Goal: Task Accomplishment & Management: Use online tool/utility

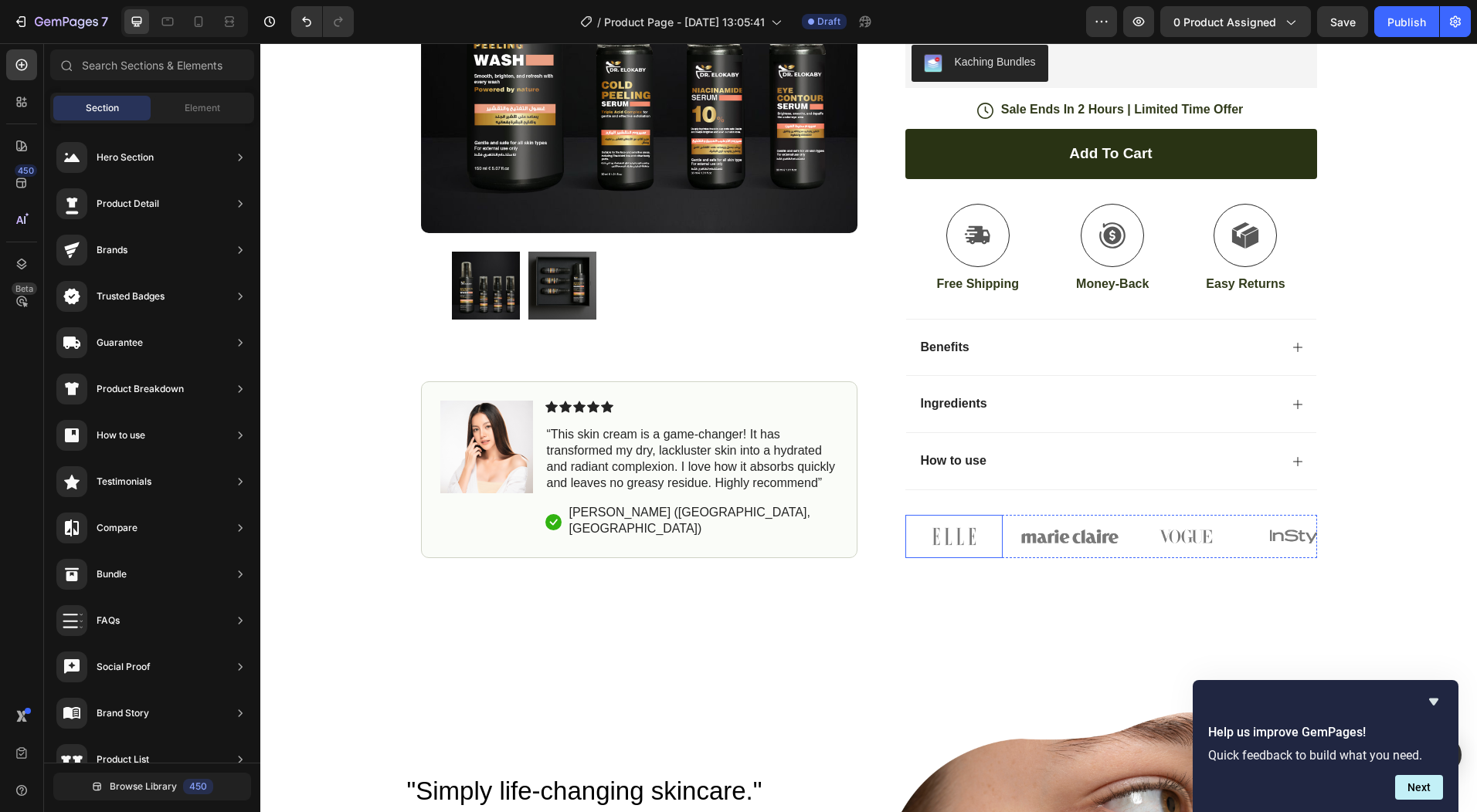
scroll to position [849, 0]
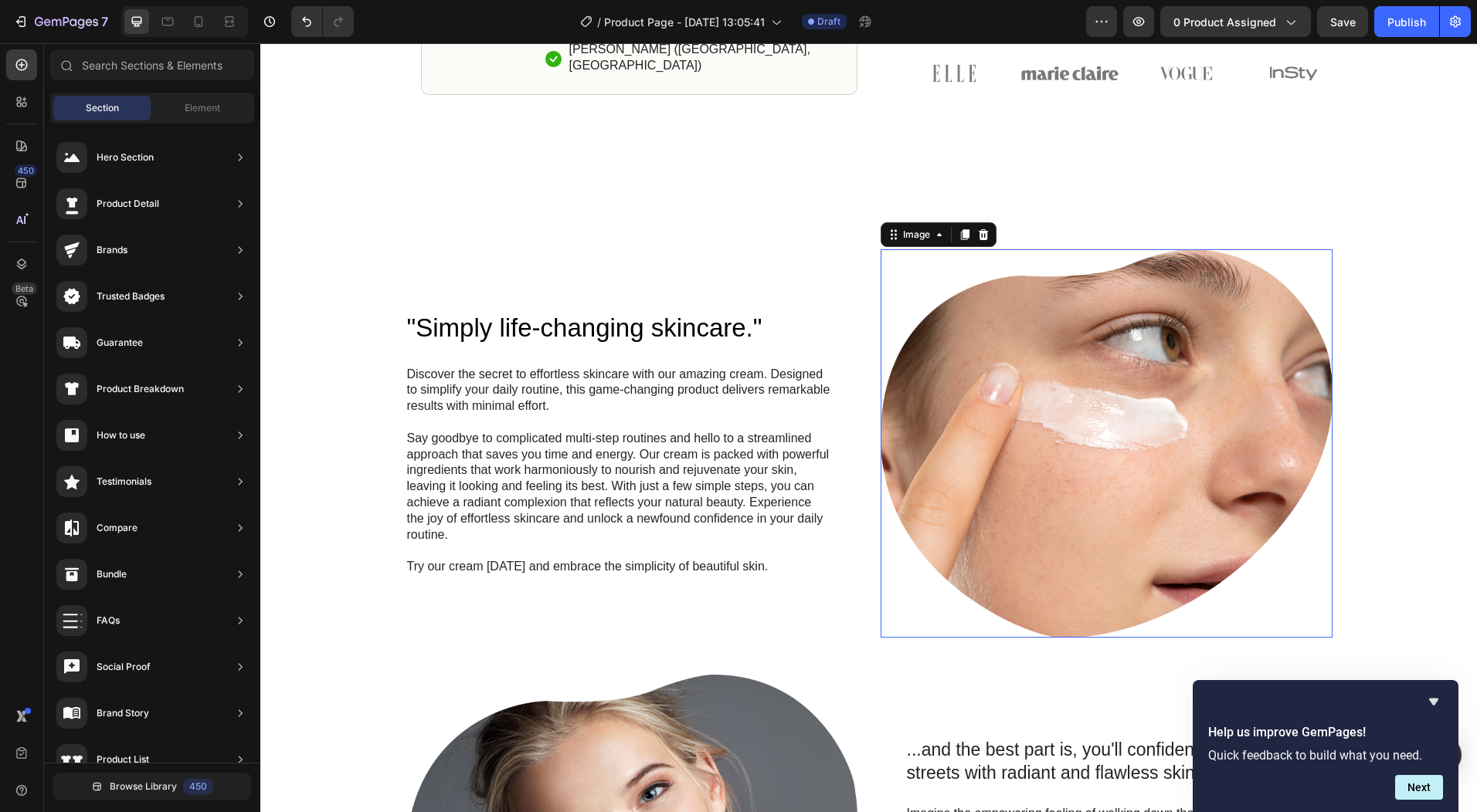
click at [1028, 477] on img at bounding box center [1107, 443] width 452 height 388
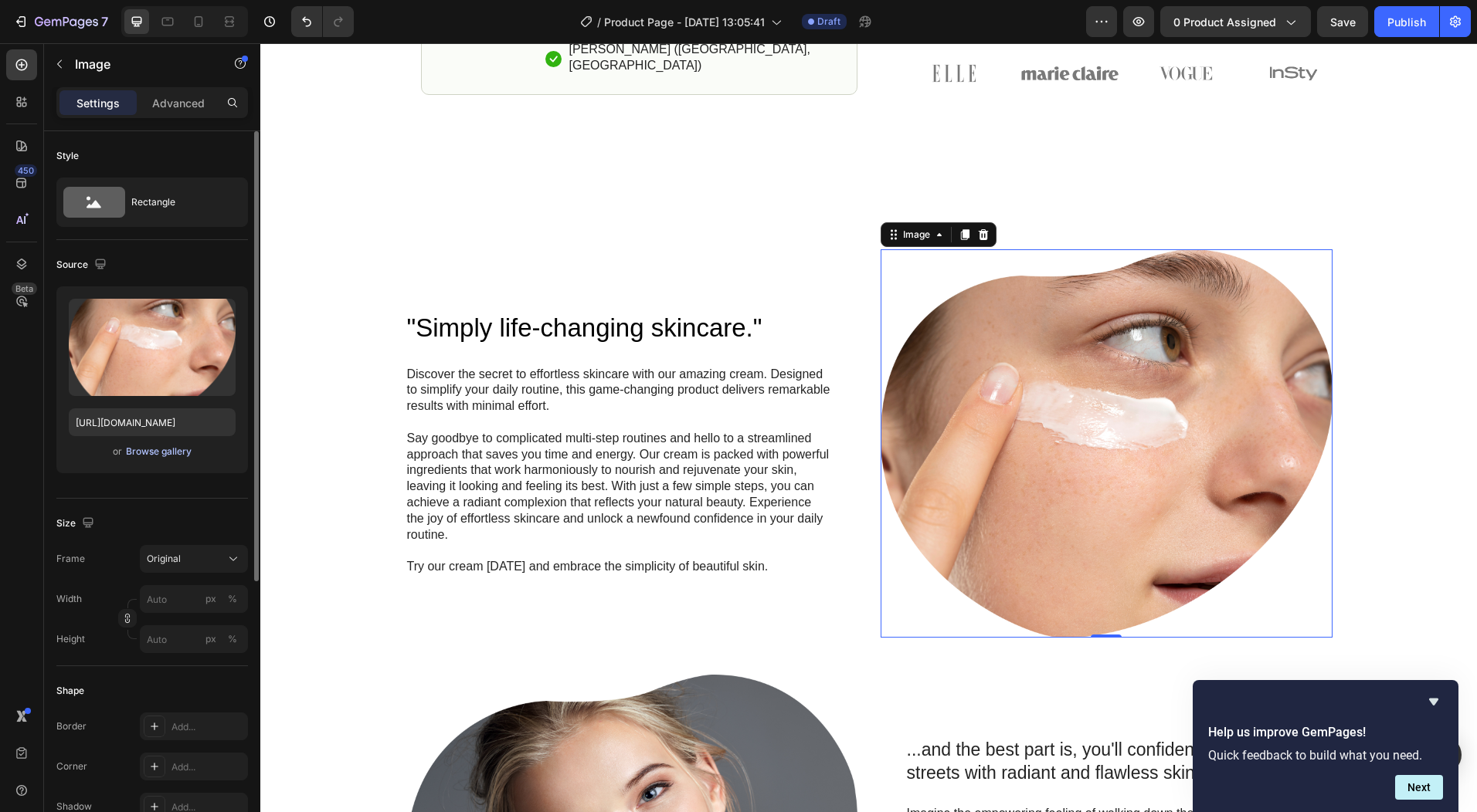
click at [164, 456] on div "Browse gallery" at bounding box center [158, 451] width 66 height 14
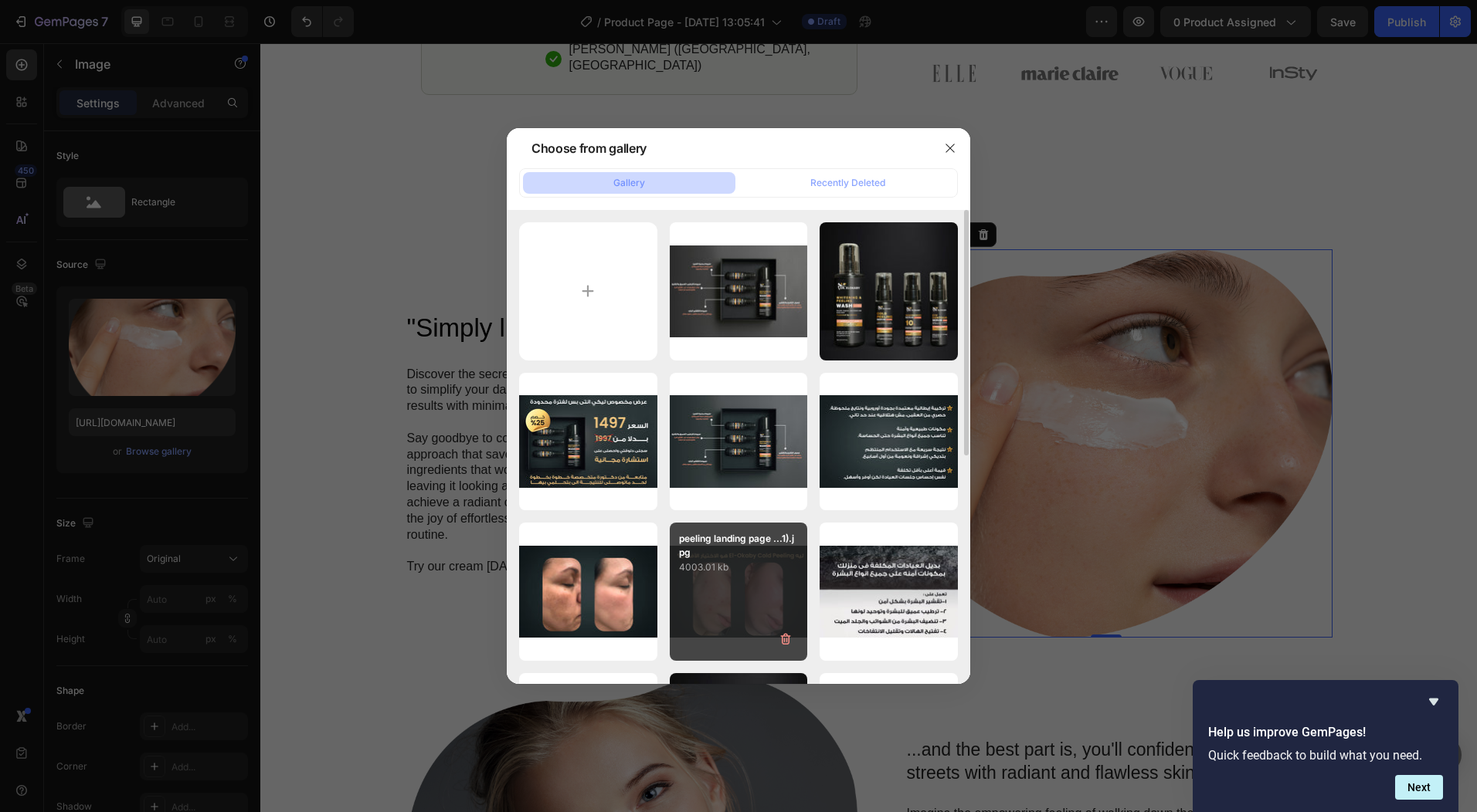
click at [716, 590] on div "peeling landing page ...1).jpg 4003.01 kb" at bounding box center [739, 592] width 138 height 138
type input "[URL][DOMAIN_NAME]"
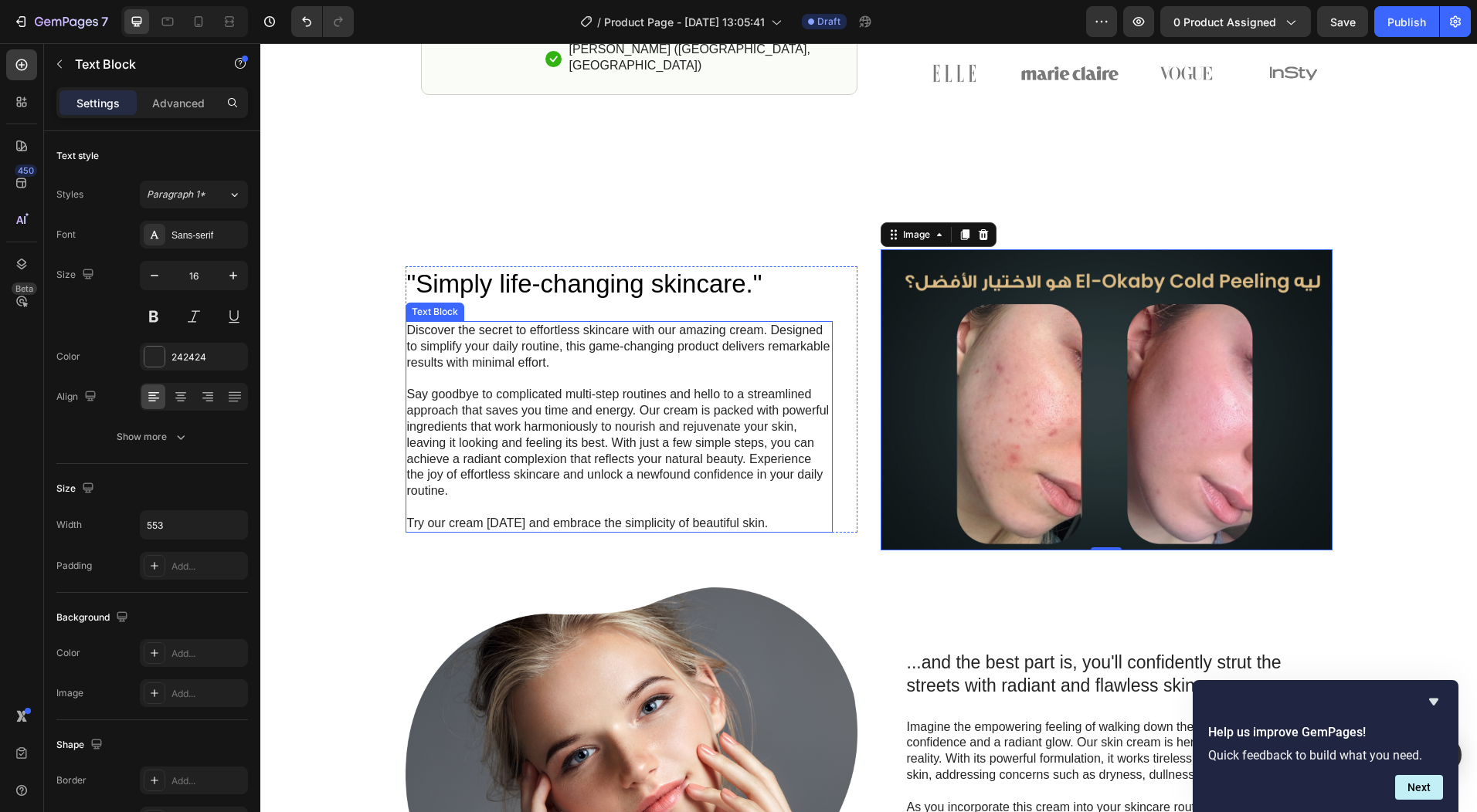
click at [567, 408] on p "Say goodbye to complicated multi-step routines and hello to a streamlined appro…" at bounding box center [619, 443] width 424 height 113
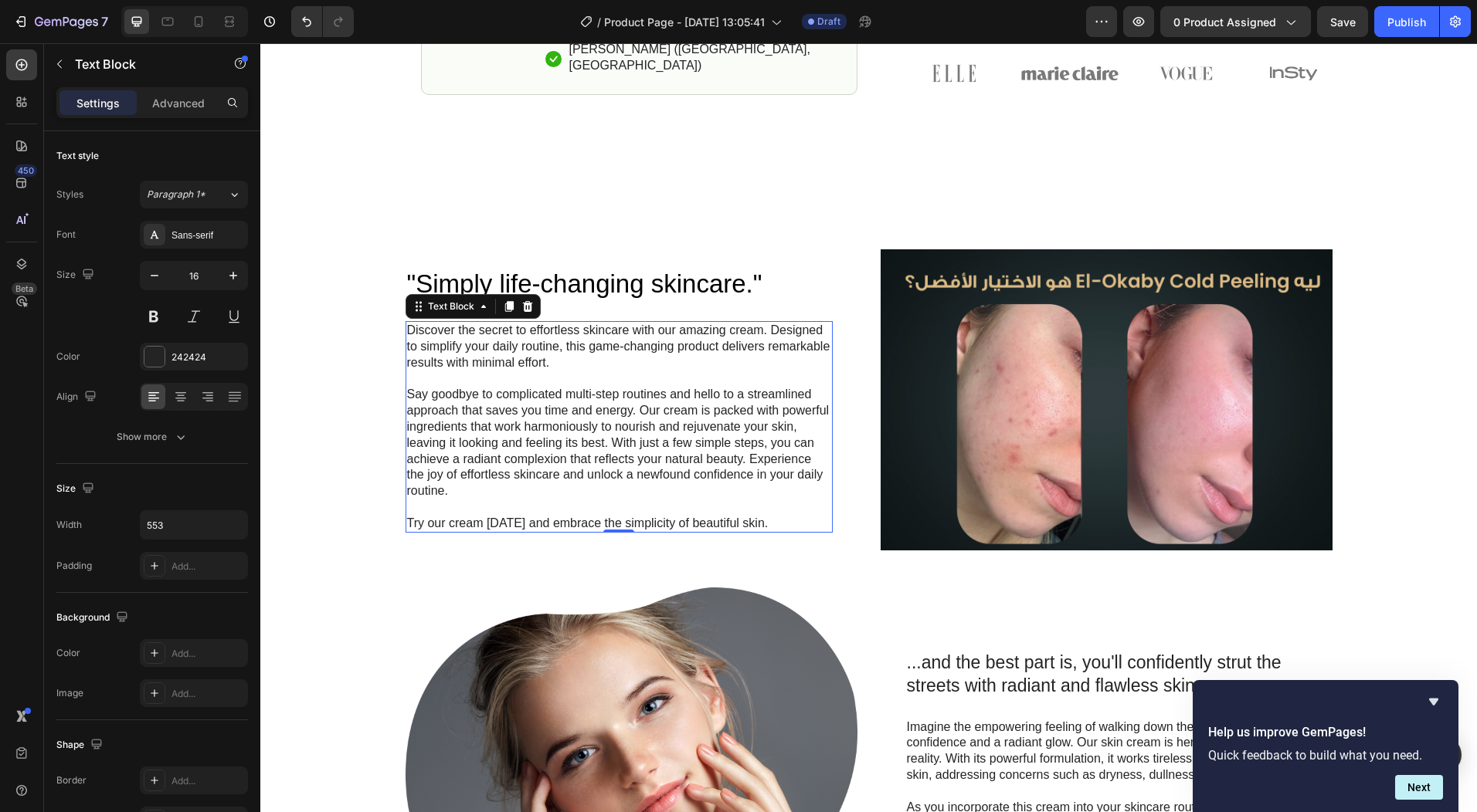
click at [726, 469] on p "Say goodbye to complicated multi-step routines and hello to a streamlined appro…" at bounding box center [619, 443] width 424 height 113
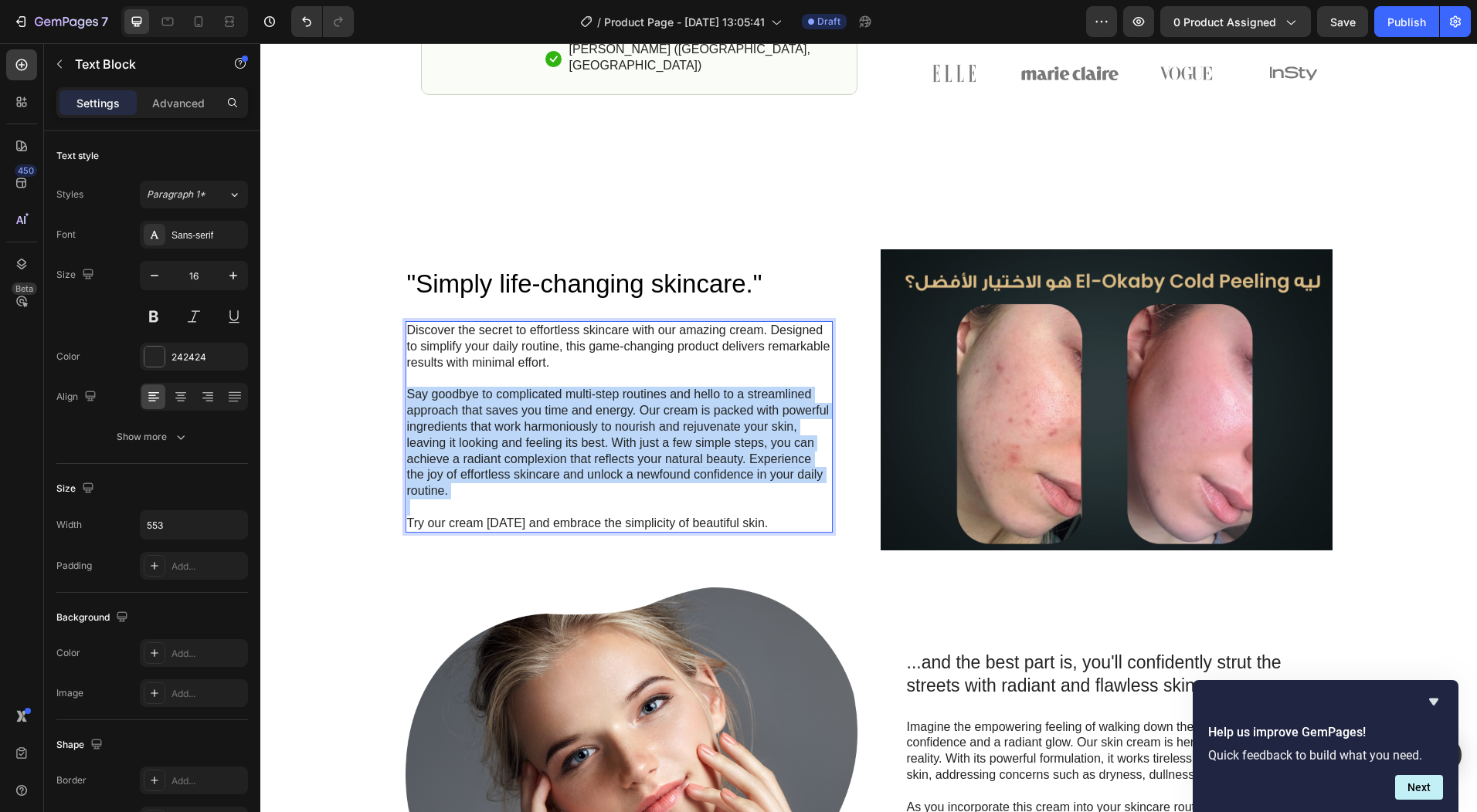
click at [726, 469] on p "Say goodbye to complicated multi-step routines and hello to a streamlined appro…" at bounding box center [619, 443] width 424 height 113
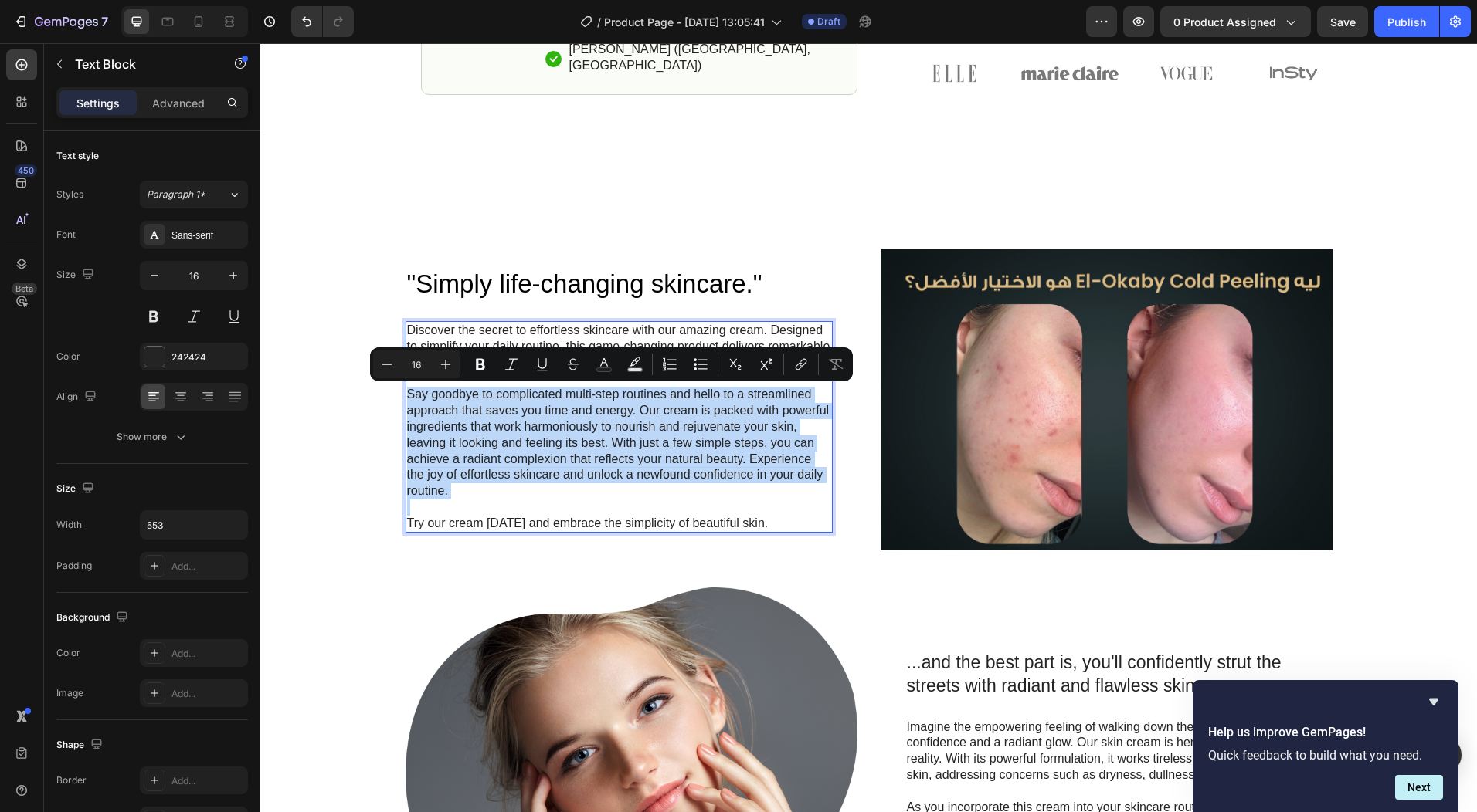
click at [511, 442] on p "Say goodbye to complicated multi-step routines and hello to a streamlined appro…" at bounding box center [619, 443] width 424 height 113
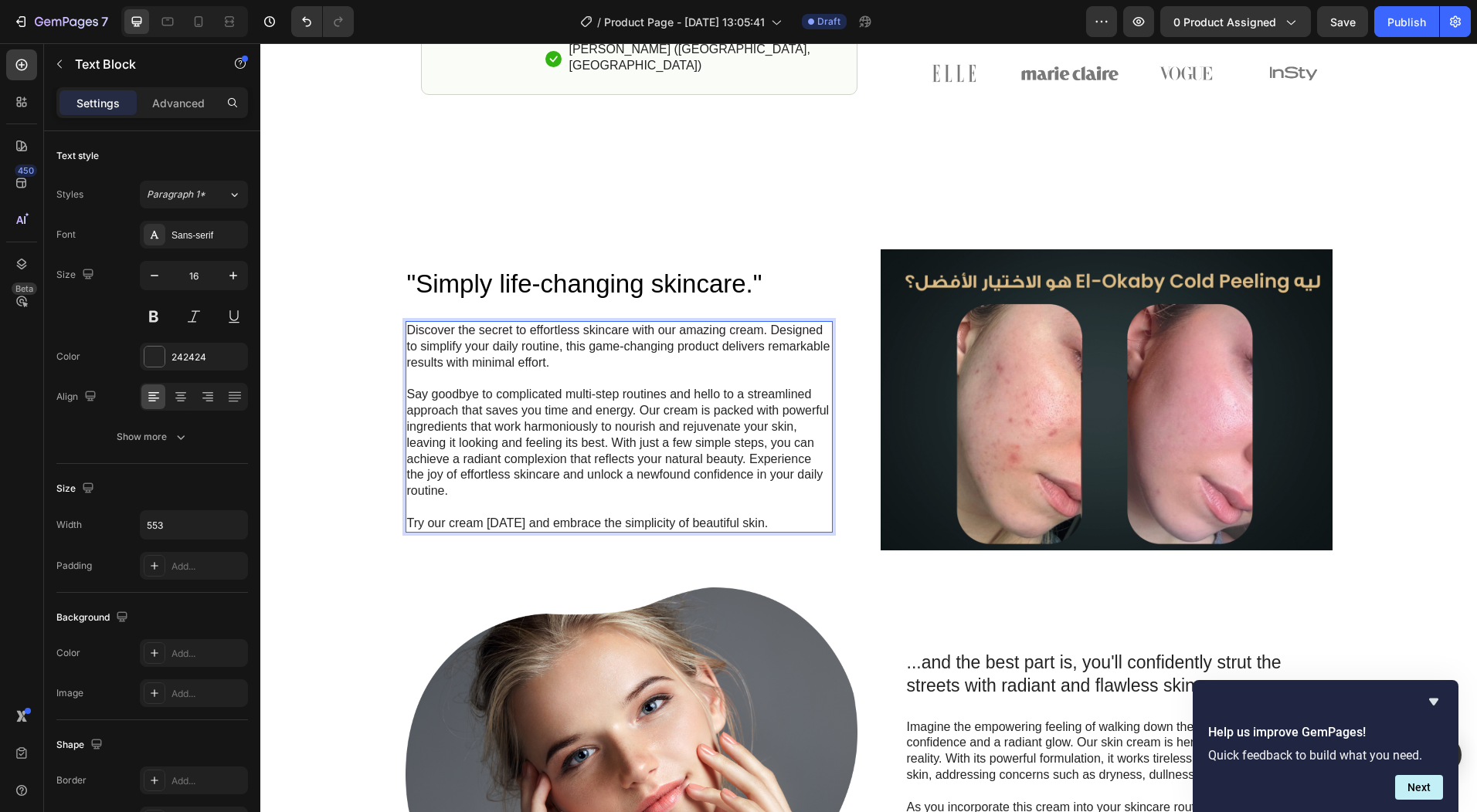
click at [407, 330] on p "Discover the secret to effortless skincare with our amazing cream. Designed to …" at bounding box center [619, 347] width 424 height 48
click at [410, 326] on p "Discover the secret to effortless skincare with our amazing cream. Designed to …" at bounding box center [619, 347] width 424 height 48
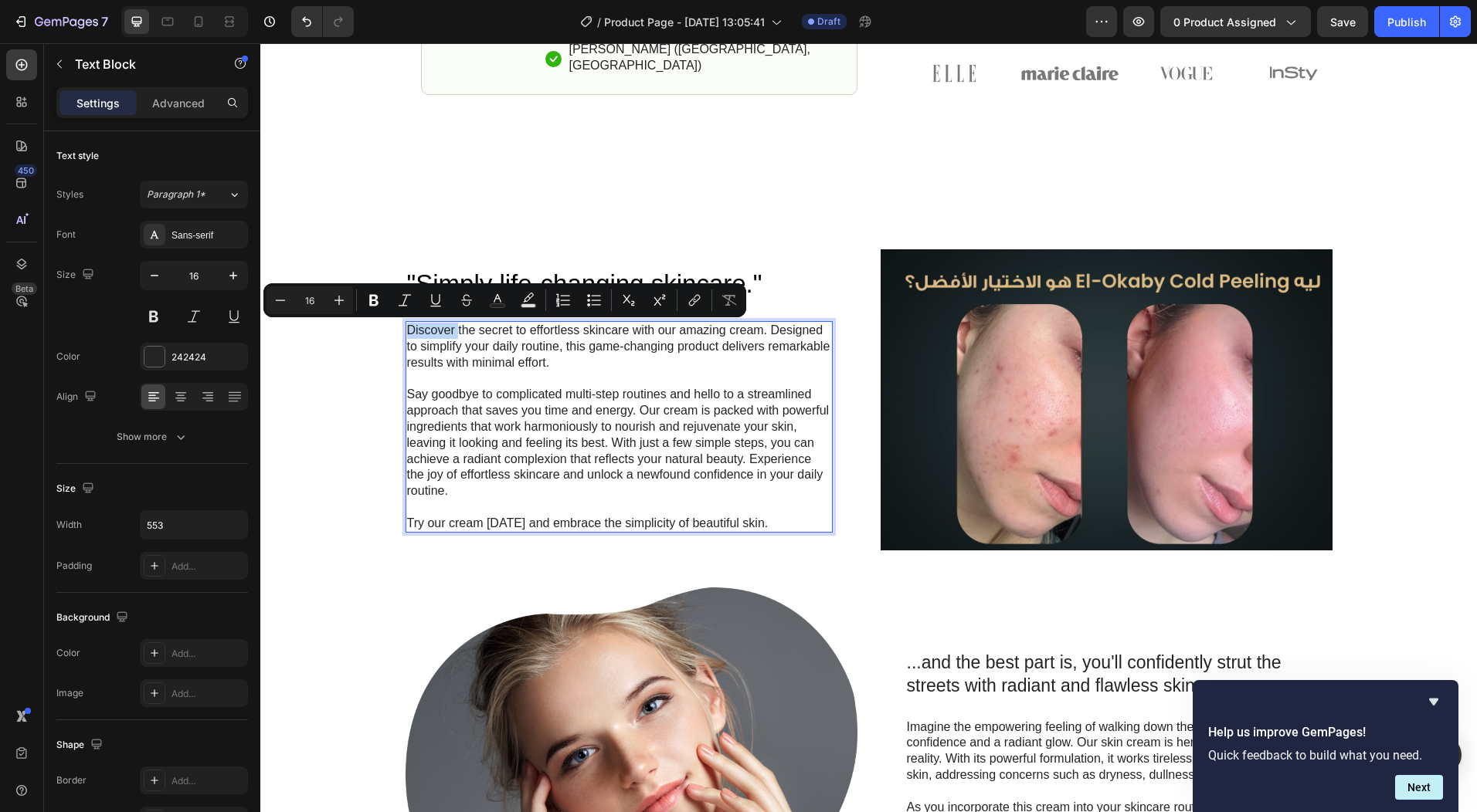
click at [407, 328] on p "Discover the secret to effortless skincare with our amazing cream. Designed to …" at bounding box center [619, 347] width 424 height 48
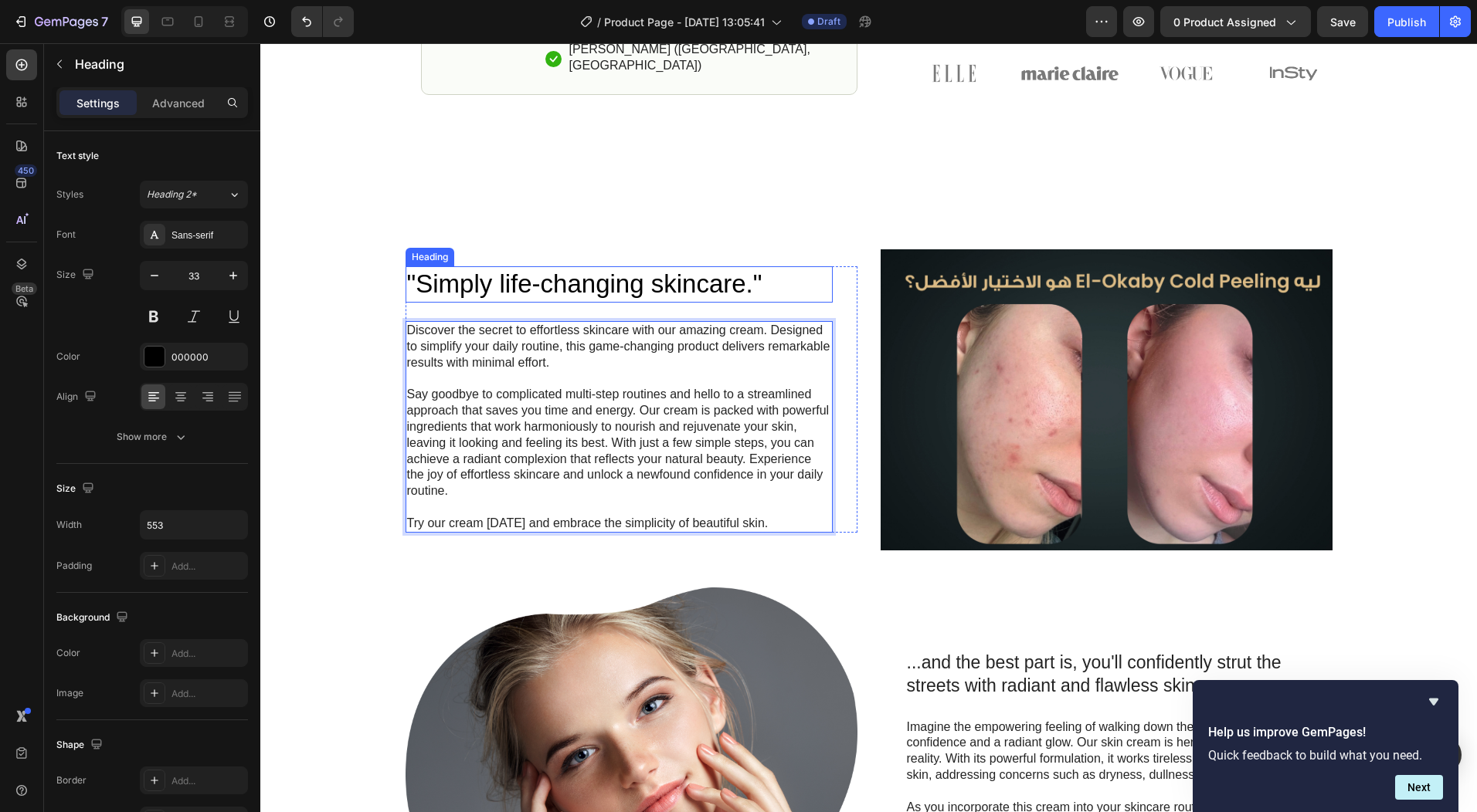
click at [675, 277] on h2 ""Simply life-changing skincare."" at bounding box center [619, 284] width 427 height 37
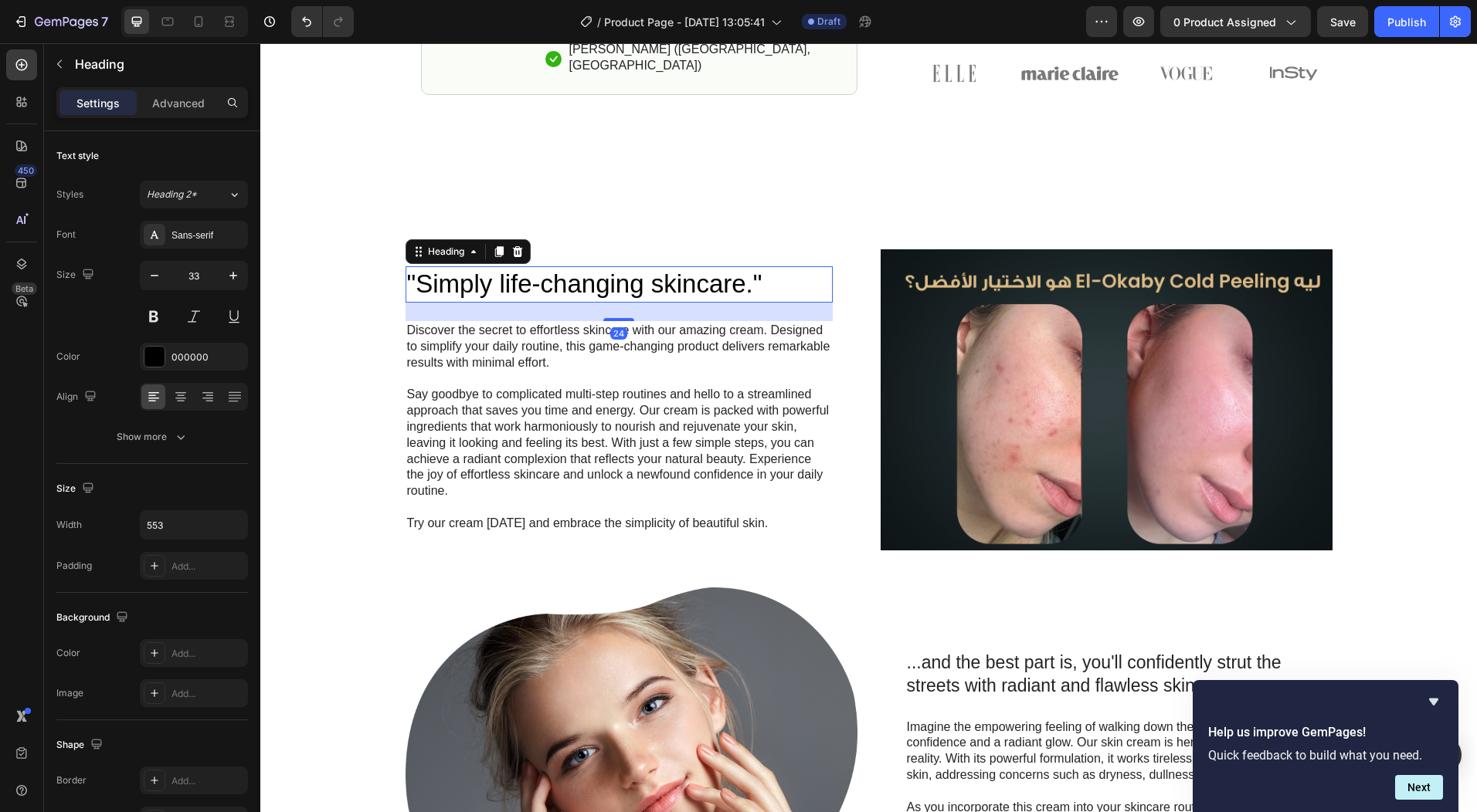
click at [675, 277] on h2 ""Simply life-changing skincare."" at bounding box center [619, 284] width 427 height 37
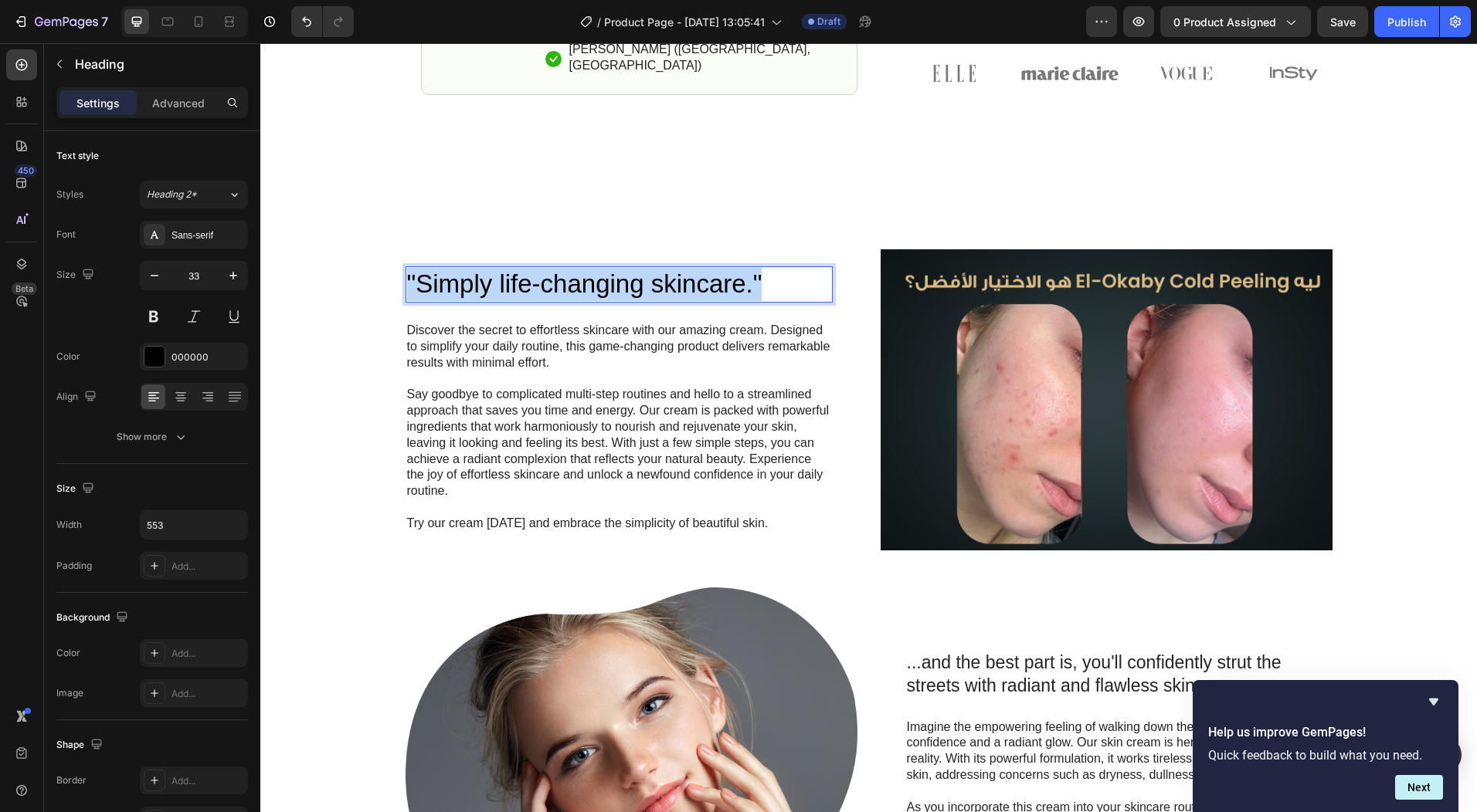
click at [675, 277] on p ""Simply life-changing skincare."" at bounding box center [619, 284] width 424 height 33
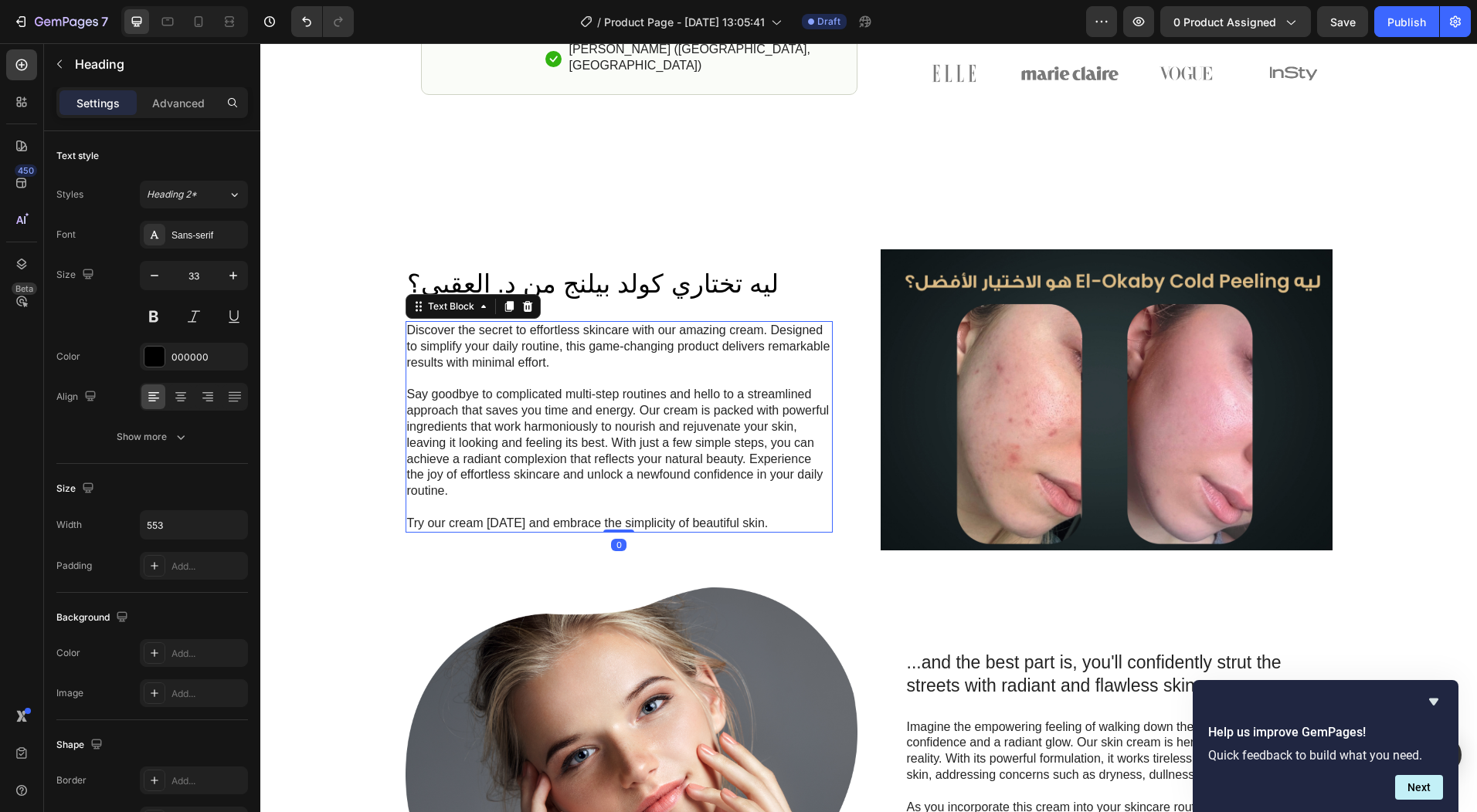
click at [627, 406] on p "Say goodbye to complicated multi-step routines and hello to a streamlined appro…" at bounding box center [619, 443] width 424 height 113
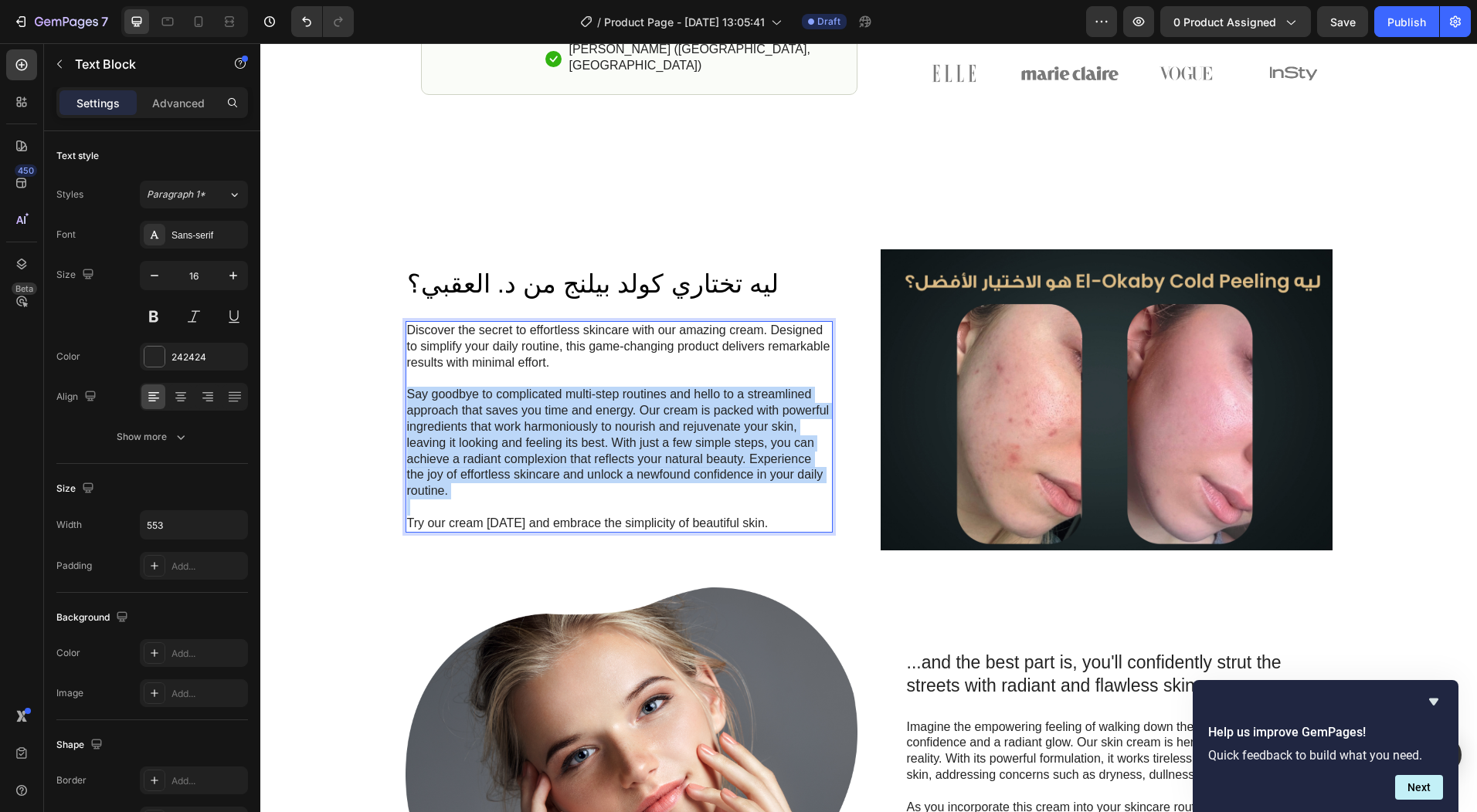
click at [627, 406] on p "Say goodbye to complicated multi-step routines and hello to a streamlined appro…" at bounding box center [619, 443] width 424 height 113
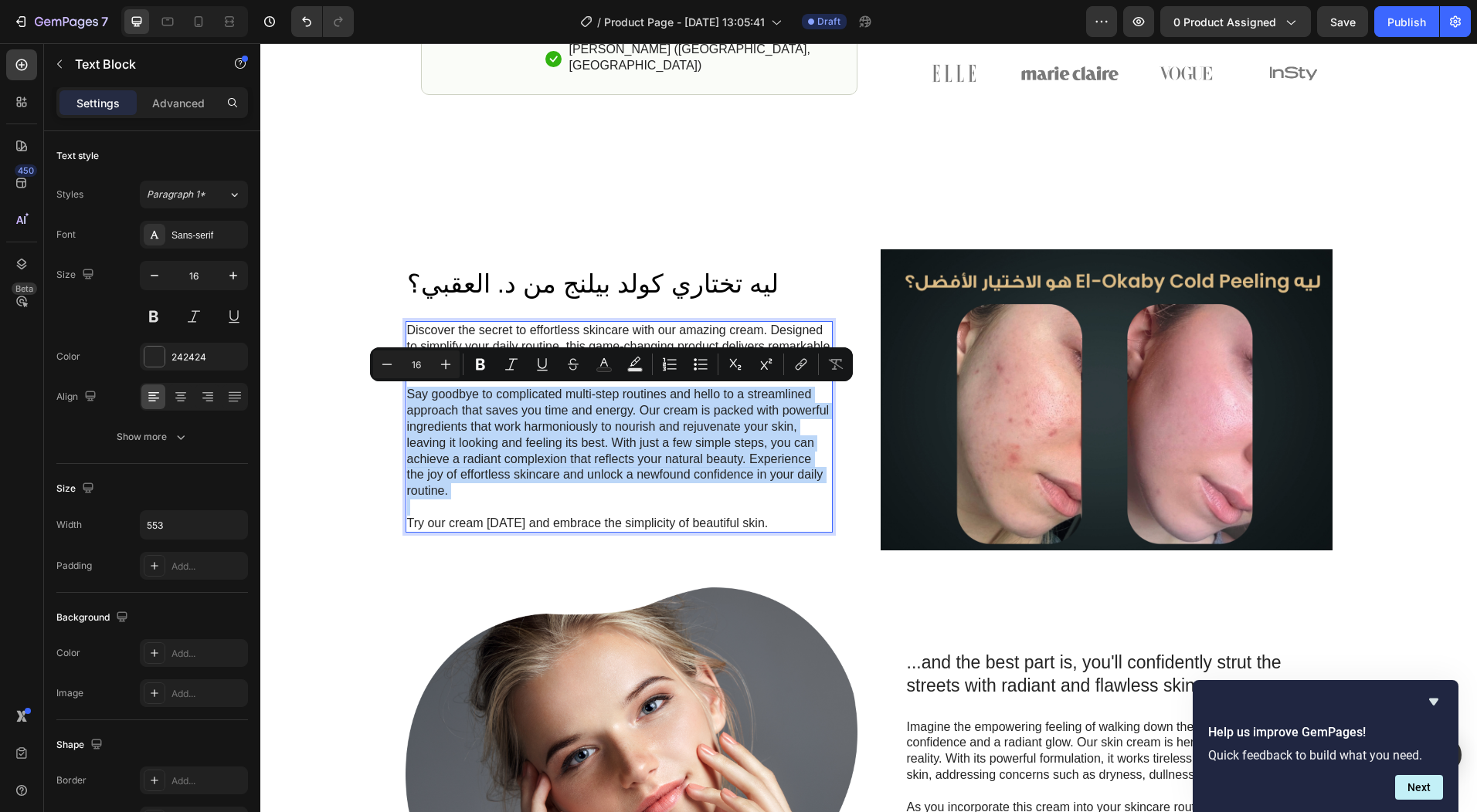
click at [662, 453] on p "Say goodbye to complicated multi-step routines and hello to a streamlined appro…" at bounding box center [619, 443] width 424 height 113
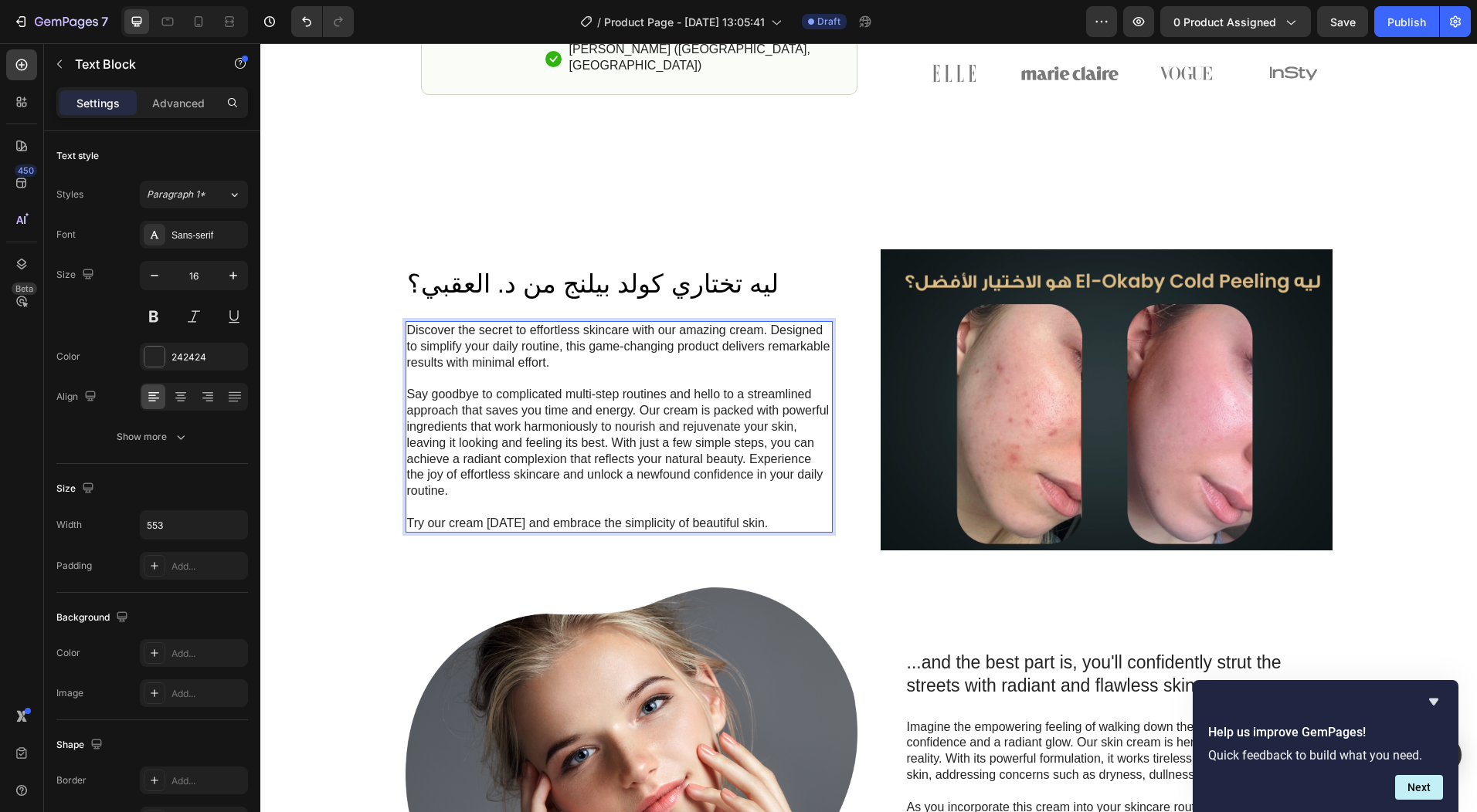
click at [581, 442] on p "Say goodbye to complicated multi-step routines and hello to a streamlined appro…" at bounding box center [619, 443] width 424 height 113
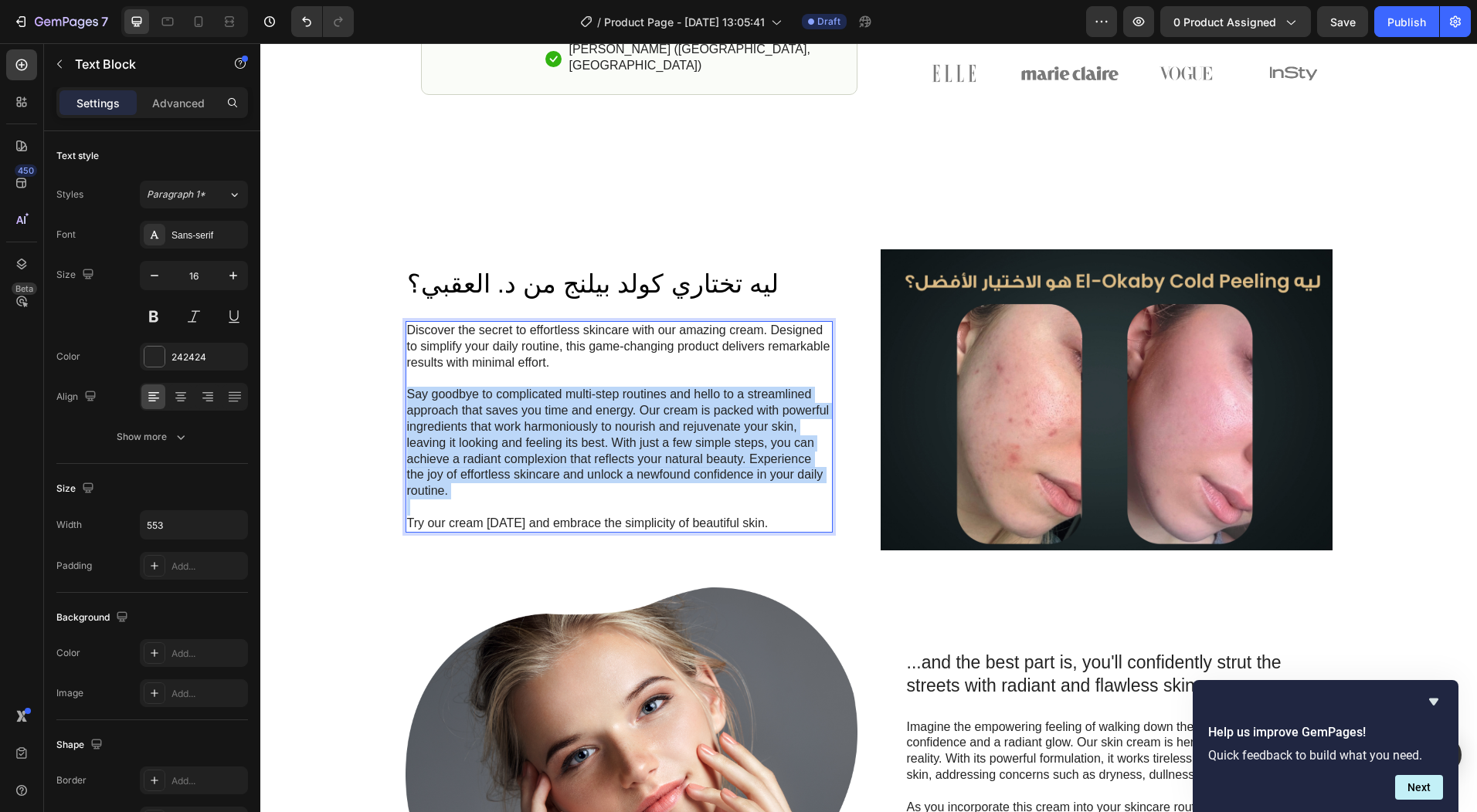
click at [581, 442] on p "Say goodbye to complicated multi-step routines and hello to a streamlined appro…" at bounding box center [619, 443] width 424 height 113
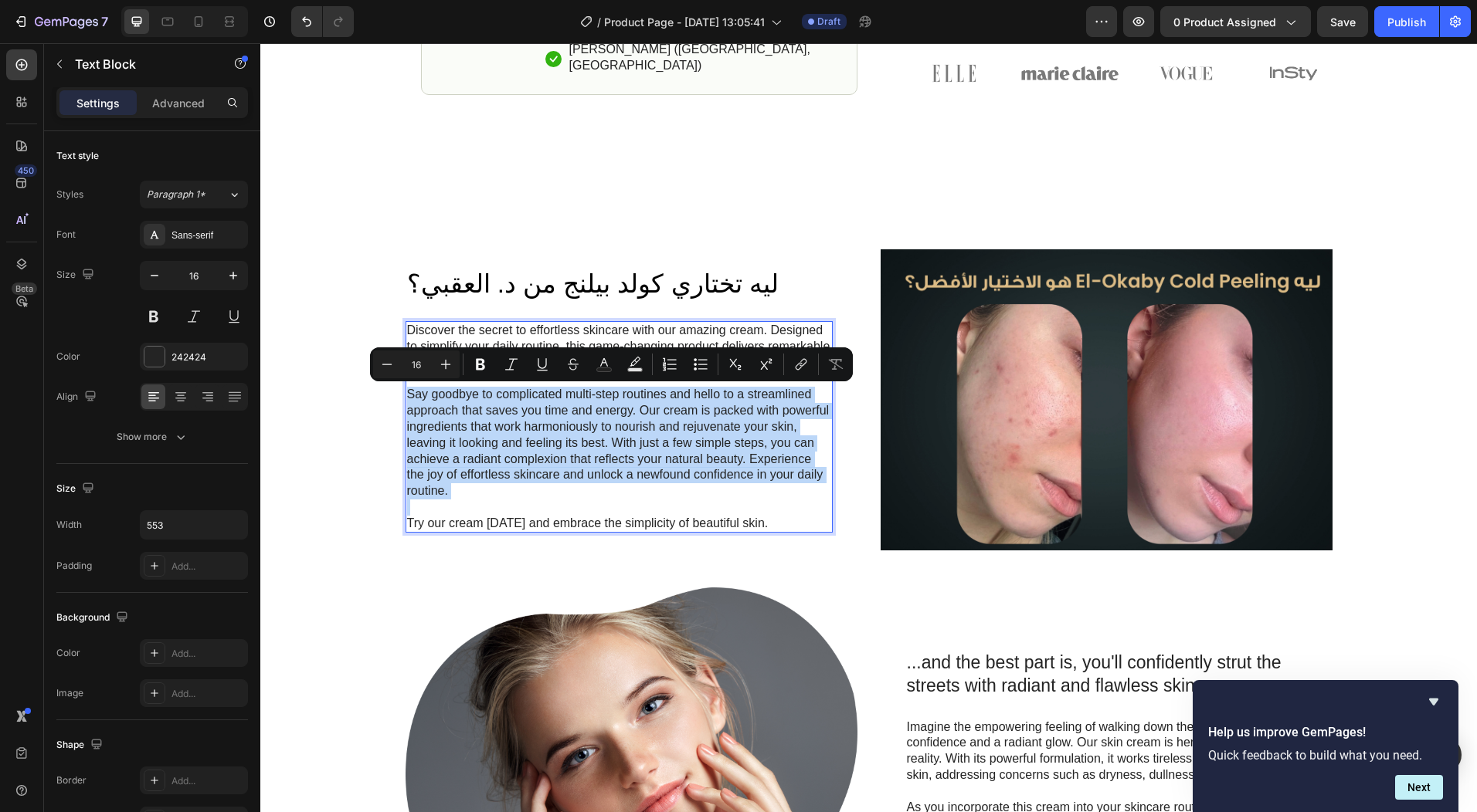
click at [552, 442] on p "Say goodbye to complicated multi-step routines and hello to a streamlined appro…" at bounding box center [619, 443] width 424 height 113
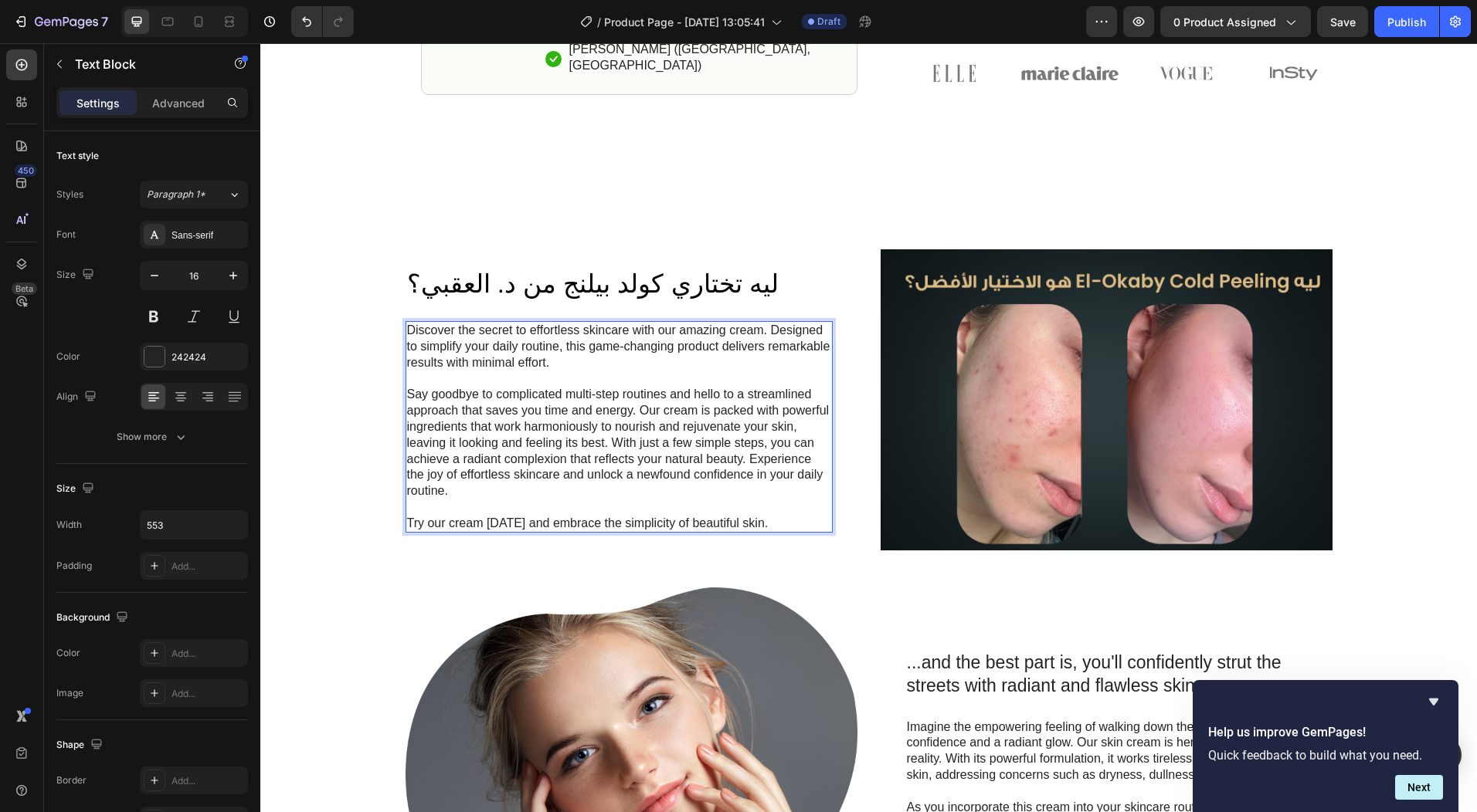
click at [407, 326] on p "Discover the secret to effortless skincare with our amazing cream. Designed to …" at bounding box center [619, 347] width 424 height 48
click at [405, 328] on div "Discover the secret to effortless skincare with our amazing cream. Designed to …" at bounding box center [619, 427] width 427 height 212
click at [411, 327] on p "Discover the secret to effortless skincare with our amazing cream. Designed to …" at bounding box center [619, 347] width 424 height 48
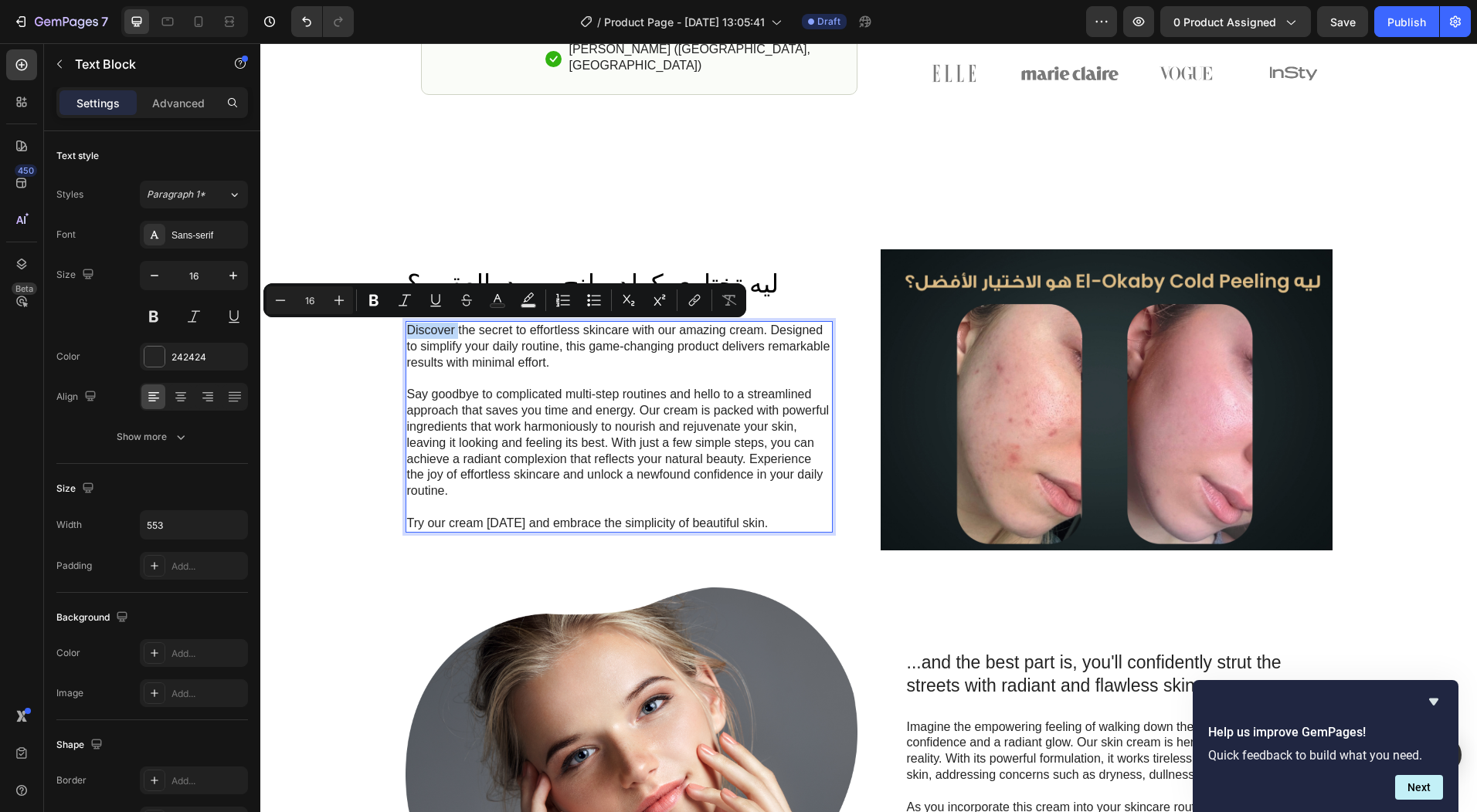
click at [407, 330] on p "Discover the secret to effortless skincare with our amazing cream. Designed to …" at bounding box center [619, 347] width 424 height 48
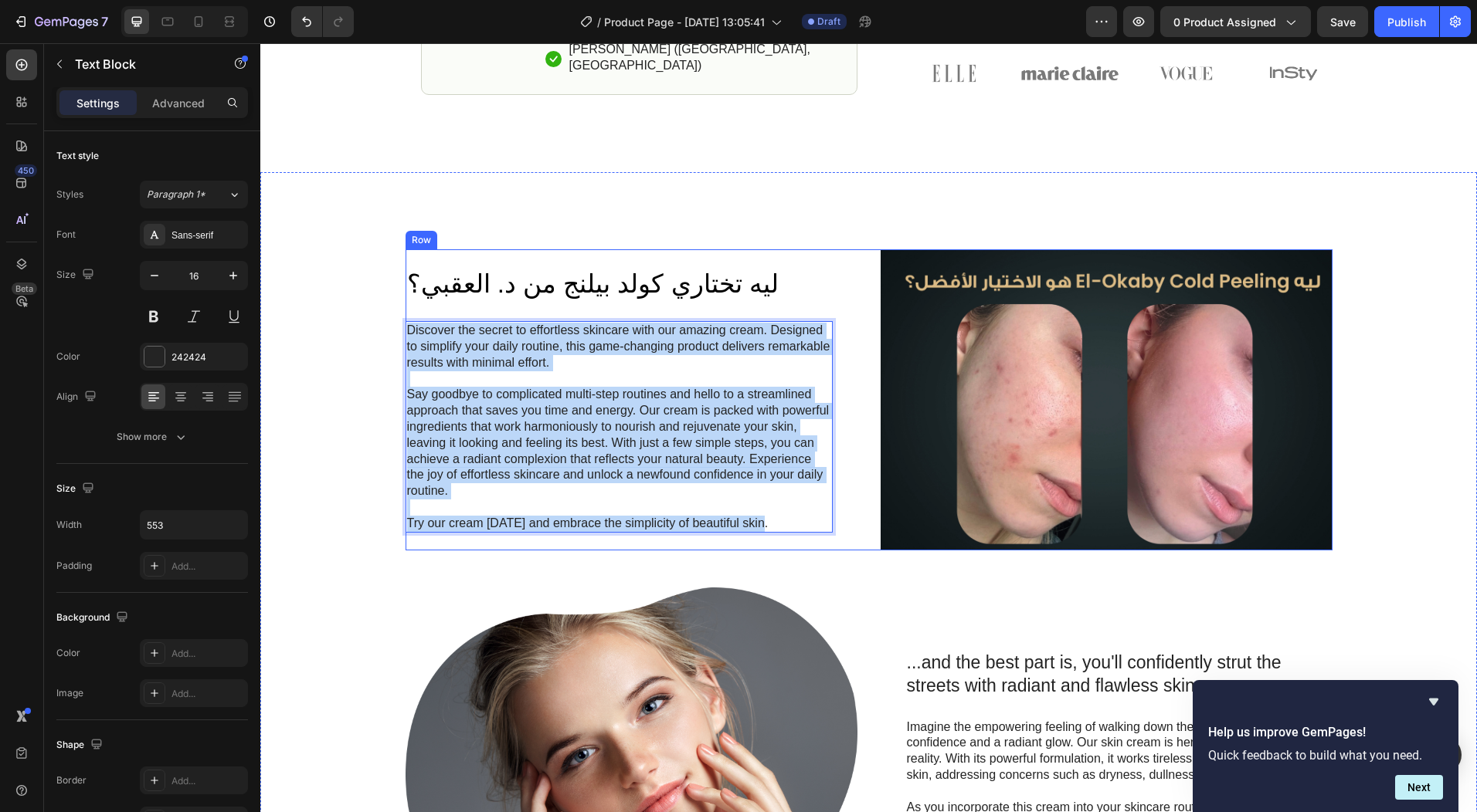
drag, startPoint x: 401, startPoint y: 327, endPoint x: 780, endPoint y: 538, distance: 433.8
click at [780, 538] on div "ليه تختاري كولد بيلنج من د. العقبي؟ Heading Discover the secret to effortless s…" at bounding box center [631, 400] width 452 height 301
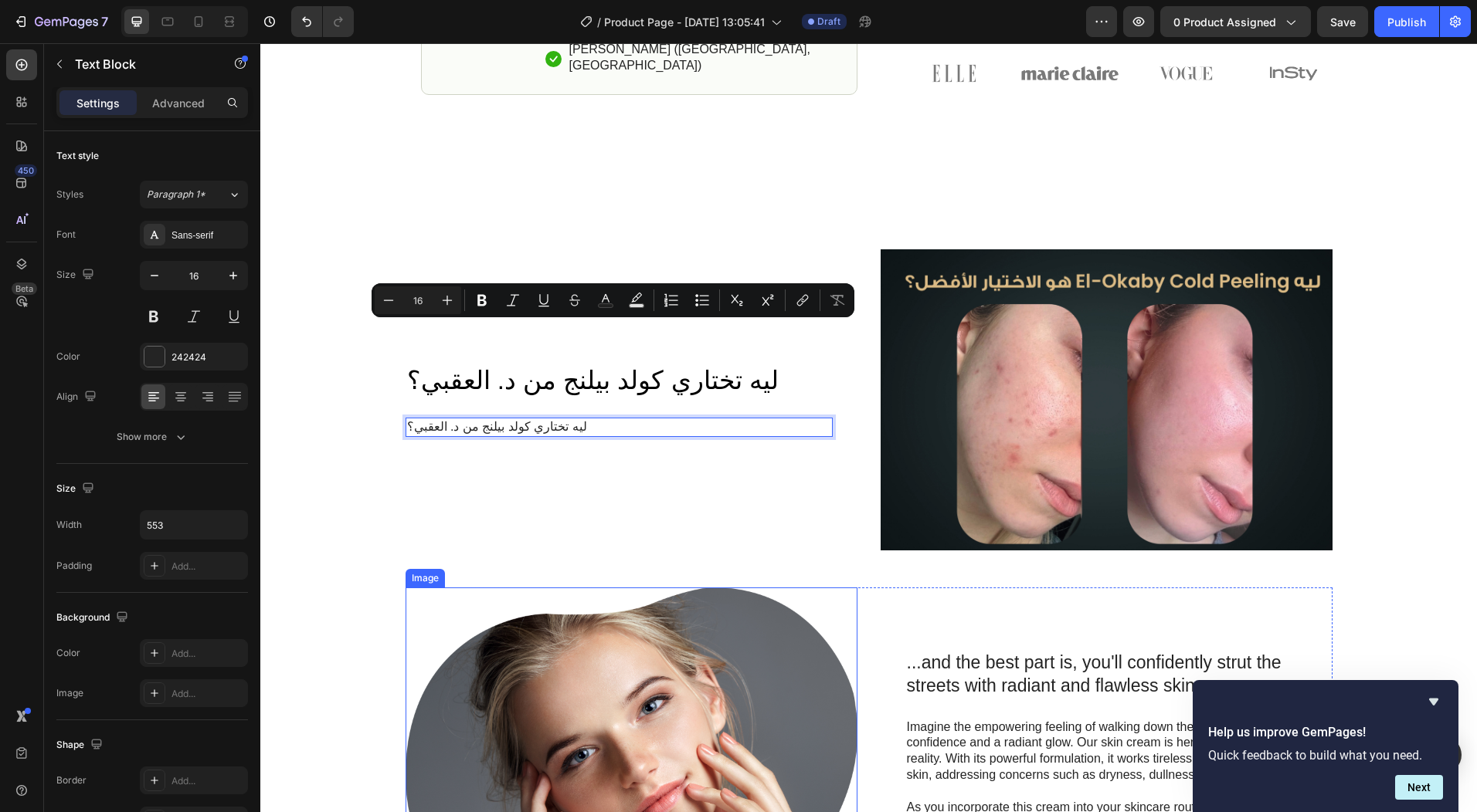
scroll to position [946, 0]
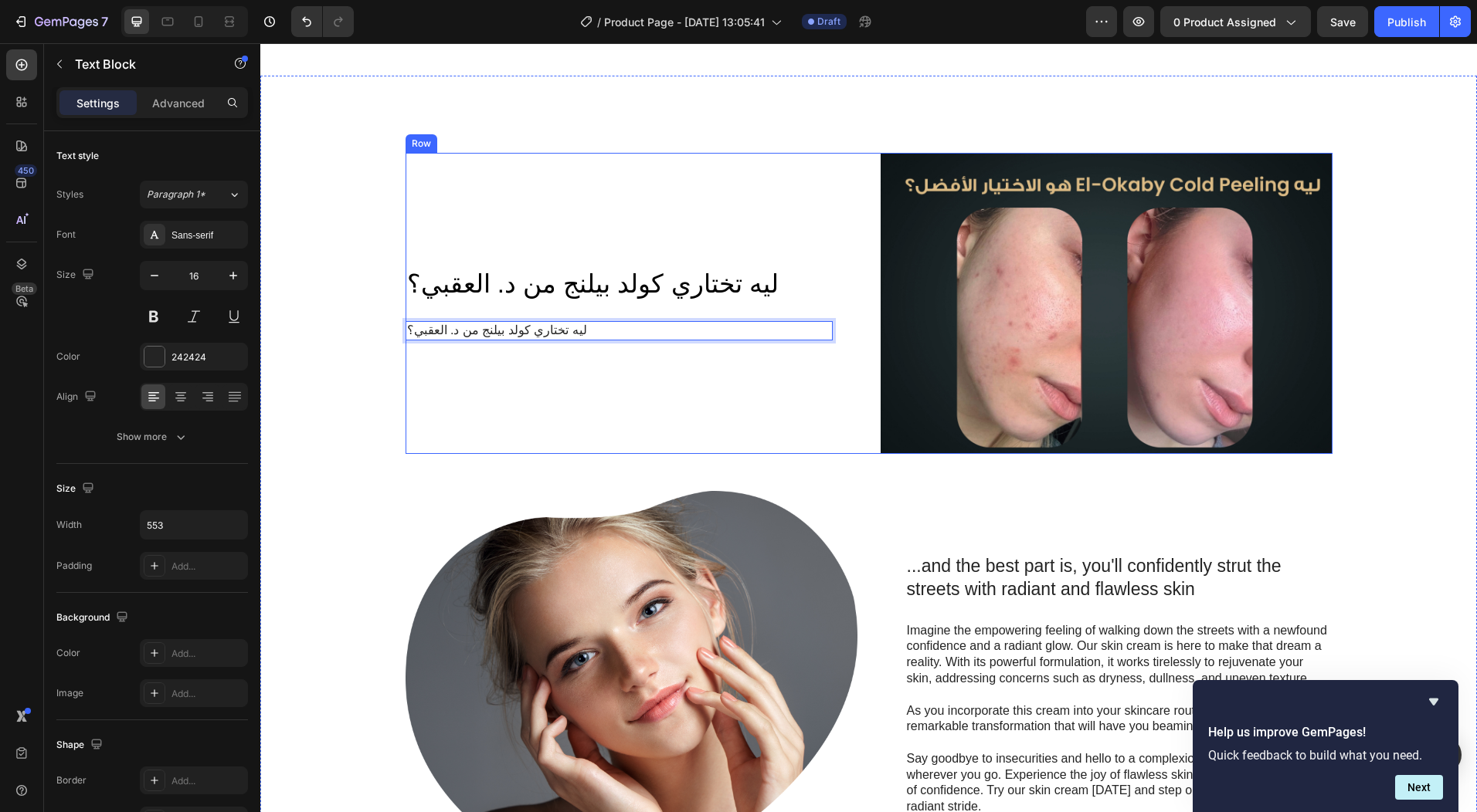
click at [519, 383] on div "ليه تختاري كولد بيلنج من د. العقبي؟ Heading ليه تختاري كولد بيلنج من د. العقبي؟…" at bounding box center [631, 303] width 452 height 301
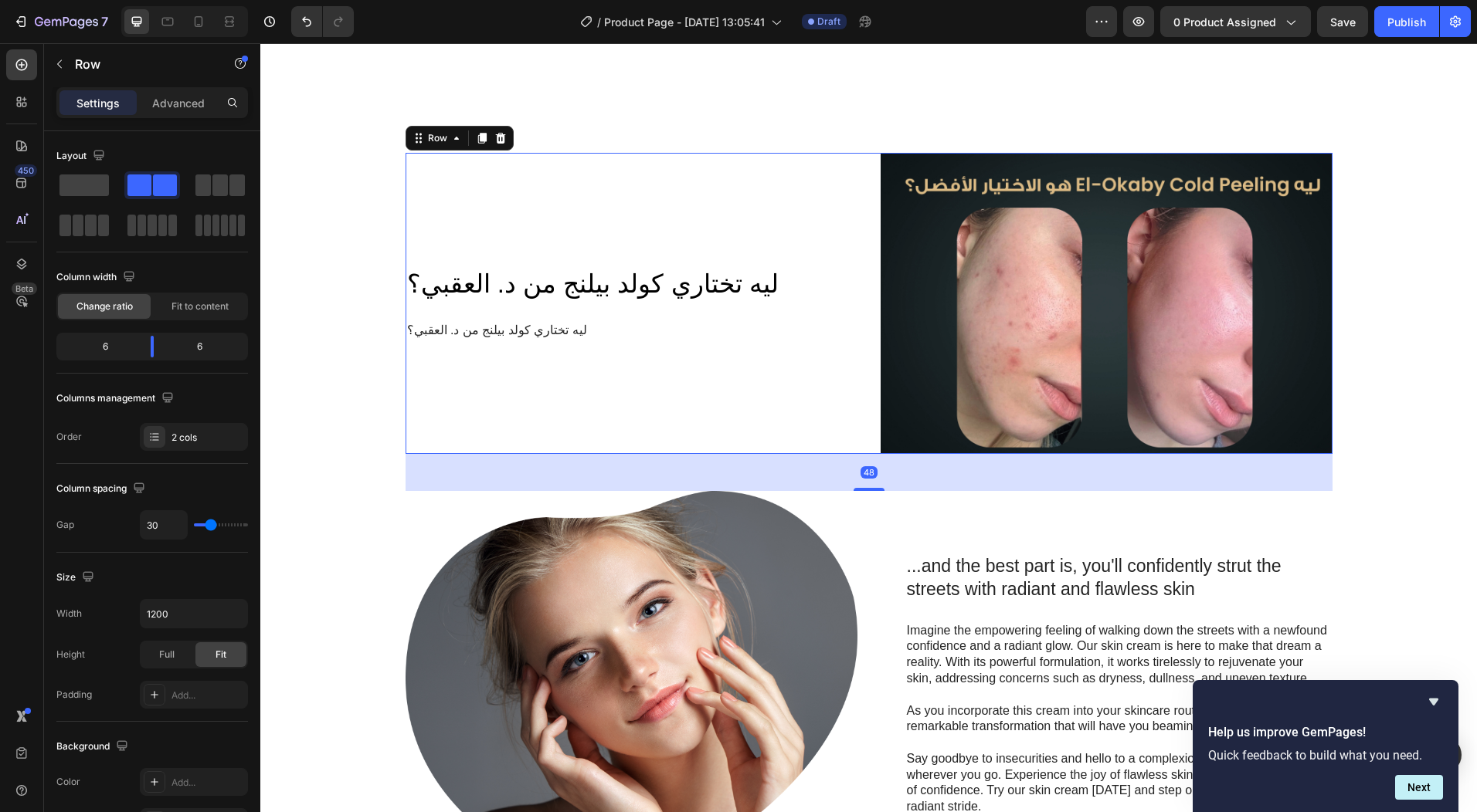
click at [519, 383] on div "ليه تختاري كولد بيلنج من د. العقبي؟ Heading ليه تختاري كولد بيلنج من د. العقبي؟…" at bounding box center [631, 303] width 452 height 301
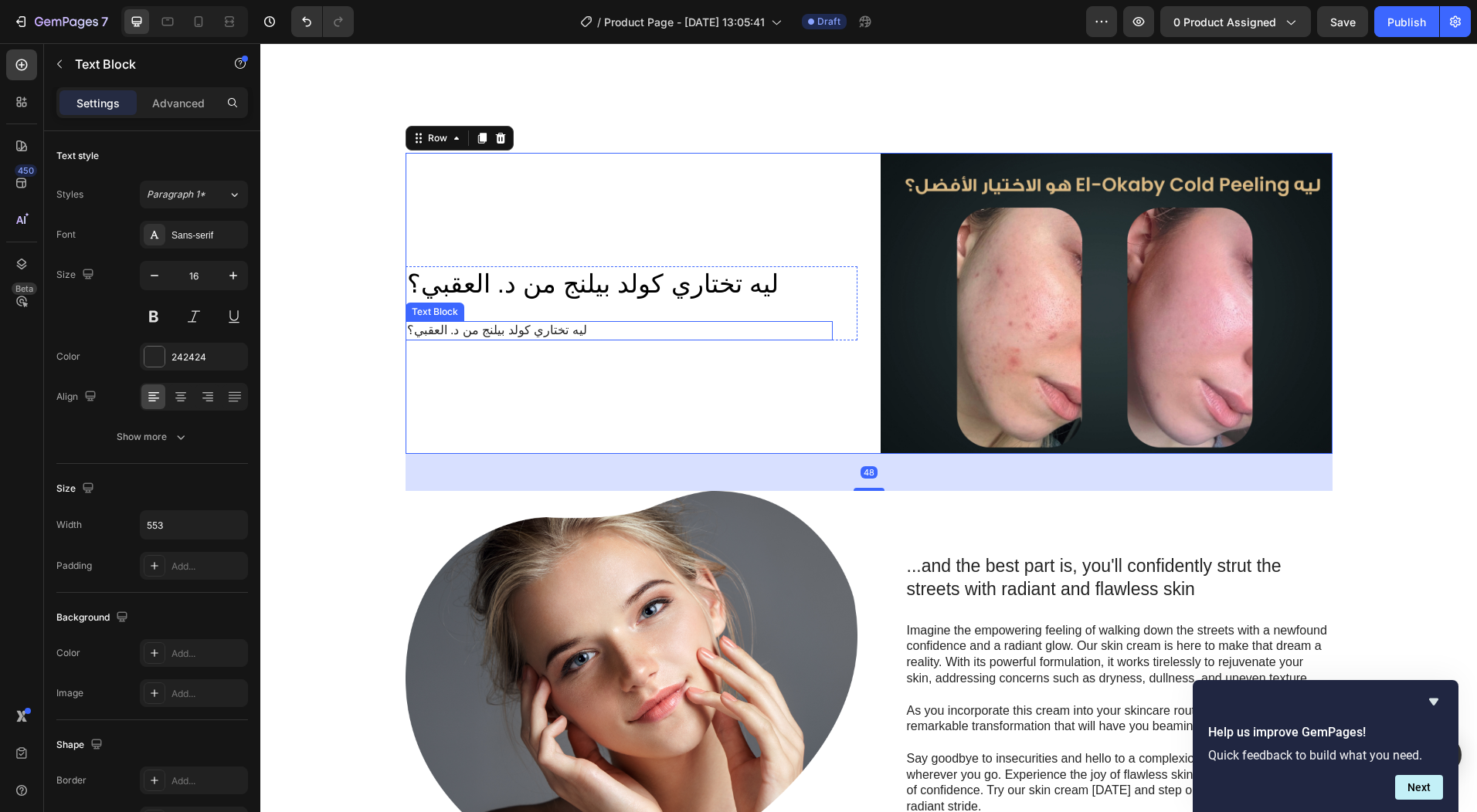
click at [500, 329] on p "ليه تختاري كولد بيلنج من د. العقبي؟" at bounding box center [619, 331] width 424 height 16
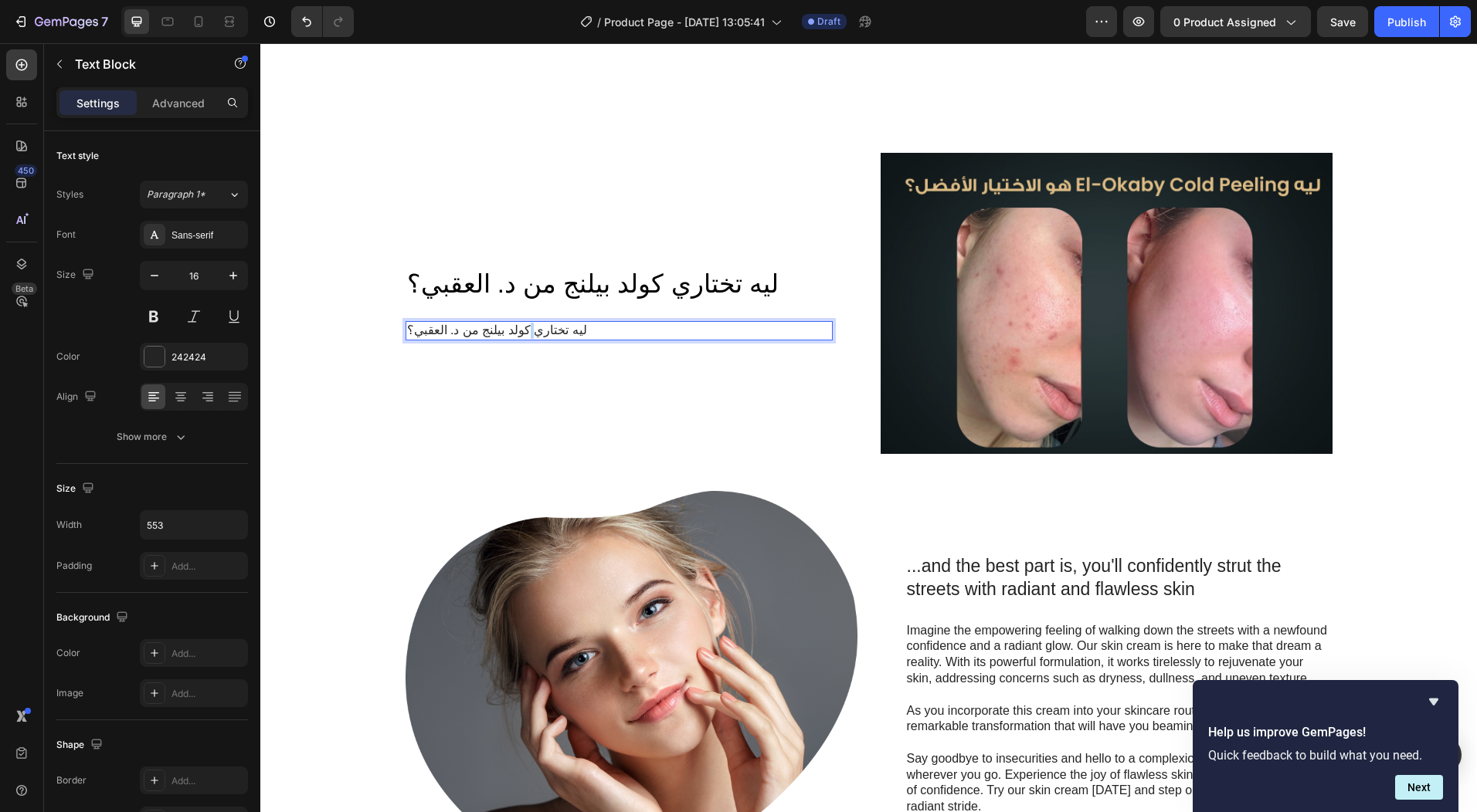
click at [500, 329] on p "ليه تختاري كولد بيلنج من د. العقبي؟" at bounding box center [619, 331] width 424 height 16
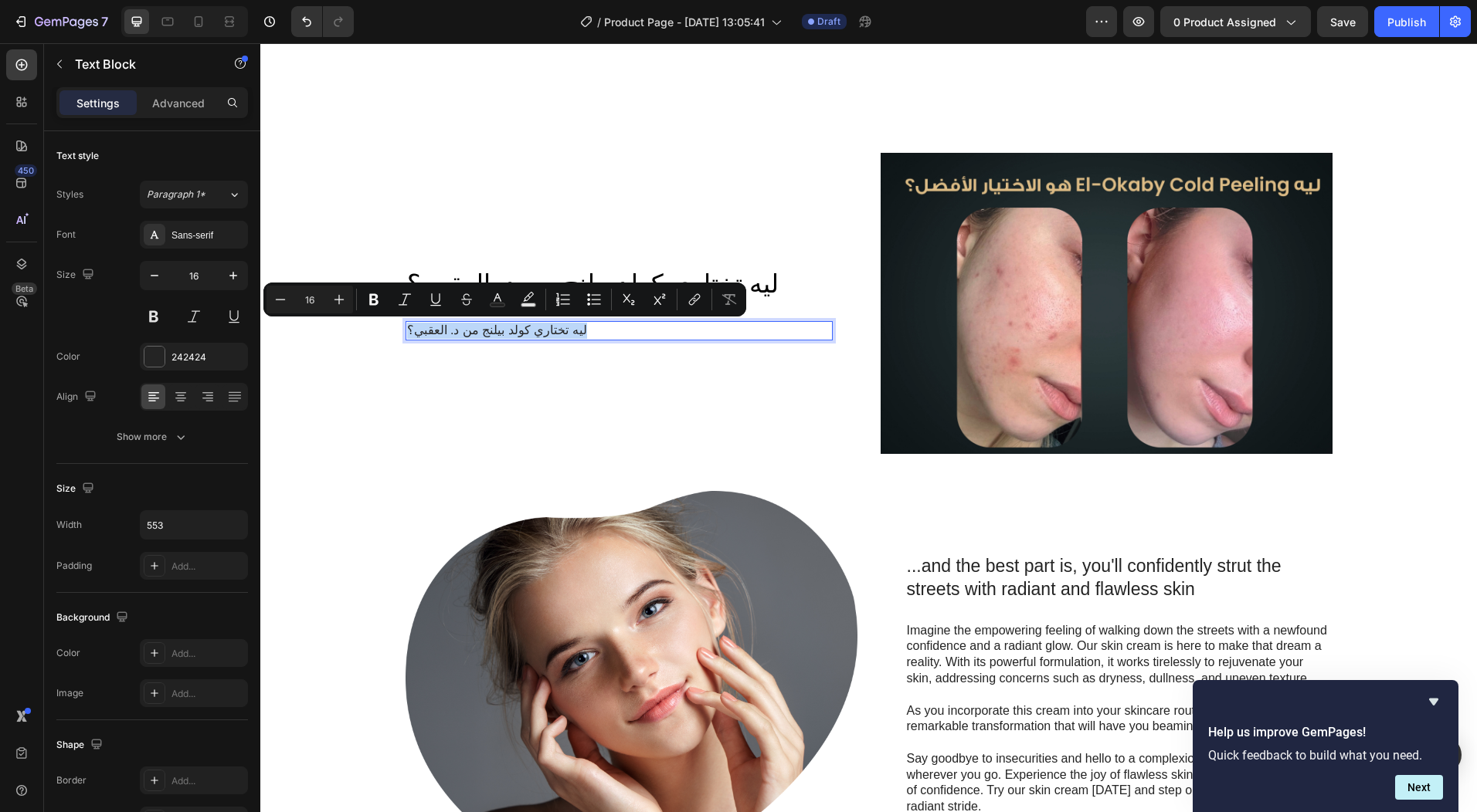
click at [500, 329] on p "ليه تختاري كولد بيلنج من د. العقبي؟" at bounding box center [619, 331] width 424 height 16
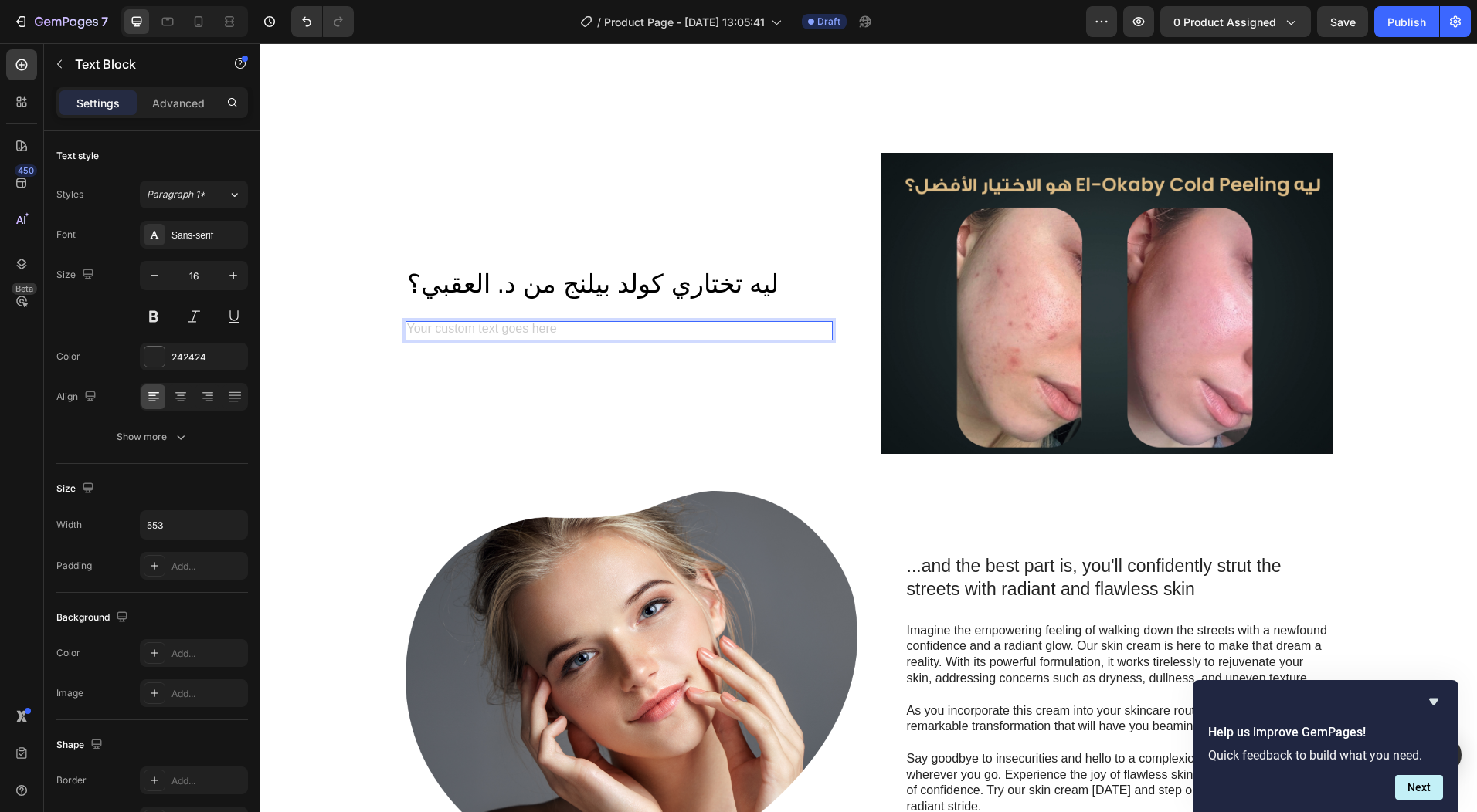
click at [496, 326] on div "Rich Text Editor. Editing area: main" at bounding box center [619, 331] width 427 height 19
click at [460, 322] on div "Rich Text Editor. Editing area: main" at bounding box center [619, 331] width 427 height 19
click at [431, 328] on div "Rich Text Editor. Editing area: main" at bounding box center [619, 331] width 427 height 19
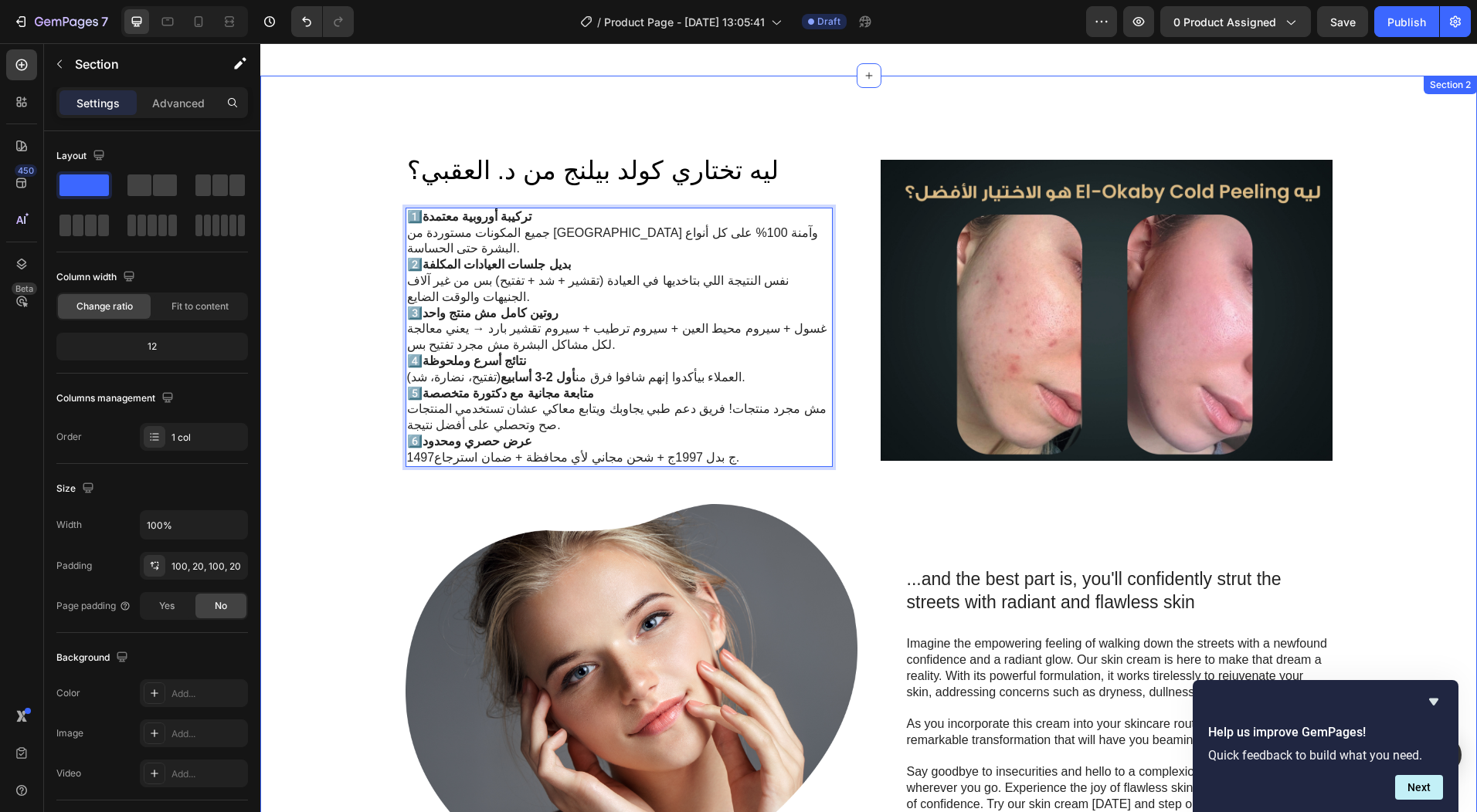
click at [766, 456] on div "ليه تختاري كولد بيلنج من د. العقبي؟ Heading 1️⃣ تركيبة أوروبية معتمدة جميع المك…" at bounding box center [869, 523] width 1186 height 741
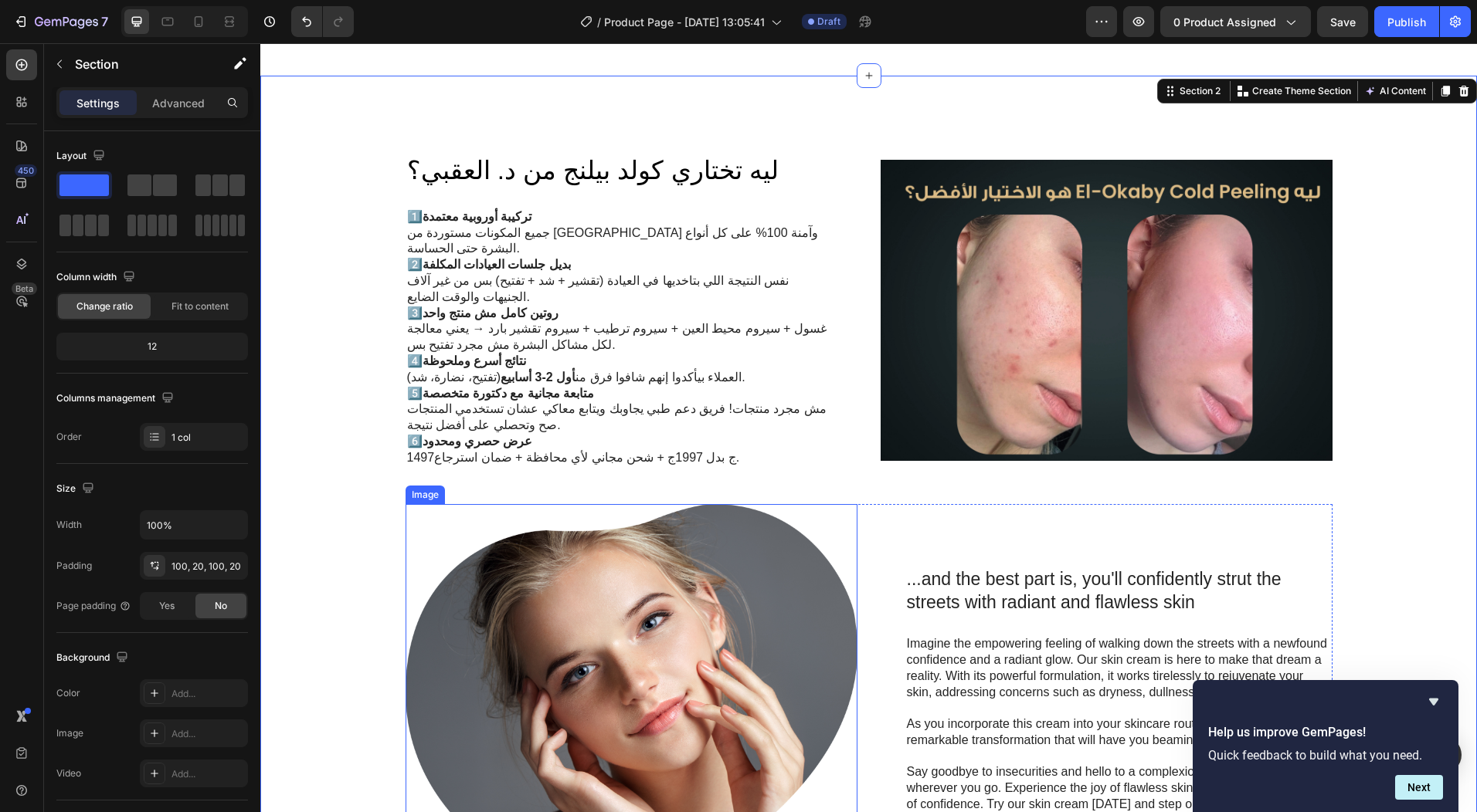
click at [639, 633] on img at bounding box center [631, 698] width 452 height 388
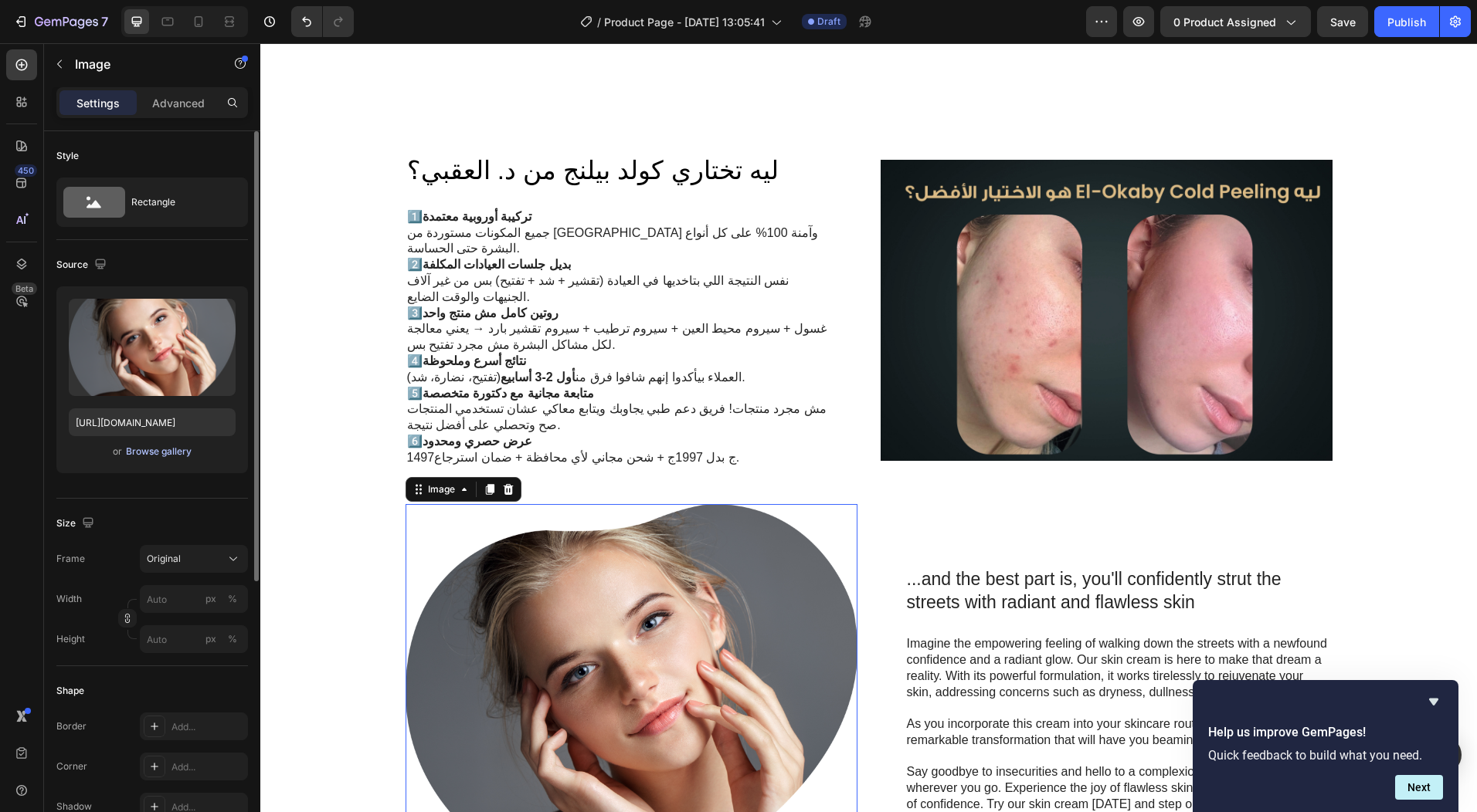
click at [148, 455] on div "Browse gallery" at bounding box center [158, 451] width 66 height 14
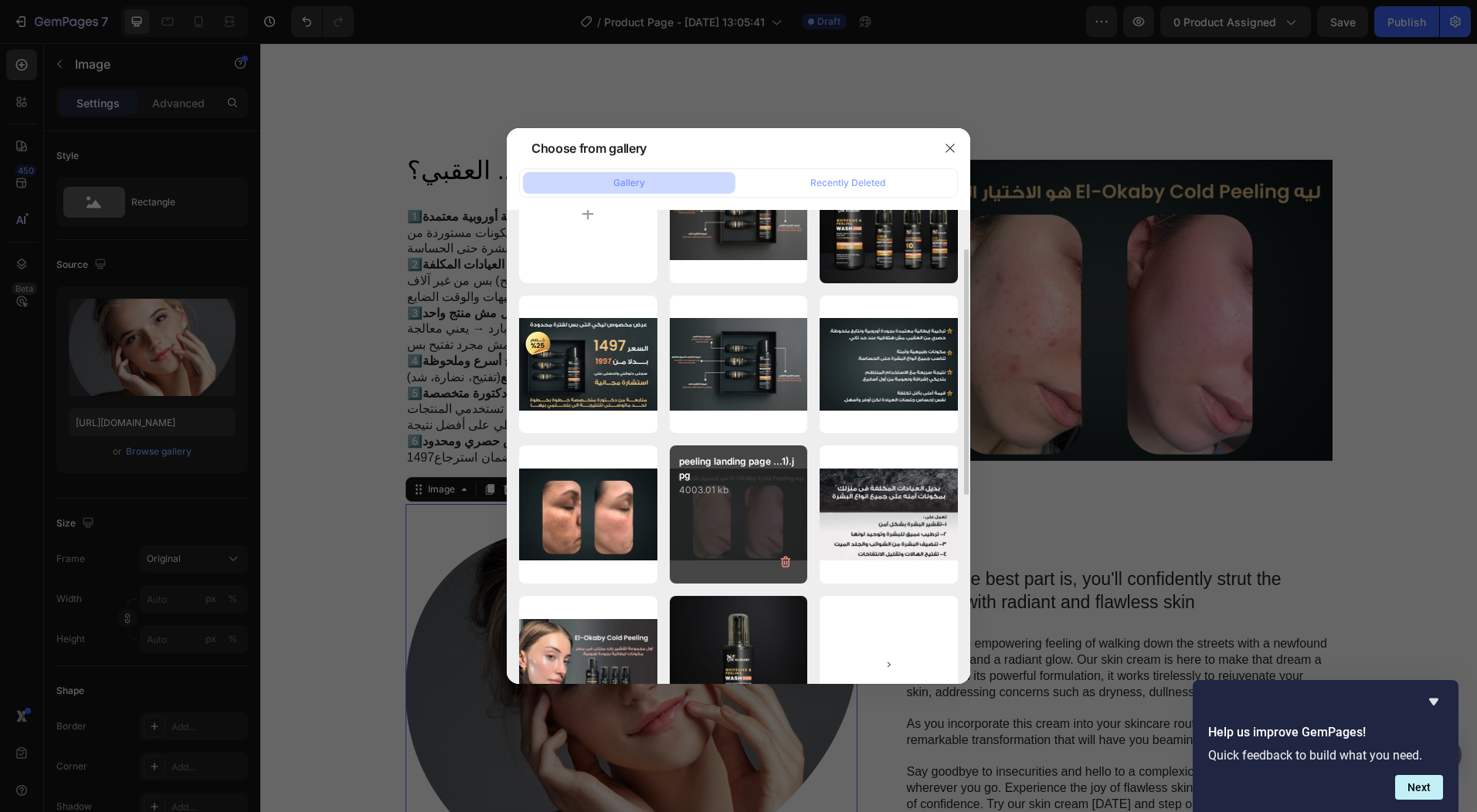
scroll to position [154, 0]
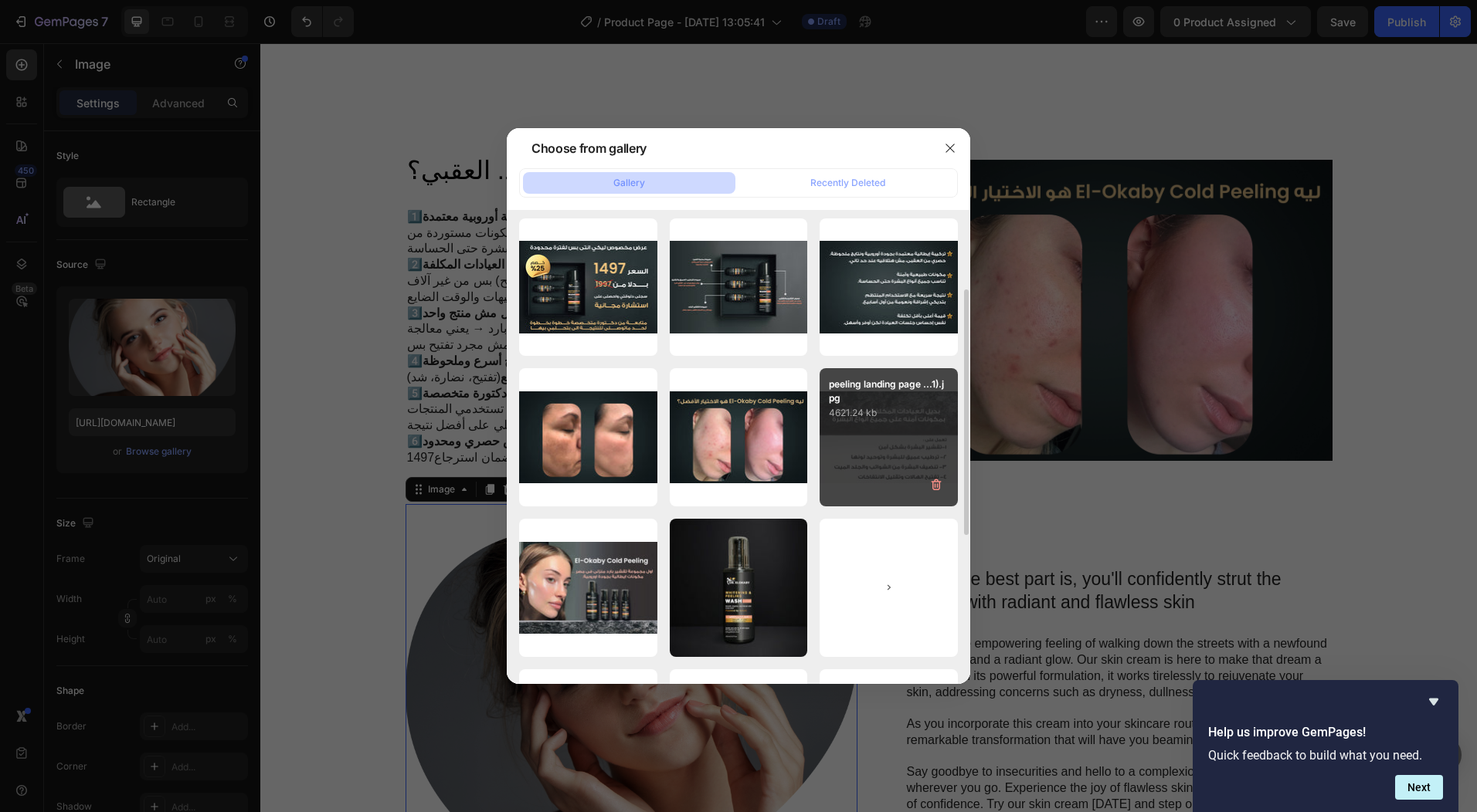
click at [891, 411] on p "4621.24 kb" at bounding box center [888, 412] width 119 height 15
type input "[URL][DOMAIN_NAME]"
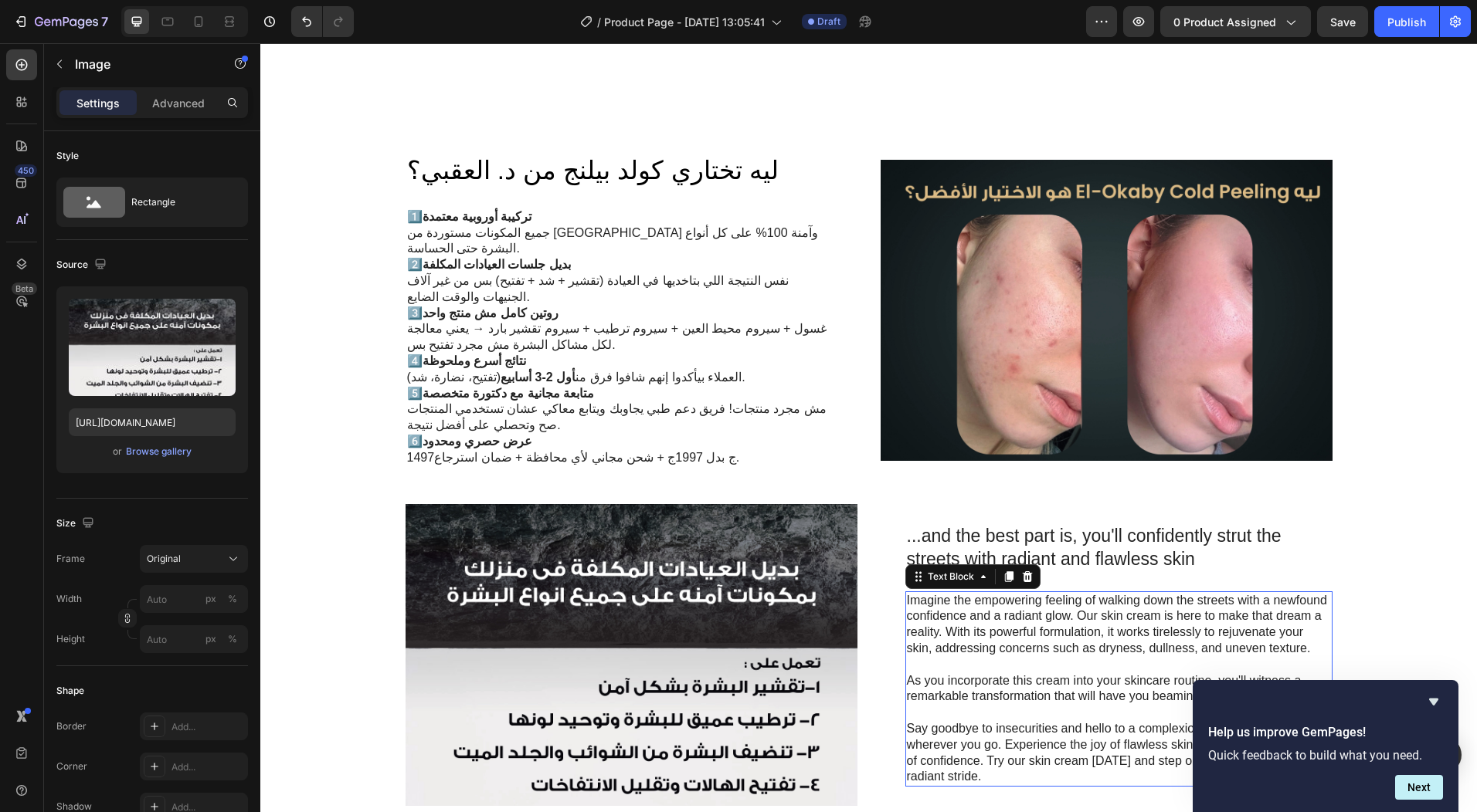
click at [1037, 607] on p "Imagine the empowering feeling of walking down the streets with a newfound conf…" at bounding box center [1119, 624] width 424 height 64
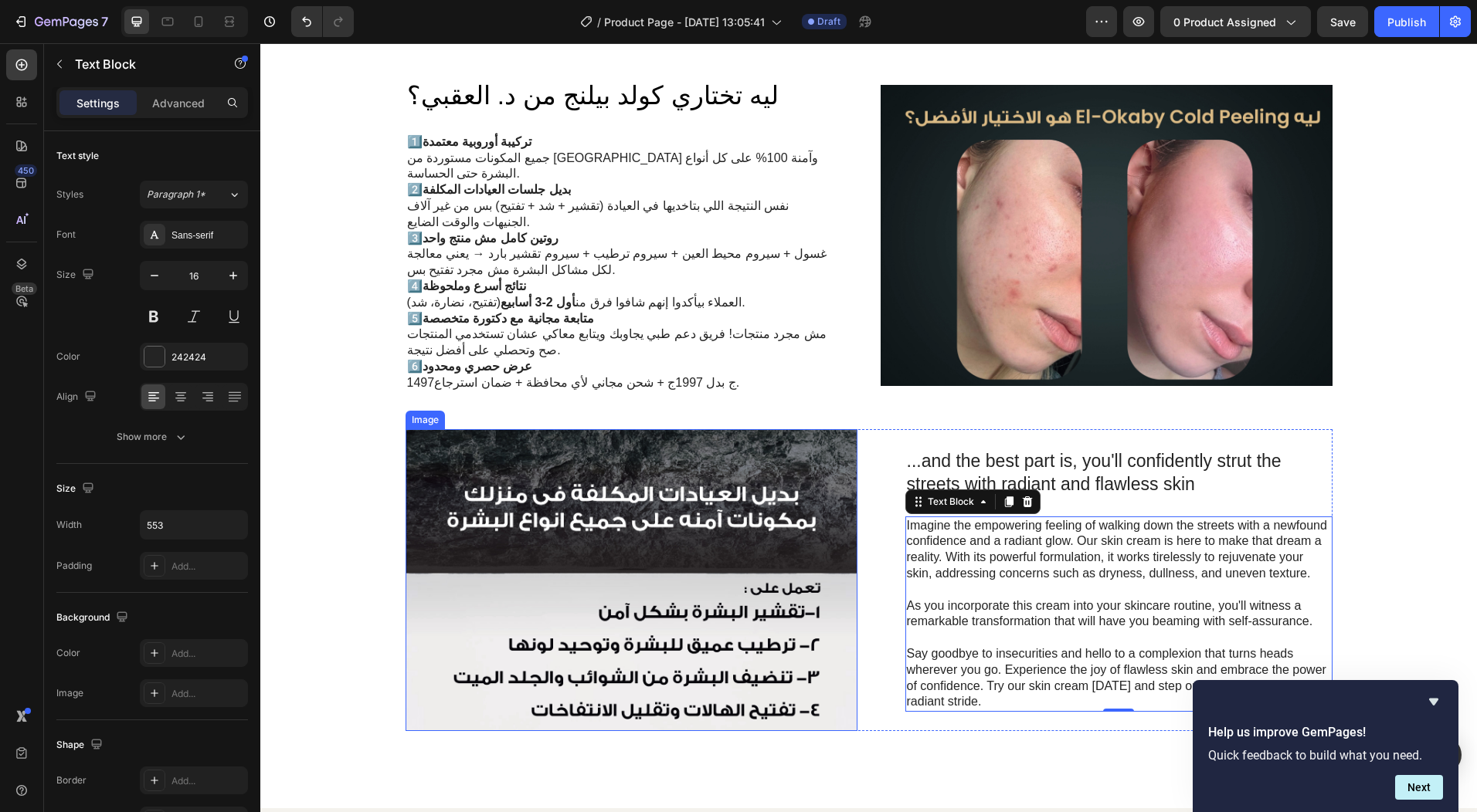
scroll to position [1023, 0]
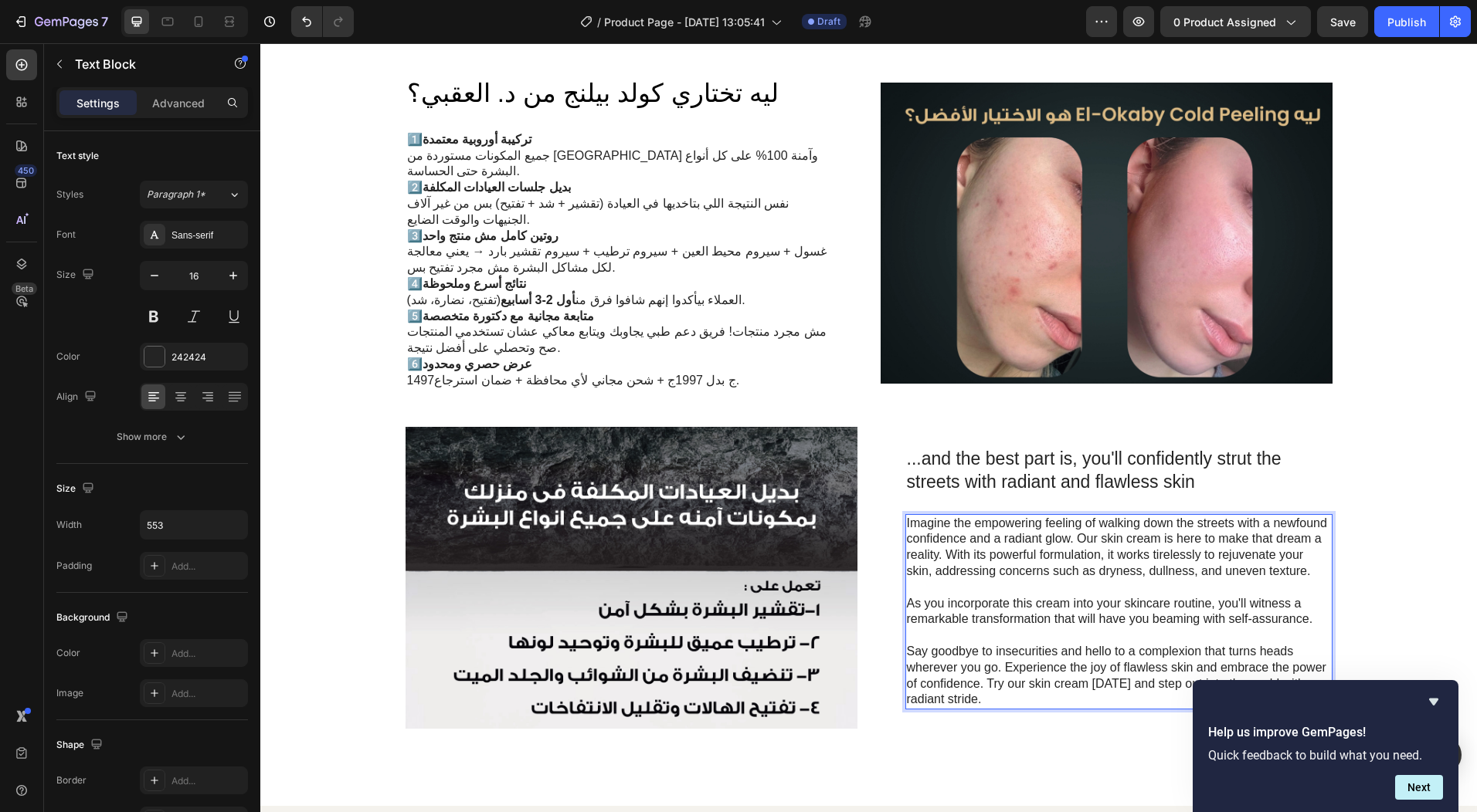
click at [1016, 580] on p "Rich Text Editor. Editing area: main" at bounding box center [1119, 588] width 424 height 16
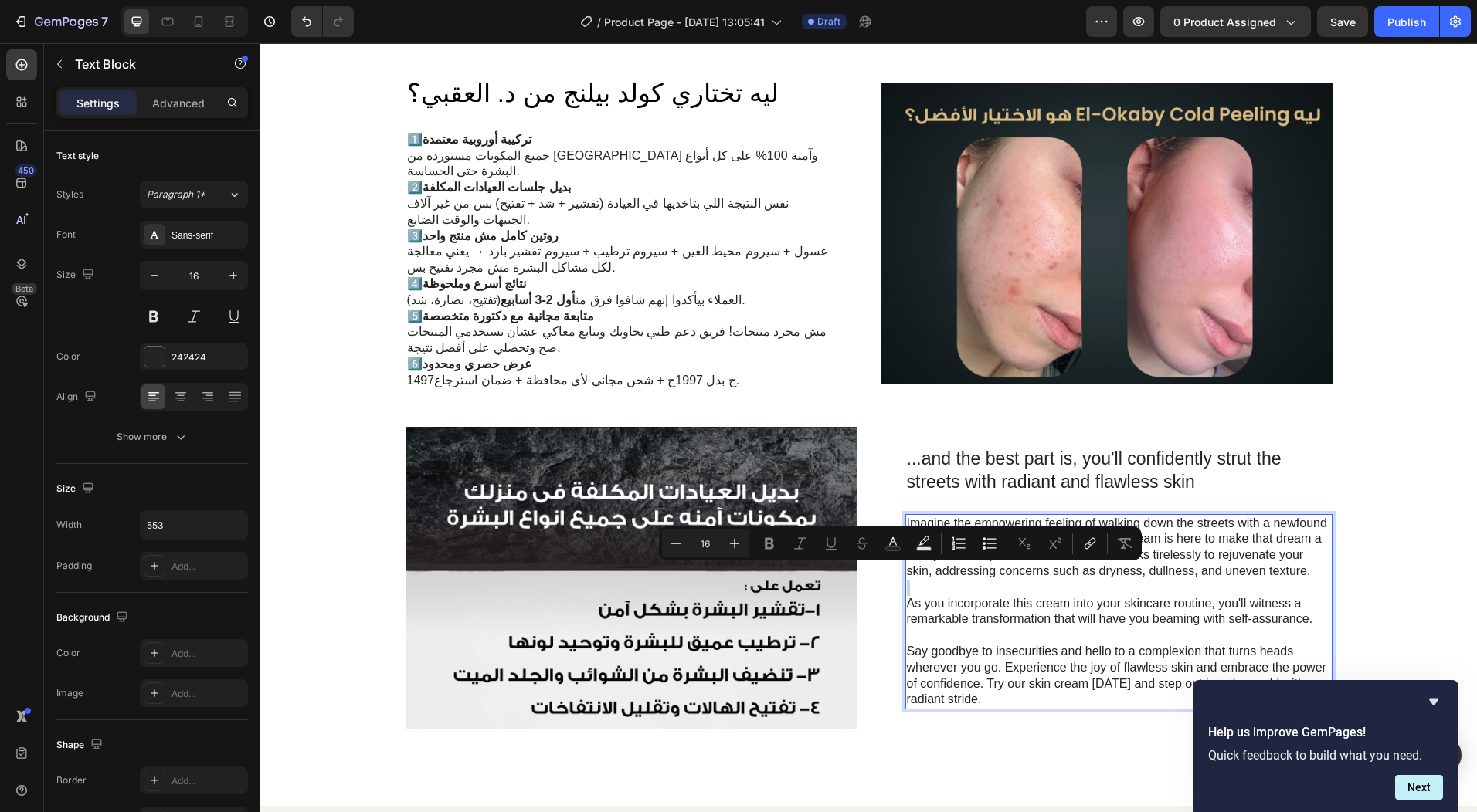
click at [1016, 580] on p "Rich Text Editor. Editing area: main" at bounding box center [1119, 588] width 424 height 16
click at [1115, 581] on p "Rich Text Editor. Editing area: main" at bounding box center [1119, 588] width 424 height 16
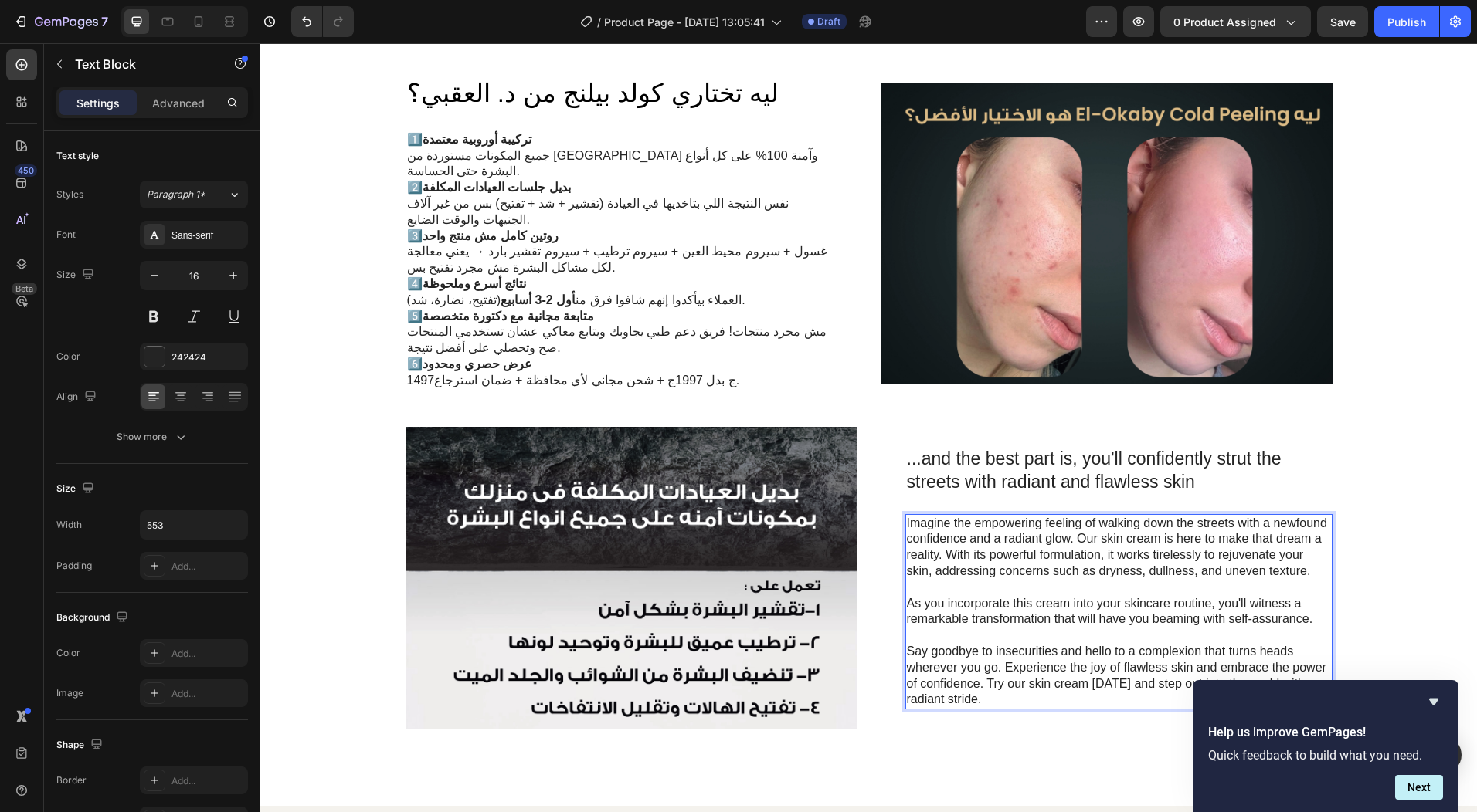
click at [907, 516] on p "Imagine the empowering feeling of walking down the streets with a newfound conf…" at bounding box center [1119, 547] width 424 height 64
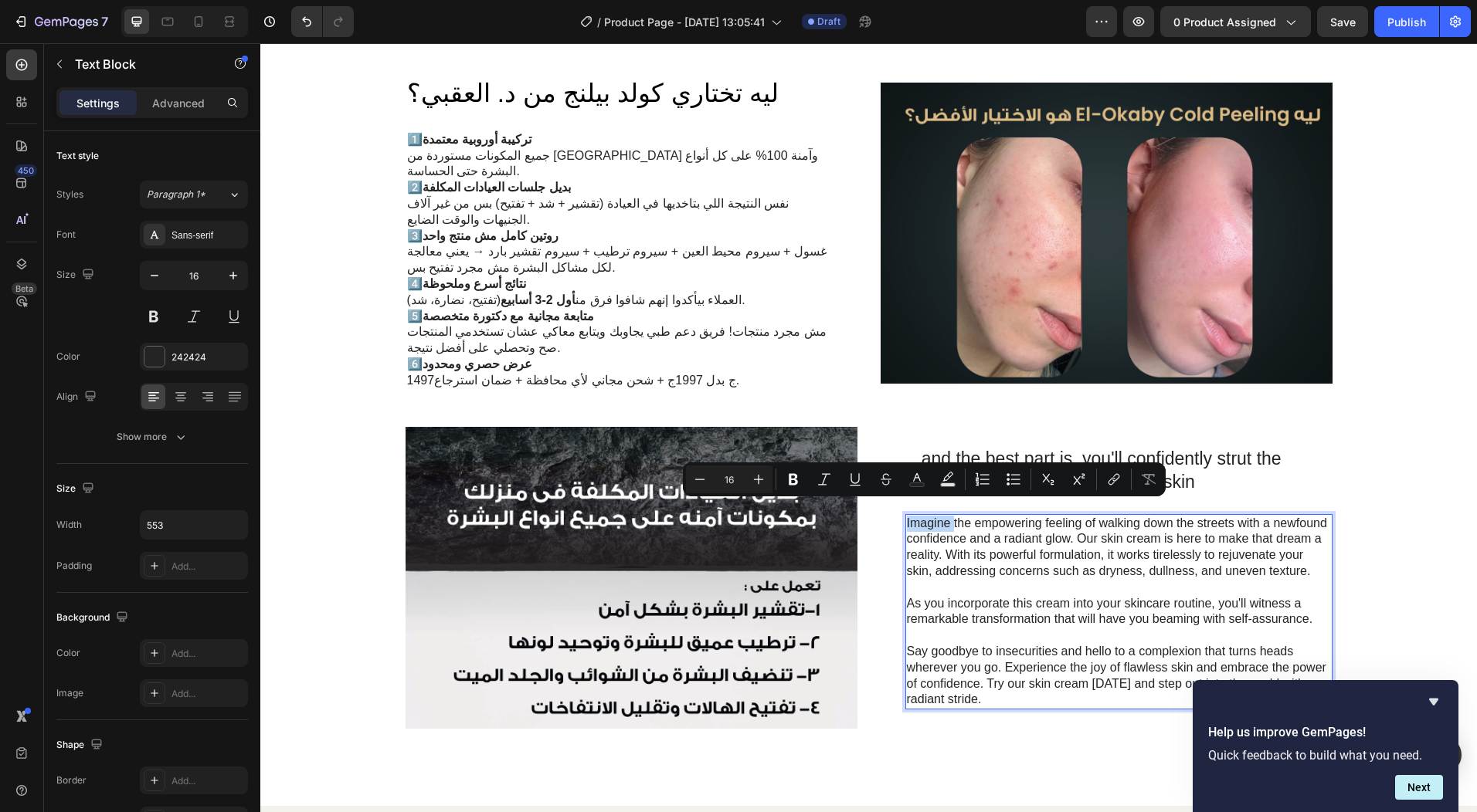
click at [907, 516] on p "Imagine the empowering feeling of walking down the streets with a newfound conf…" at bounding box center [1119, 547] width 424 height 64
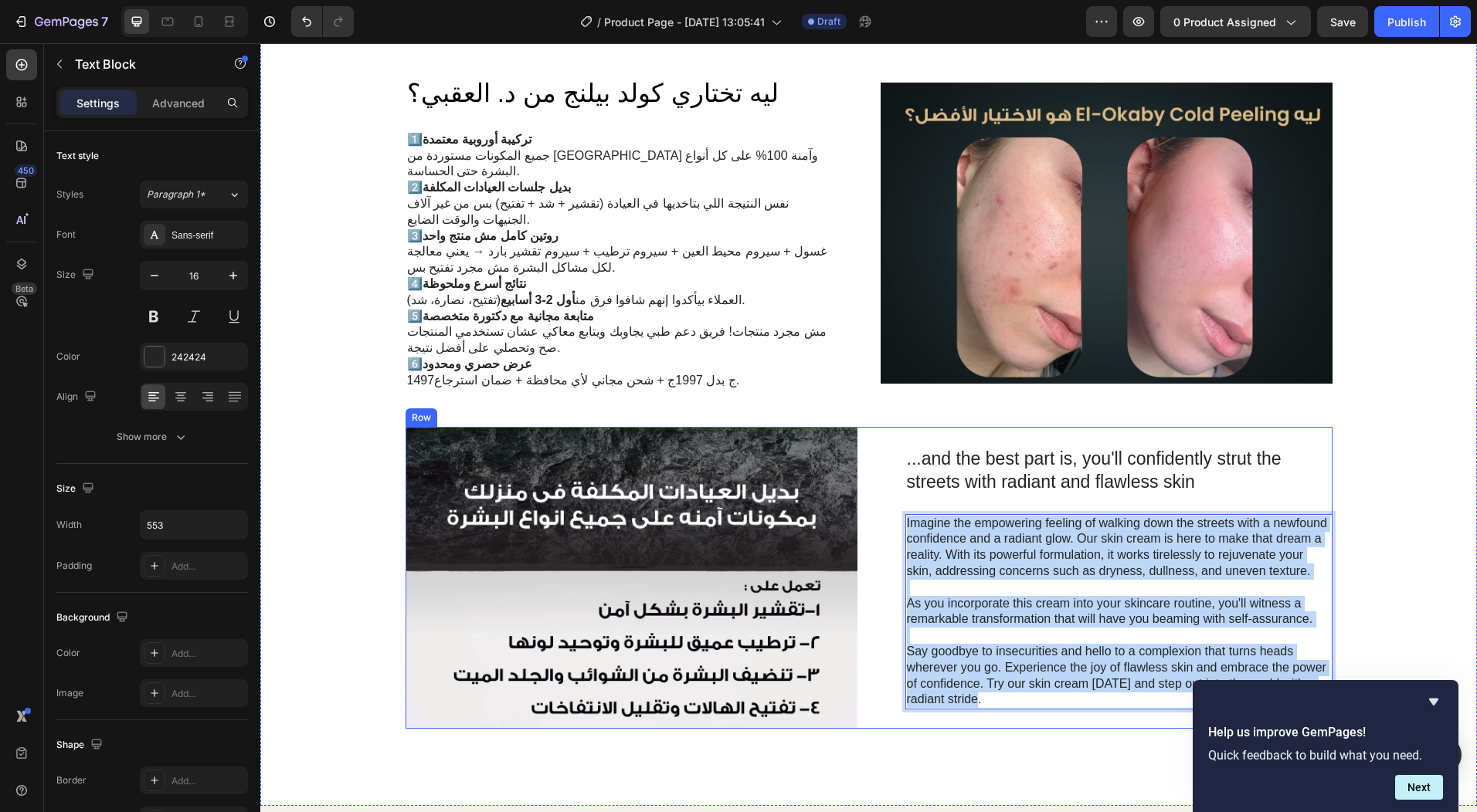
drag, startPoint x: 902, startPoint y: 507, endPoint x: 1033, endPoint y: 707, distance: 239.1
click at [1033, 707] on div "...and the best part is, you'll confidently strut the streets with radiant and …" at bounding box center [1107, 577] width 452 height 301
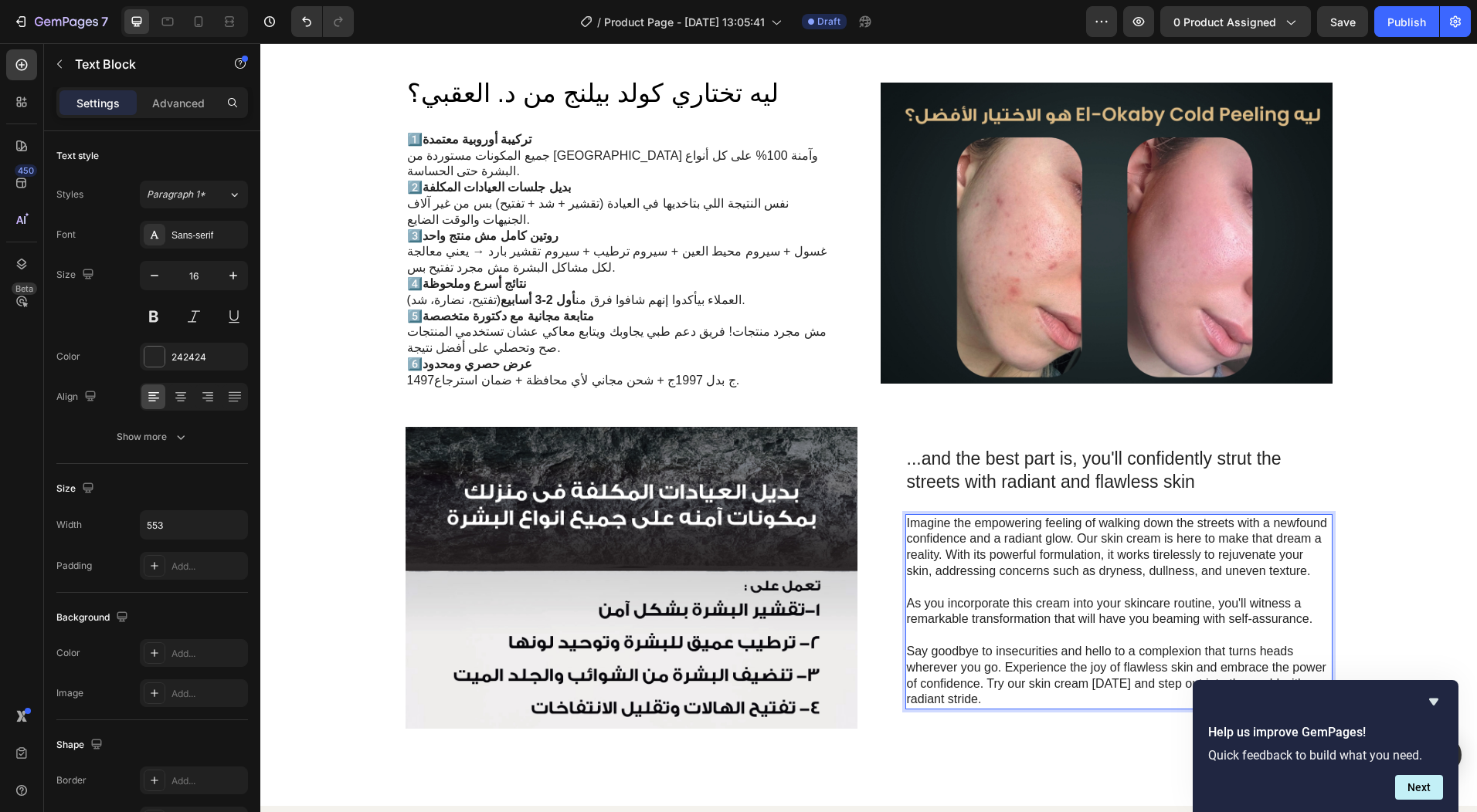
scroll to position [1004, 0]
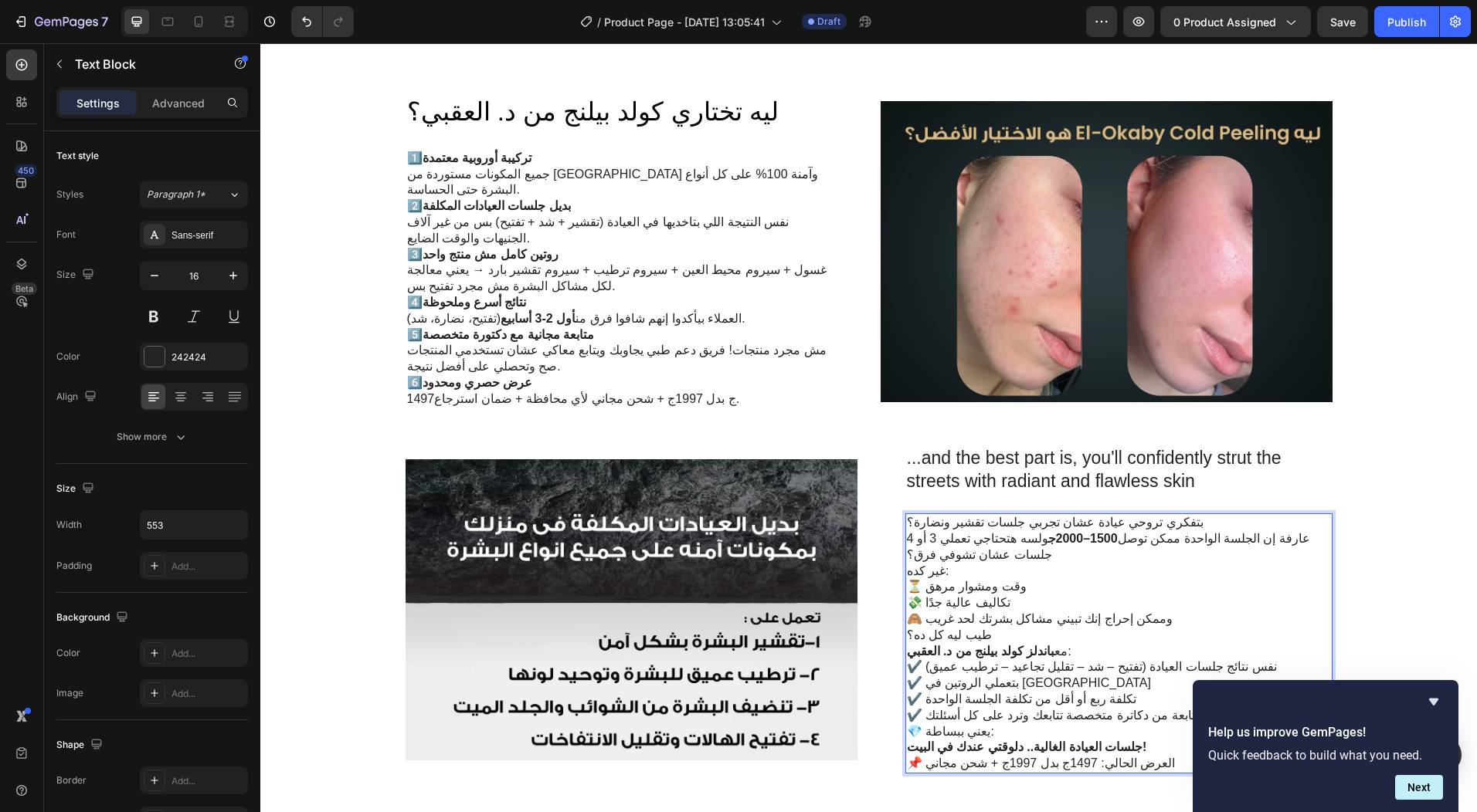
click at [1045, 671] on p "مع باندلز كولد بيلنج من د. العقبي : ✔️ نفس نتائج جلسات العيادة (تفتيح – شد – تق…" at bounding box center [1119, 684] width 424 height 80
click at [1100, 462] on h2 "...and the best part is, you'll confidently strut the streets with radiant and …" at bounding box center [1120, 470] width 427 height 50
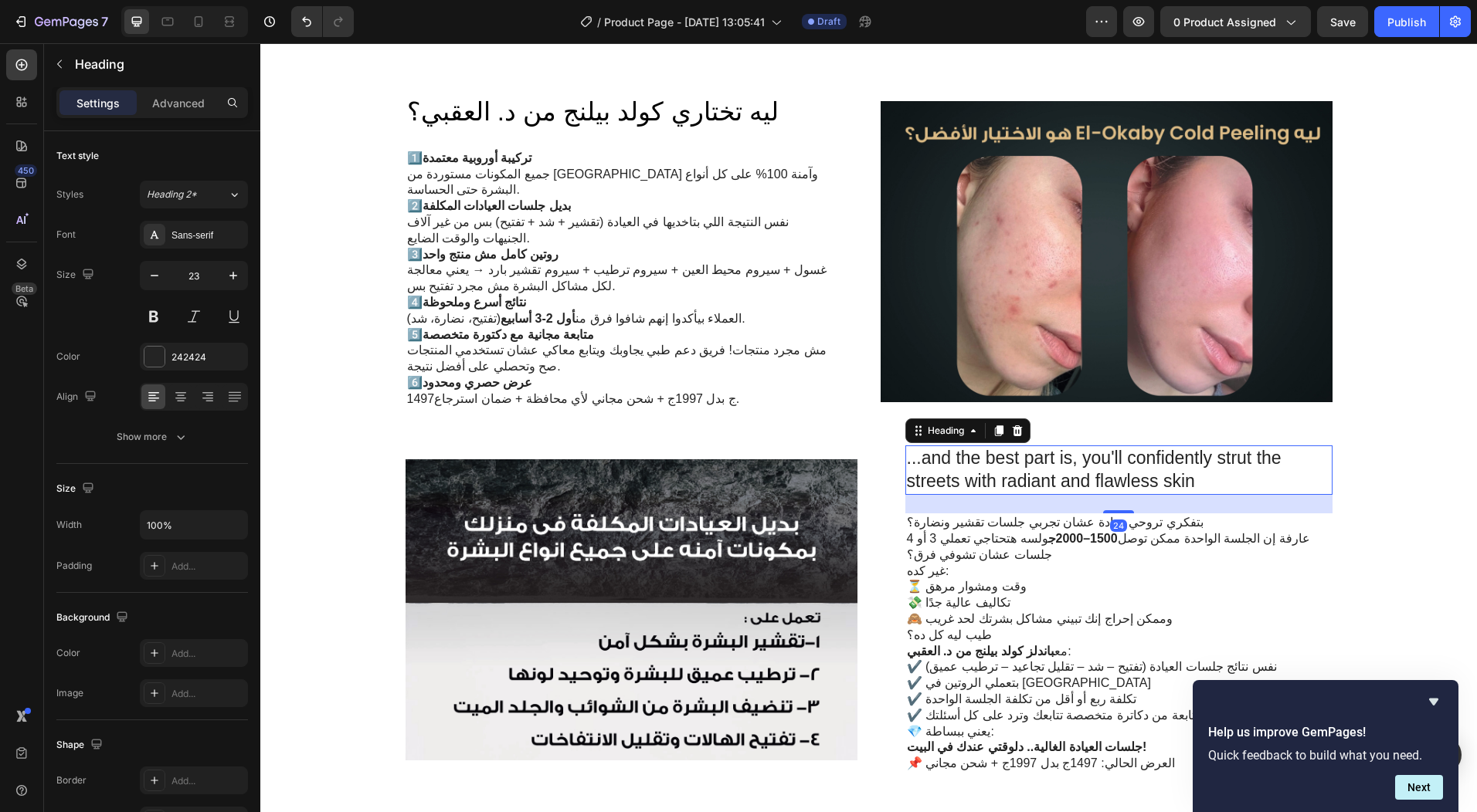
click at [1100, 462] on h2 "...and the best part is, you'll confidently strut the streets with radiant and …" at bounding box center [1120, 470] width 427 height 50
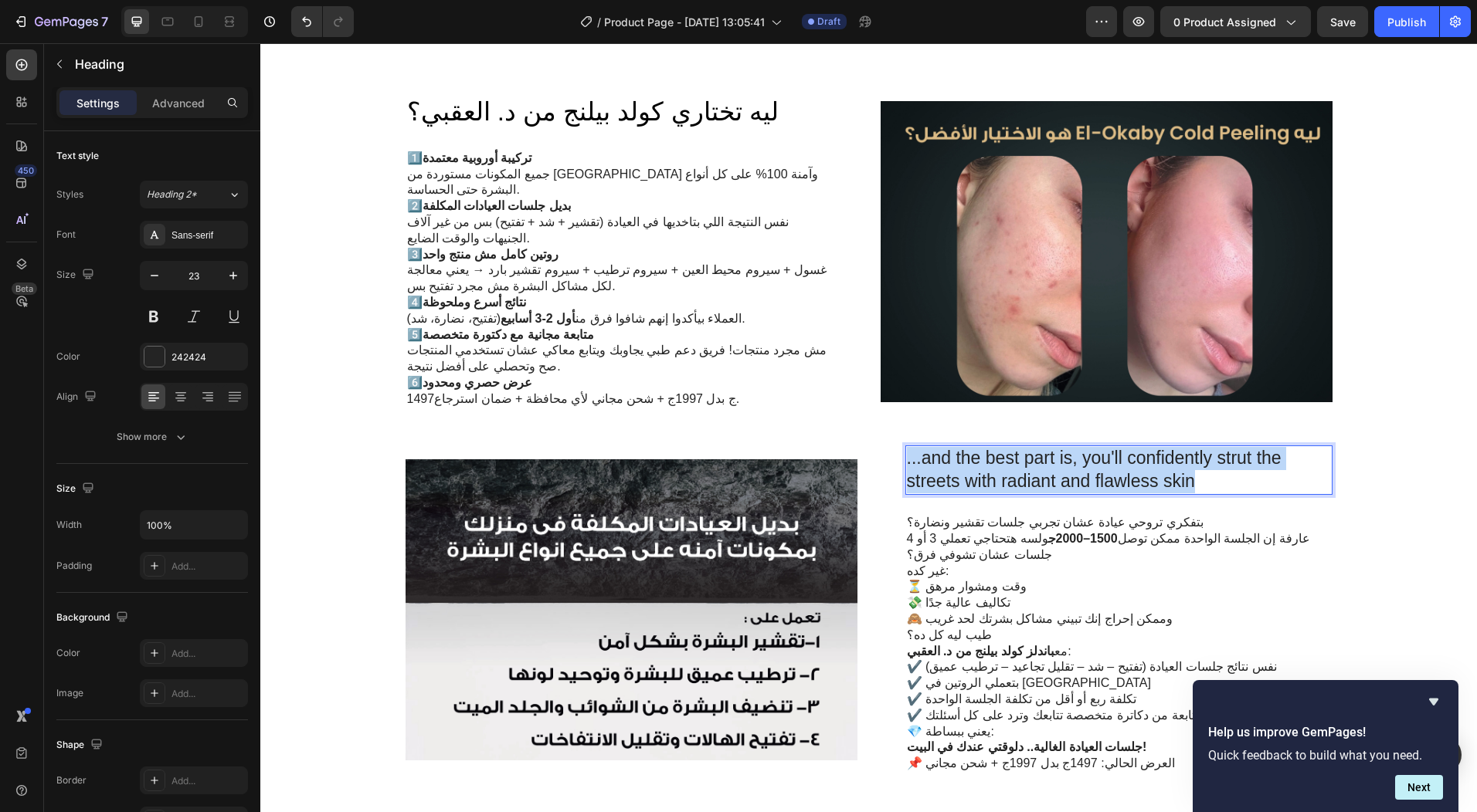
click at [1100, 462] on p "...and the best part is, you'll confidently strut the streets with radiant and …" at bounding box center [1119, 470] width 424 height 46
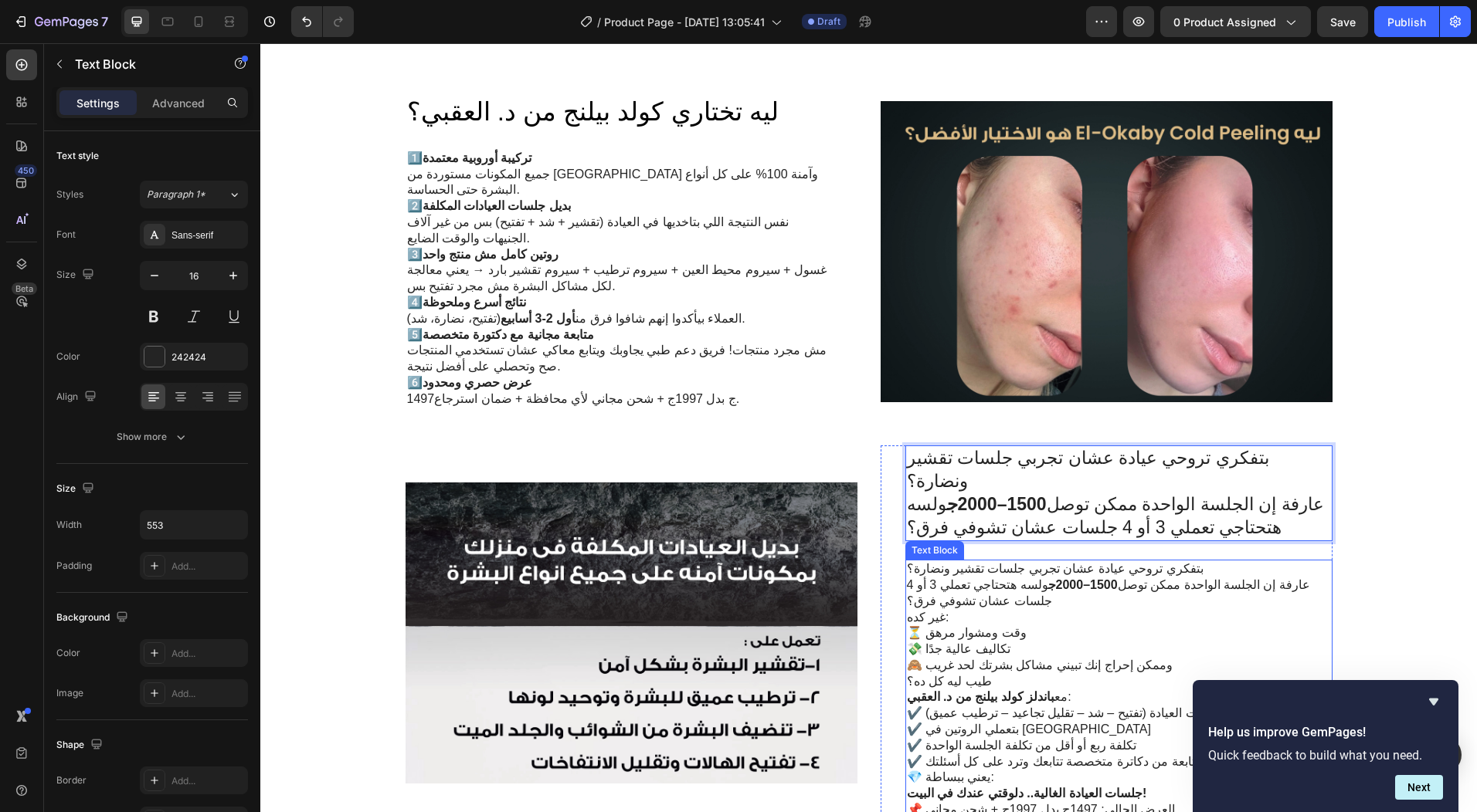
click at [1040, 561] on p "بتفكري تروحي عيادة عشان تجربي جلسات تقشير ونضارة؟ عارفة إن الجلسة الواحدة ممكن …" at bounding box center [1119, 585] width 424 height 48
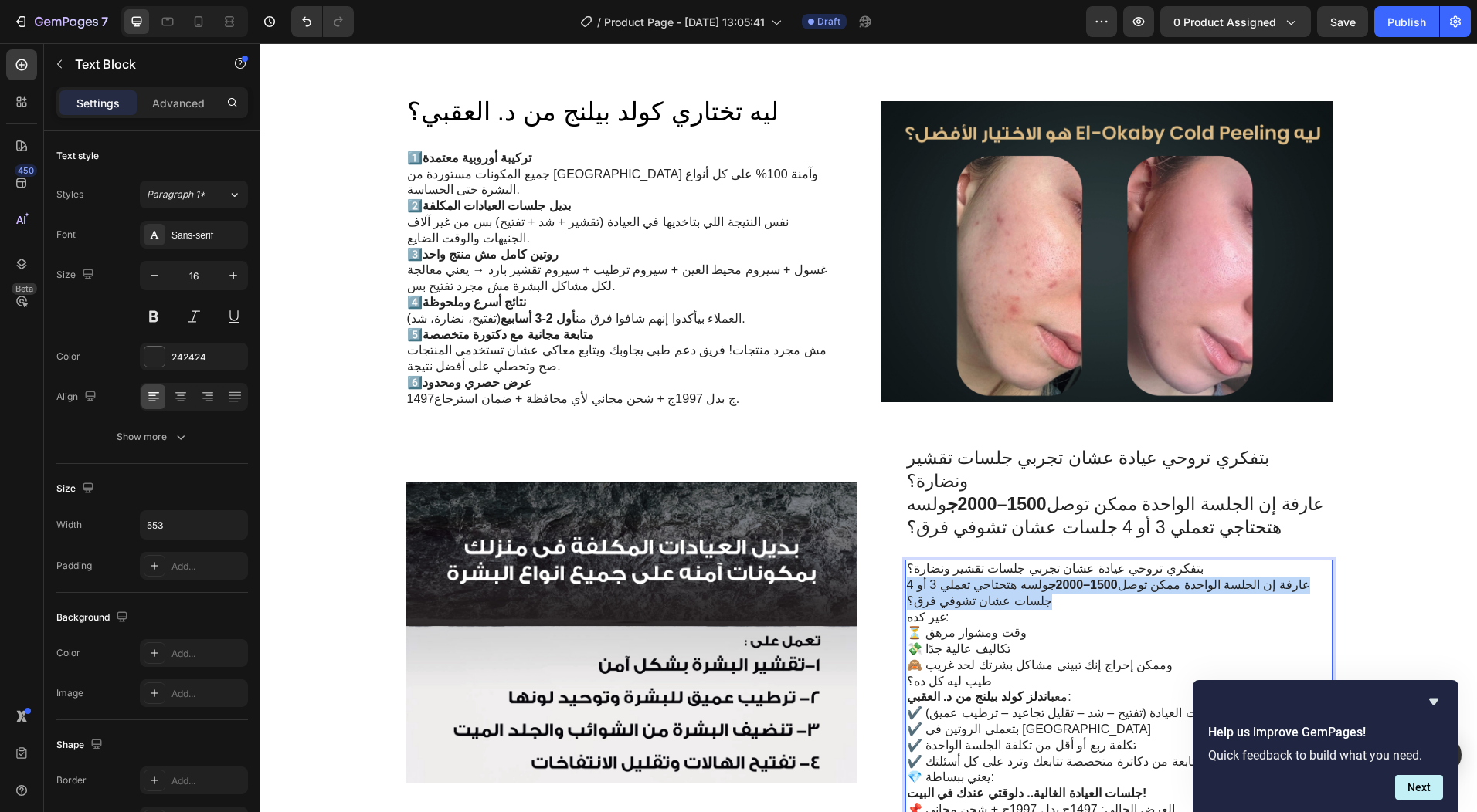
click at [1040, 561] on p "بتفكري تروحي عيادة عشان تجربي جلسات تقشير ونضارة؟ عارفة إن الجلسة الواحدة ممكن …" at bounding box center [1119, 585] width 424 height 48
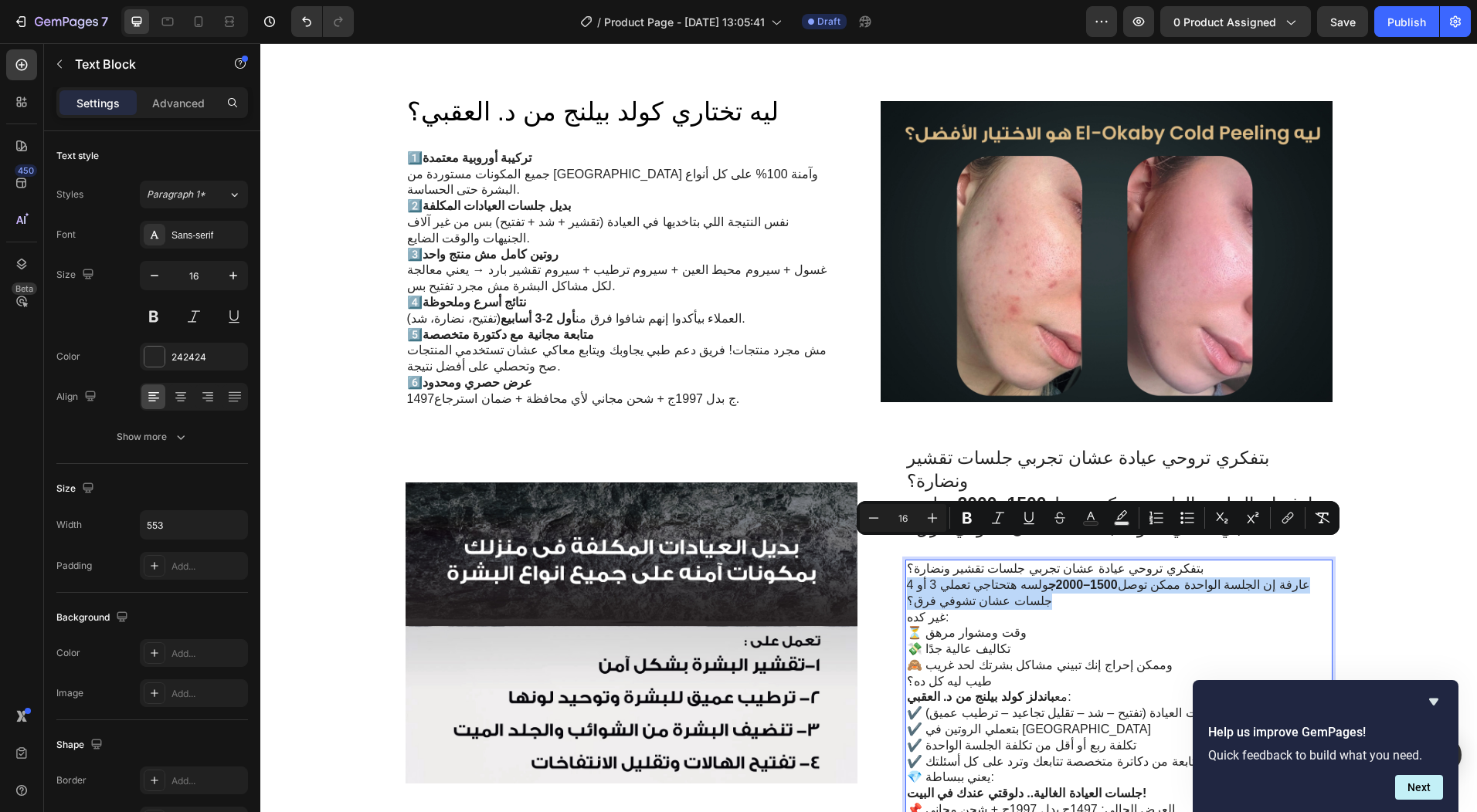
click at [1040, 561] on p "بتفكري تروحي عيادة عشان تجربي جلسات تقشير ونضارة؟ عارفة إن الجلسة الواحدة ممكن …" at bounding box center [1119, 585] width 424 height 48
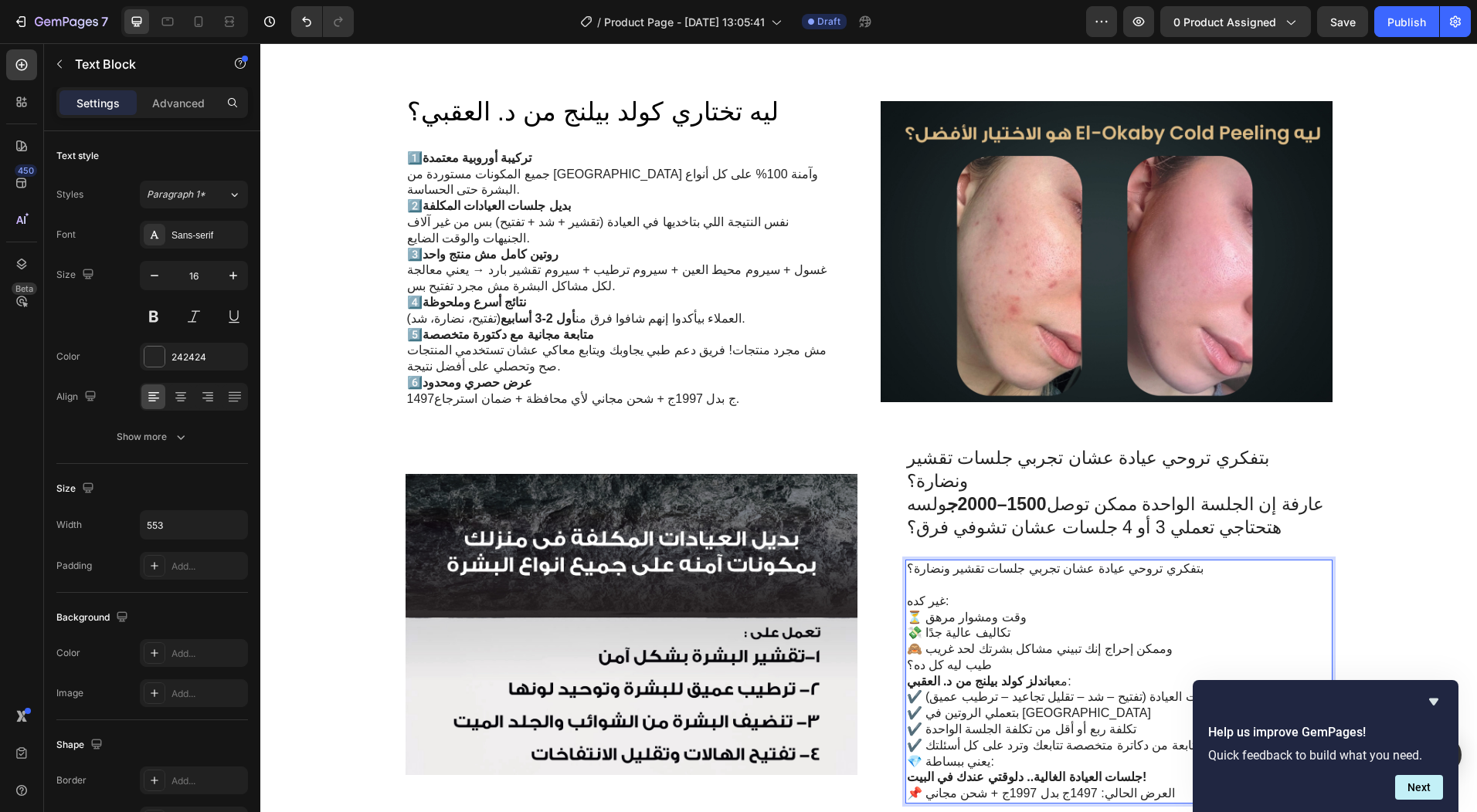
click at [1004, 561] on p "بتفكري تروحي عيادة عشان تجربي جلسات تقشير ونضارة؟" at bounding box center [1119, 577] width 424 height 32
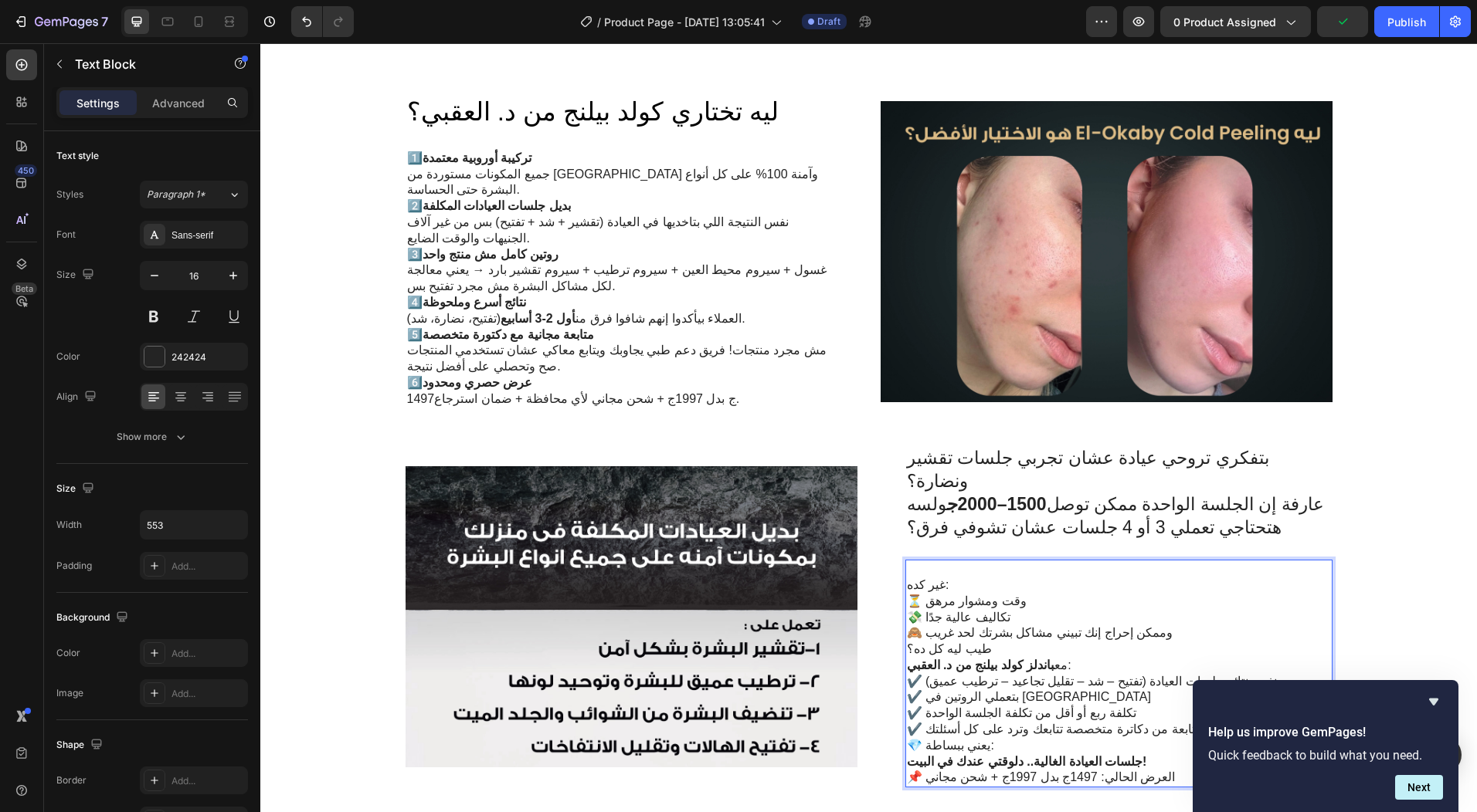
click at [916, 577] on p "غير كده: ⏳ وقت ومشوار مرهق 💸 تكاليف عالية جدًا 🙈 وممكن إحراج إنك تبيني مشاكل بش…" at bounding box center [1119, 609] width 424 height 64
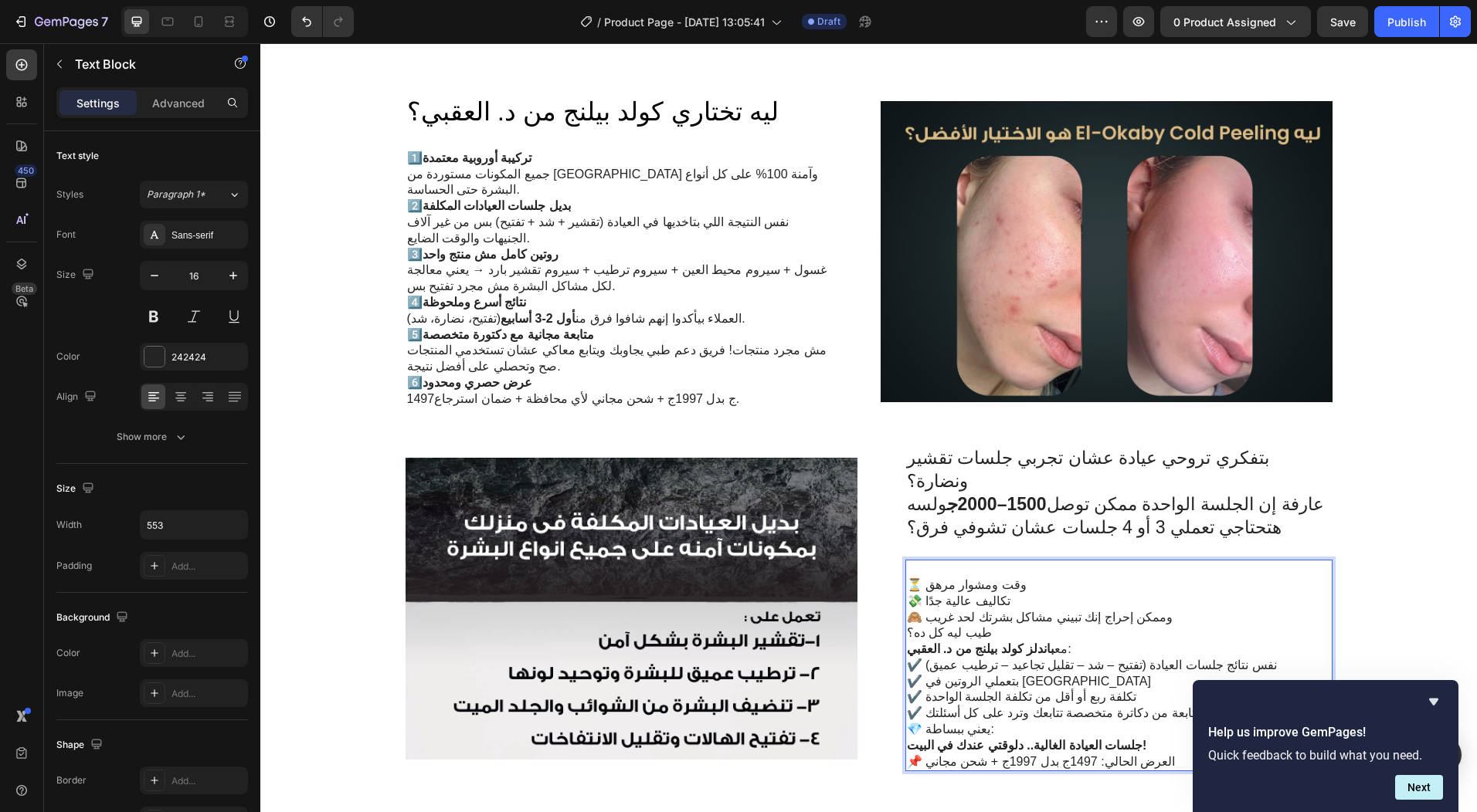
click at [998, 577] on p "⏳ وقت ومشوار مرهق 💸 تكاليف عالية جدًا 🙈 وممكن إحراج إنك تبيني مشاكل بشرتك لحد غ…" at bounding box center [1119, 601] width 424 height 48
click at [1001, 577] on p "⏳ وقت ومشوار مرهق 💸 تكاليف عالية جدًا 🙈 وممكن إحراج إنك تبيني مشاكل بشرتك لحد غ…" at bounding box center [1119, 601] width 424 height 48
click at [1430, 700] on icon "Hide survey" at bounding box center [1433, 702] width 9 height 7
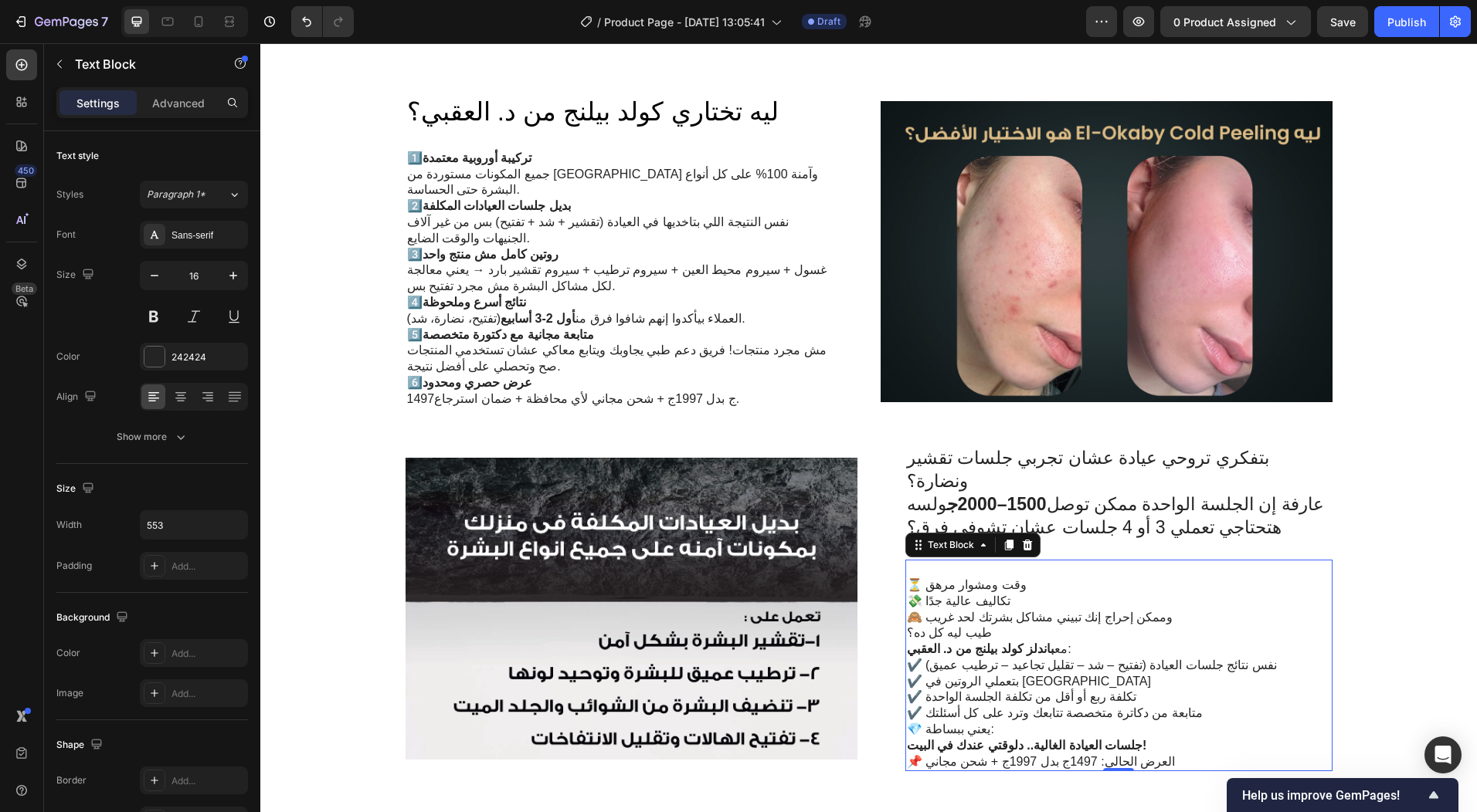
click at [1158, 722] on p "💎 يعني ببساطة: جلسات العيادة الغالية.. دلوقتي عندك في البيت!" at bounding box center [1119, 738] width 424 height 32
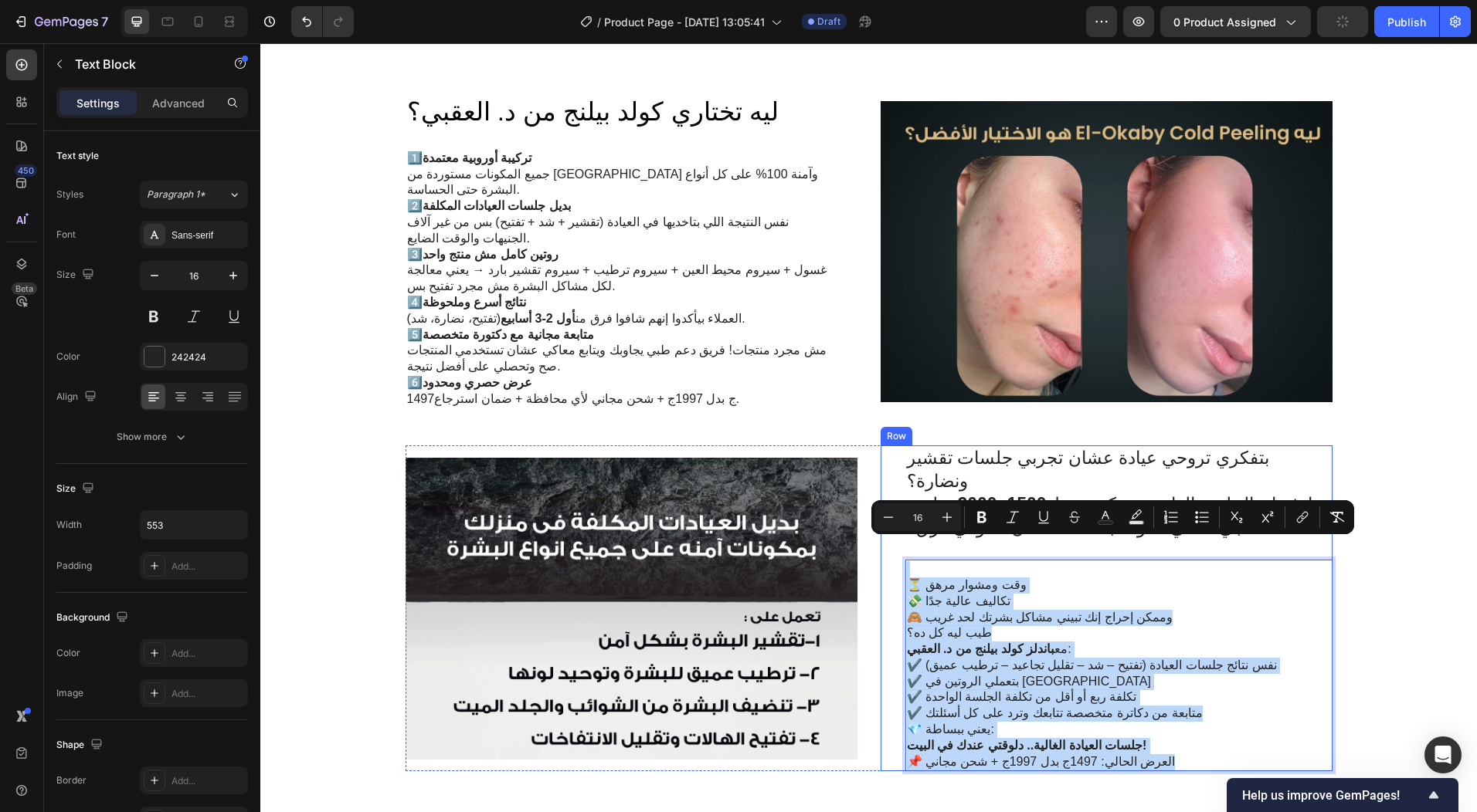
drag, startPoint x: 1159, startPoint y: 718, endPoint x: 906, endPoint y: 520, distance: 321.3
click at [906, 520] on div "بتفكري تروحي عيادة عشان تجربي جلسات تقشير ونضارة؟ عارفة إن الجلسة الواحدة ممكن …" at bounding box center [1120, 608] width 427 height 326
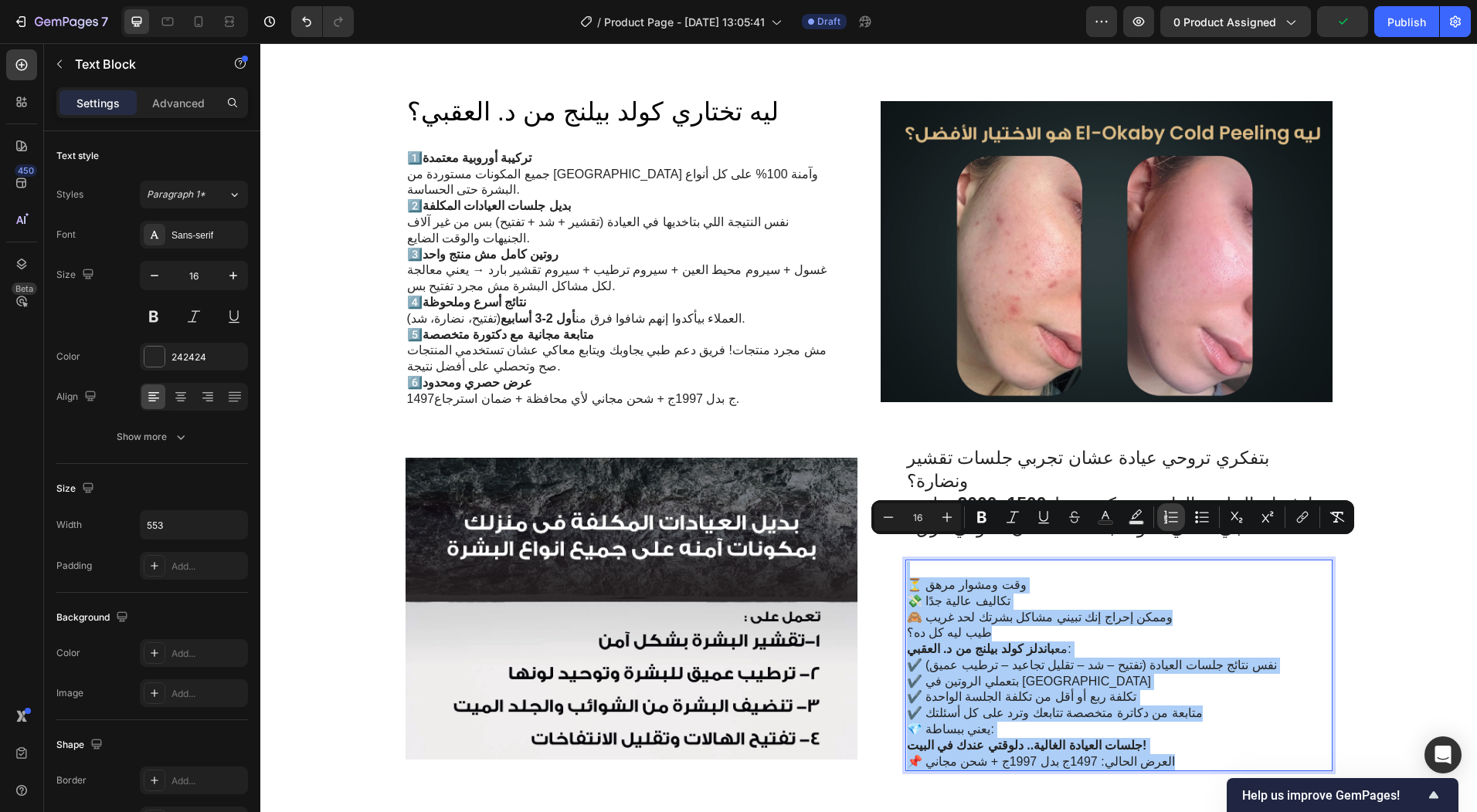
click at [1178, 522] on icon "Editor contextual toolbar" at bounding box center [1171, 517] width 15 height 15
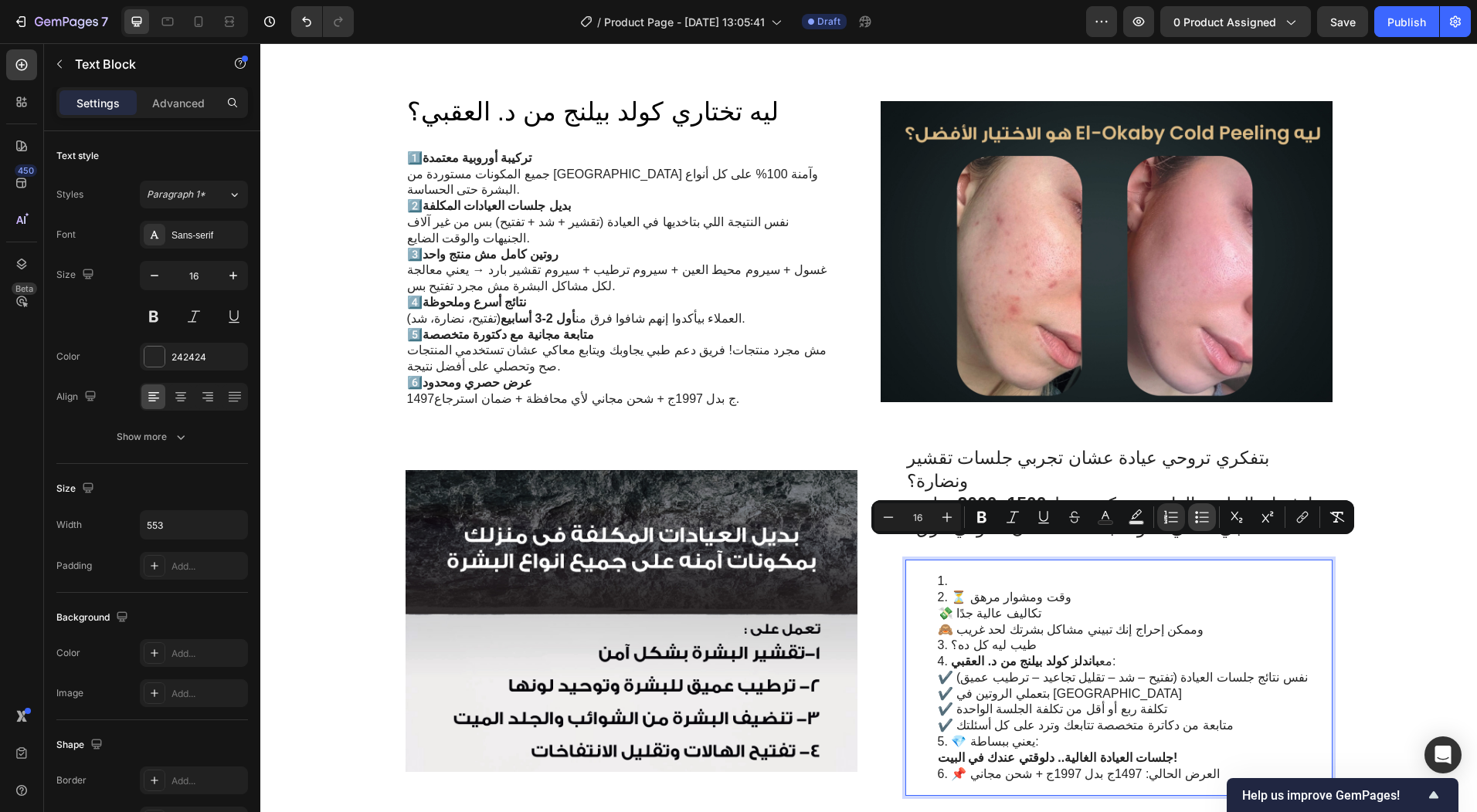
click at [1206, 516] on icon "Editor contextual toolbar" at bounding box center [1202, 517] width 15 height 15
click at [1245, 672] on li "مع باندلز كولد بيلنج من د. العقبي : ✔️ نفس نتائج جلسات العيادة (تفتيح – شد – تق…" at bounding box center [1134, 693] width 393 height 80
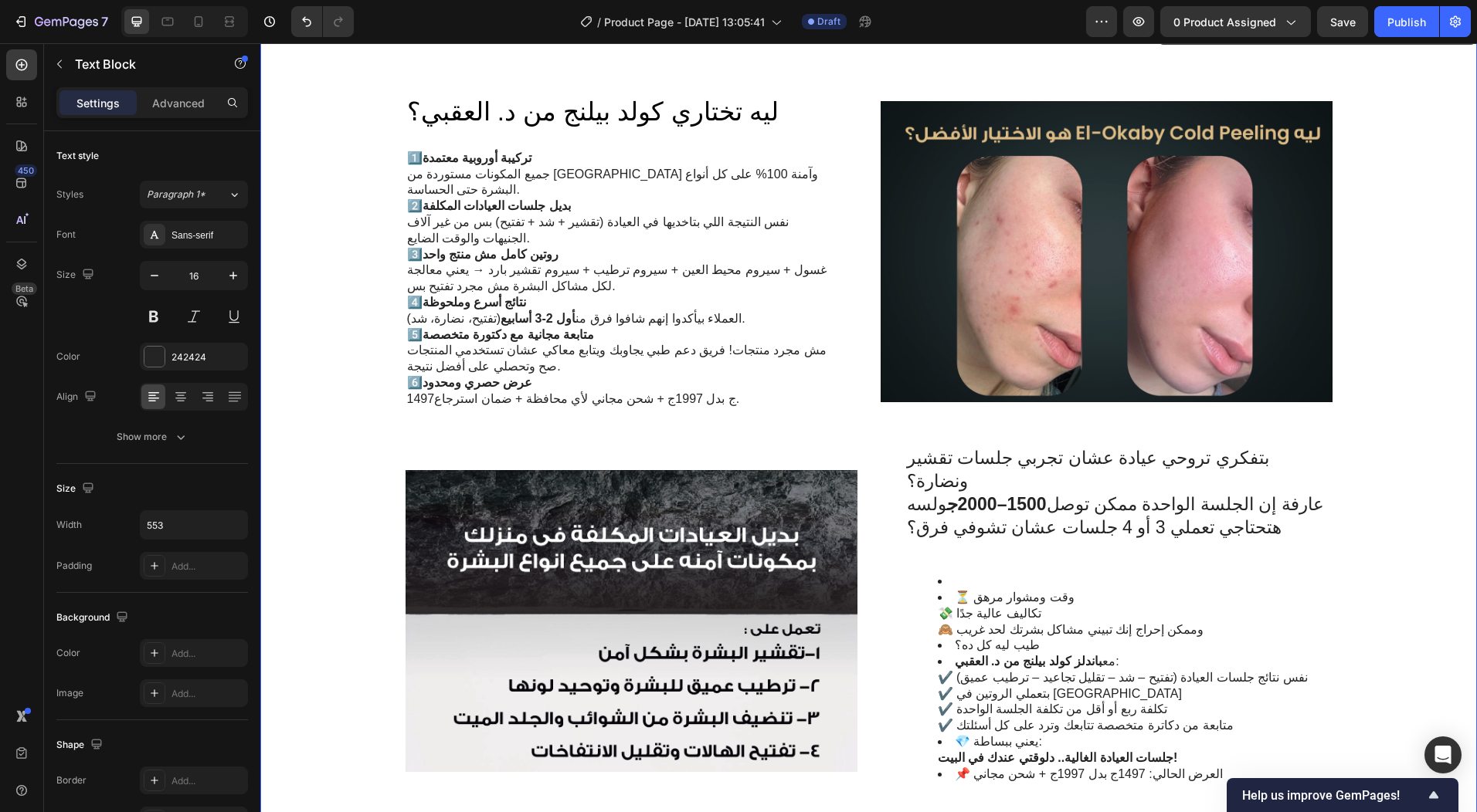
click at [1378, 608] on div "ليه تختاري كولد بيلنج من د. العقبي؟ Heading 1️⃣ تركيبة أوروبية معتمدة جميع المك…" at bounding box center [869, 445] width 1186 height 702
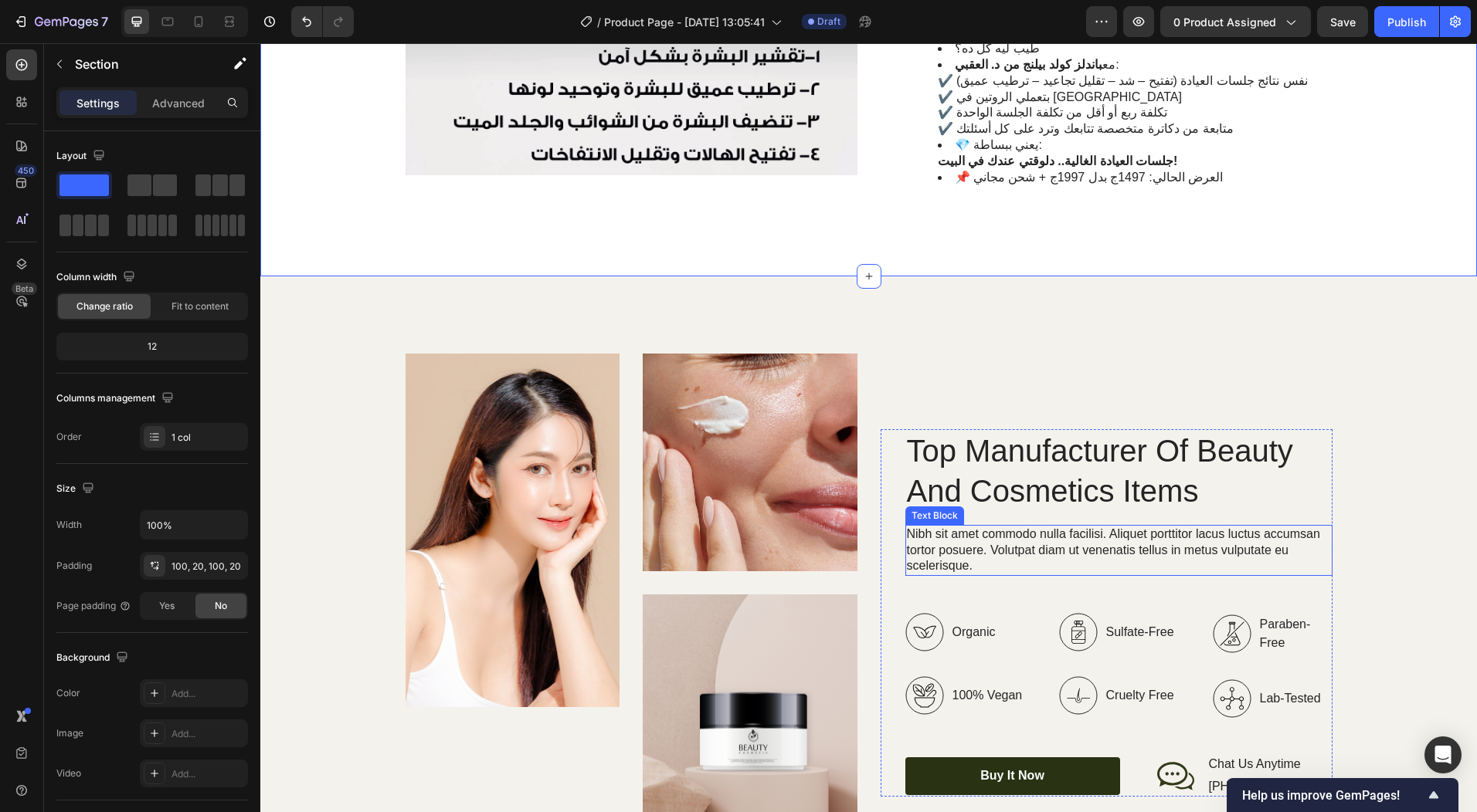
scroll to position [1700, 0]
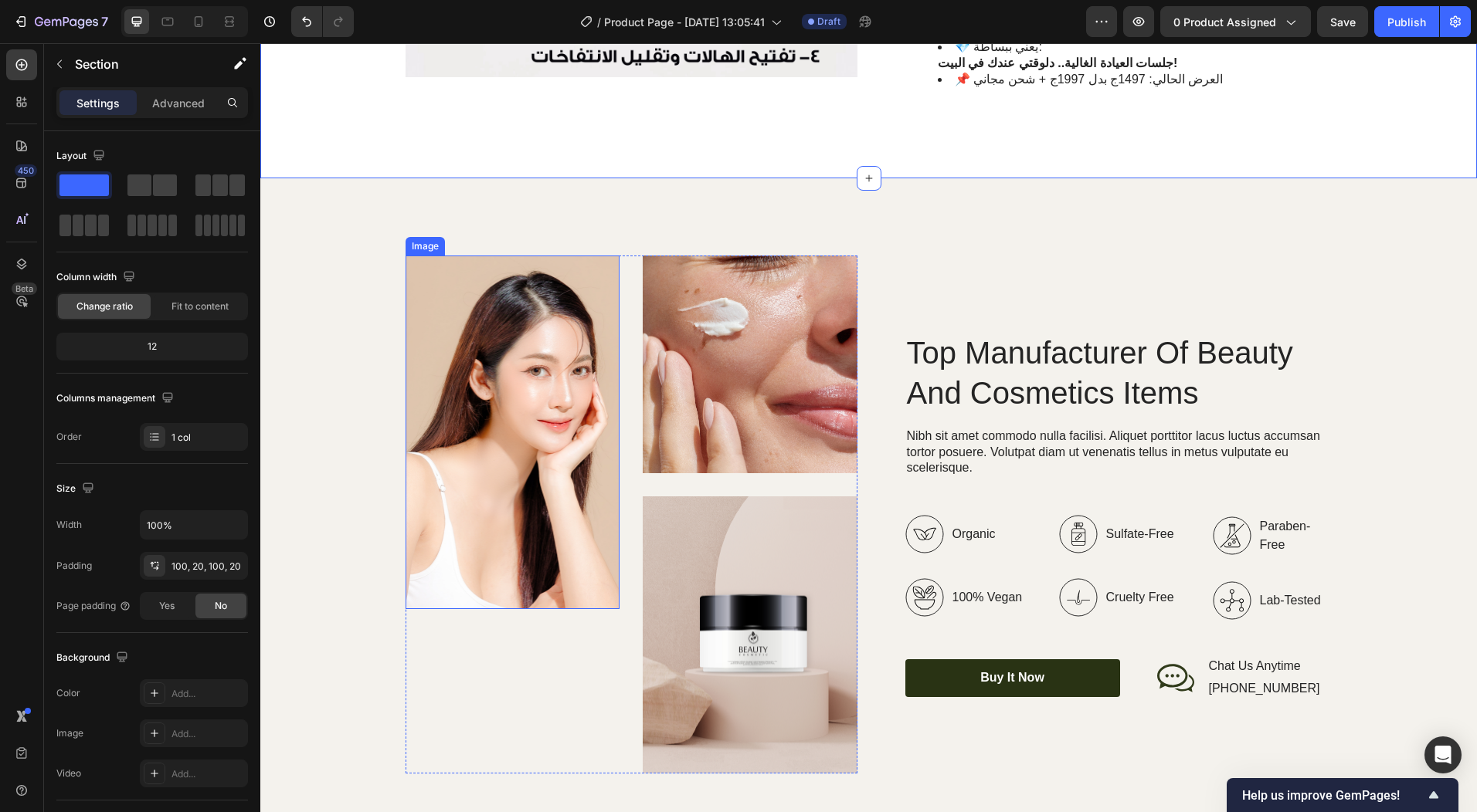
click at [523, 441] on img at bounding box center [513, 432] width 214 height 353
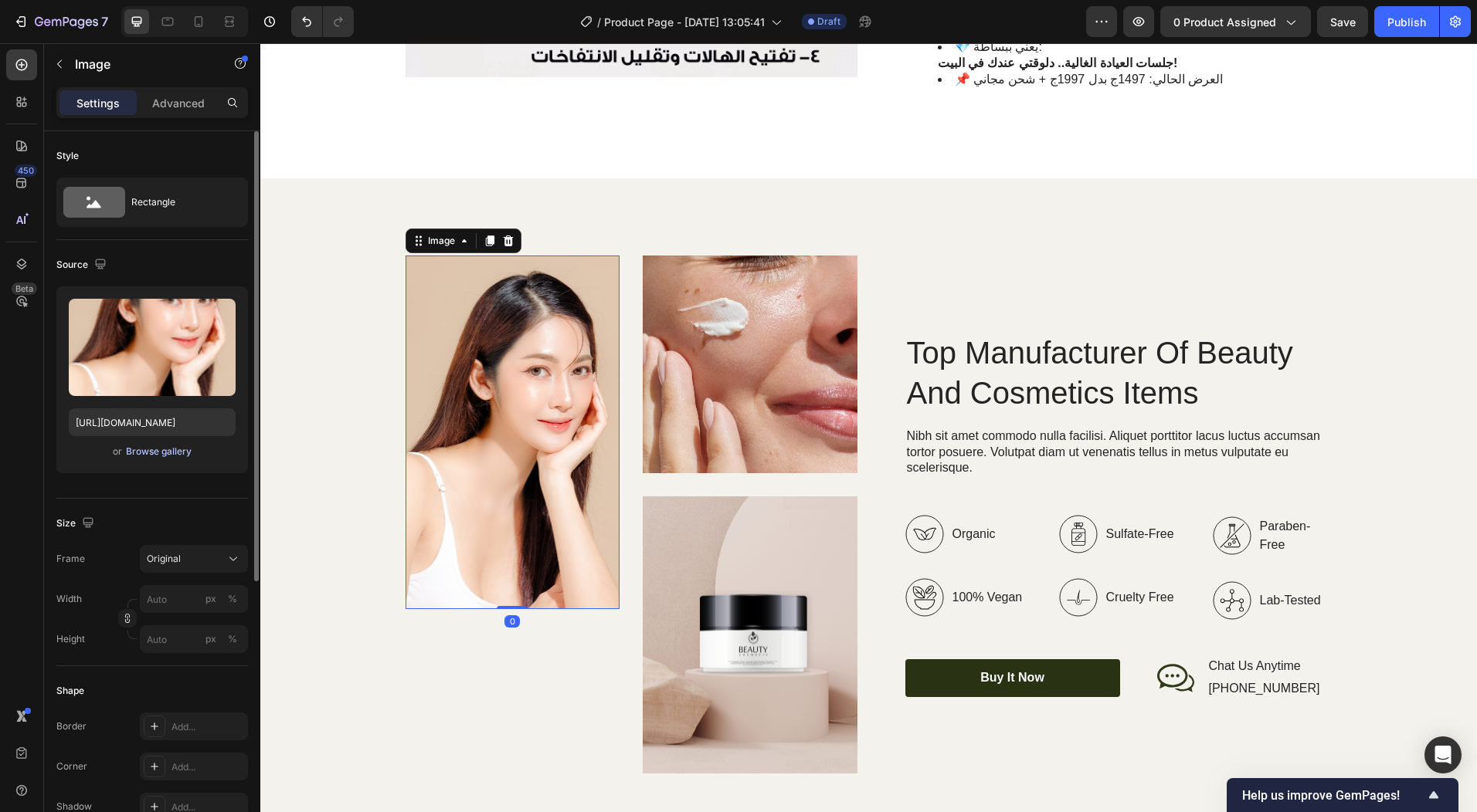
click at [137, 456] on div "Browse gallery" at bounding box center [158, 451] width 66 height 14
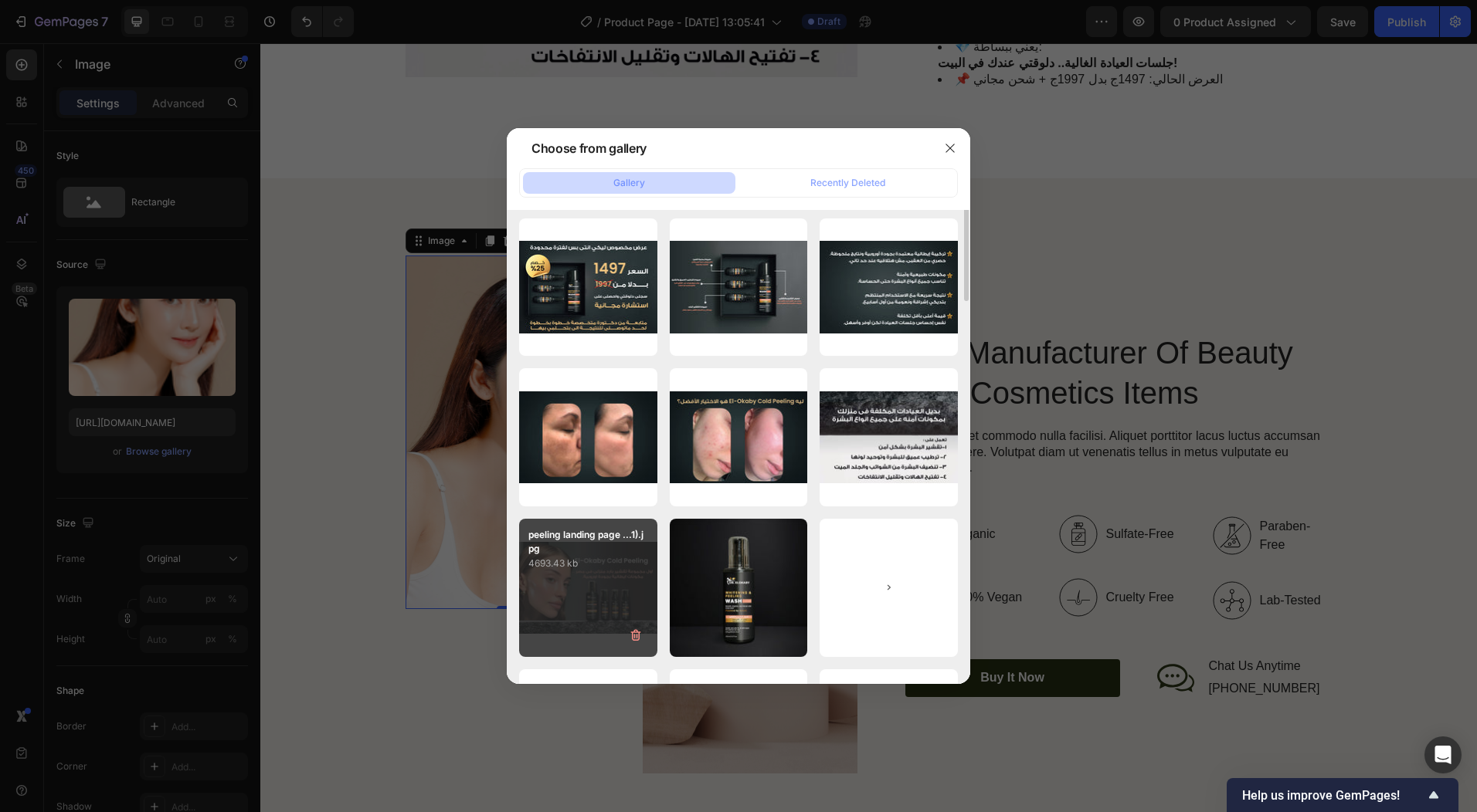
scroll to position [0, 0]
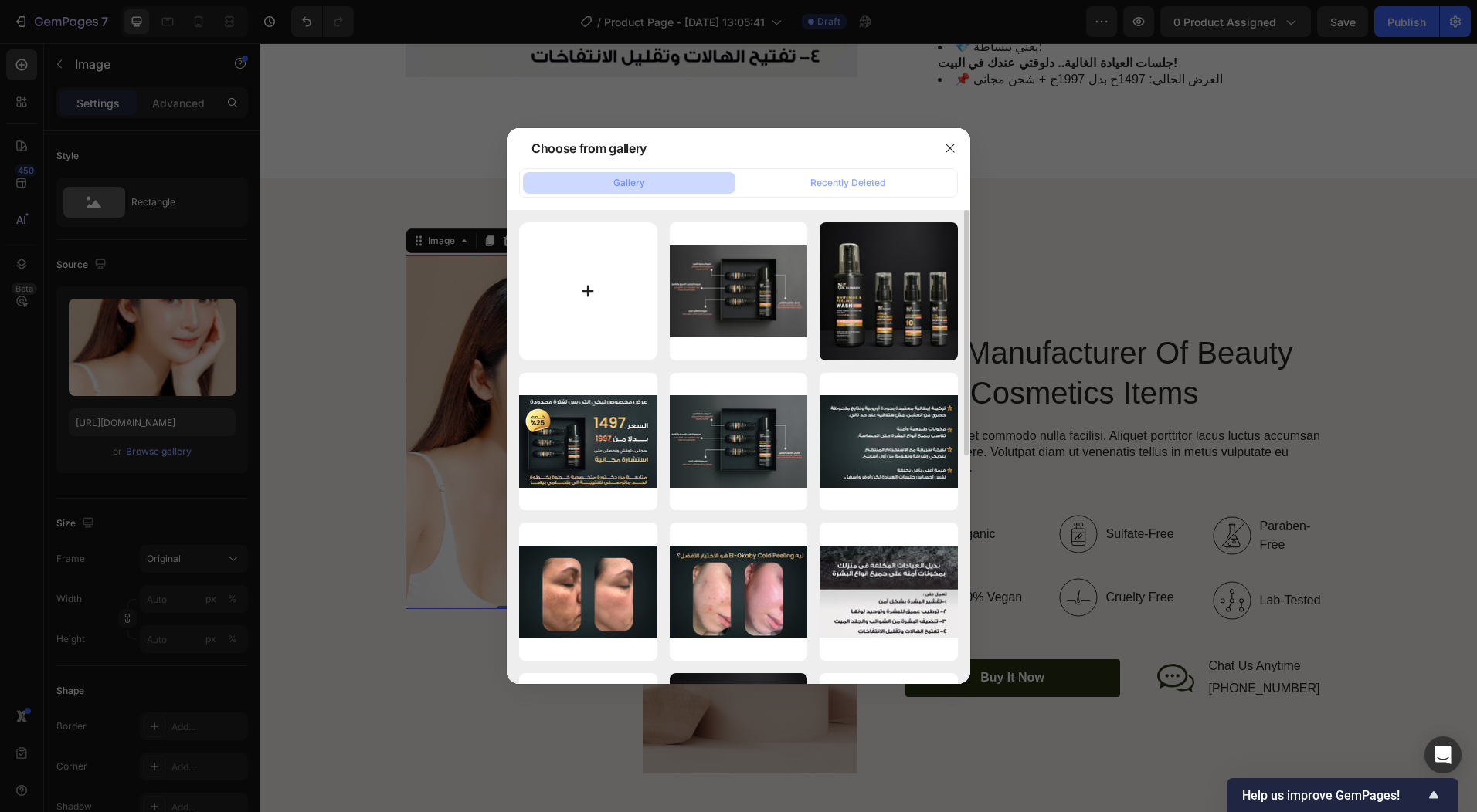
click at [595, 283] on input "file" at bounding box center [588, 292] width 138 height 138
type input "C:\fakepath\img23.jpg"
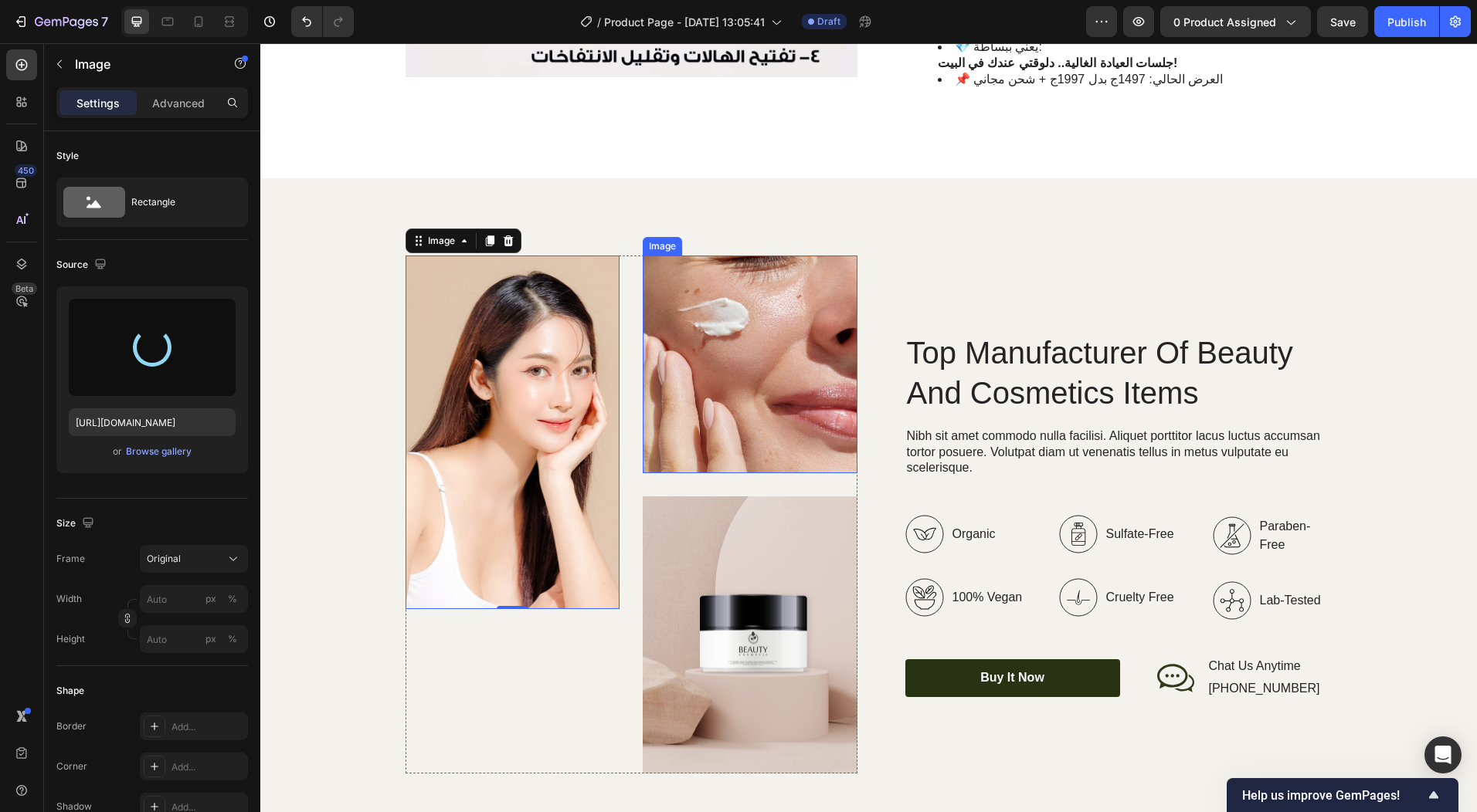
type input "[URL][DOMAIN_NAME]"
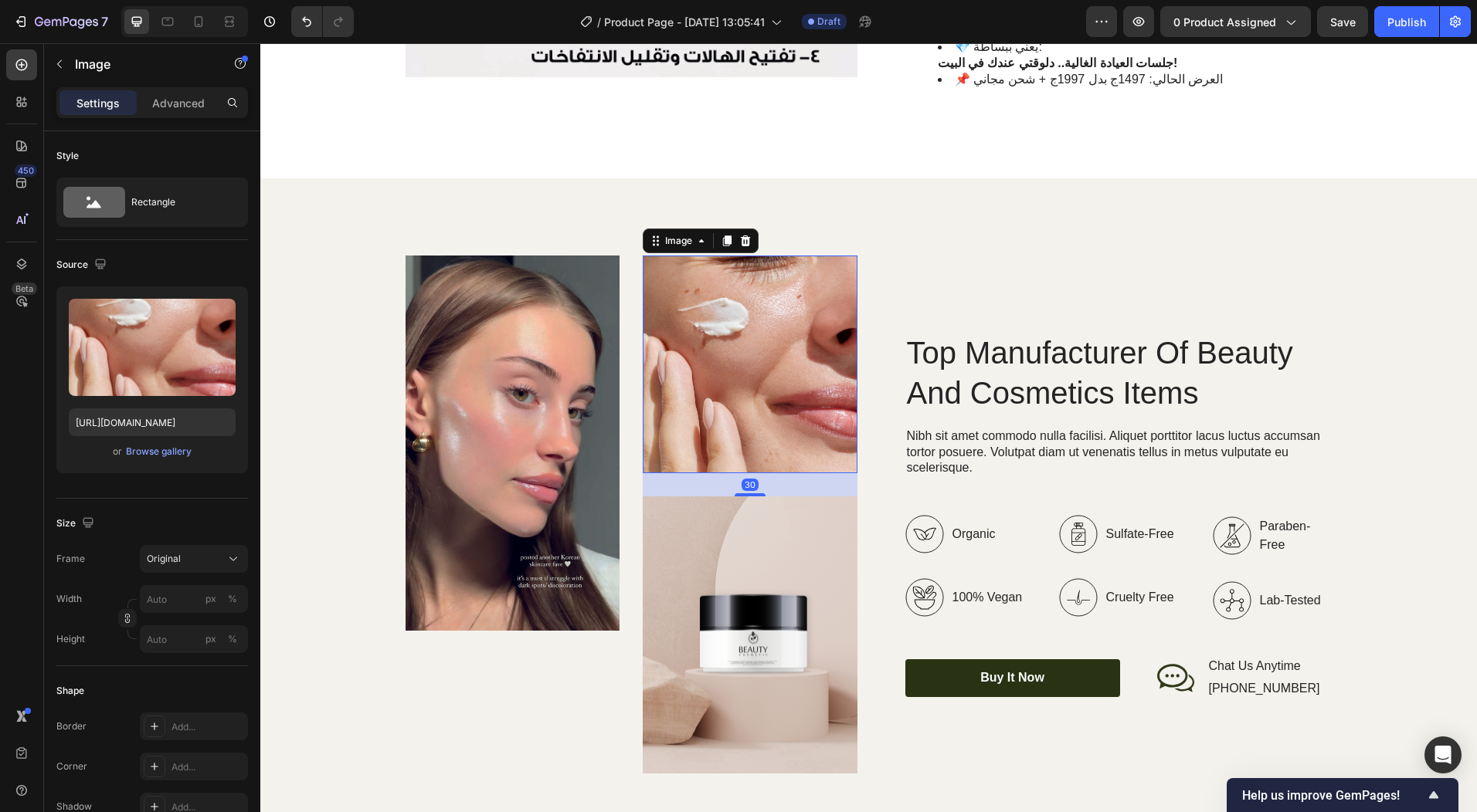
click at [767, 335] on img at bounding box center [750, 365] width 214 height 218
click at [143, 451] on div "Browse gallery" at bounding box center [158, 451] width 66 height 14
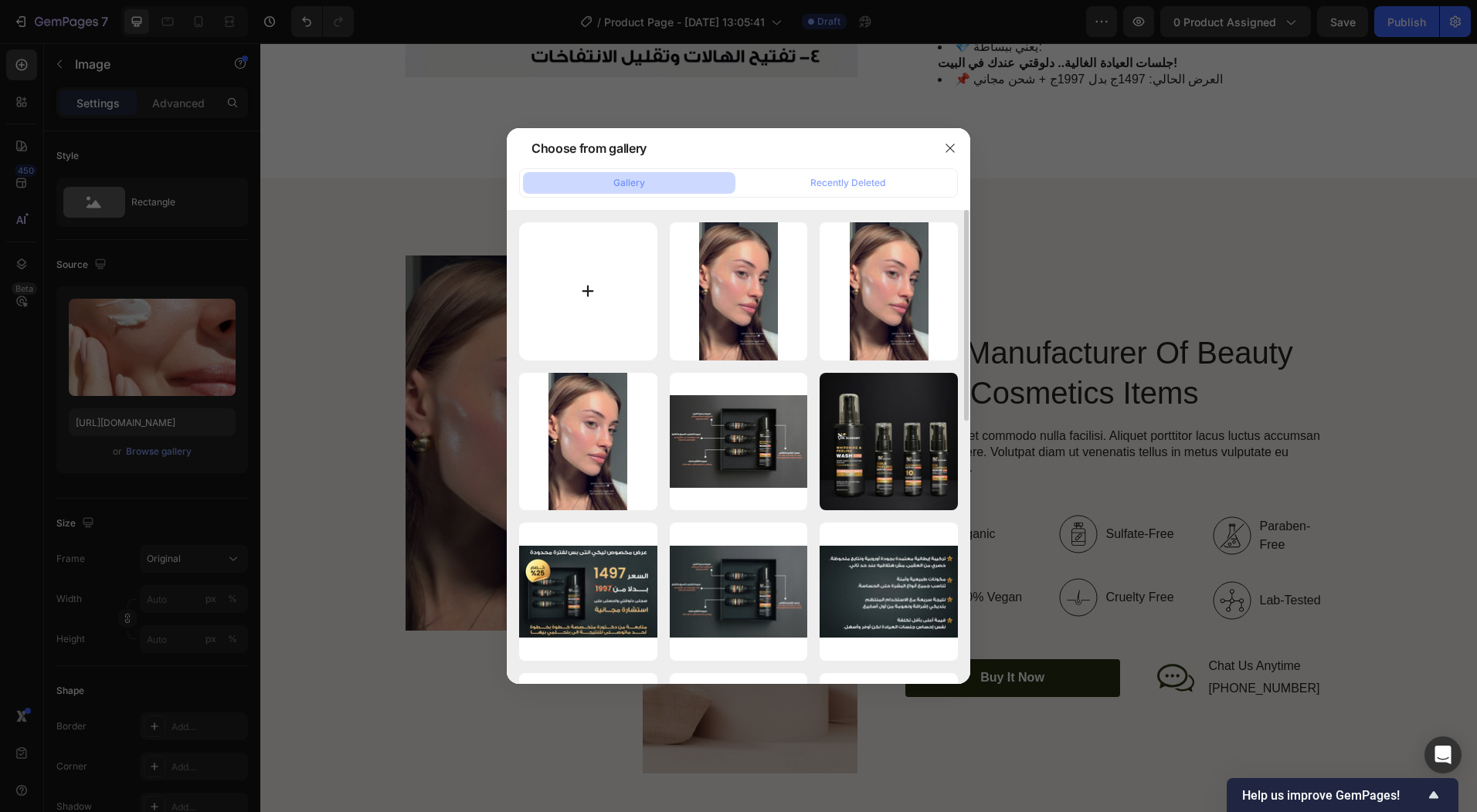
click at [602, 315] on input "file" at bounding box center [588, 292] width 138 height 138
type input "C:\fakepath\img37.jpg"
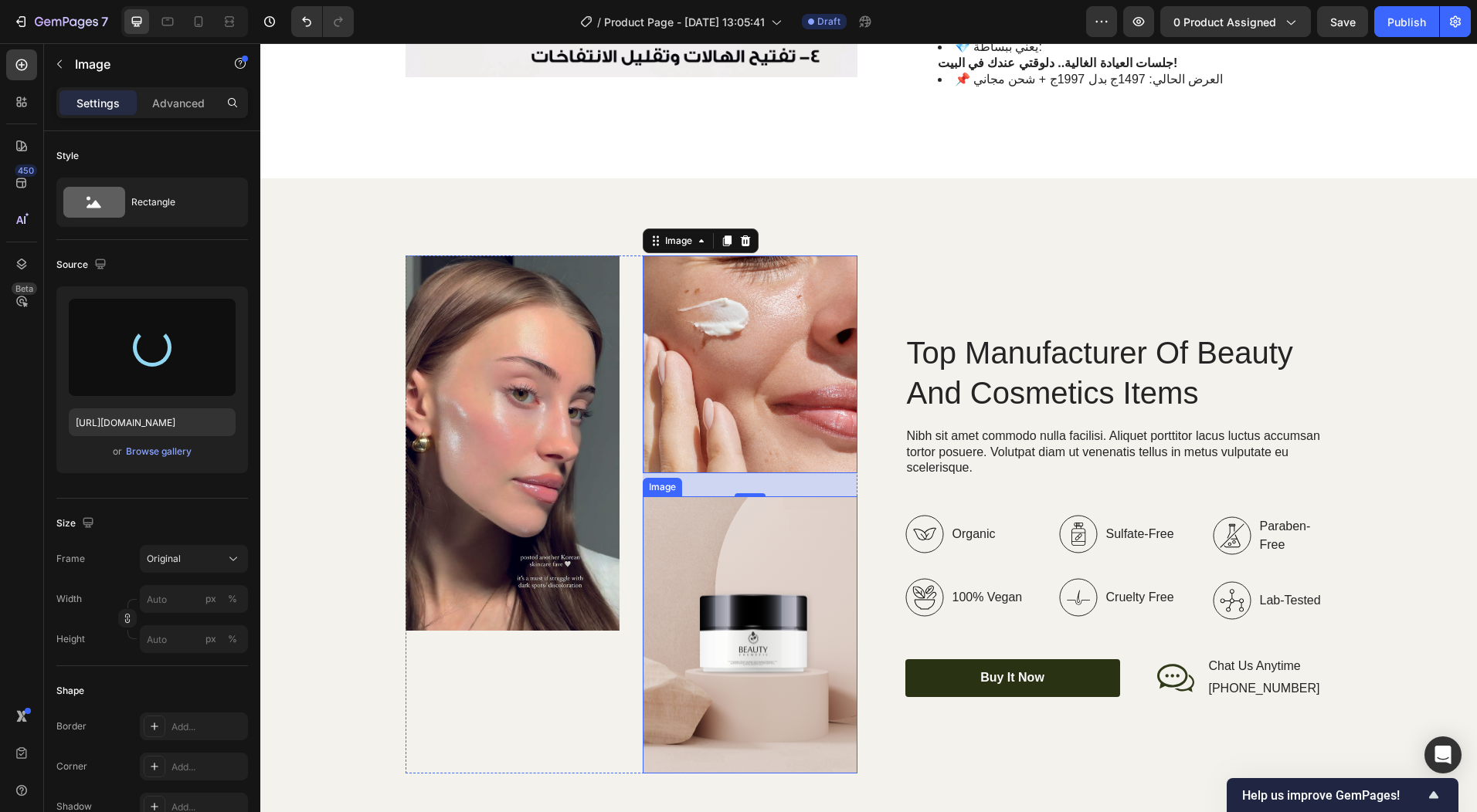
type input "[URL][DOMAIN_NAME]"
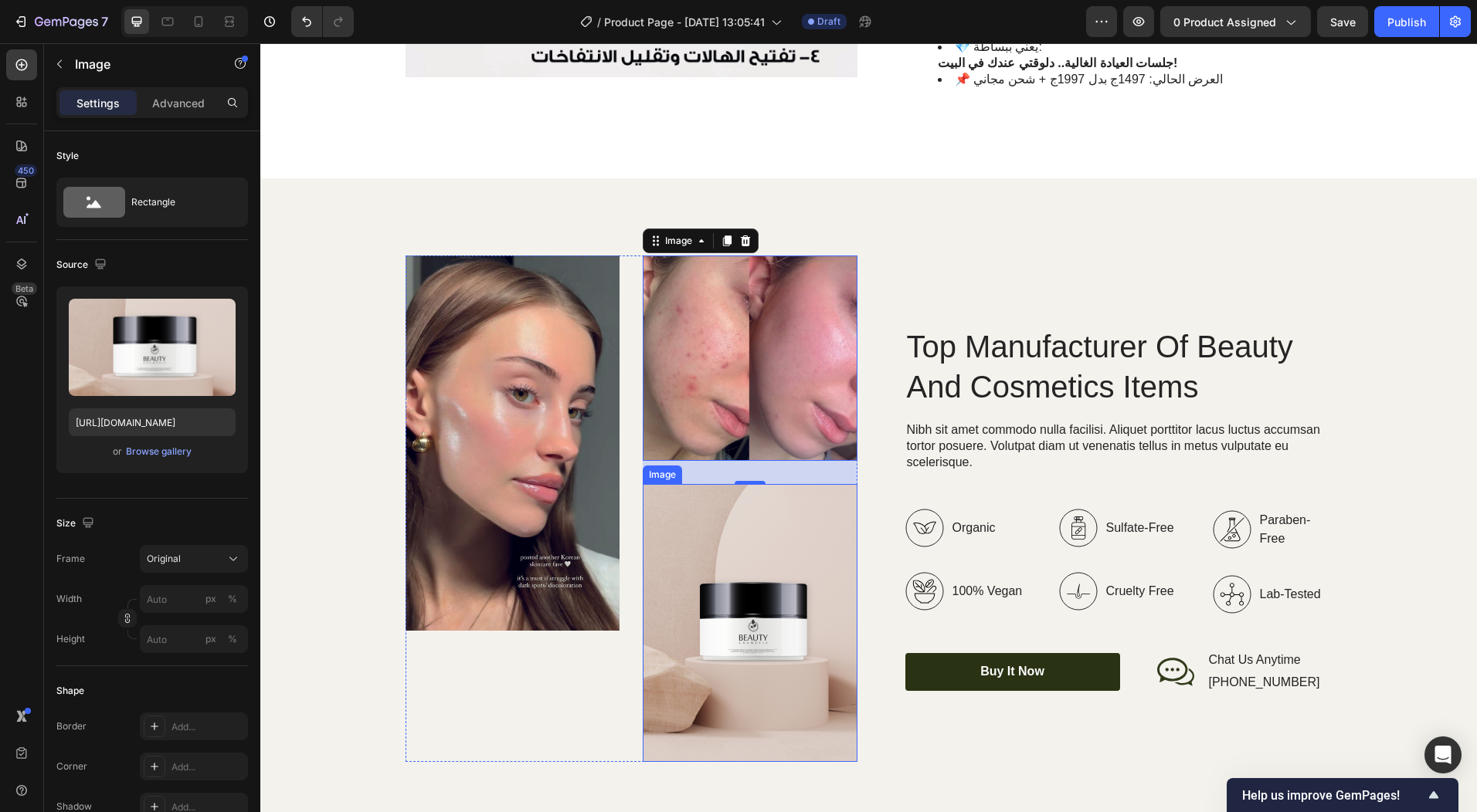
click at [817, 585] on img at bounding box center [750, 622] width 214 height 277
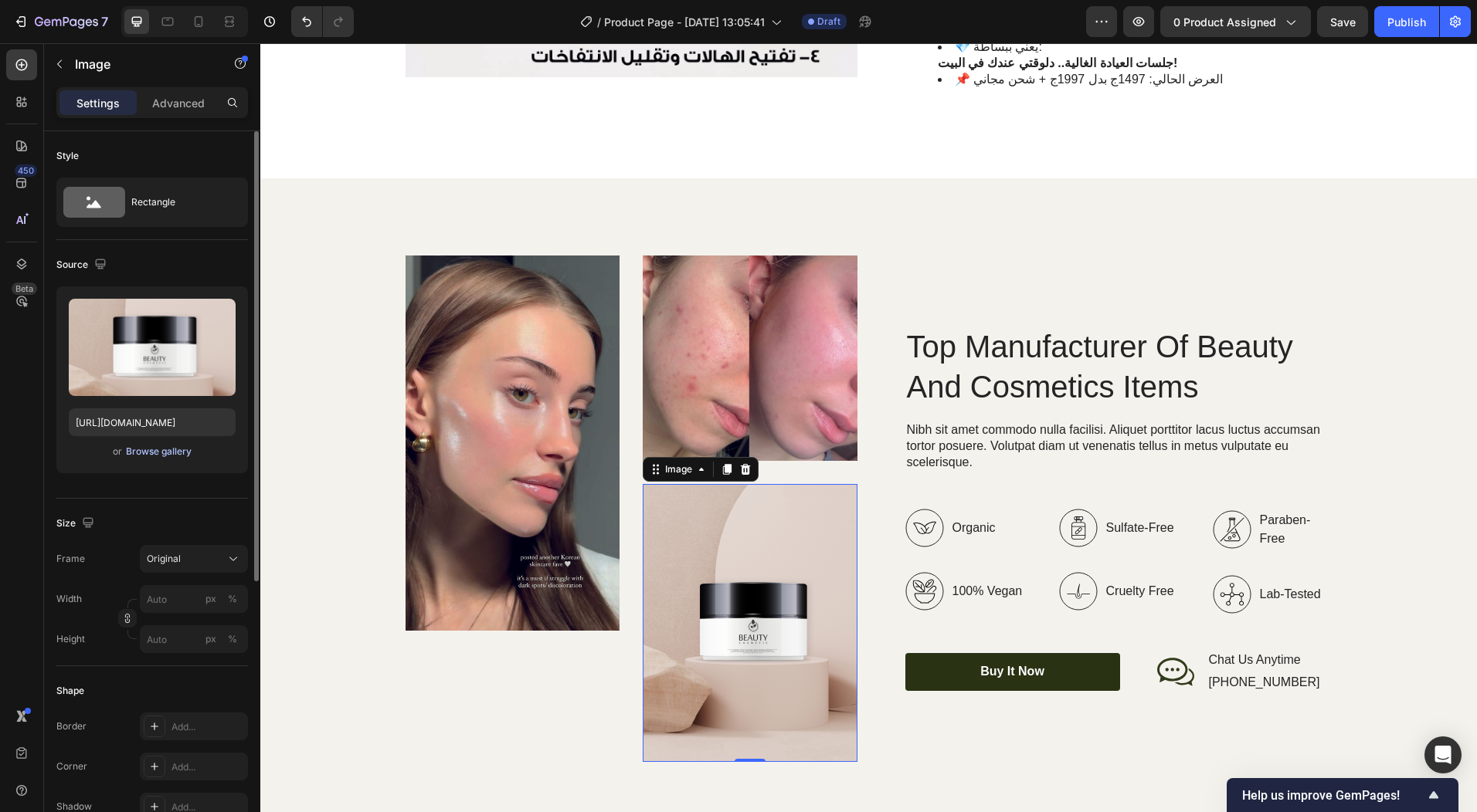
click at [158, 448] on div "Browse gallery" at bounding box center [158, 451] width 66 height 14
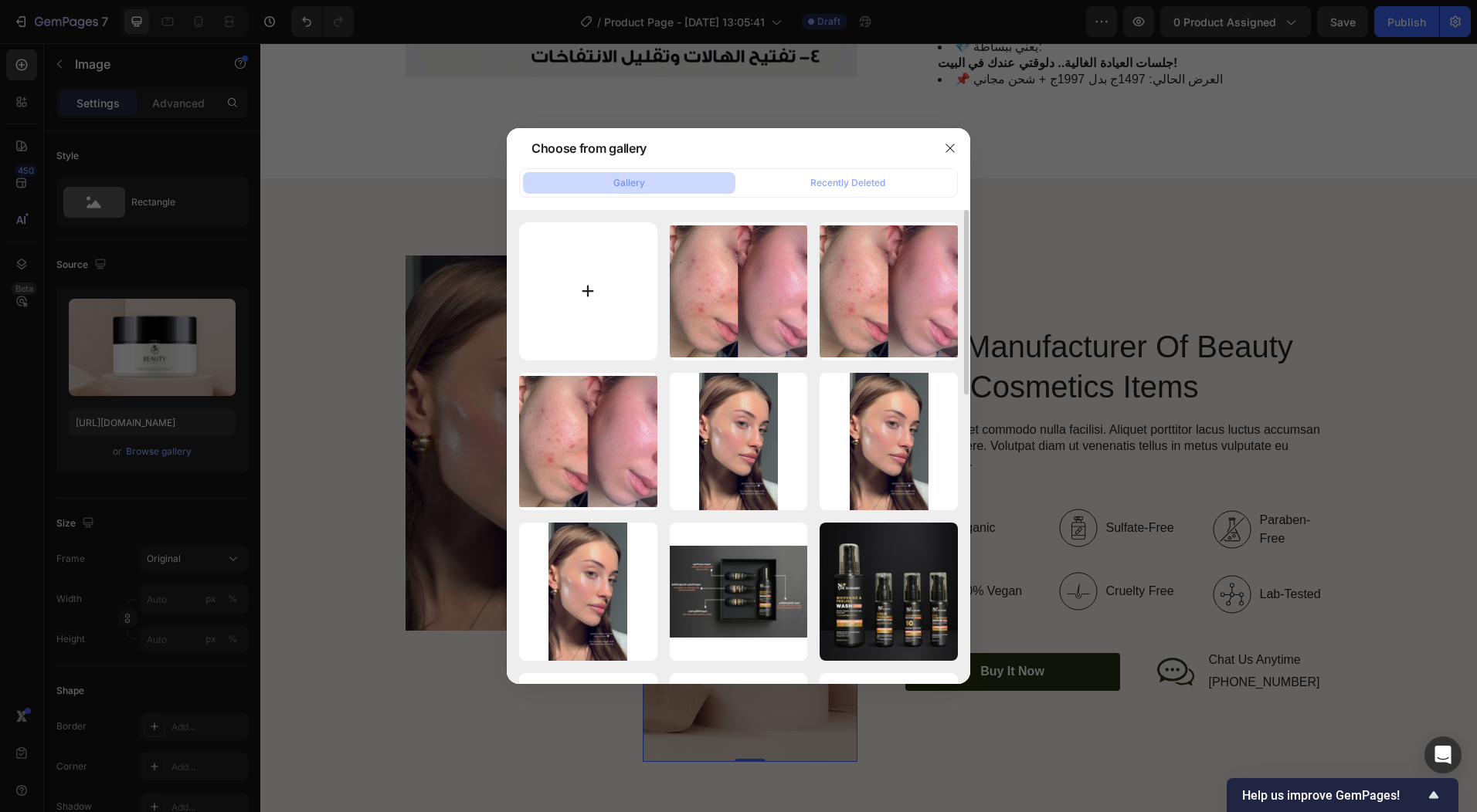
click at [622, 268] on input "file" at bounding box center [588, 292] width 138 height 138
type input "C:\fakepath\img25.jpg"
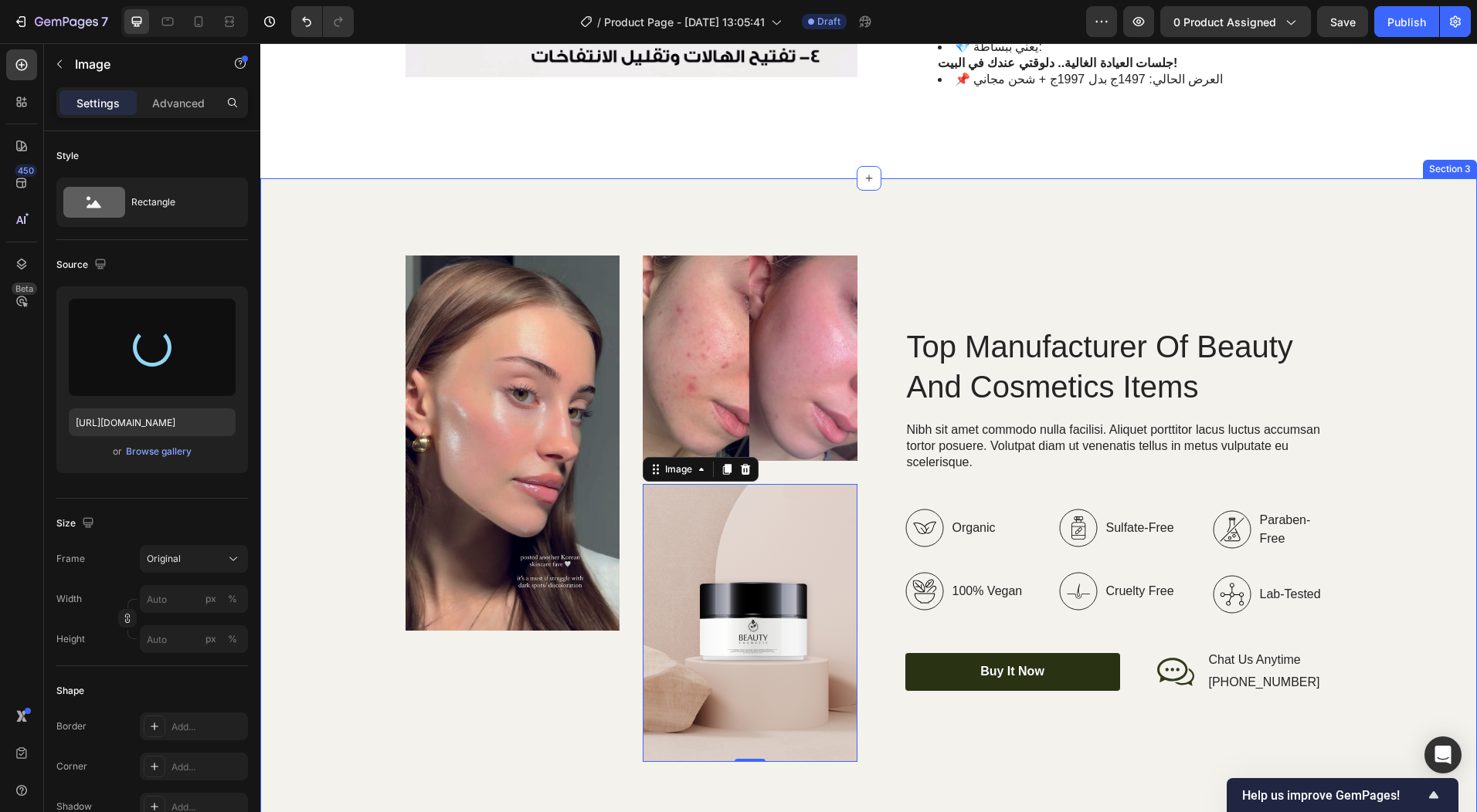
type input "[URL][DOMAIN_NAME]"
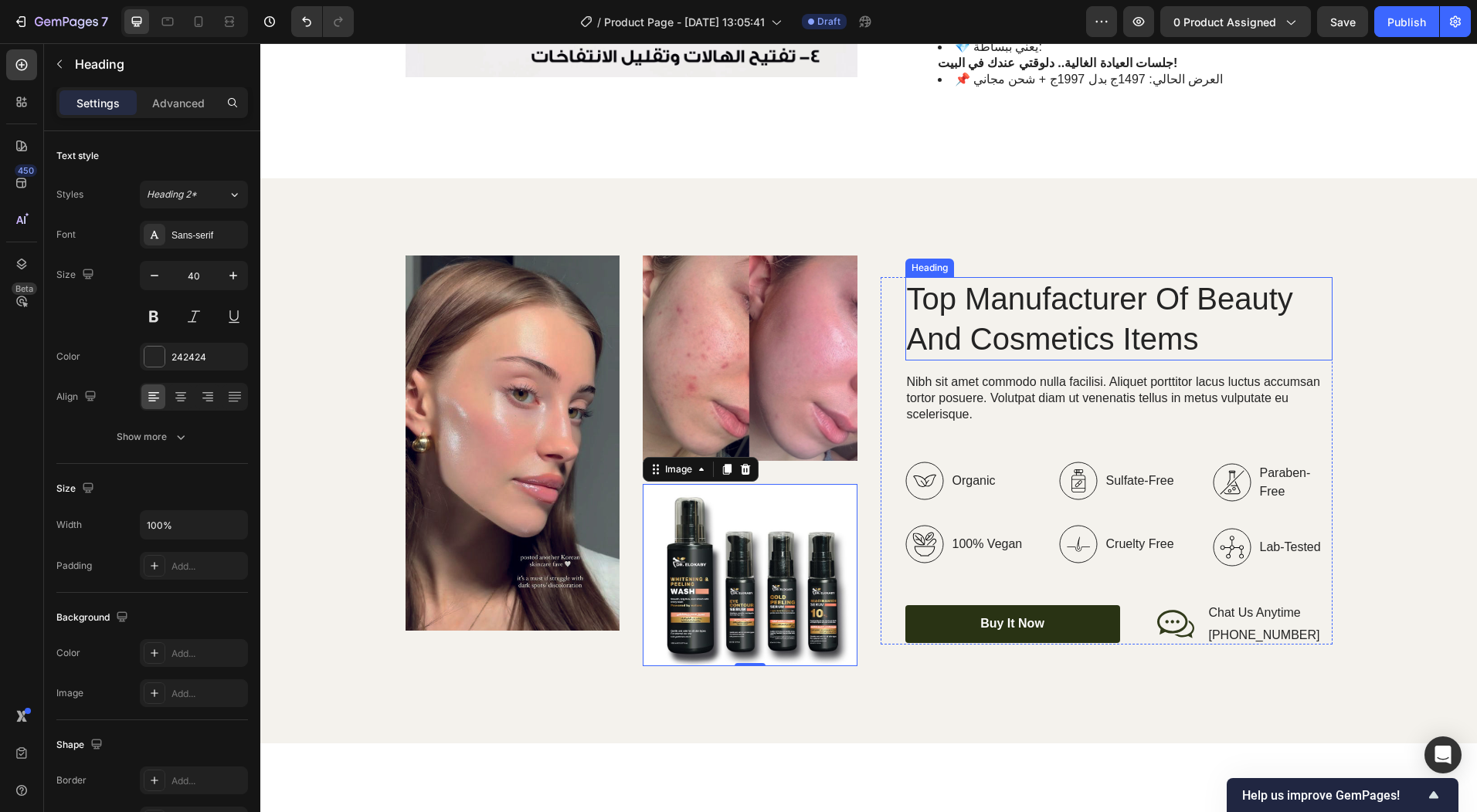
click at [1050, 283] on h2 "Top Manufacturer Of Beauty And Cosmetics Items" at bounding box center [1120, 318] width 427 height 84
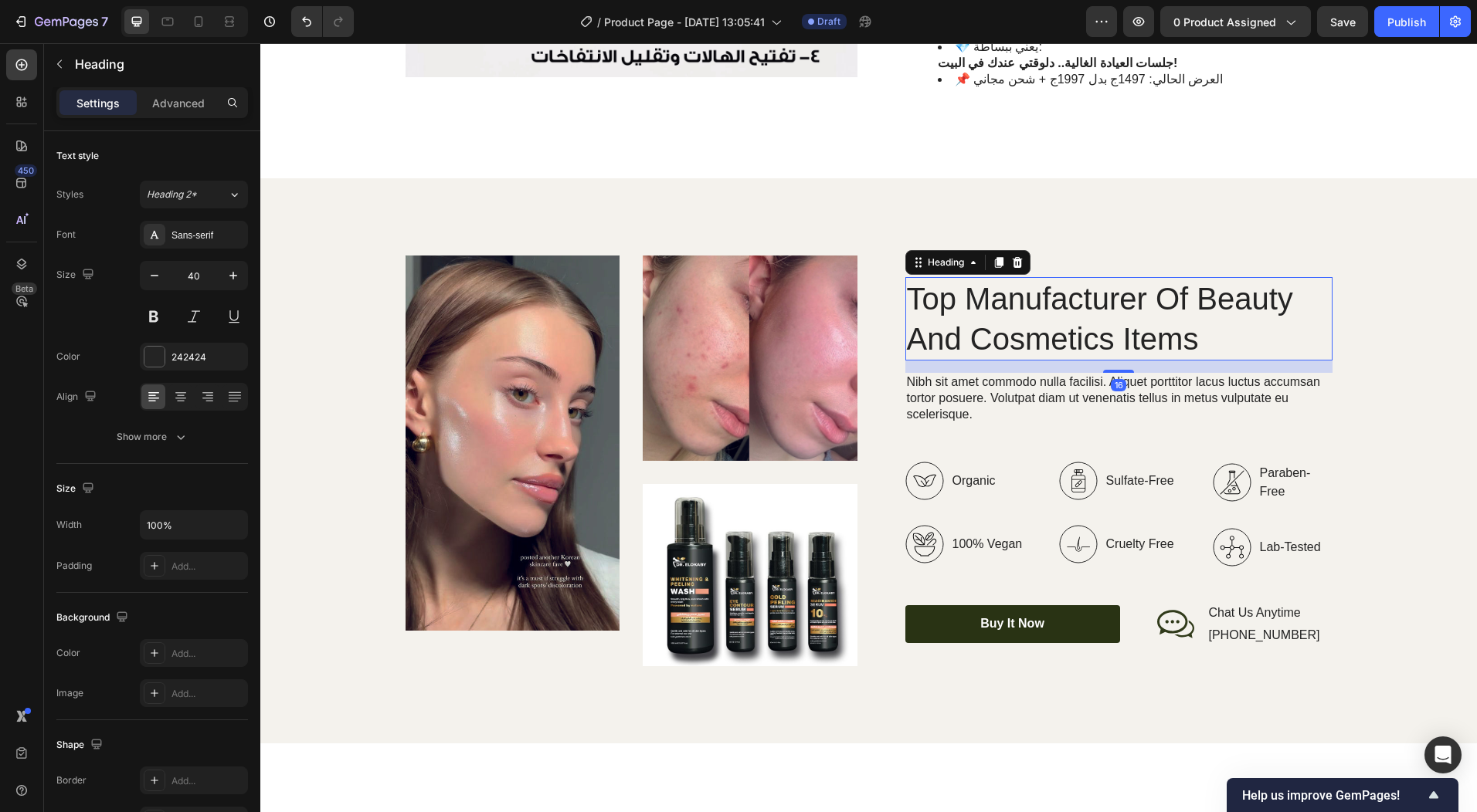
click at [1050, 283] on h2 "Top Manufacturer Of Beauty And Cosmetics Items" at bounding box center [1120, 318] width 427 height 84
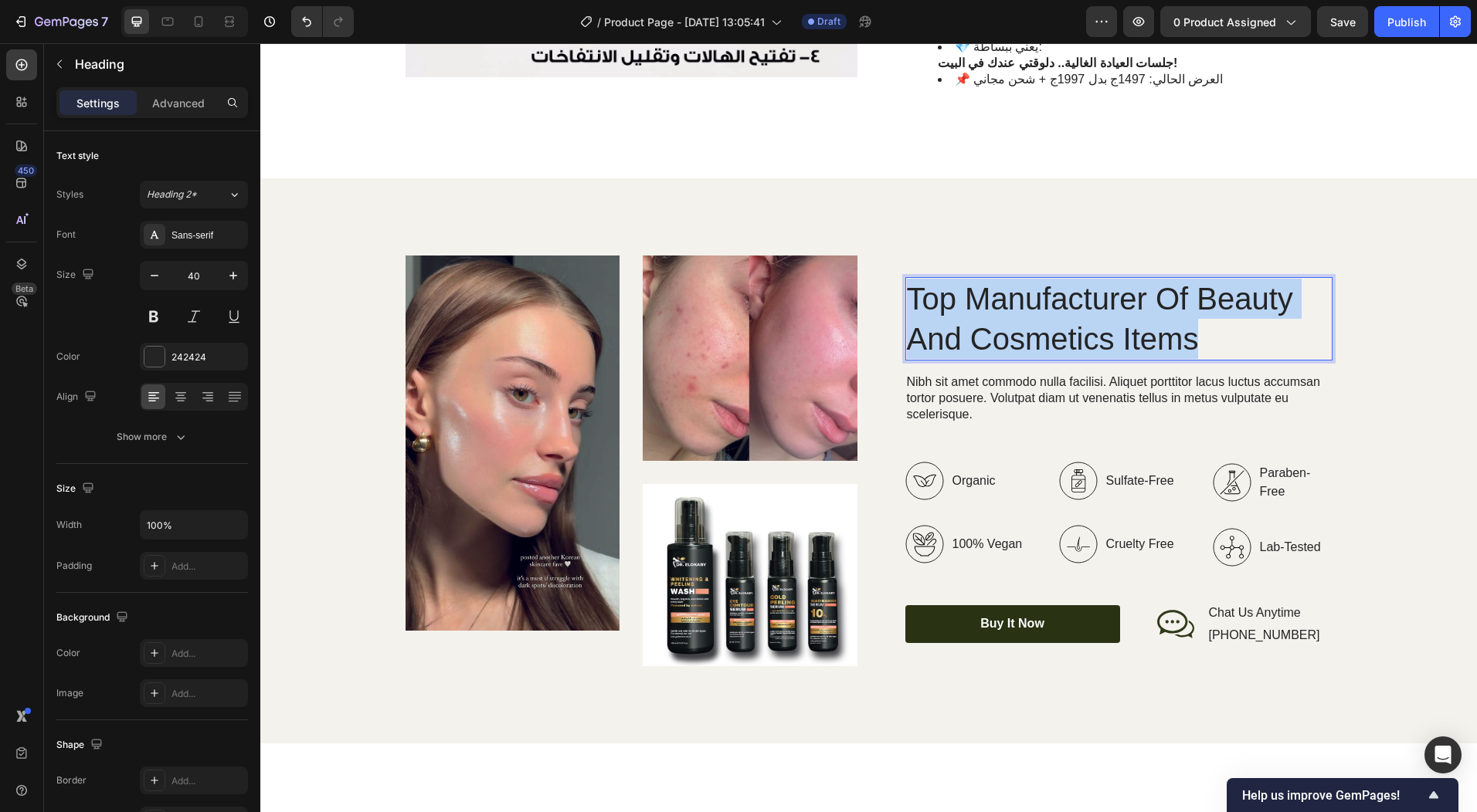
click at [1050, 283] on p "Top Manufacturer Of Beauty And Cosmetics Items" at bounding box center [1119, 318] width 424 height 80
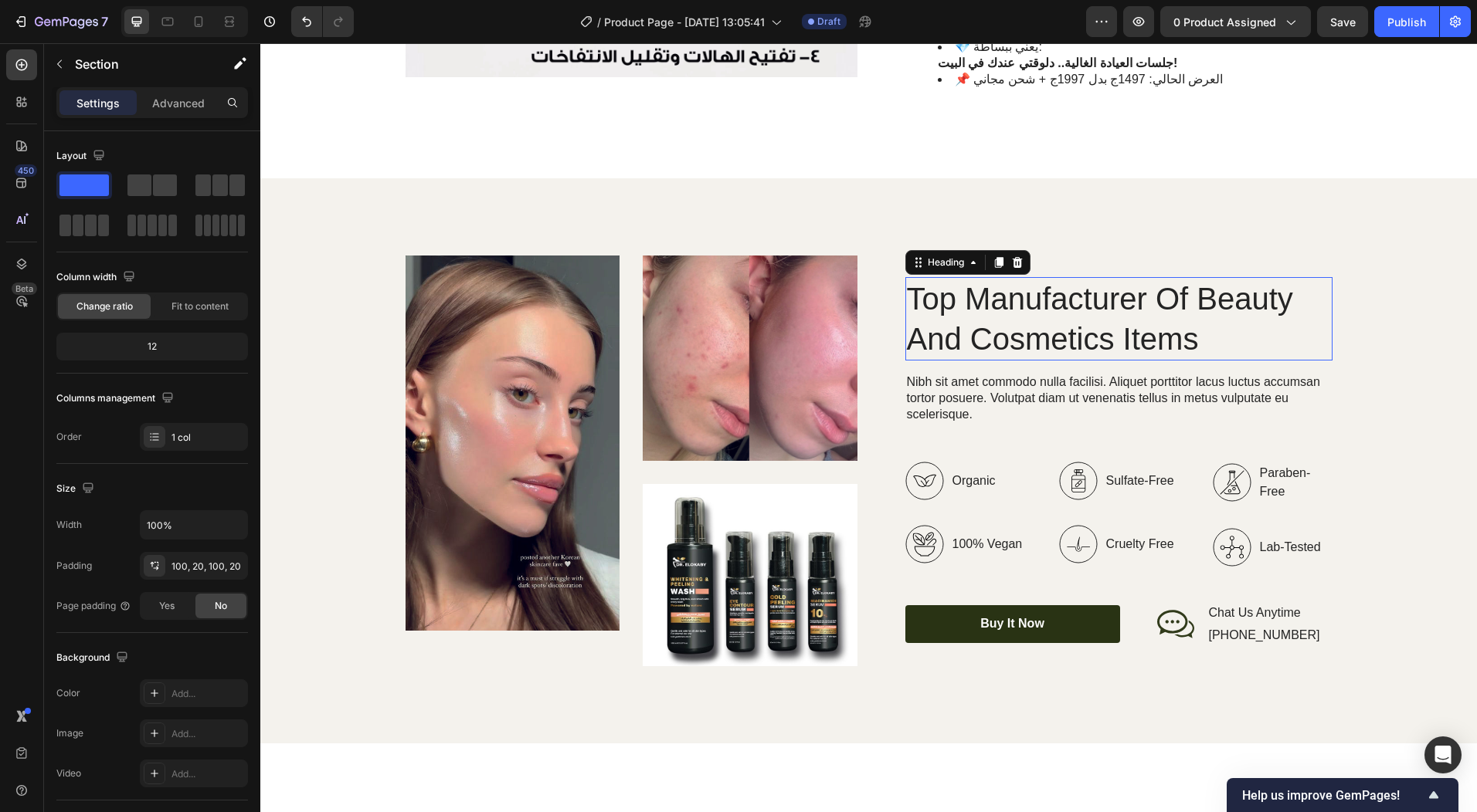
click at [975, 283] on p "Top Manufacturer Of Beauty And Cosmetics Items" at bounding box center [1119, 318] width 424 height 80
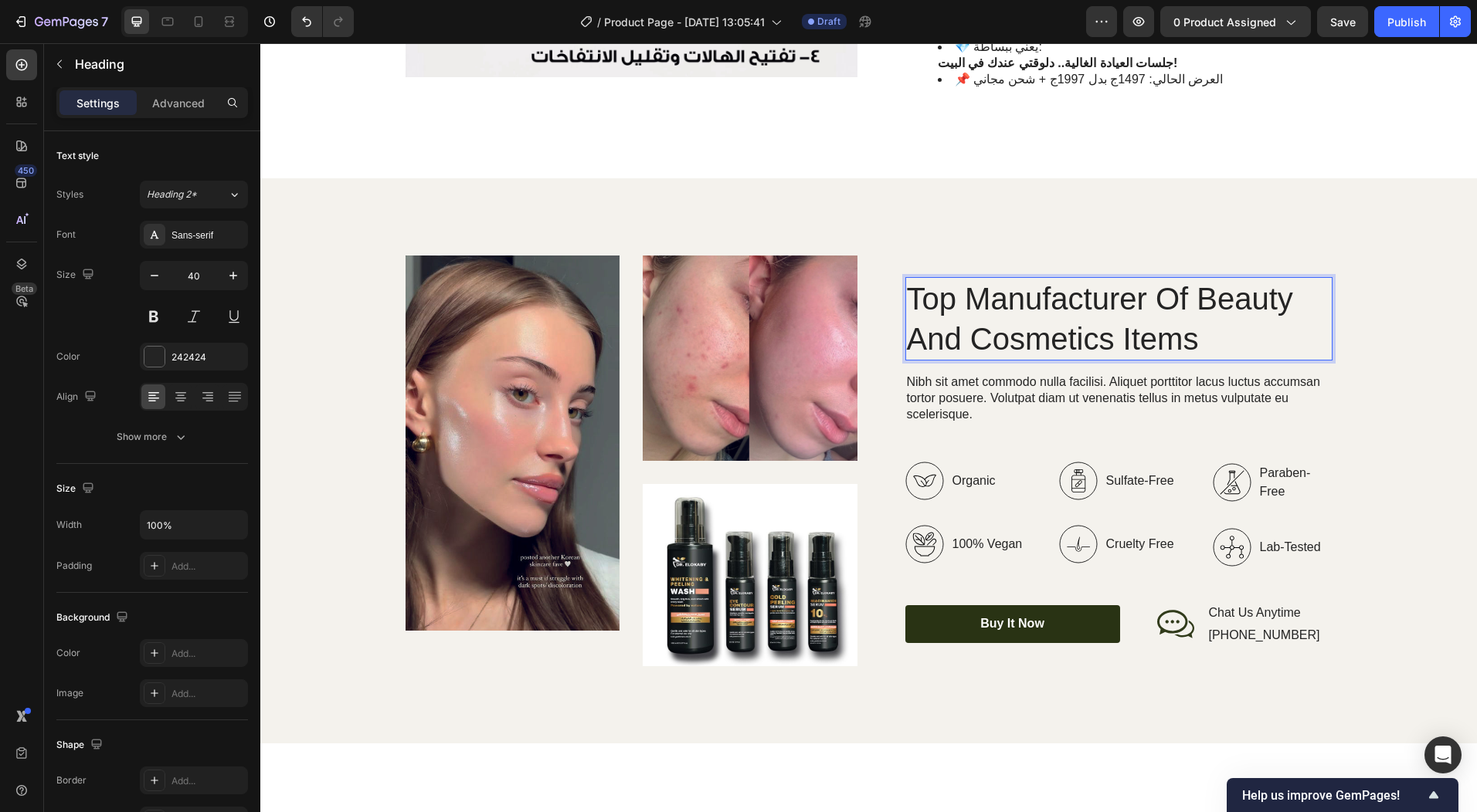
click at [975, 283] on p "Top Manufacturer Of Beauty And Cosmetics Items" at bounding box center [1119, 318] width 424 height 80
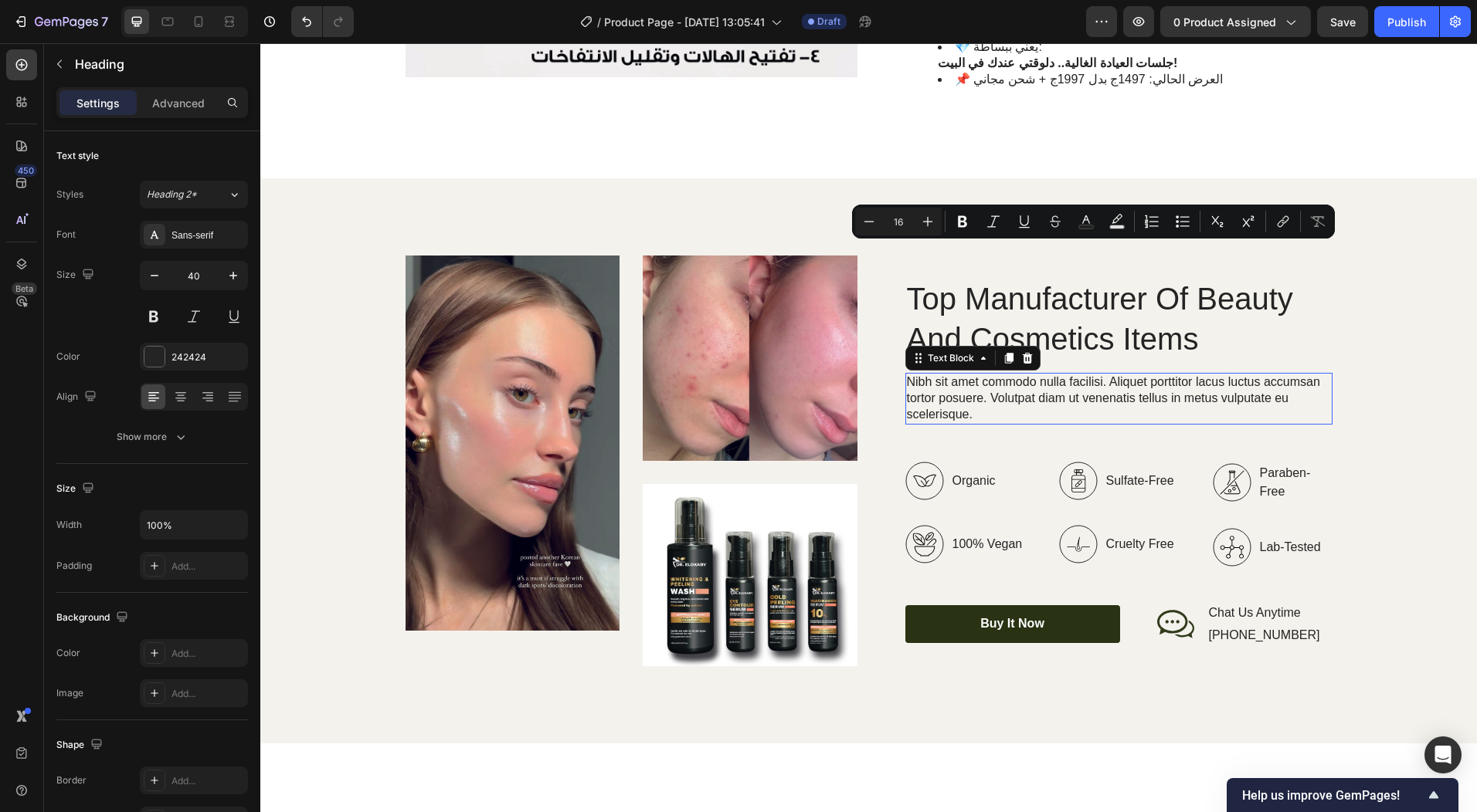
click at [1046, 374] on p "Nibh sit amet commodo nulla facilisi. Aliquet porttitor lacus luctus accumsan t…" at bounding box center [1119, 398] width 424 height 48
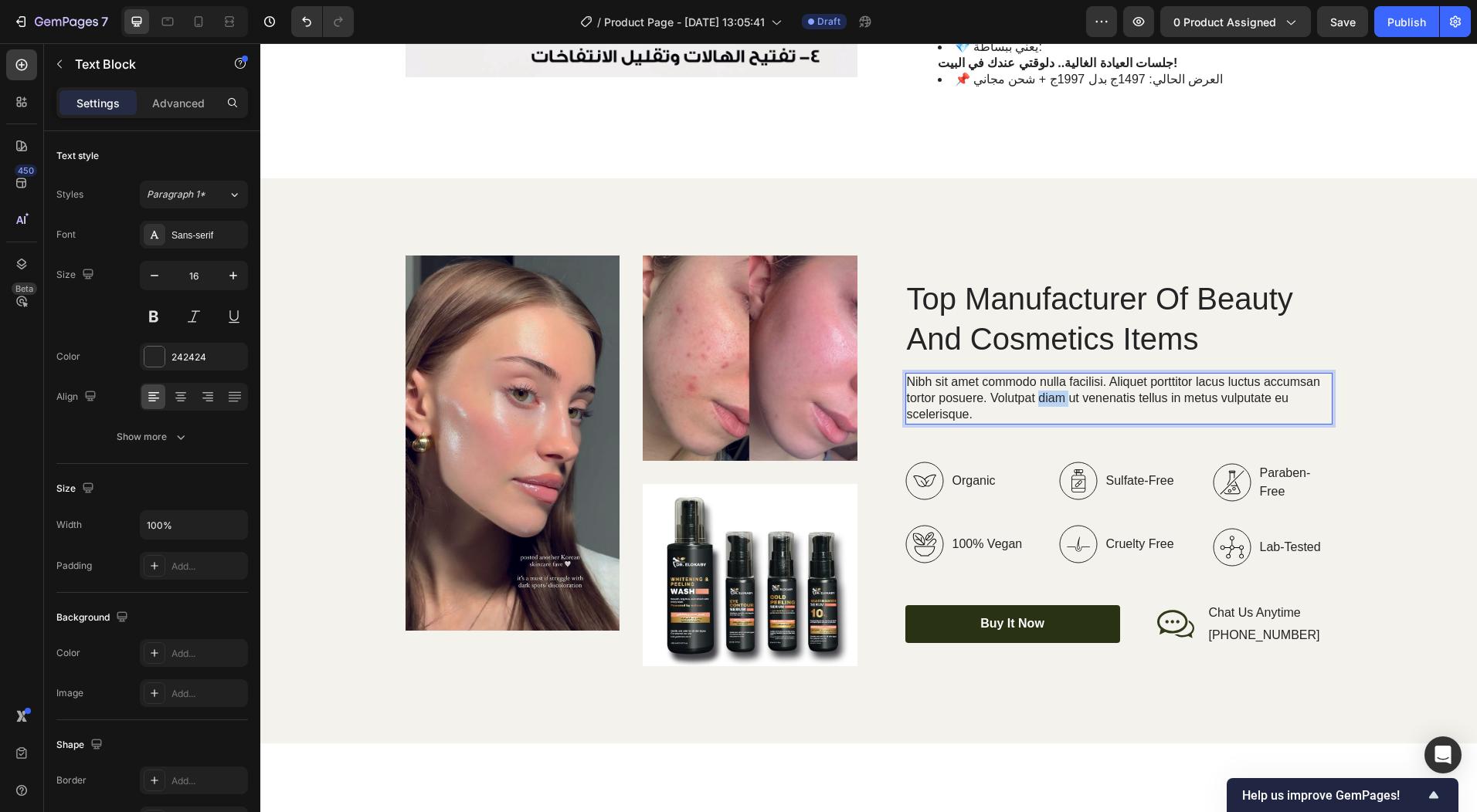
click at [1046, 374] on p "Nibh sit amet commodo nulla facilisi. Aliquet porttitor lacus luctus accumsan t…" at bounding box center [1119, 398] width 424 height 48
click at [940, 374] on p "Nibh sit amet commodo nulla facilisi. Aliquet porttitor lacus luctus accumsan t…" at bounding box center [1119, 398] width 424 height 48
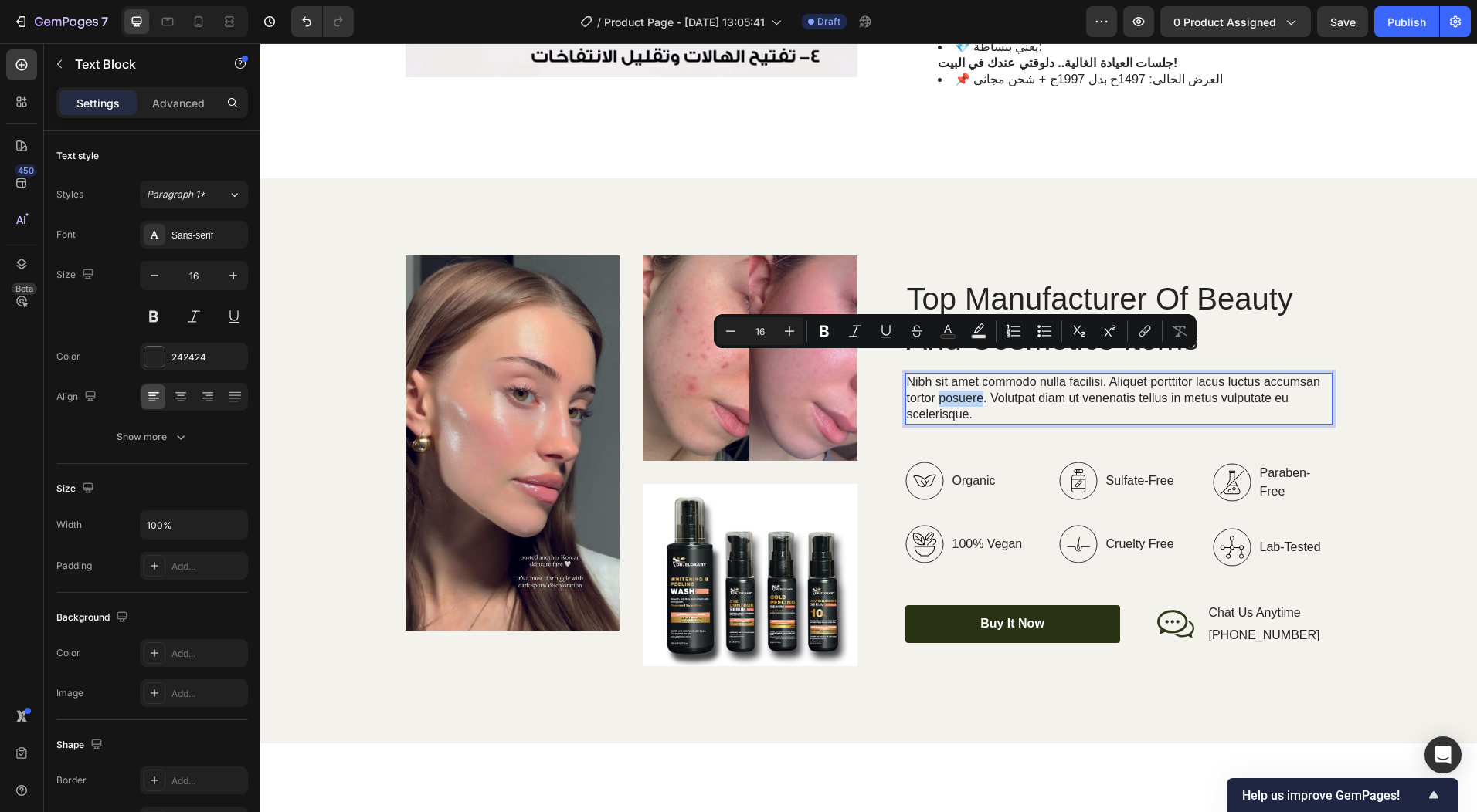
click at [940, 374] on p "Nibh sit amet commodo nulla facilisi. Aliquet porttitor lacus luctus accumsan t…" at bounding box center [1119, 398] width 424 height 48
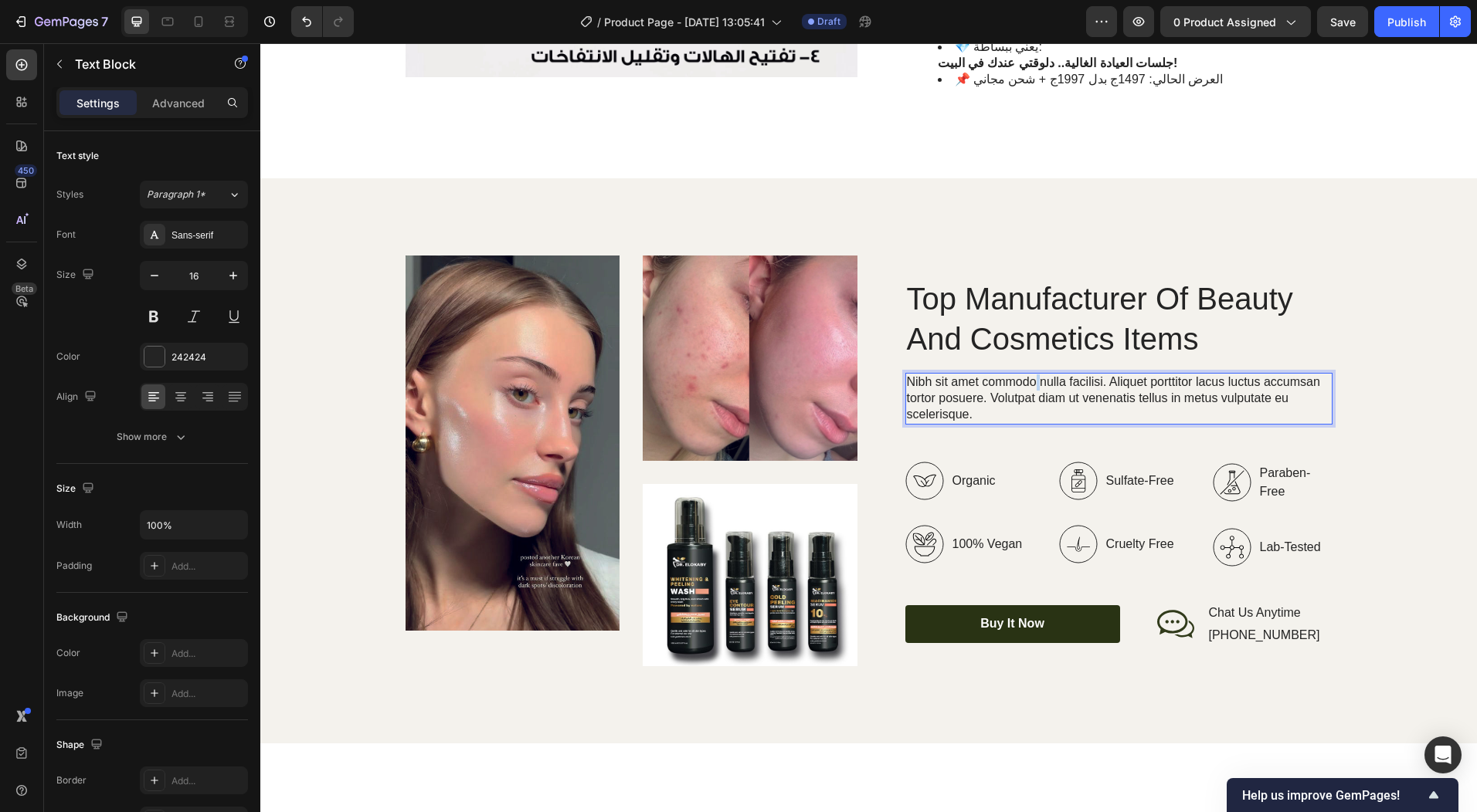
click at [1029, 374] on p "Nibh sit amet commodo nulla facilisi. Aliquet porttitor lacus luctus accumsan t…" at bounding box center [1119, 398] width 424 height 48
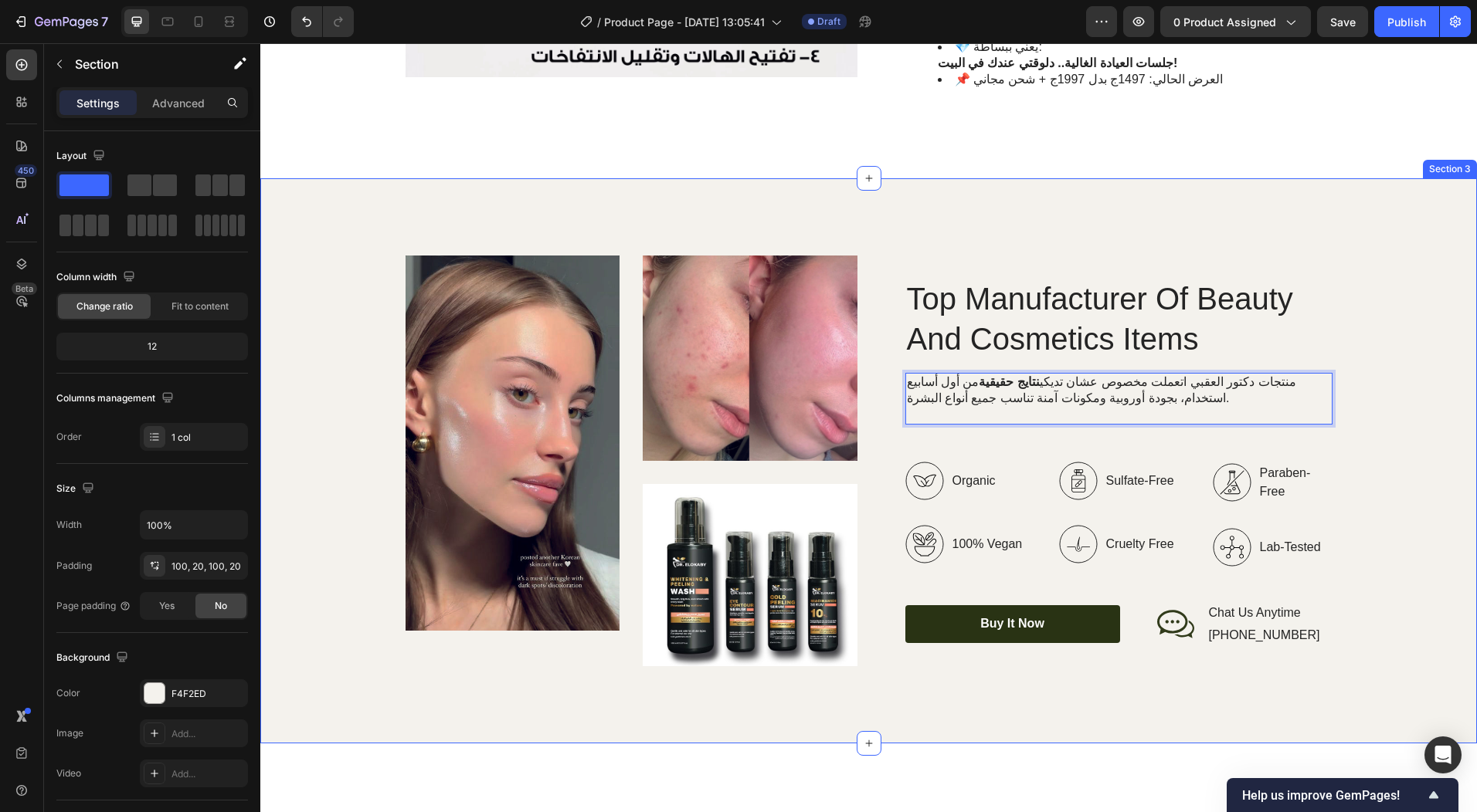
click at [1362, 365] on div "Image Image Image Row Top Manufacturer Of Beauty And Cosmetics Items Heading من…" at bounding box center [869, 461] width 1186 height 411
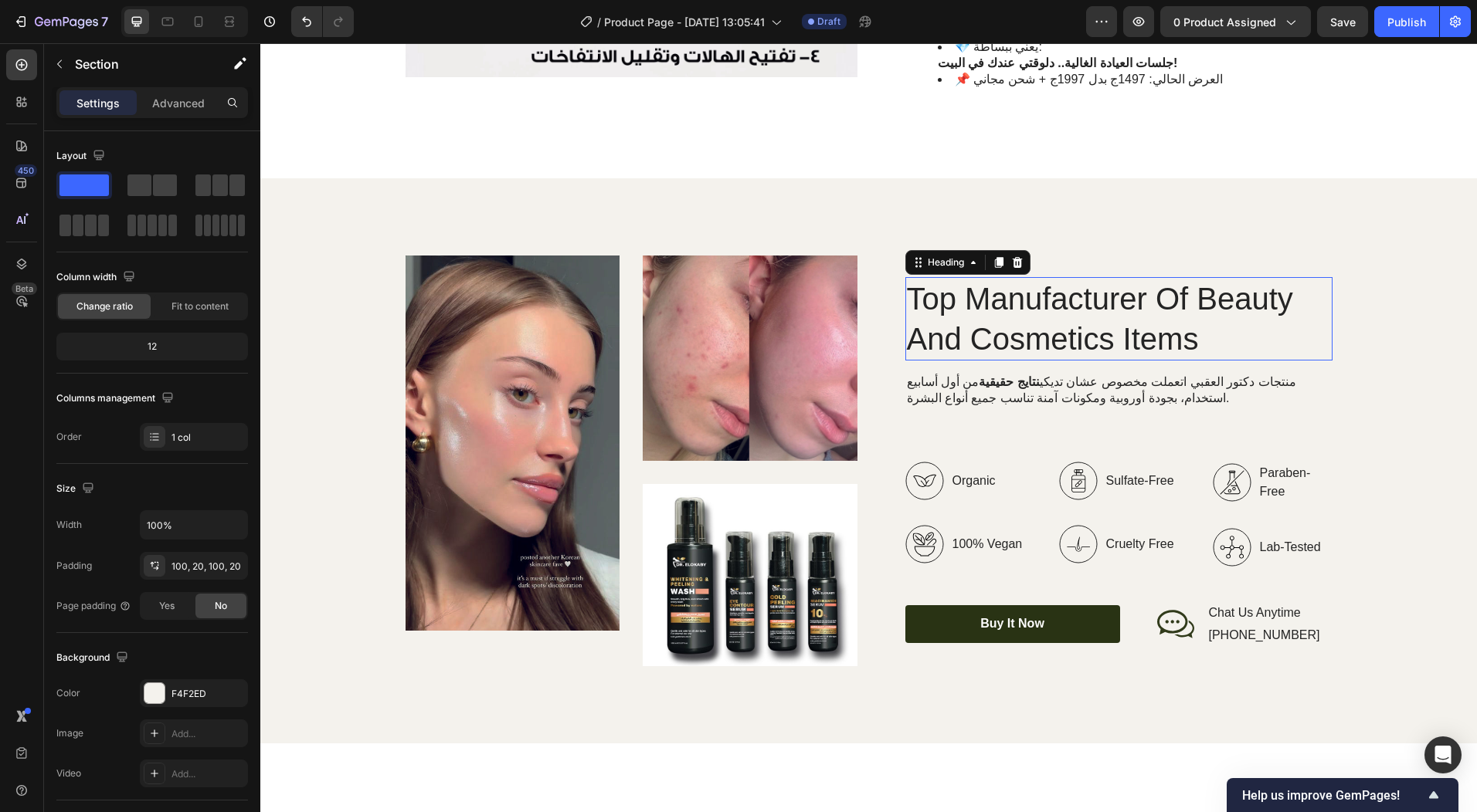
click at [1045, 279] on p "Top Manufacturer Of Beauty And Cosmetics Items" at bounding box center [1119, 318] width 424 height 80
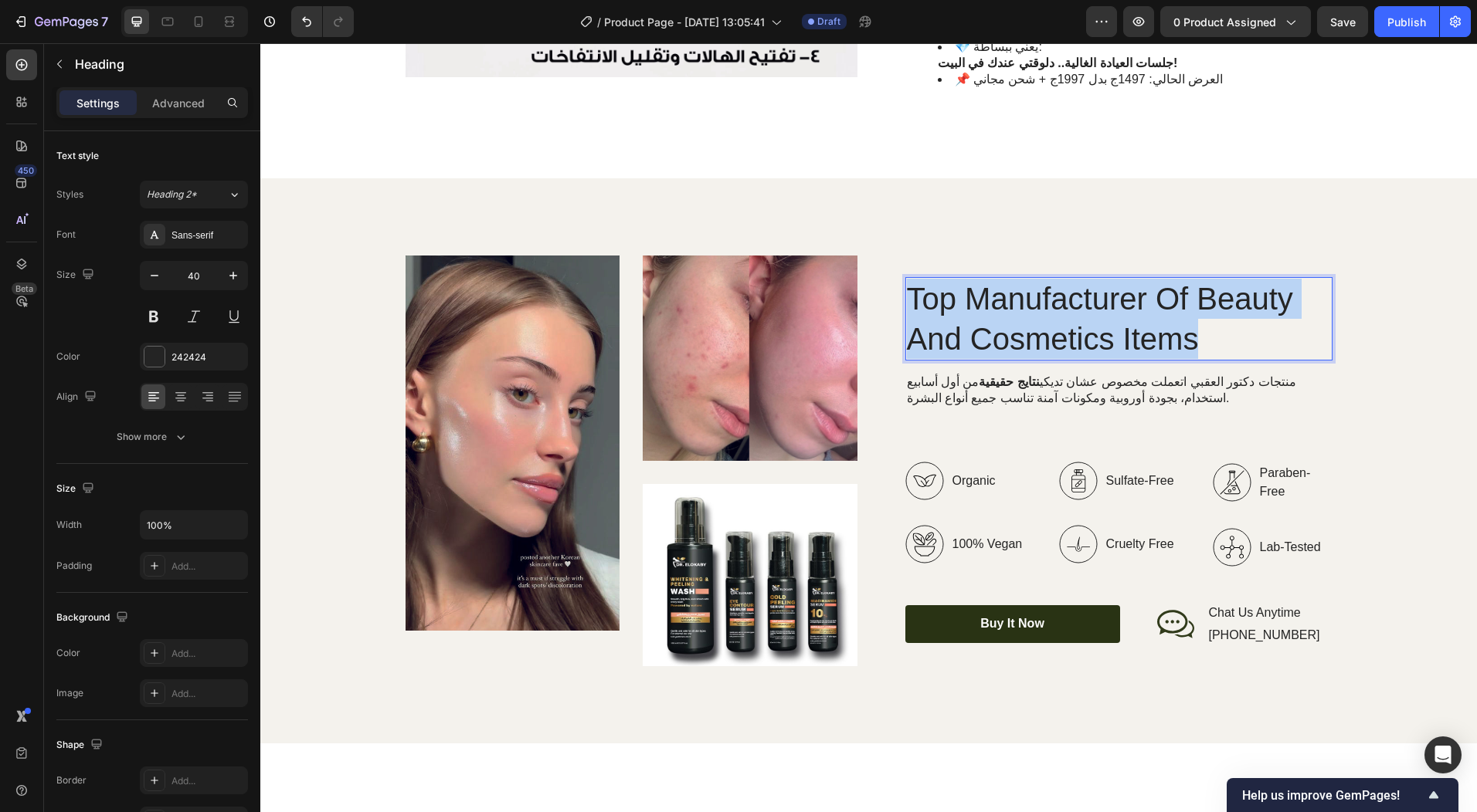
click at [1045, 279] on p "Top Manufacturer Of Beauty And Cosmetics Items" at bounding box center [1119, 318] width 424 height 80
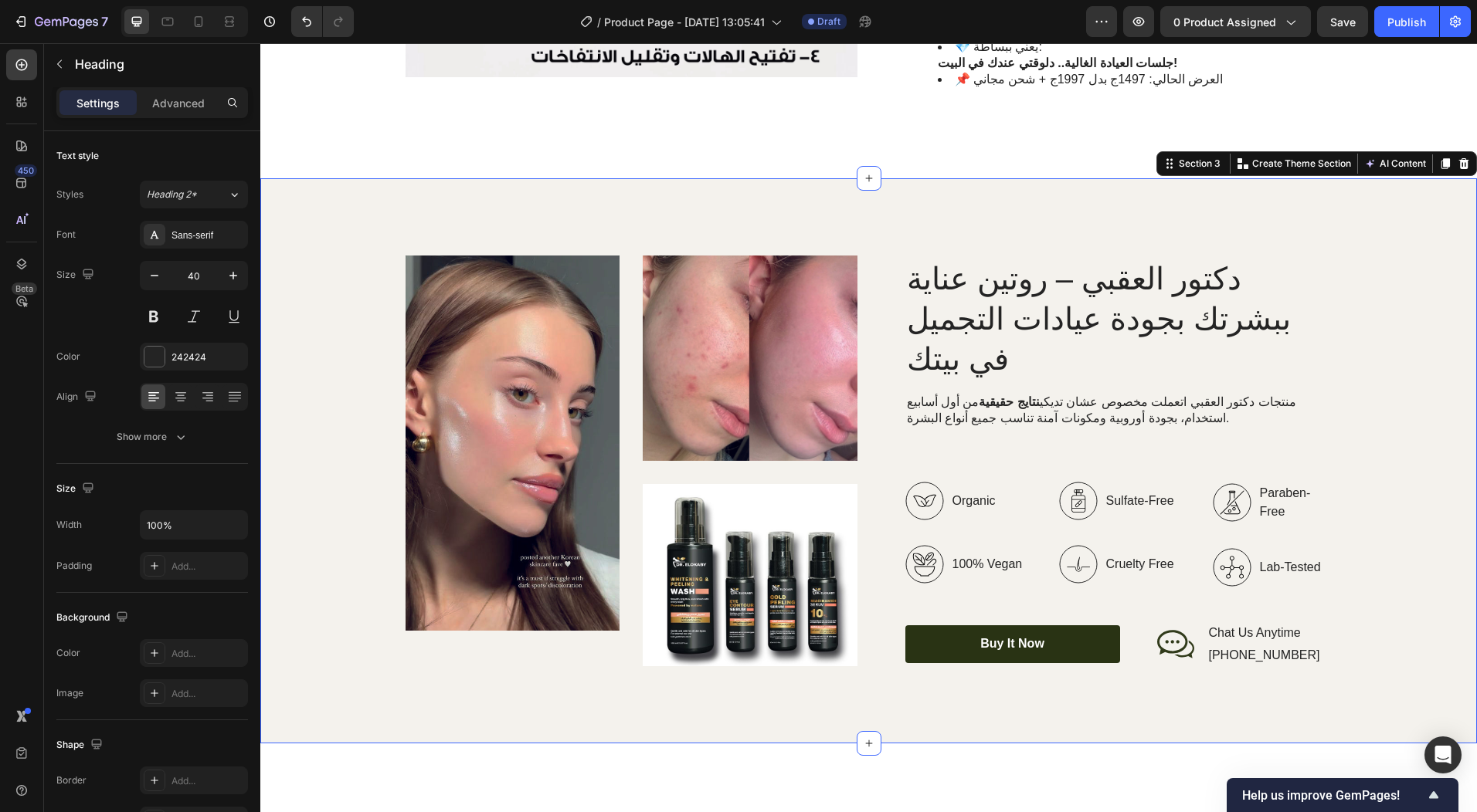
click at [1358, 339] on div "Image Image Image Row دكتور العقبي – روتين عناية ببشرتك بجودة عيادات التجميل في…" at bounding box center [869, 461] width 1186 height 411
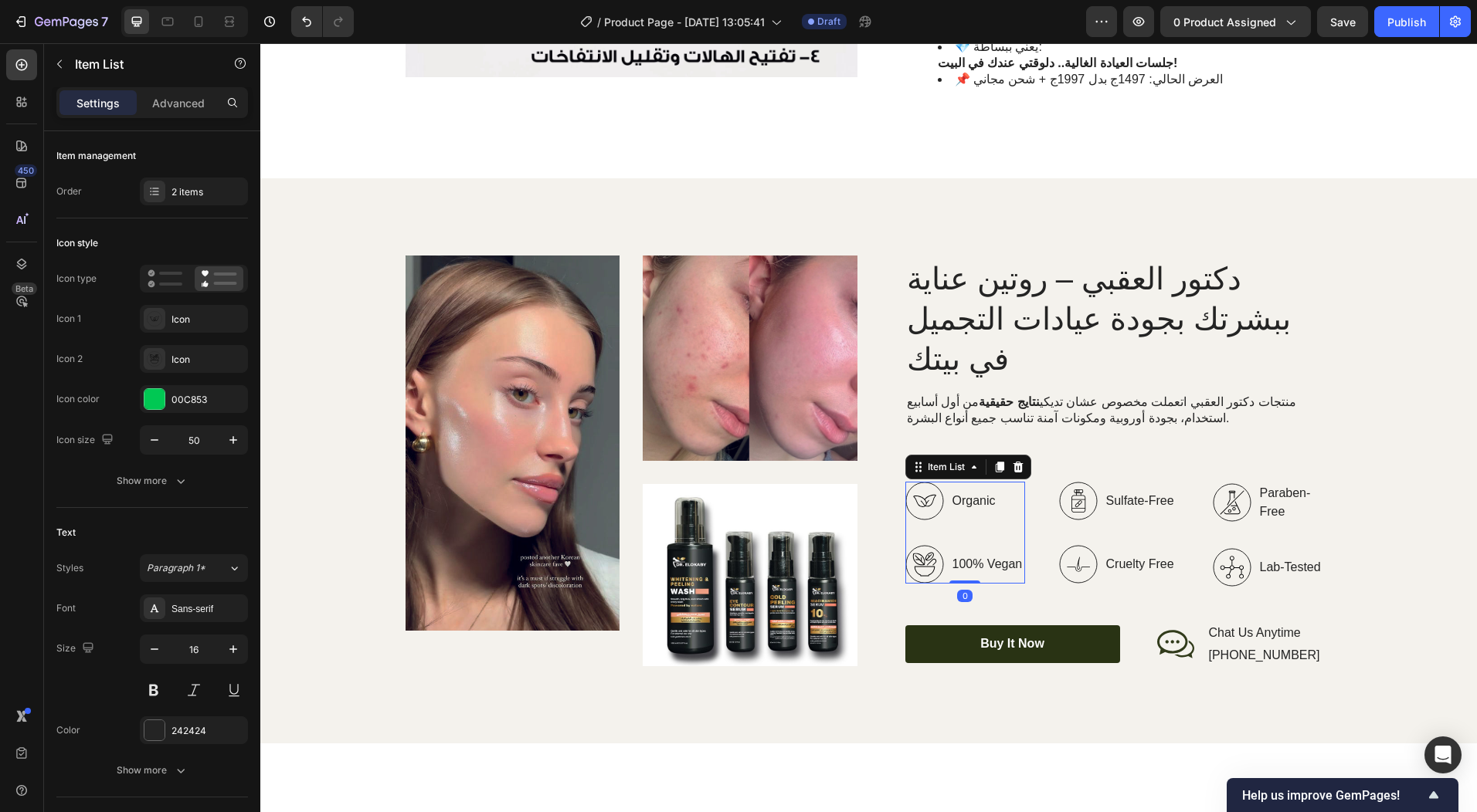
click at [922, 482] on icon at bounding box center [925, 501] width 39 height 39
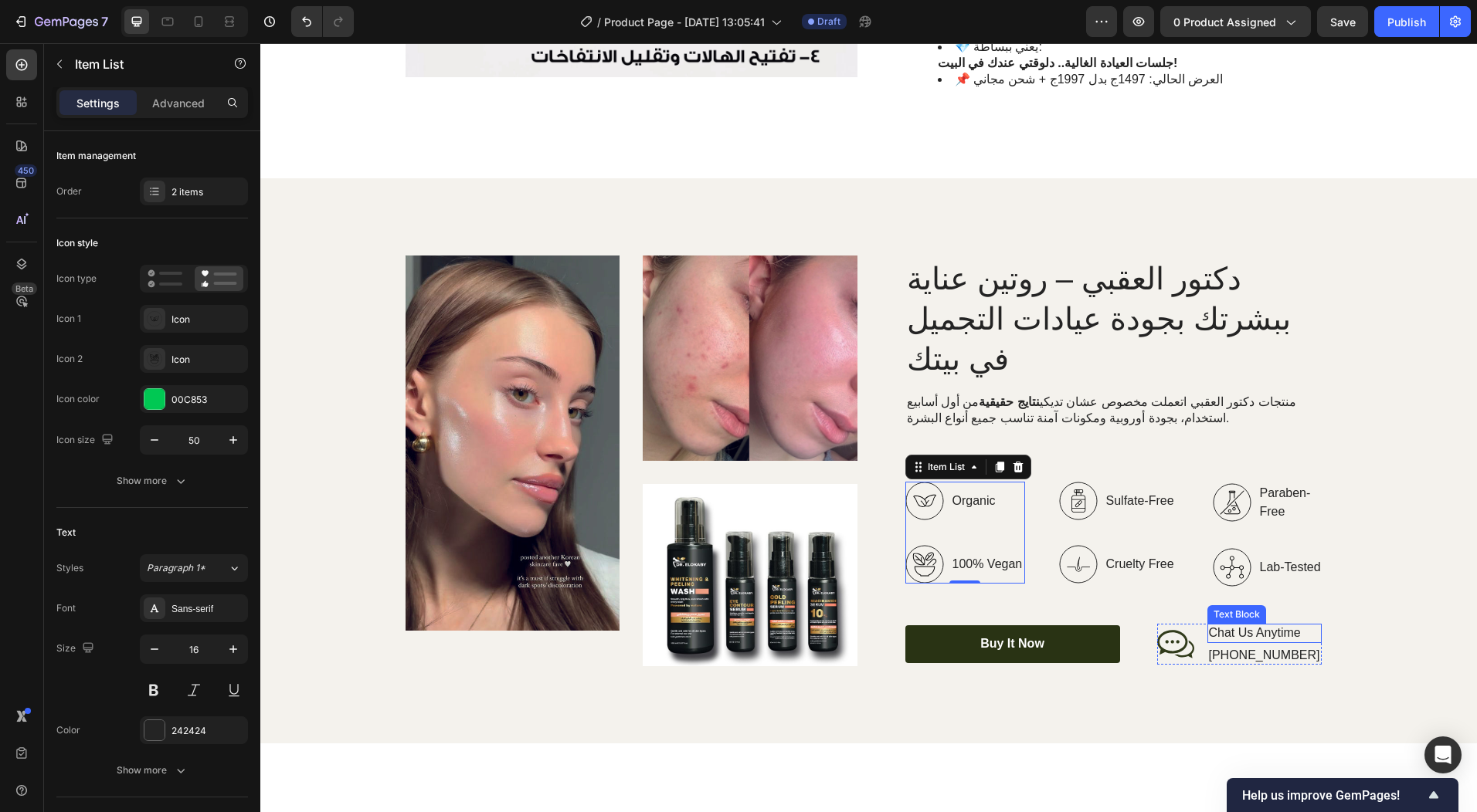
click at [1237, 625] on p "Chat Us Anytime" at bounding box center [1264, 633] width 111 height 16
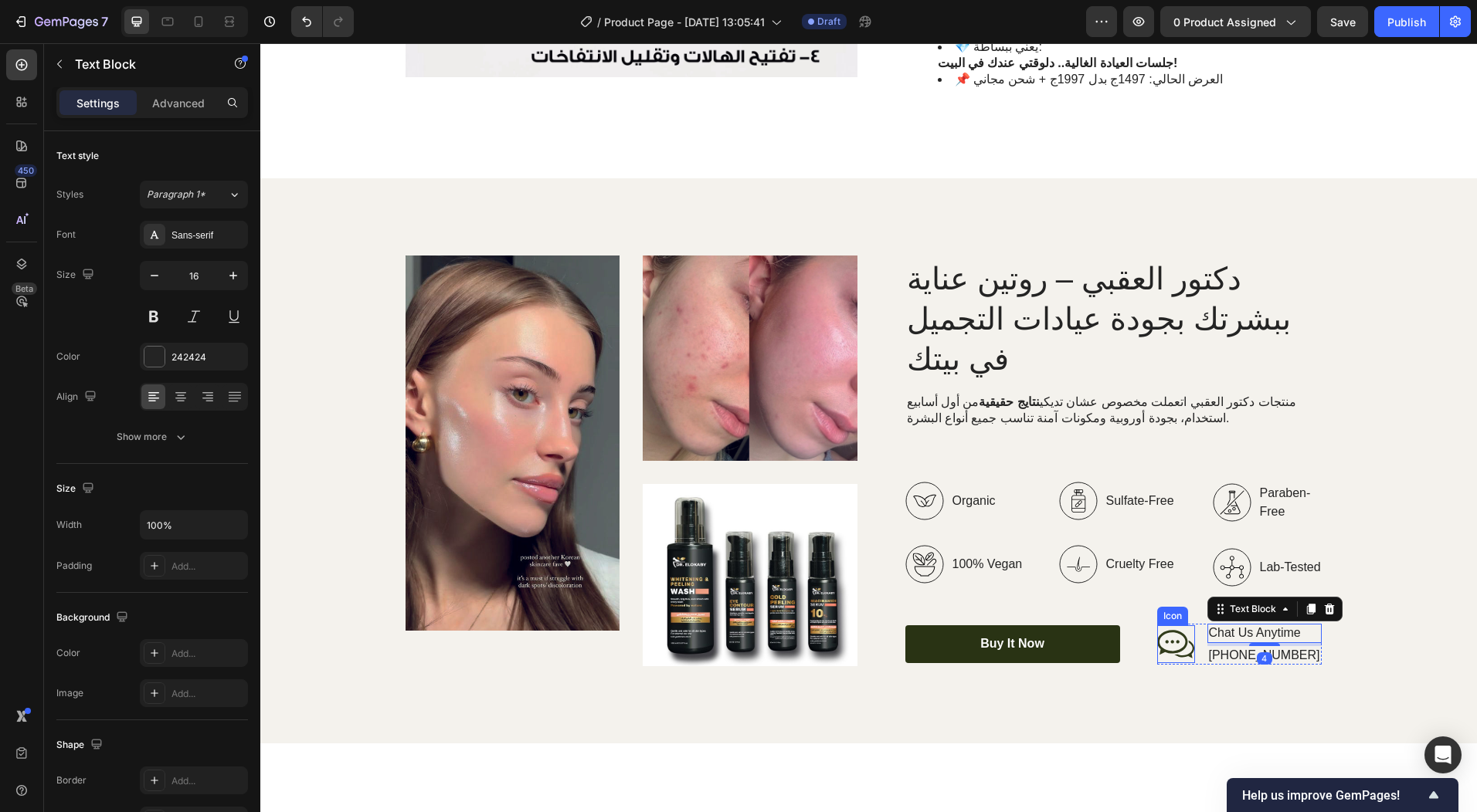
click at [1164, 625] on icon at bounding box center [1176, 644] width 37 height 38
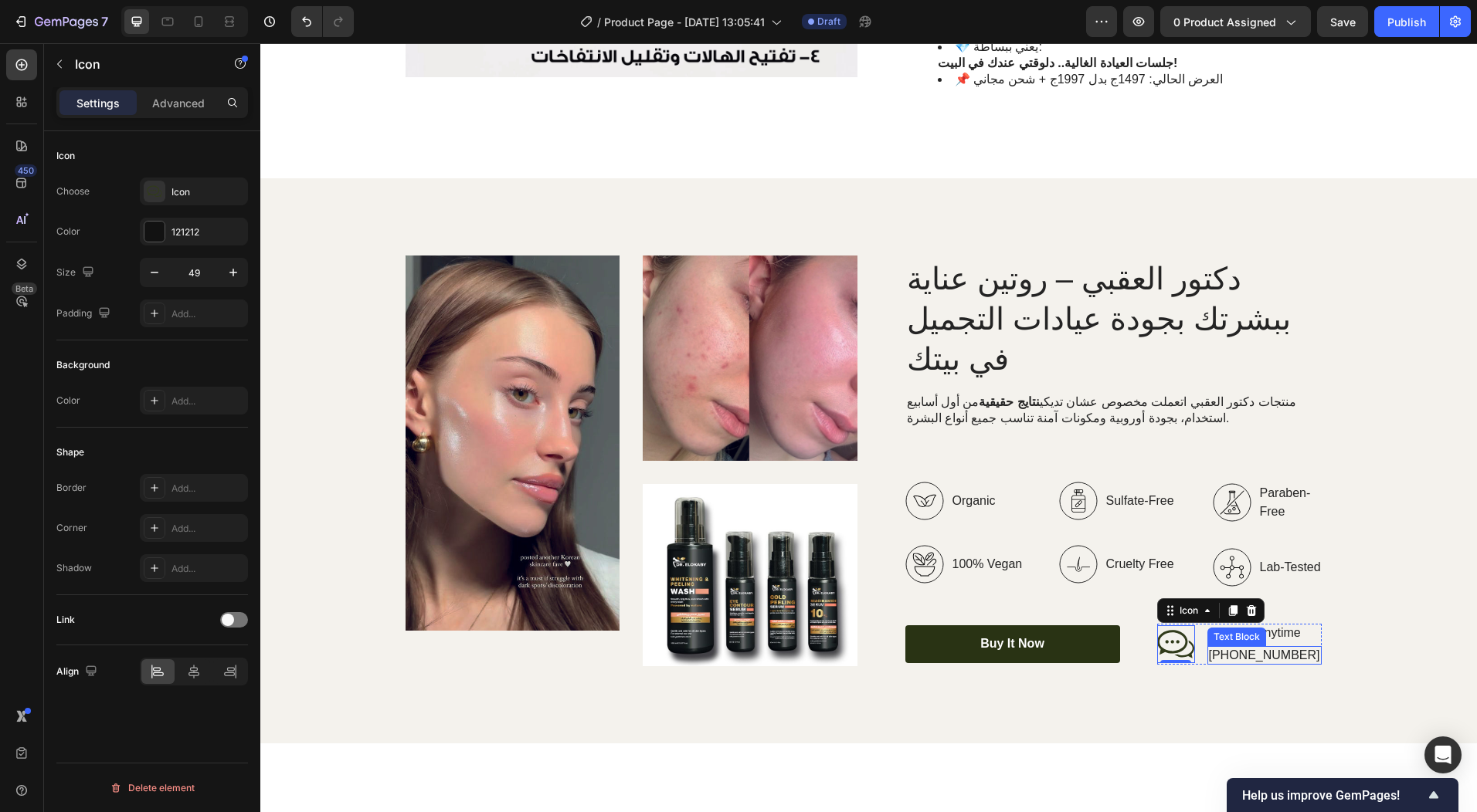
click at [1254, 648] on p "[PHONE_NUMBER]" at bounding box center [1264, 656] width 111 height 16
click at [1158, 625] on icon at bounding box center [1176, 644] width 37 height 38
click at [1245, 605] on icon at bounding box center [1251, 611] width 12 height 12
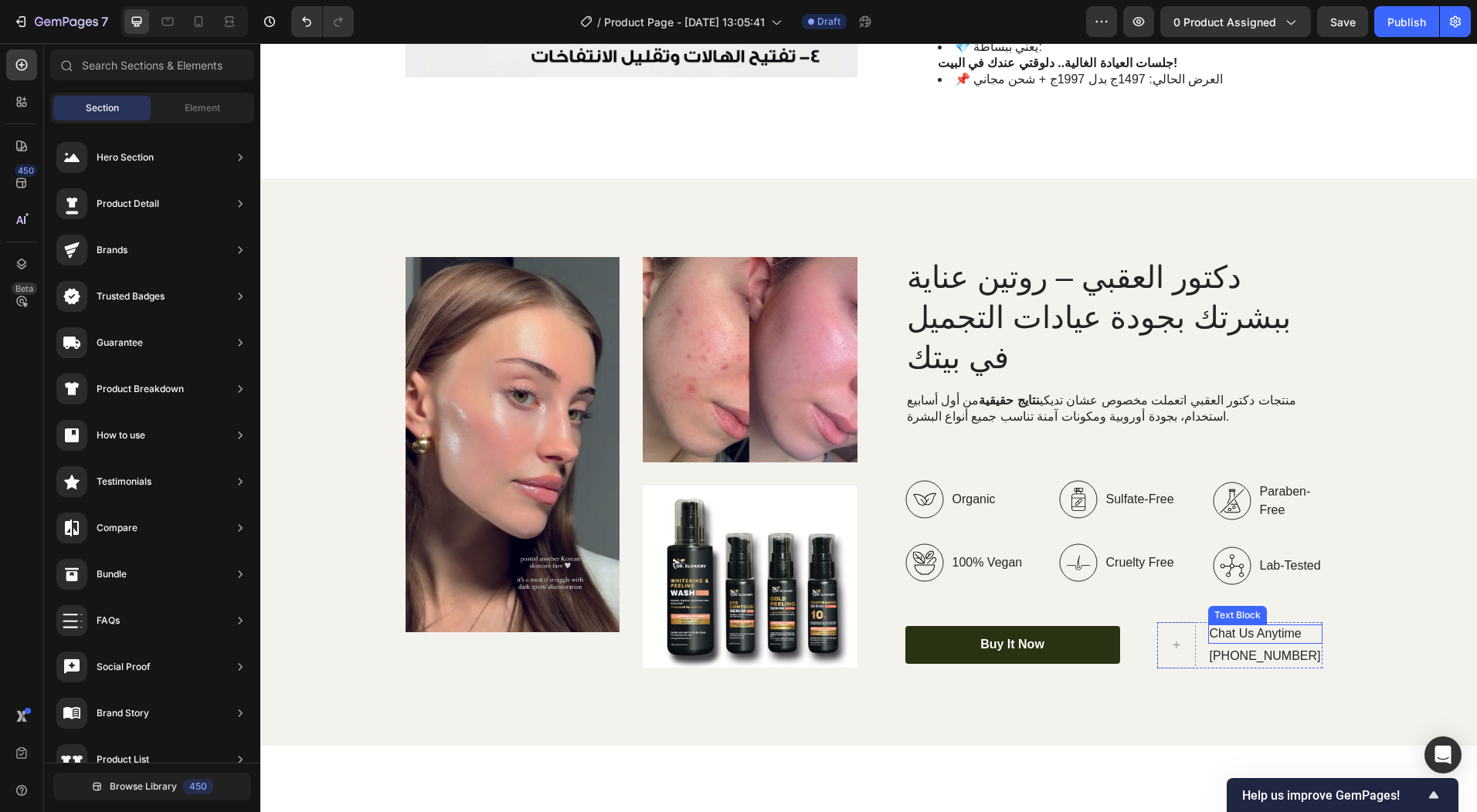
click at [1244, 626] on p "Chat Us Anytime" at bounding box center [1265, 634] width 111 height 16
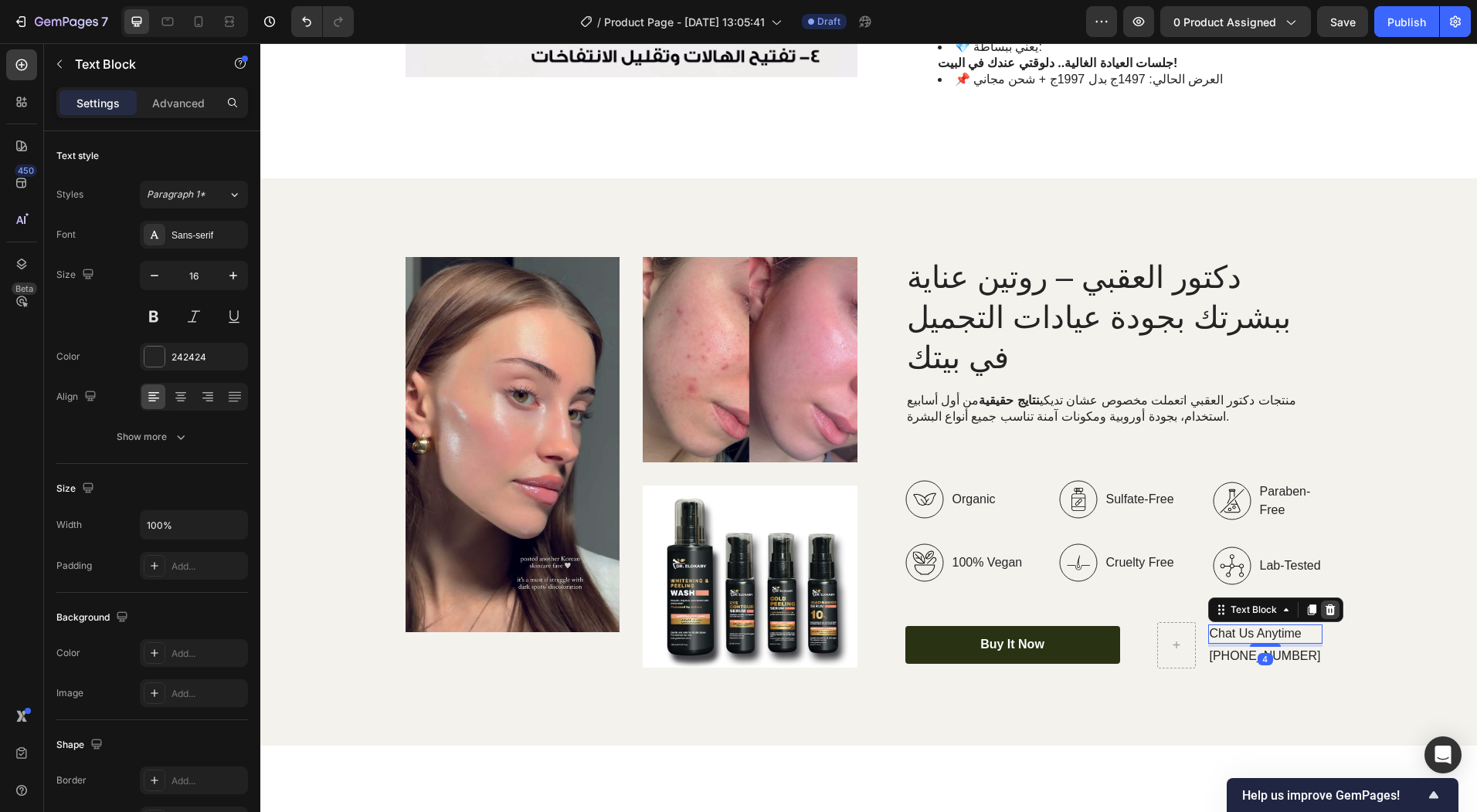
click at [1331, 601] on div at bounding box center [1330, 610] width 19 height 19
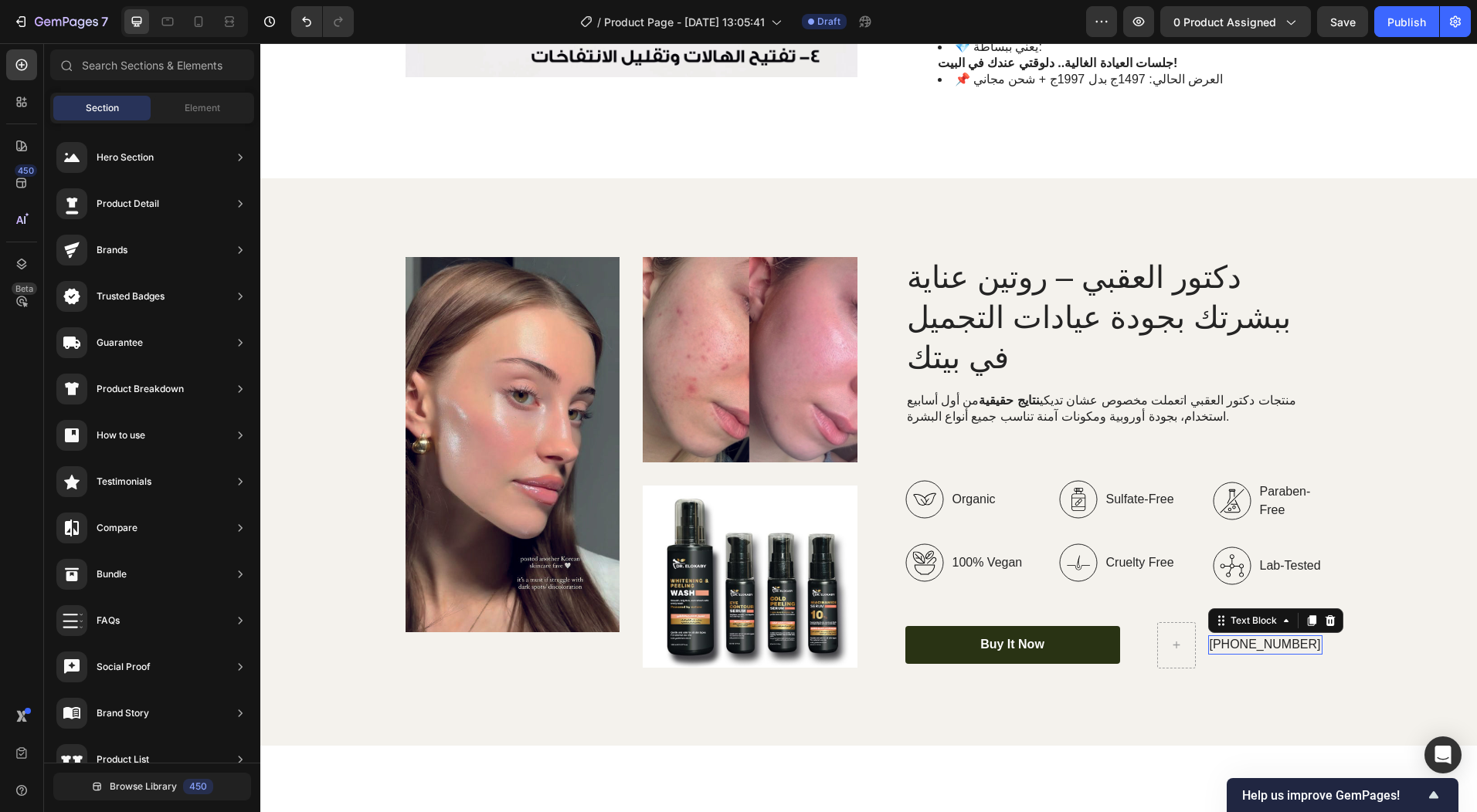
click at [1279, 636] on div "[PHONE_NUMBER]" at bounding box center [1265, 646] width 115 height 19
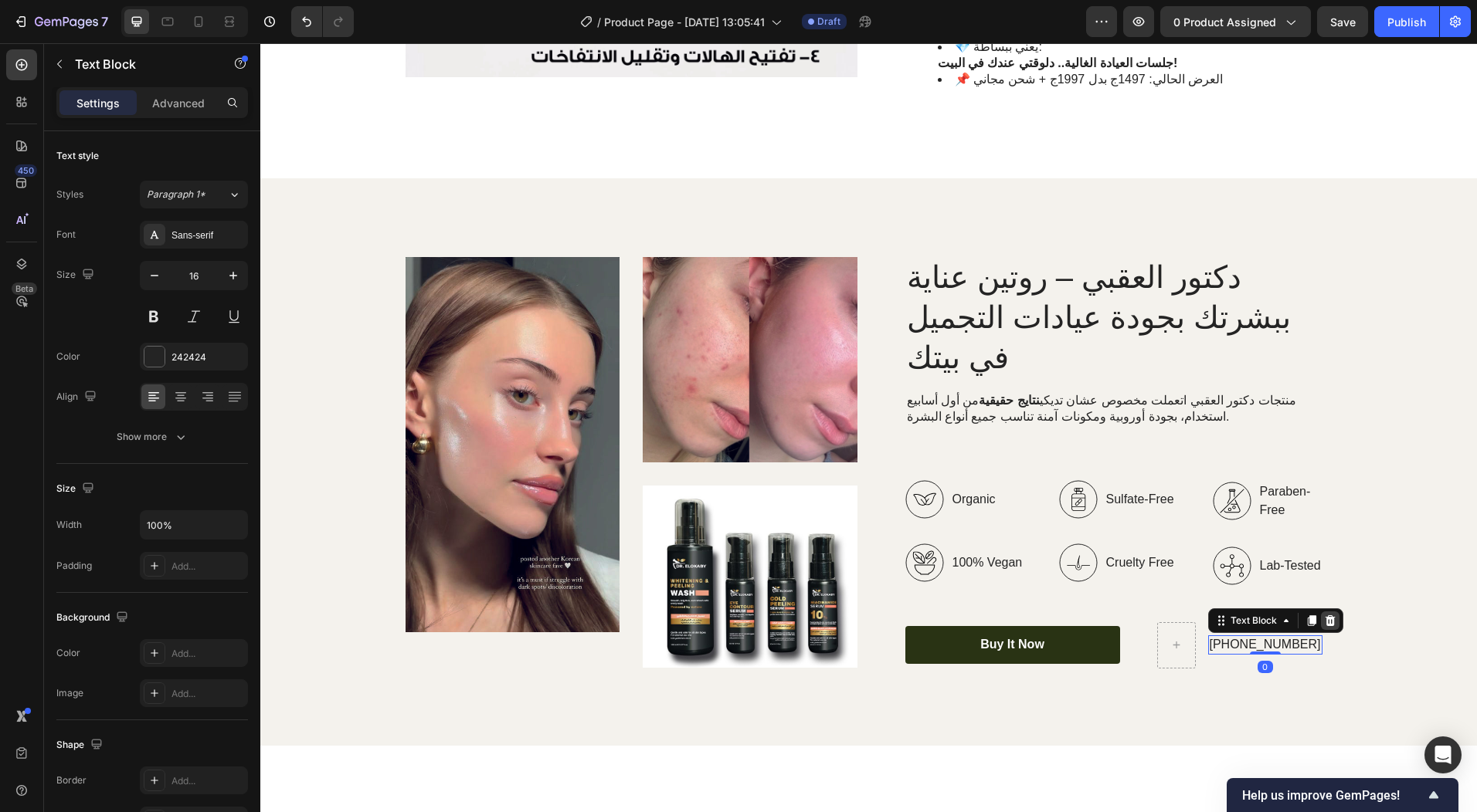
click at [1324, 611] on div at bounding box center [1330, 620] width 19 height 19
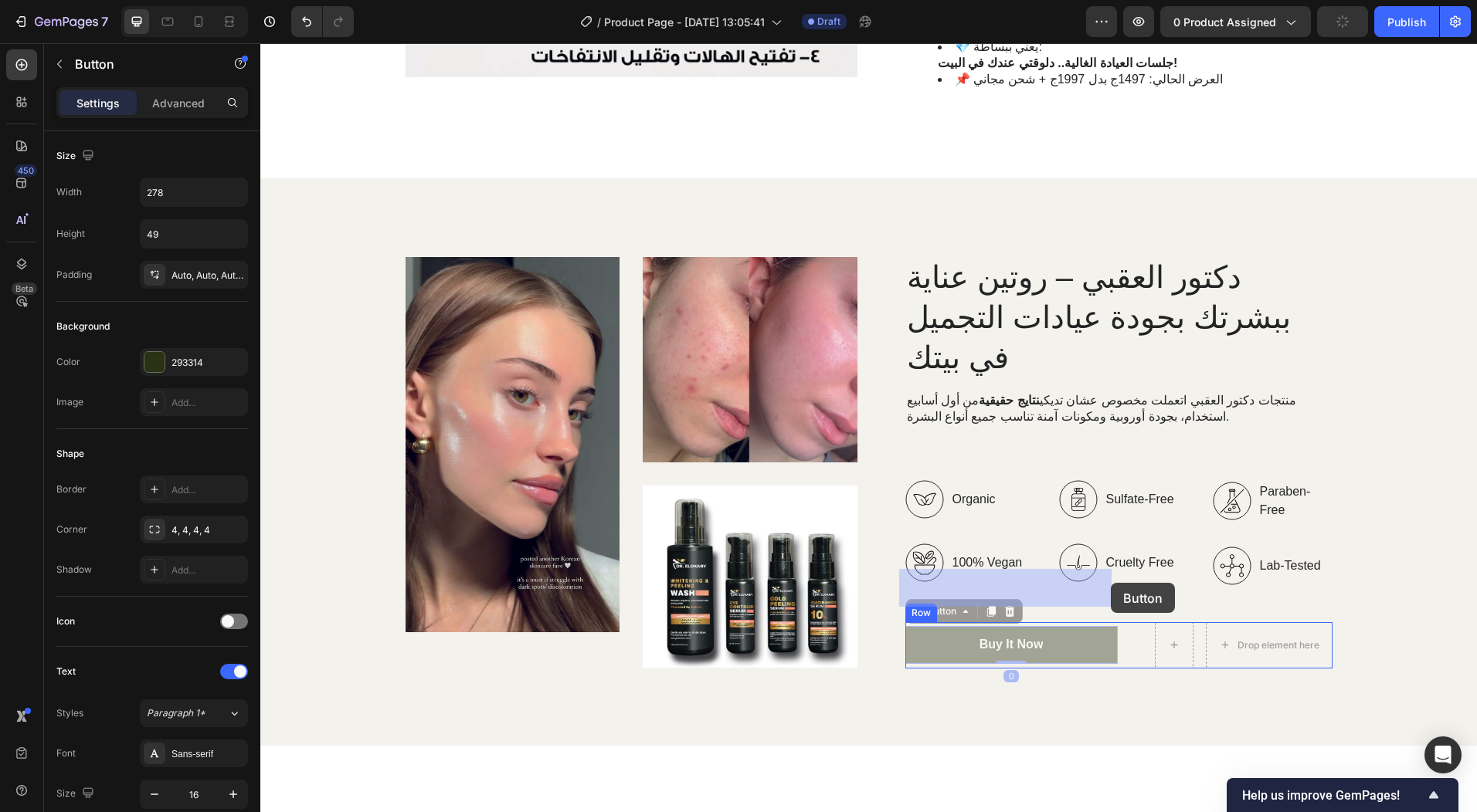
drag, startPoint x: 1059, startPoint y: 591, endPoint x: 1111, endPoint y: 583, distance: 52.6
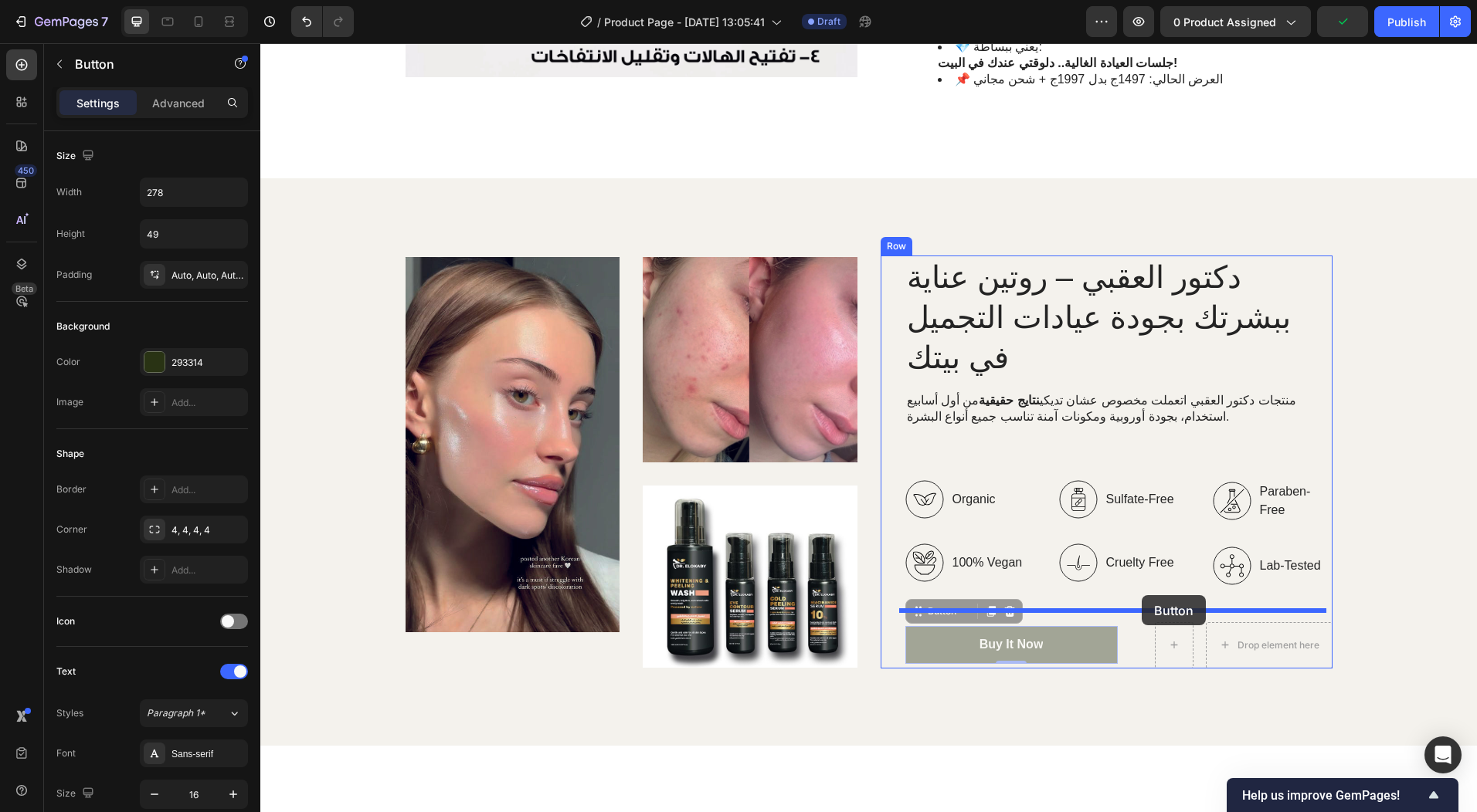
drag, startPoint x: 1110, startPoint y: 603, endPoint x: 1142, endPoint y: 595, distance: 33.0
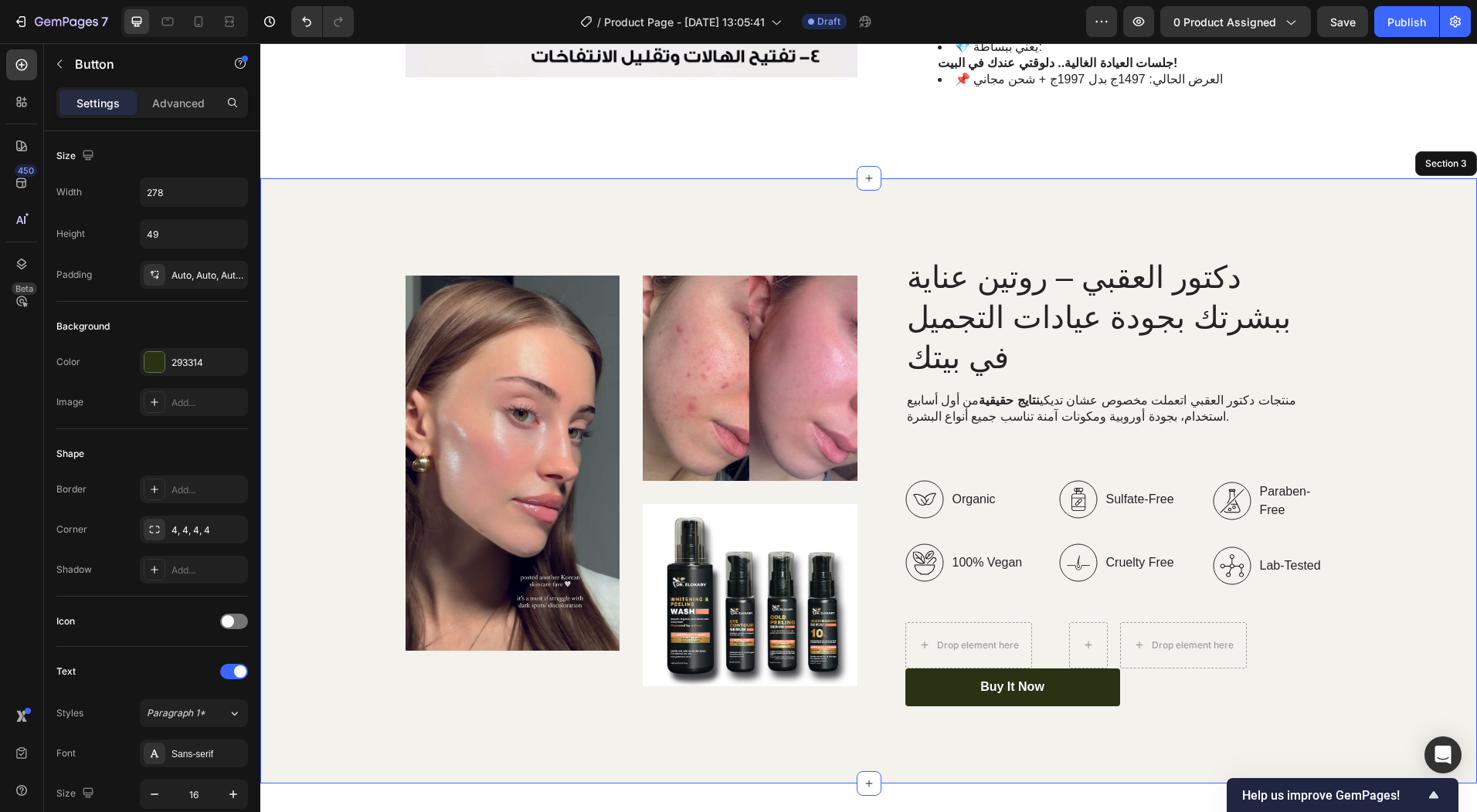
click at [1063, 659] on div "Image Image Image Row دكتور العقبي – روتين عناية ببشرتك بجودة عيادات التجميل في…" at bounding box center [868, 481] width 1217 height 605
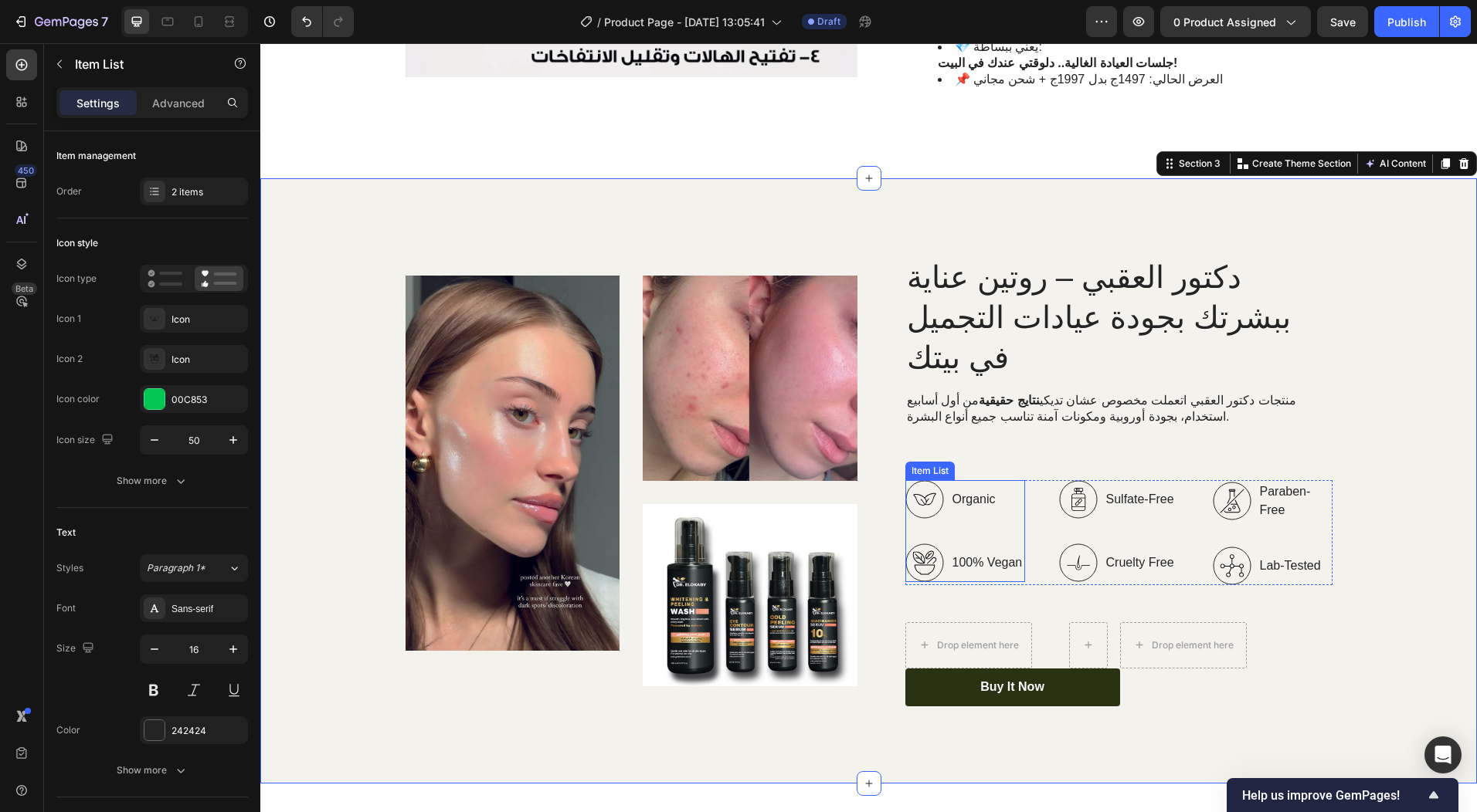
click at [953, 490] on p "Organic" at bounding box center [988, 499] width 71 height 19
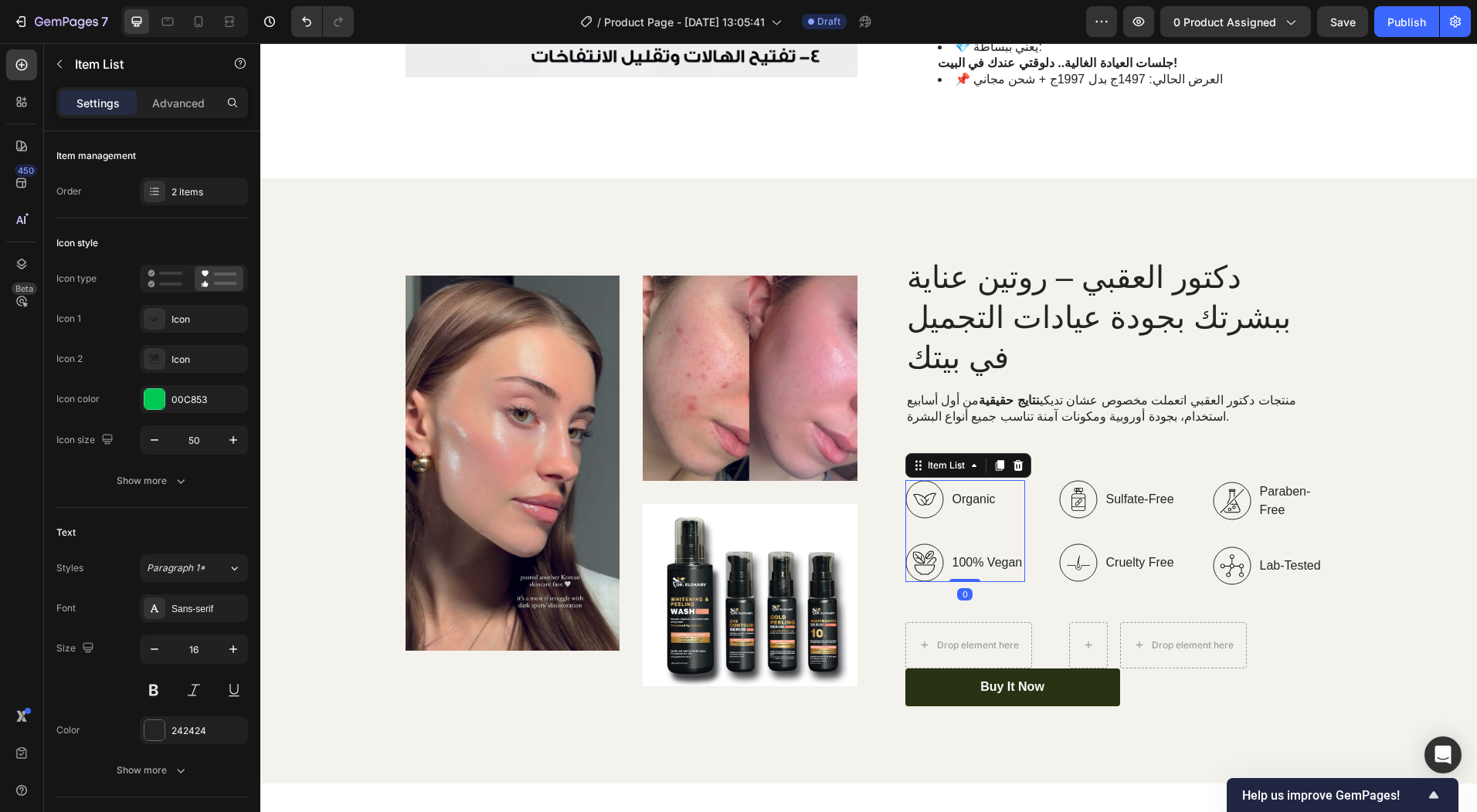
click at [957, 490] on p "Organic" at bounding box center [988, 499] width 71 height 19
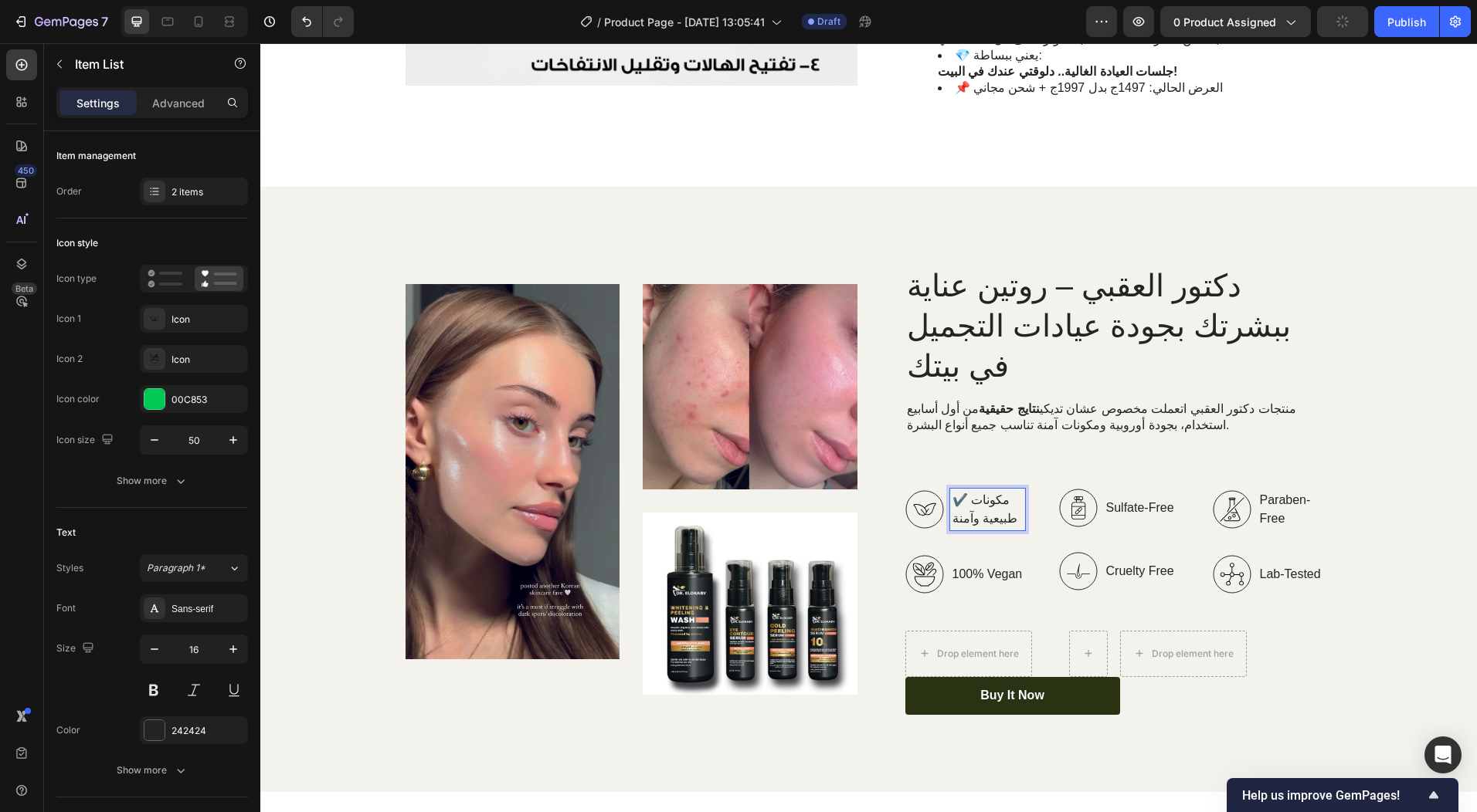
scroll to position [1692, 0]
click at [955, 490] on p "✔️ مكونات طبيعية وآمنة" at bounding box center [988, 509] width 71 height 37
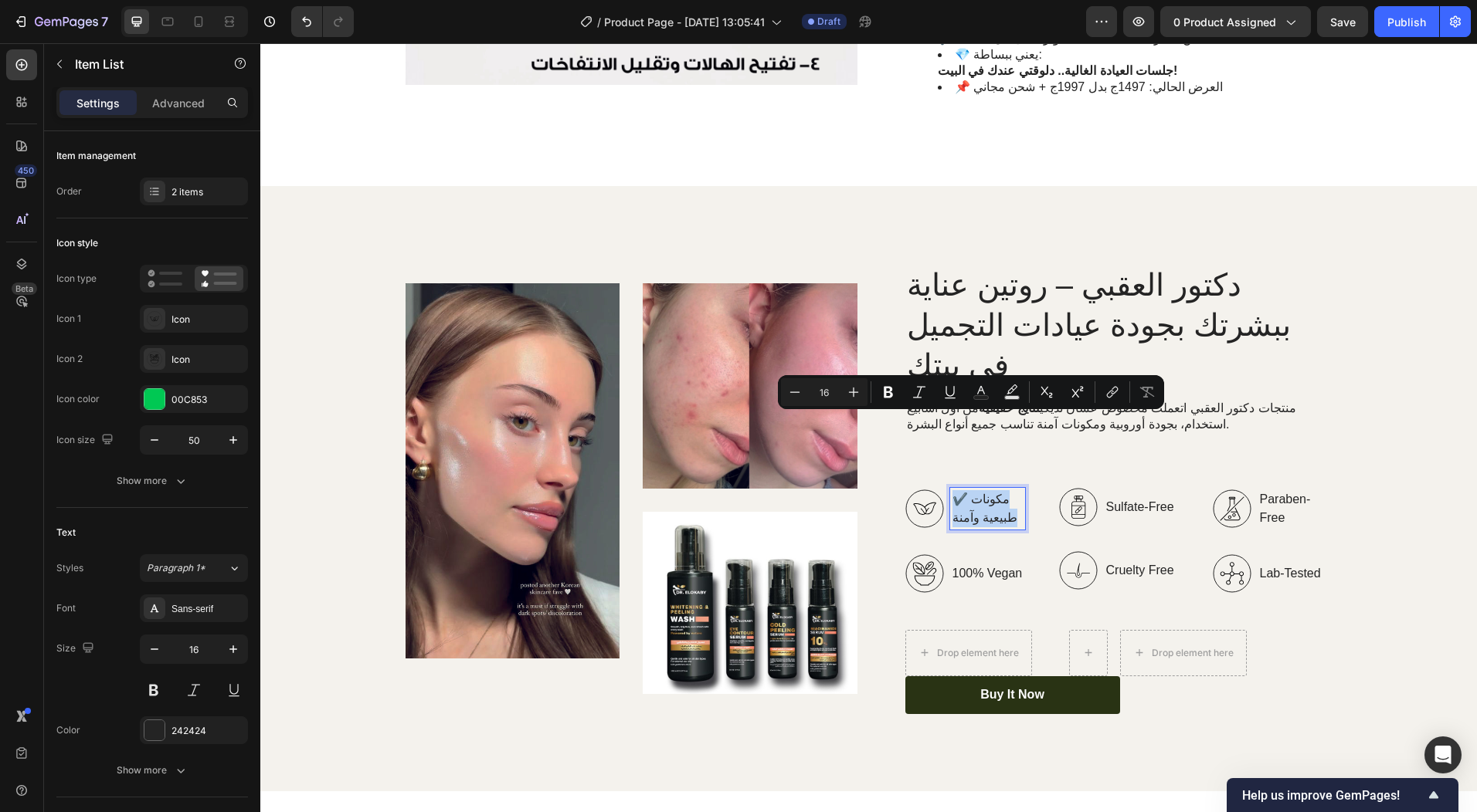
click at [953, 490] on p "✔️ مكونات طبيعية وآمنة" at bounding box center [988, 509] width 71 height 37
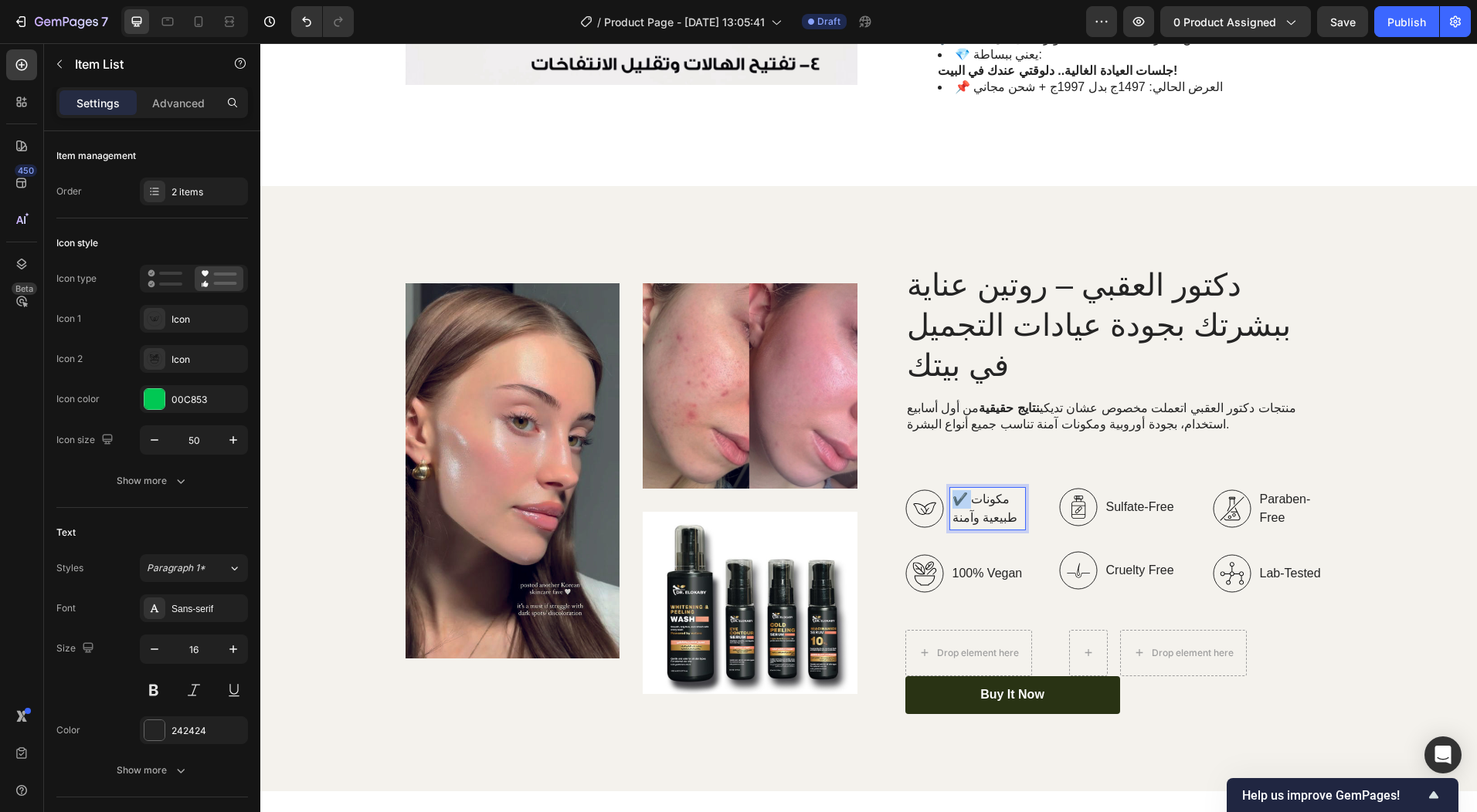
click at [953, 490] on p "✔️ مكونات طبيعية وآمنة" at bounding box center [988, 509] width 71 height 37
click at [1036, 488] on div "مكونات طبيعية وآمنة 100% Vegan Item List Sulfate-Free Cruelty Free Item List Pa…" at bounding box center [1120, 540] width 427 height 105
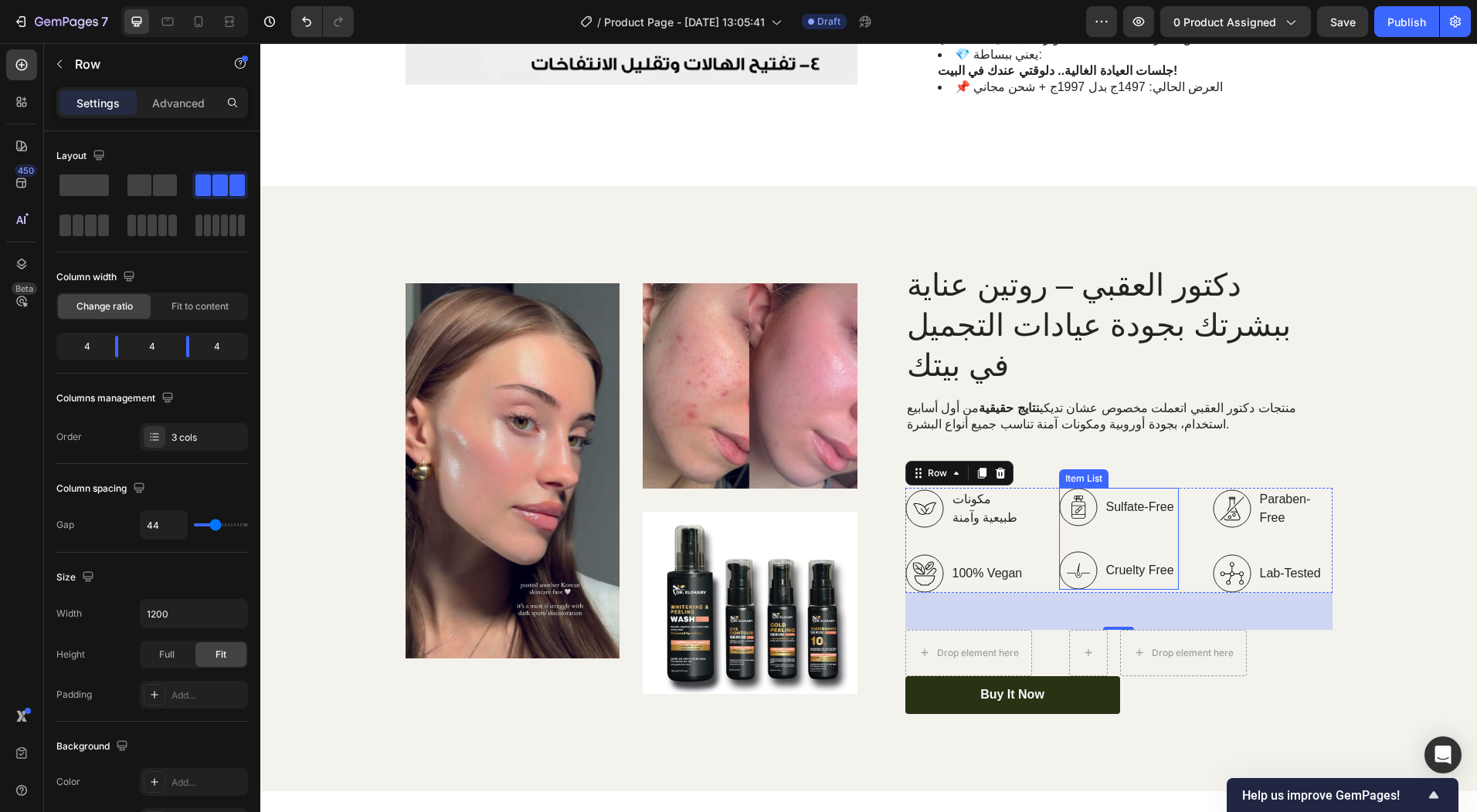
click at [1112, 498] on p "Sulfate-Free" at bounding box center [1141, 507] width 68 height 19
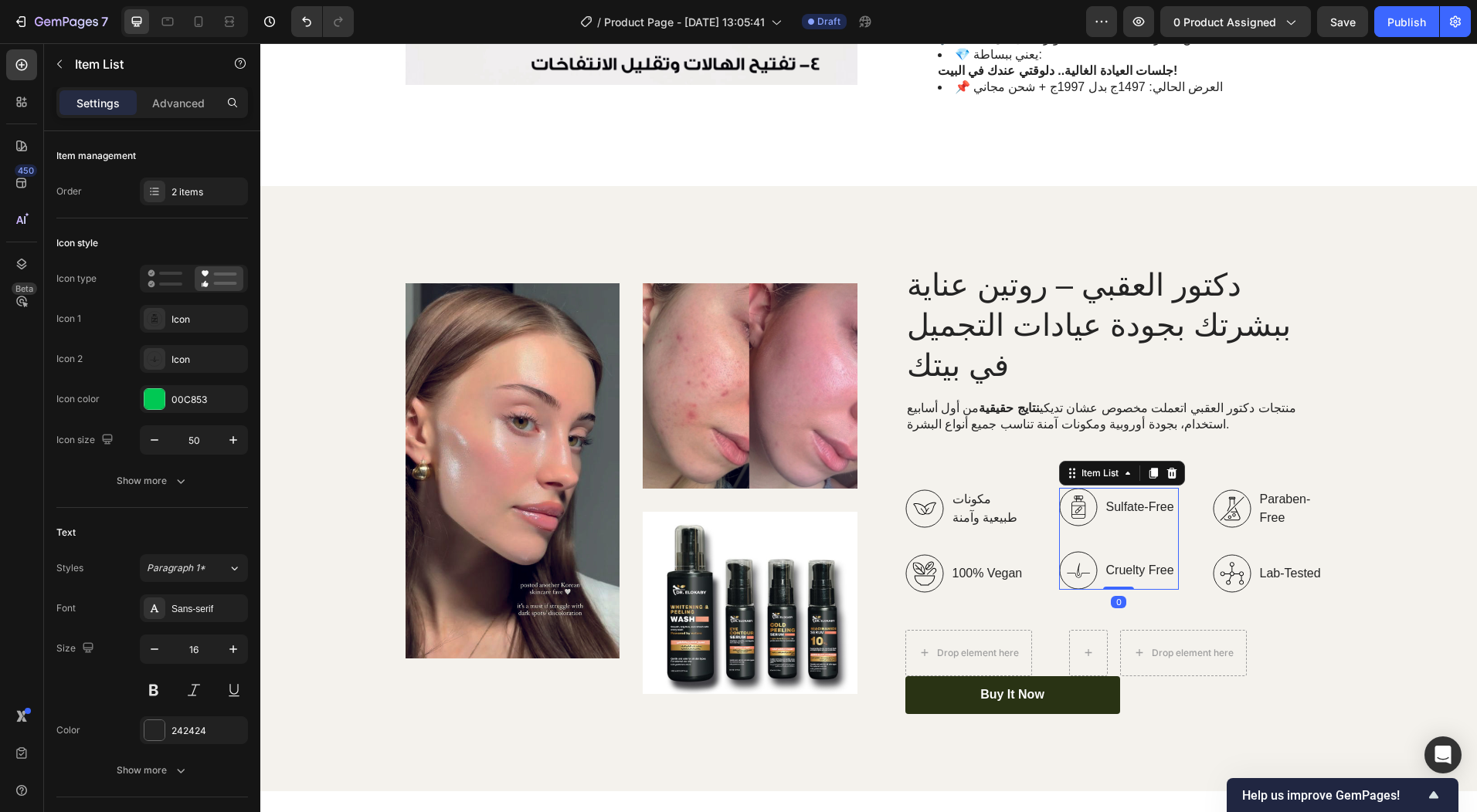
click at [1112, 498] on p "Sulfate-Free" at bounding box center [1141, 507] width 68 height 19
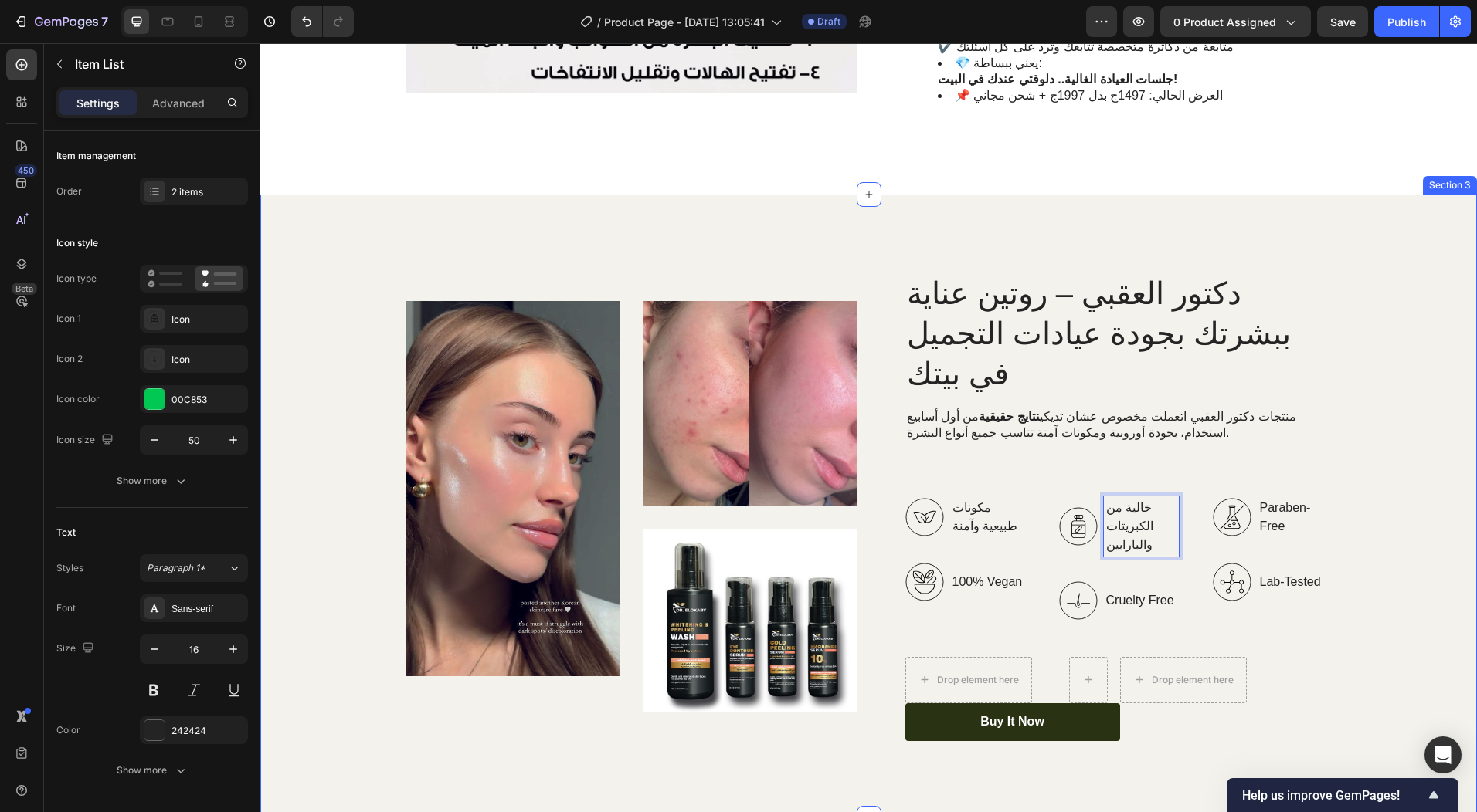
click at [1236, 690] on div "Image Image Image Row دكتور العقبي – روتين عناية ببشرتك بجودة عيادات التجميل في…" at bounding box center [868, 506] width 1217 height 623
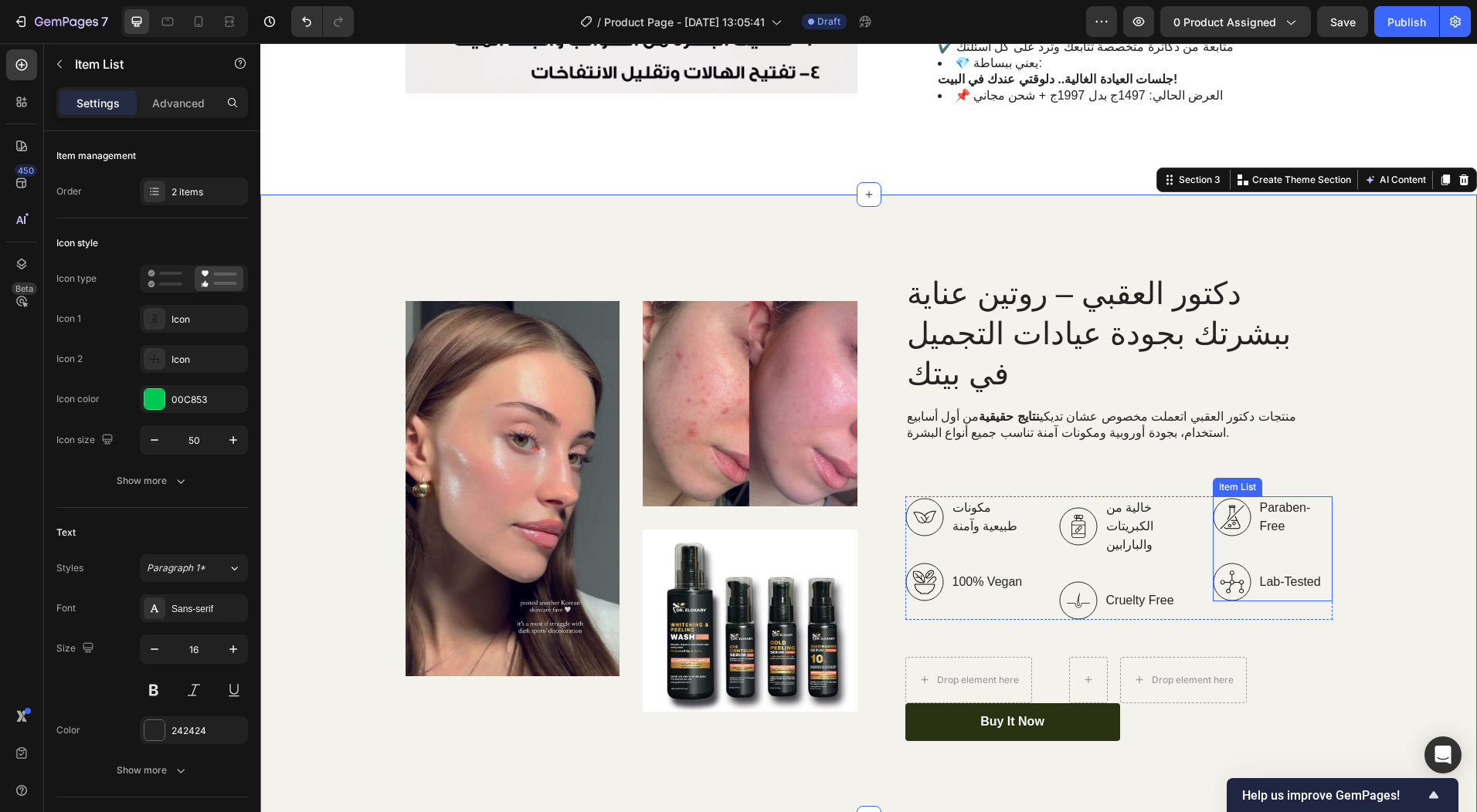
click at [1282, 499] on p "Paraben-Free" at bounding box center [1295, 517] width 71 height 37
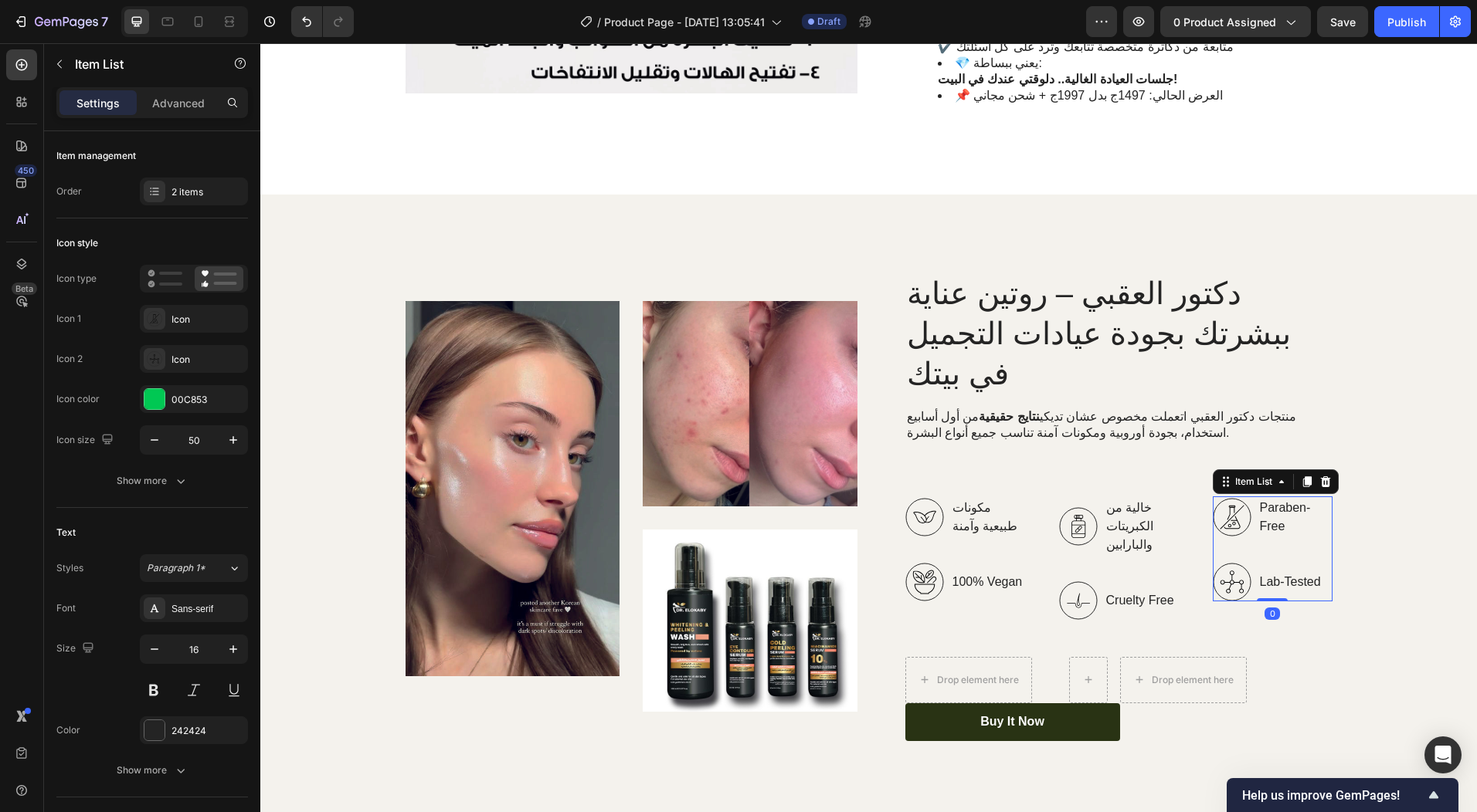
click at [1282, 499] on p "Paraben-Free" at bounding box center [1295, 517] width 71 height 37
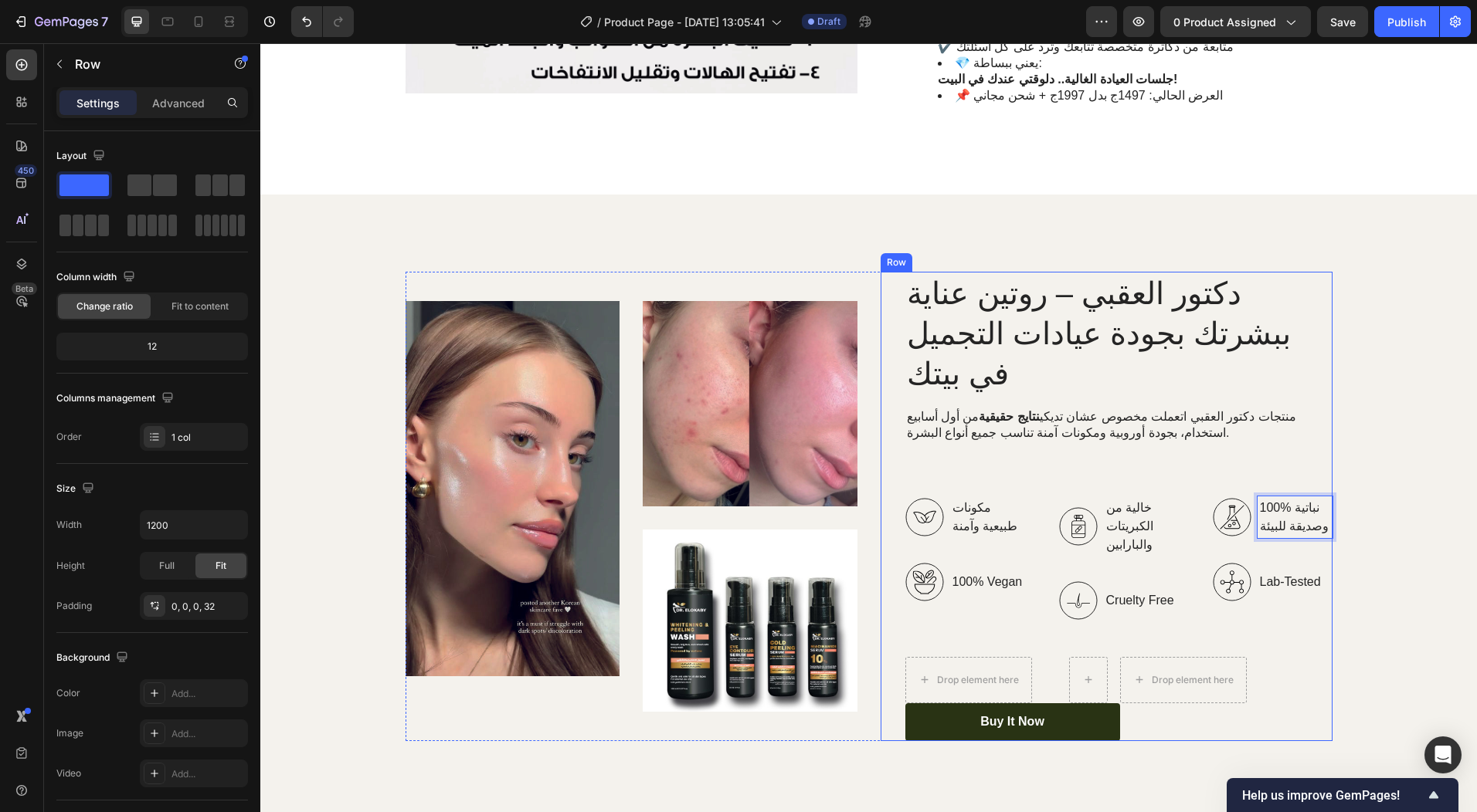
click at [1271, 564] on div "دكتور العقبي – روتين عناية ببشرتك بجودة عيادات التجميل في بيتك Heading منتجات د…" at bounding box center [1120, 506] width 427 height 469
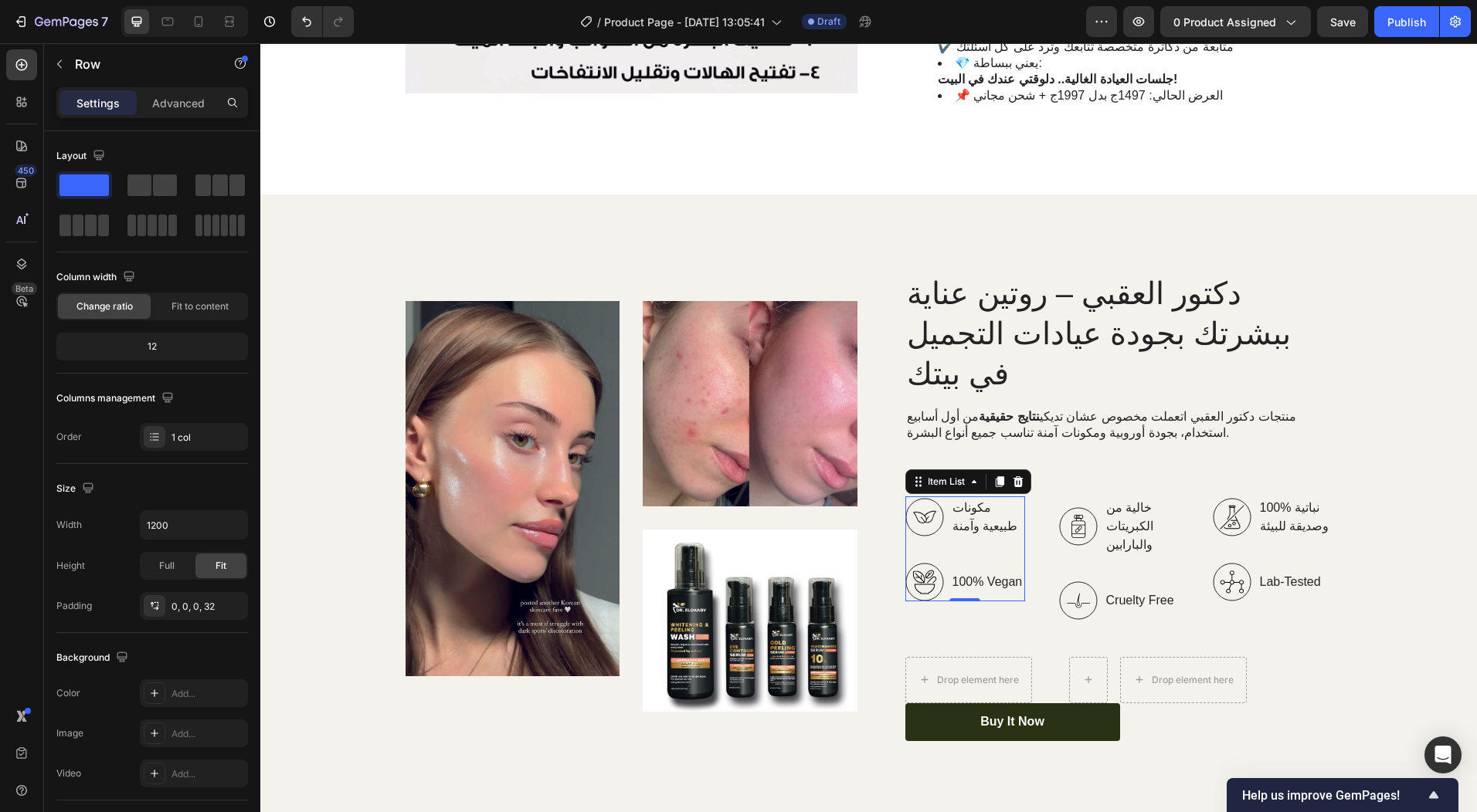
click at [971, 573] on p "100% Vegan" at bounding box center [988, 582] width 71 height 19
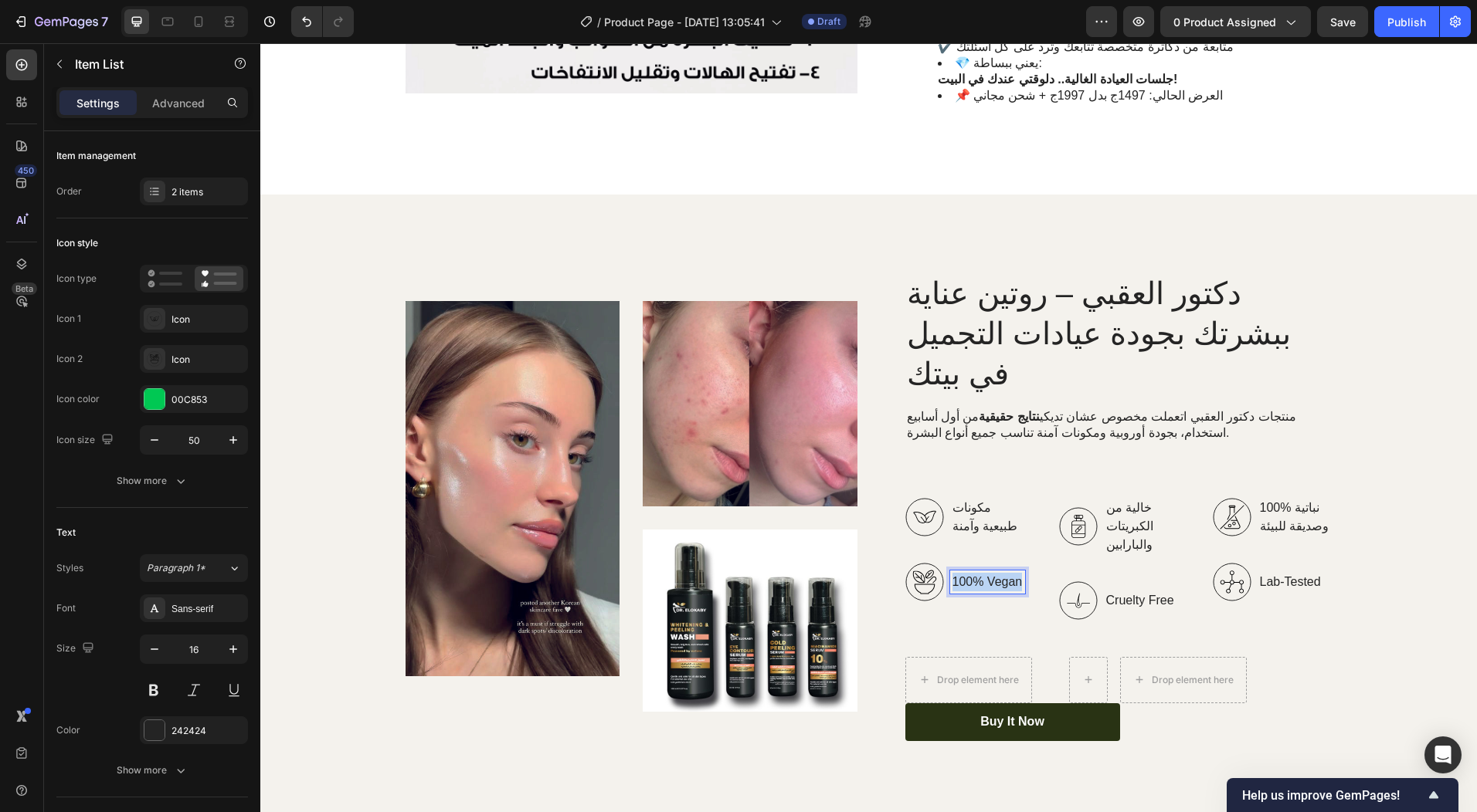
click at [971, 573] on p "100% Vegan" at bounding box center [988, 582] width 71 height 19
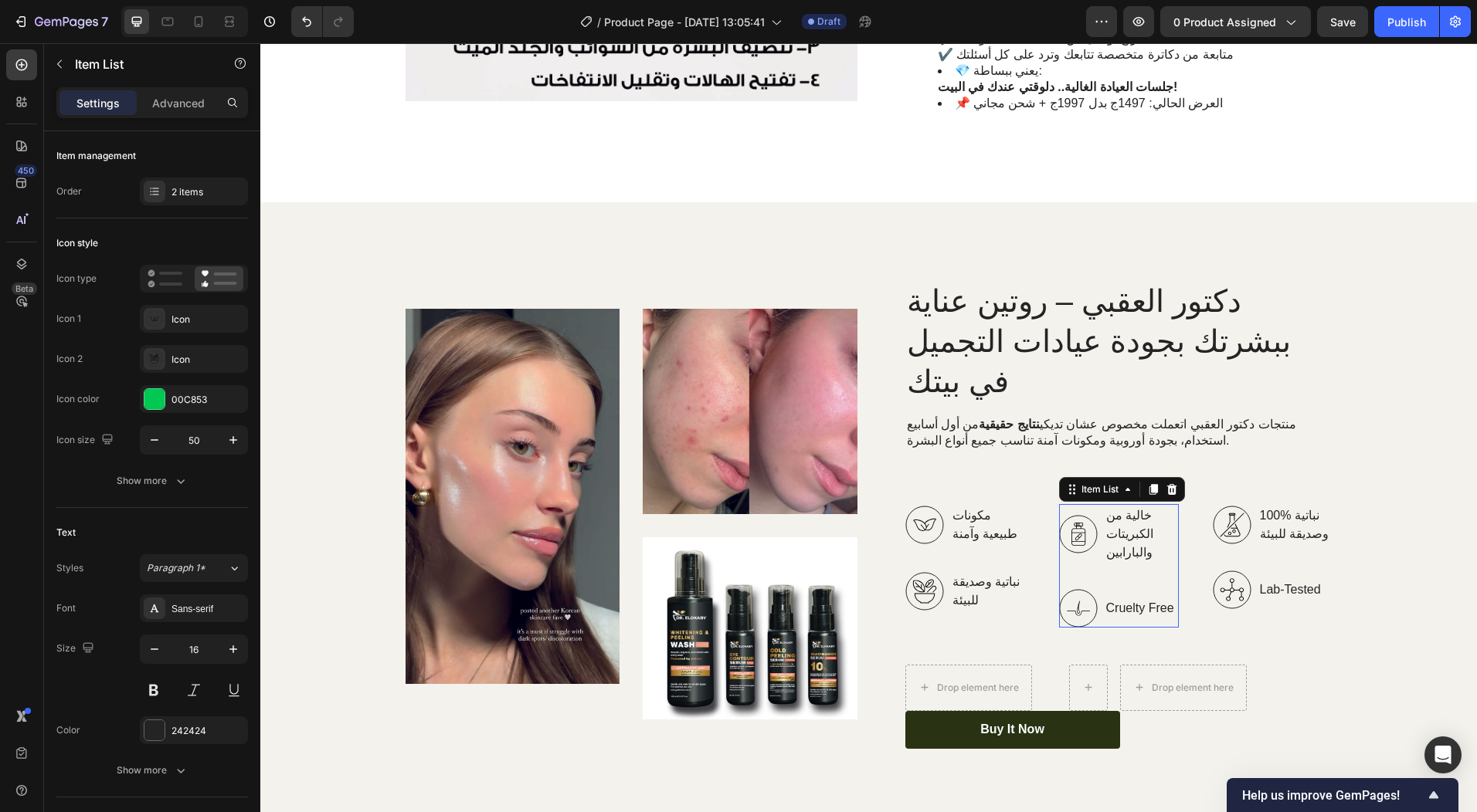
click at [1137, 599] on p "Cruelty Free" at bounding box center [1141, 608] width 71 height 19
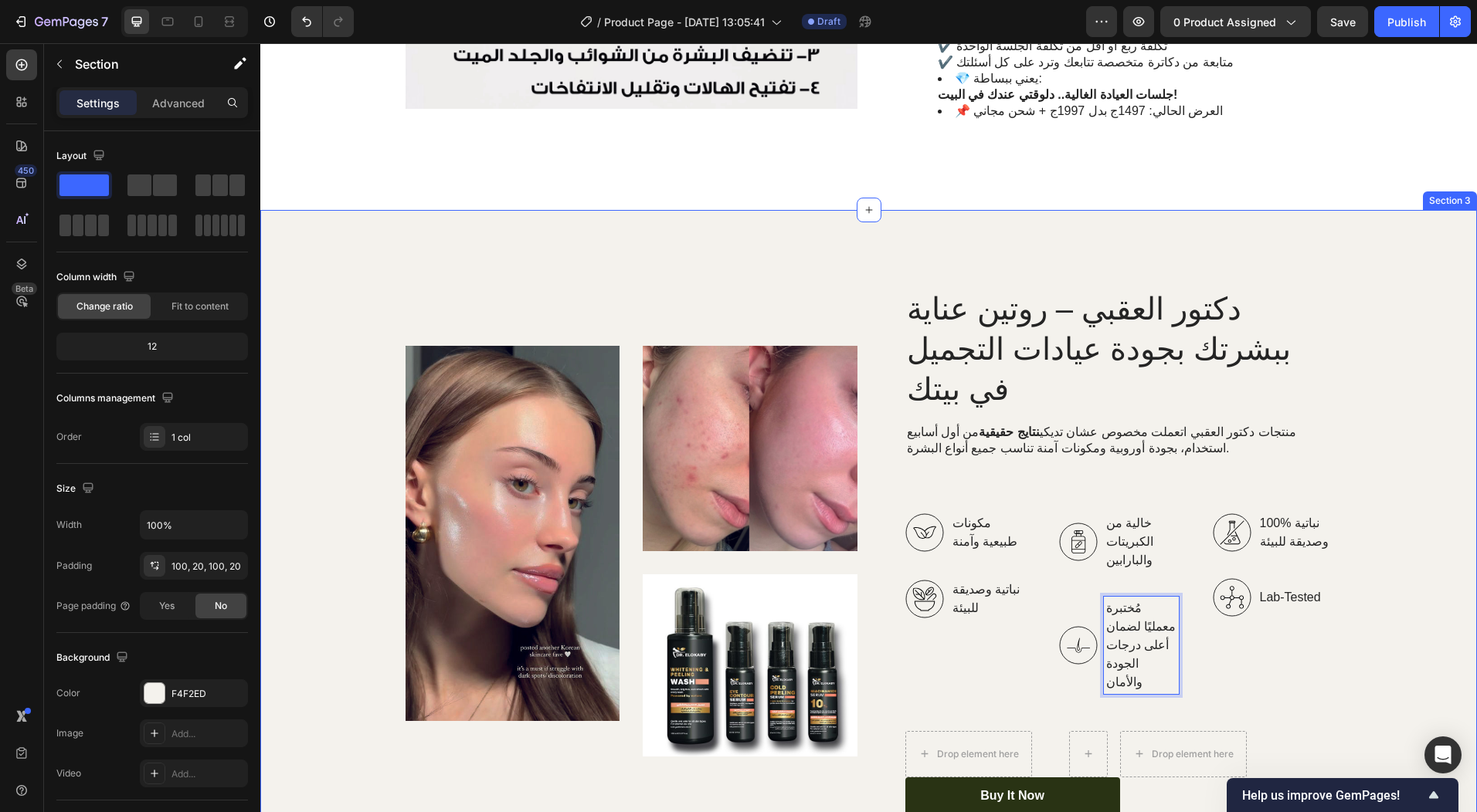
click at [1409, 661] on div "Image Image Image Row دكتور العقبي – روتين عناية ببشرتك بجودة عيادات التجميل في…" at bounding box center [869, 551] width 1186 height 528
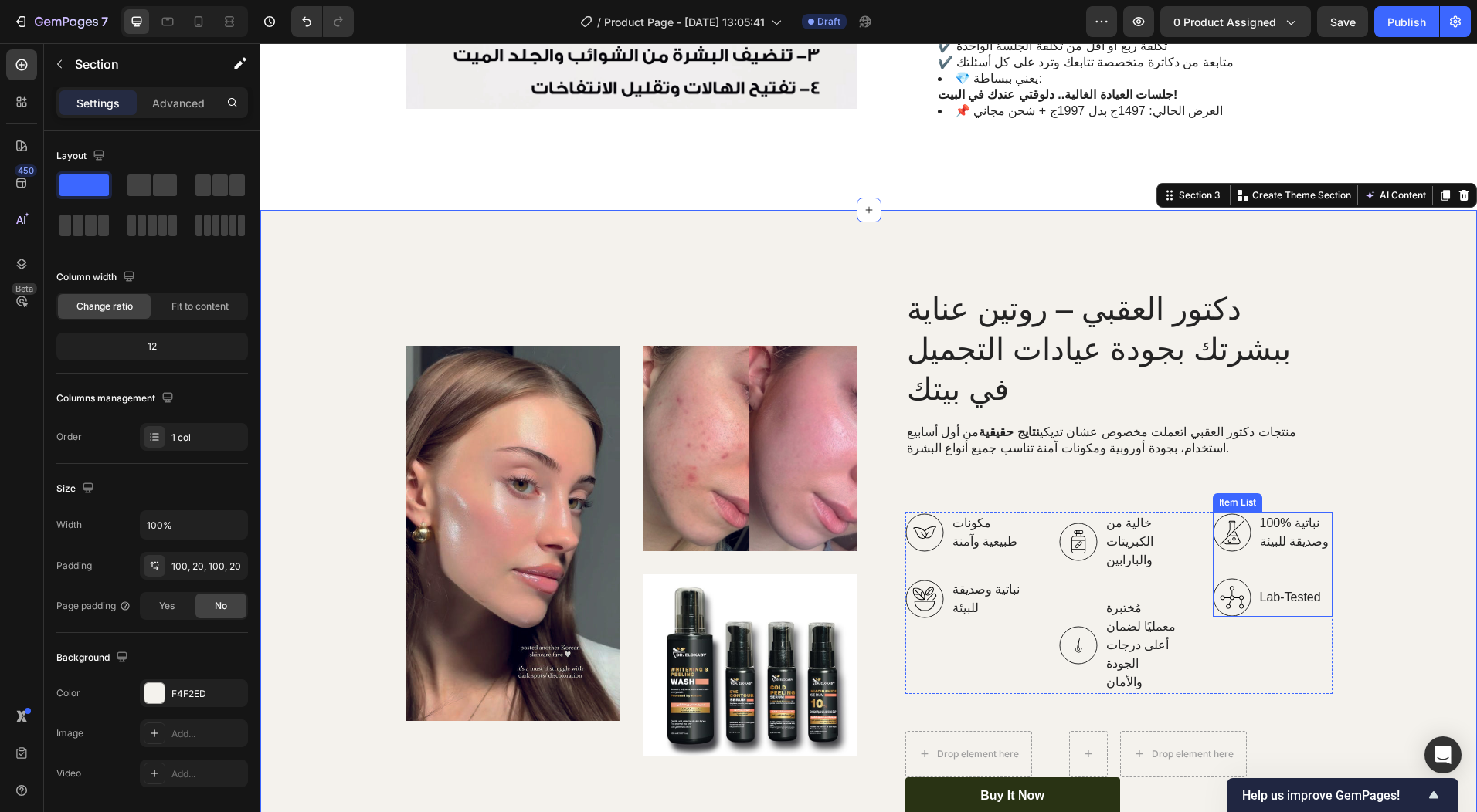
click at [1285, 589] on p "Lab-Tested" at bounding box center [1295, 598] width 71 height 19
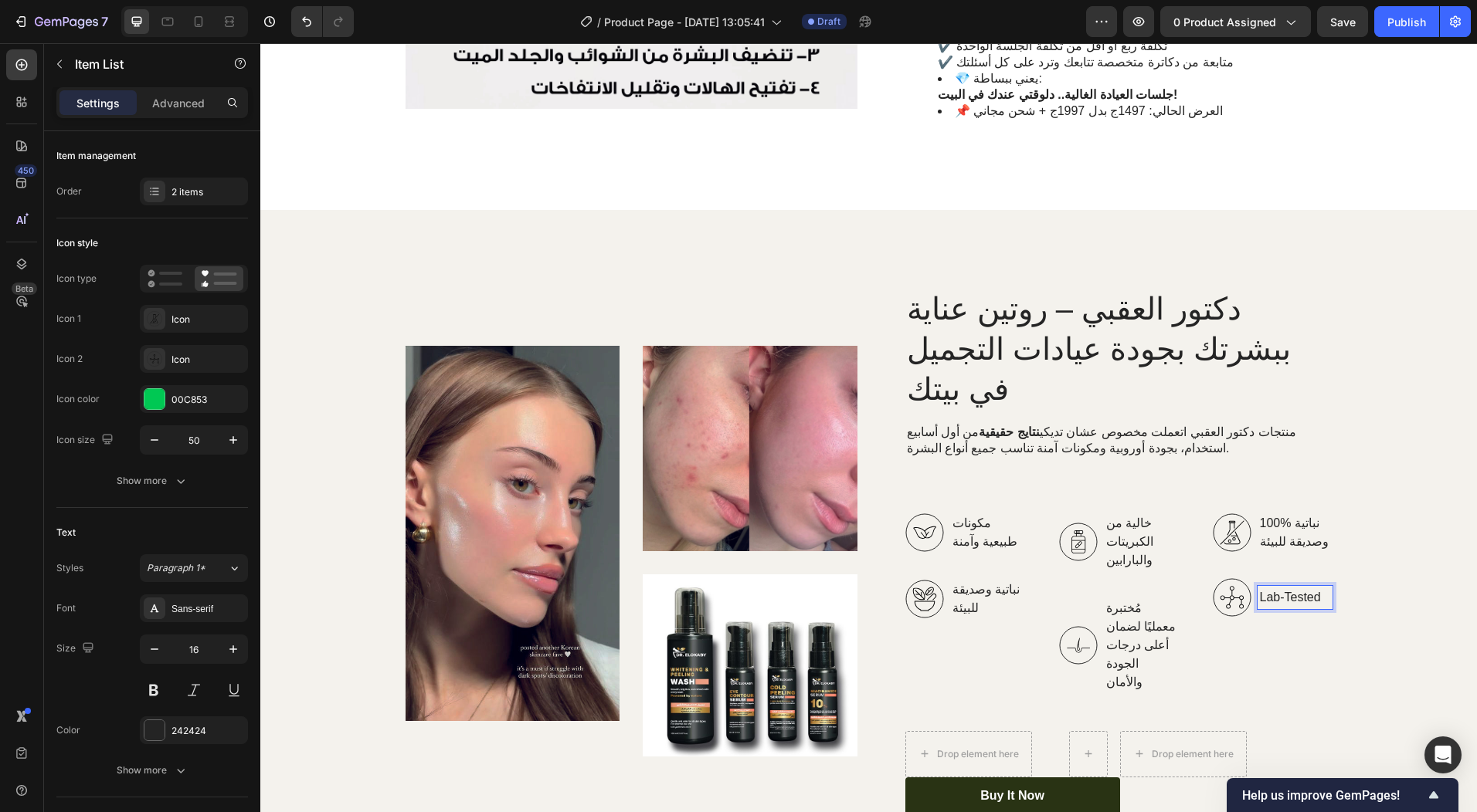
click at [1285, 589] on p "Lab-Tested" at bounding box center [1295, 598] width 71 height 19
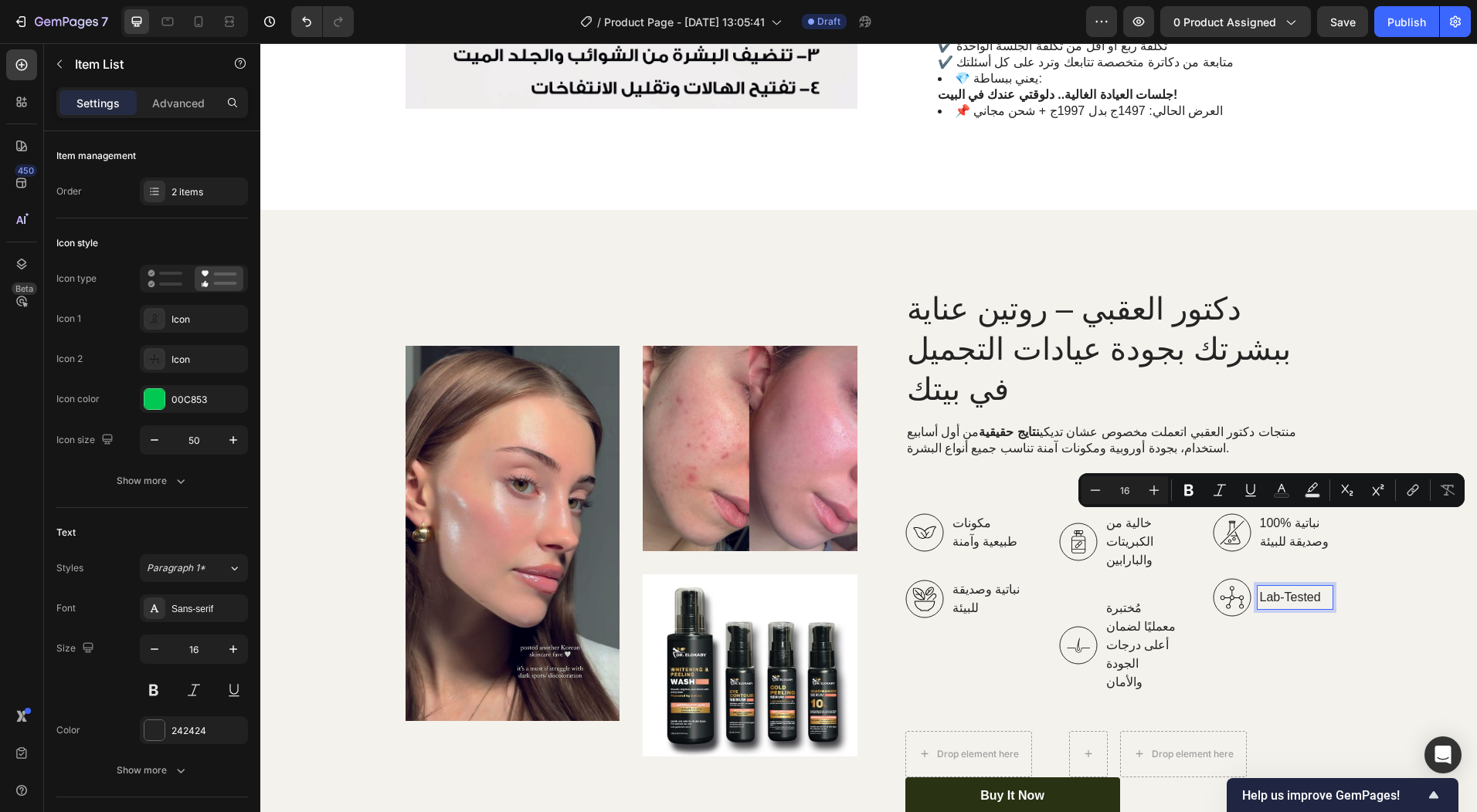
click at [1222, 586] on icon at bounding box center [1232, 598] width 24 height 23
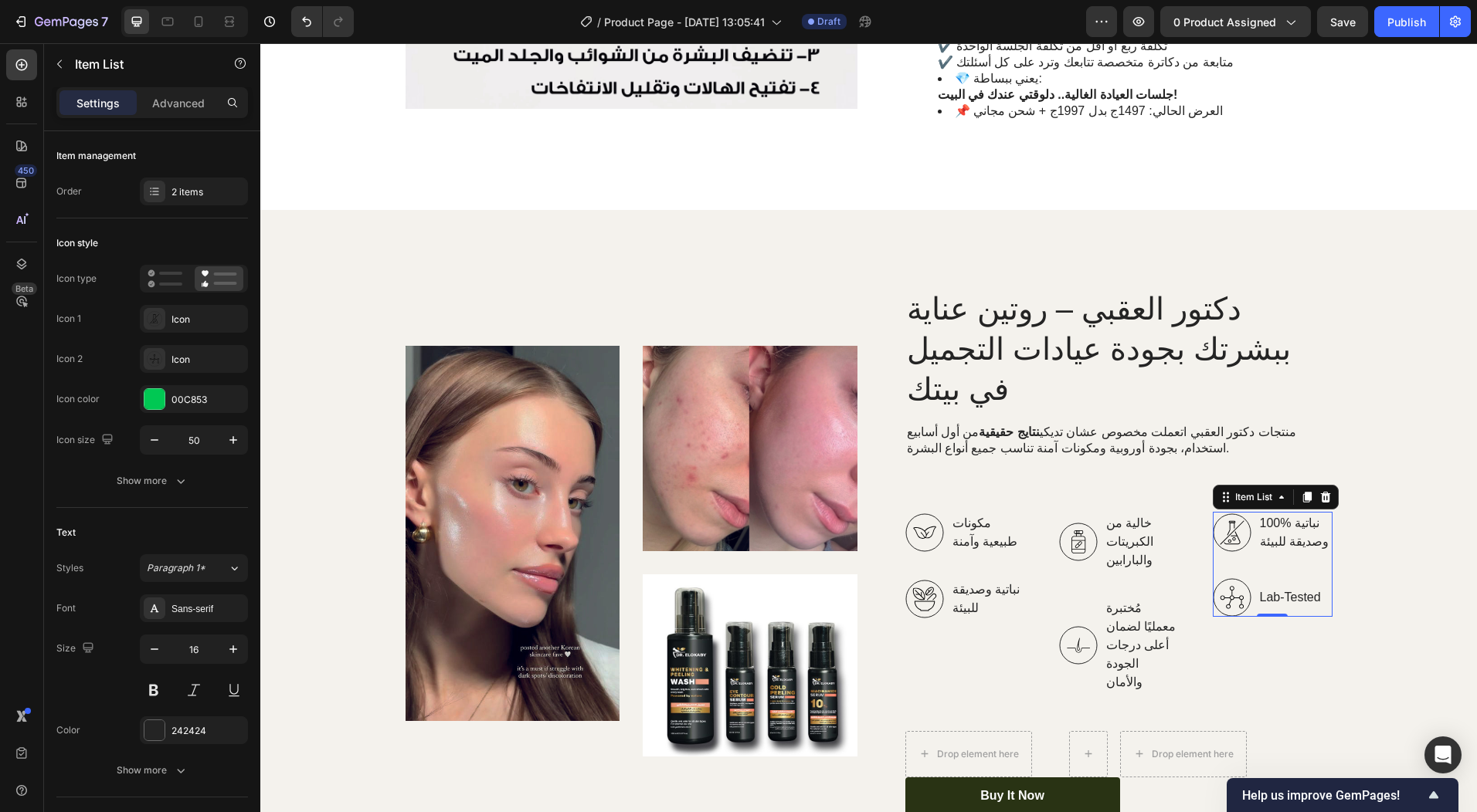
click at [1228, 578] on icon at bounding box center [1232, 598] width 39 height 39
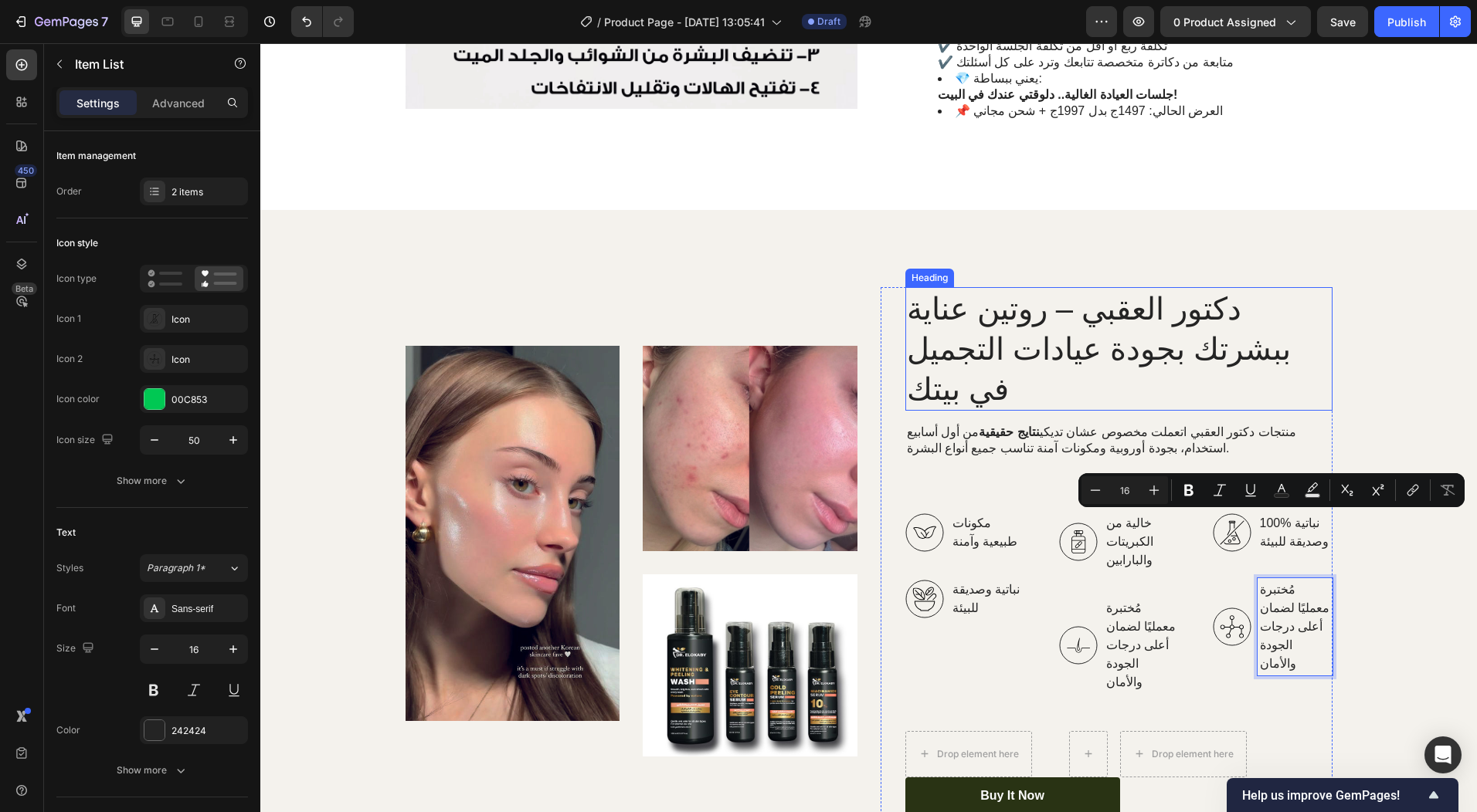
scroll to position [1661, 0]
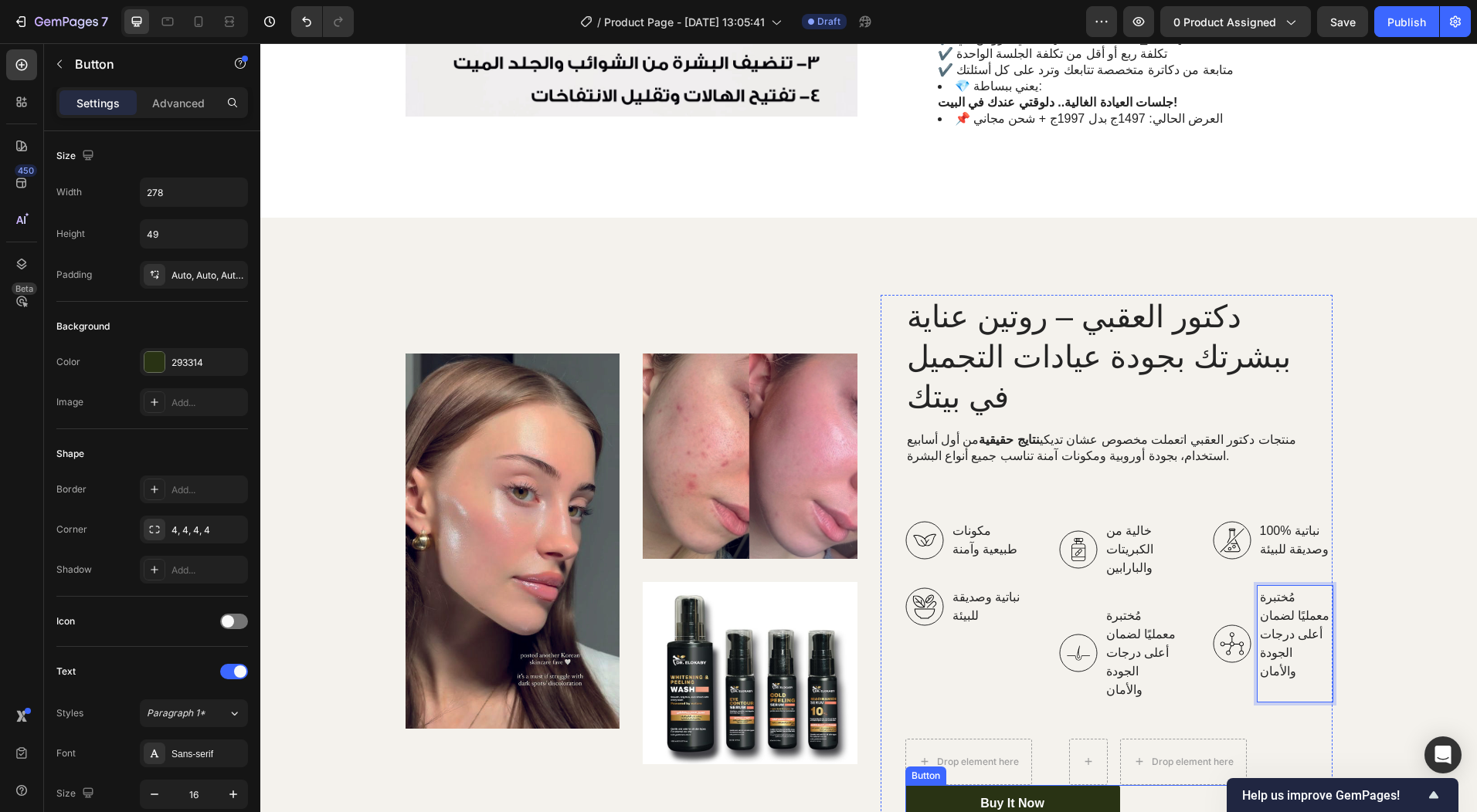
click at [1278, 785] on div "Buy It Now Button" at bounding box center [1120, 804] width 427 height 38
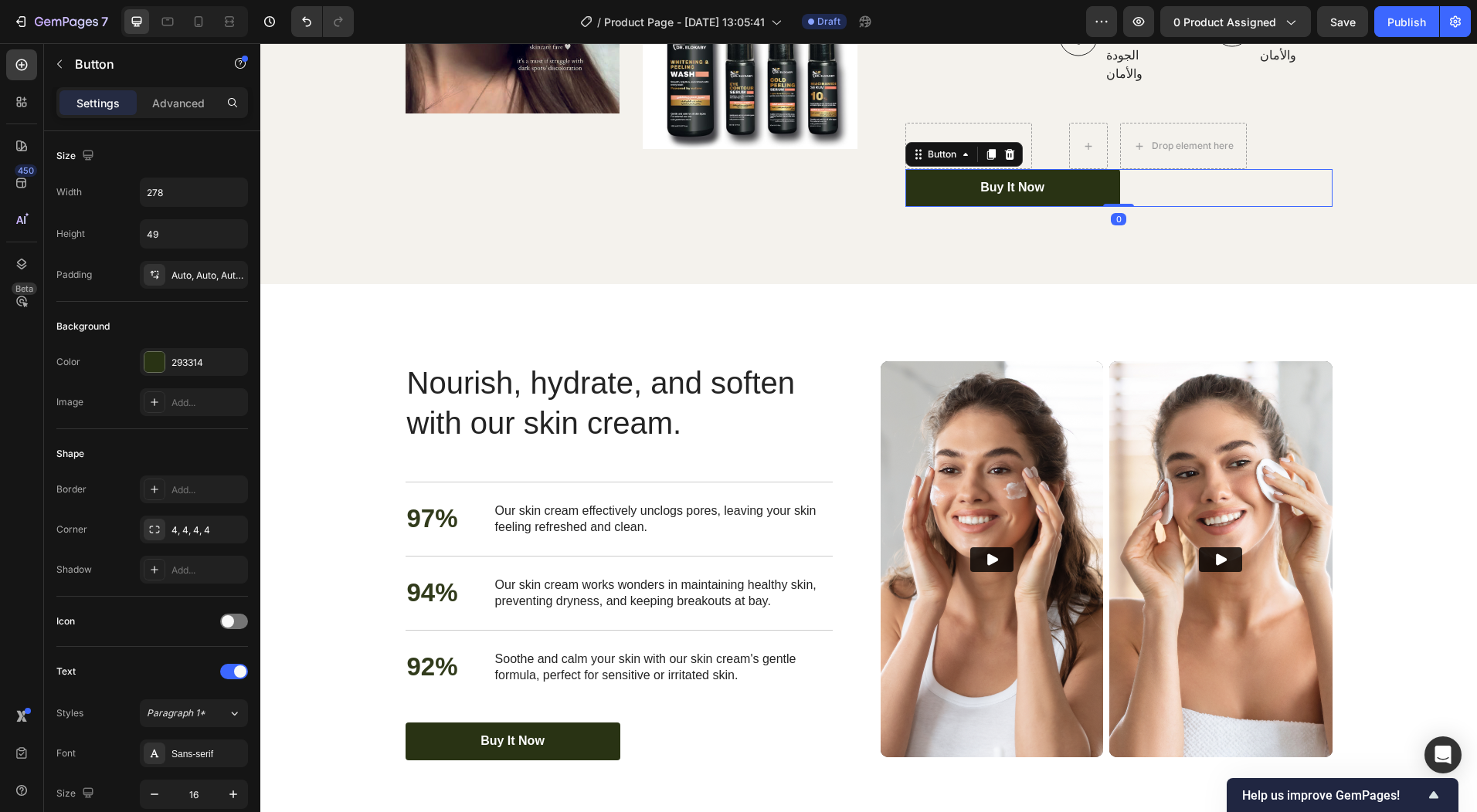
scroll to position [2433, 0]
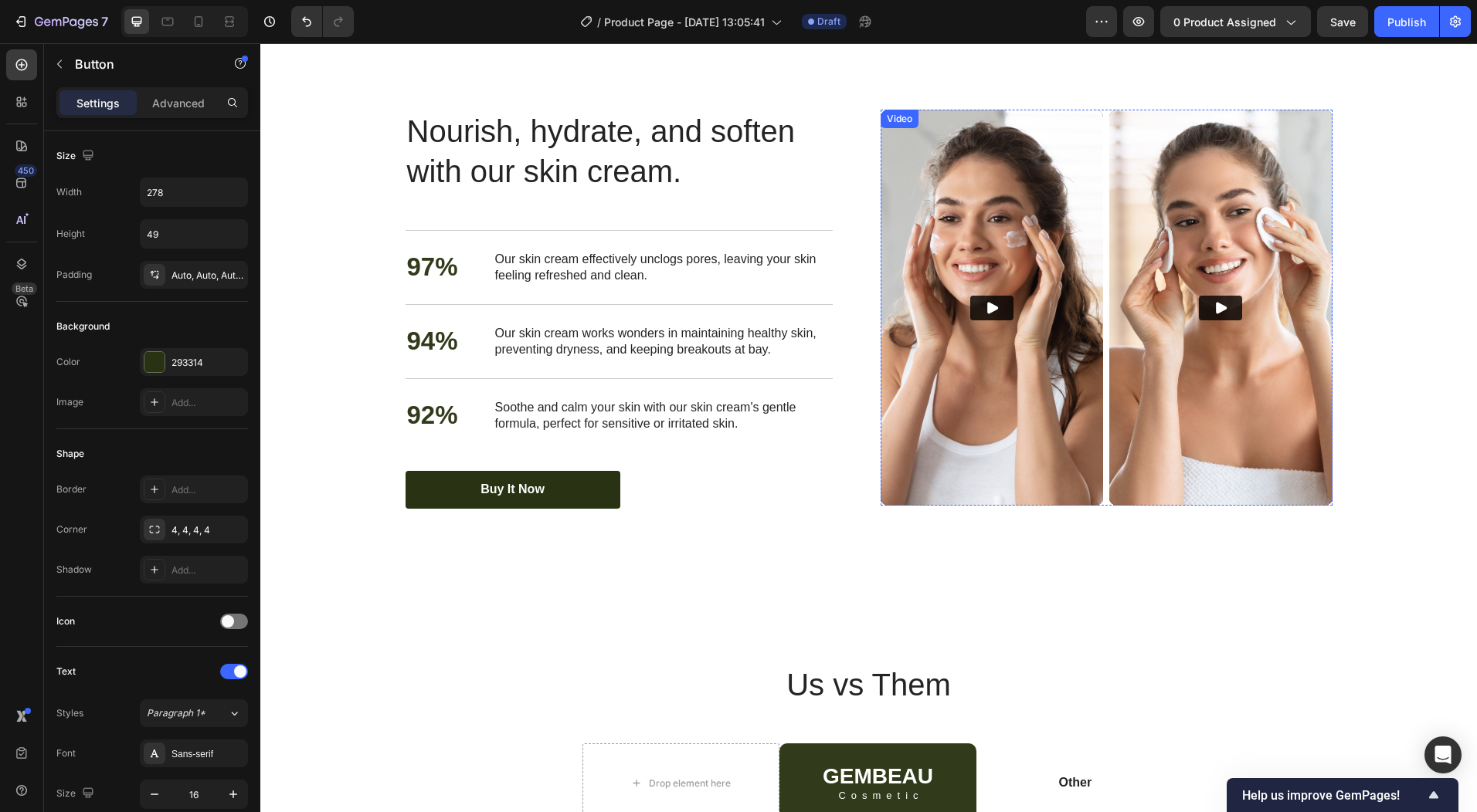
click at [1000, 425] on img at bounding box center [992, 308] width 223 height 396
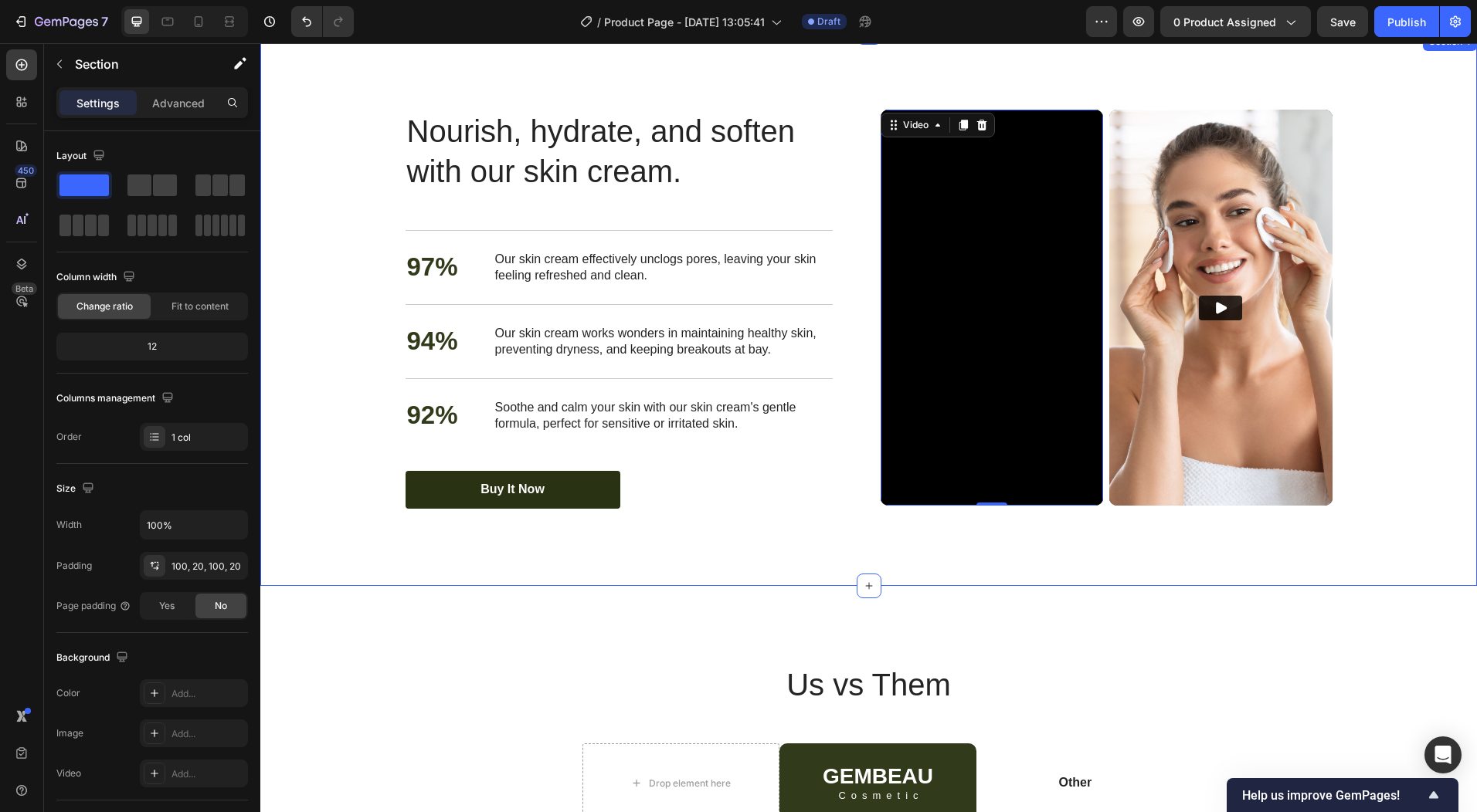
click at [335, 185] on div "Nourish, hydrate, and soften with our skin cream. Heading Nourish, hydrate, and…" at bounding box center [869, 309] width 1186 height 400
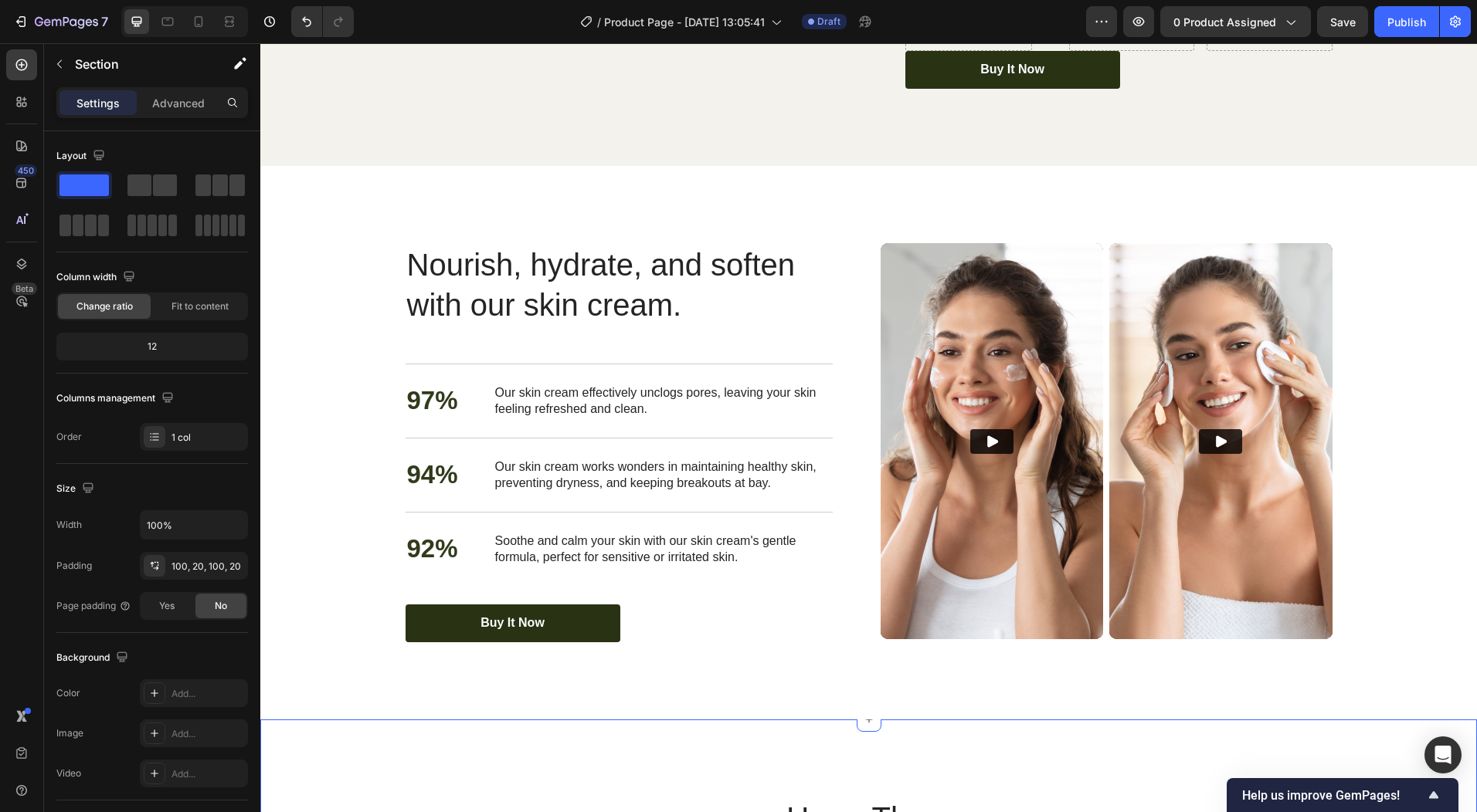
scroll to position [2368, 0]
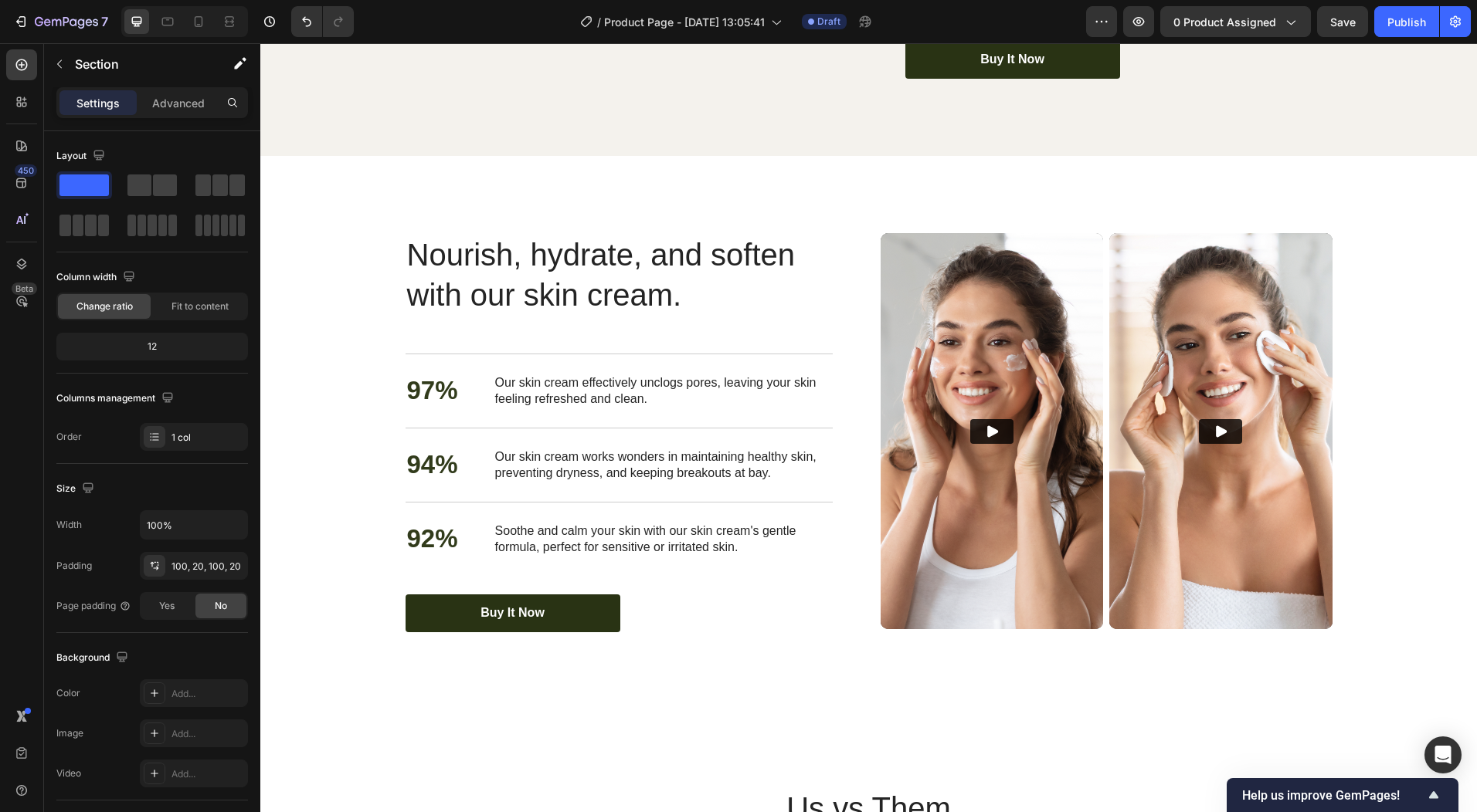
click at [344, 166] on div "Nourish, hydrate, and soften with our skin cream. Heading Nourish, hydrate, and…" at bounding box center [868, 433] width 1217 height 554
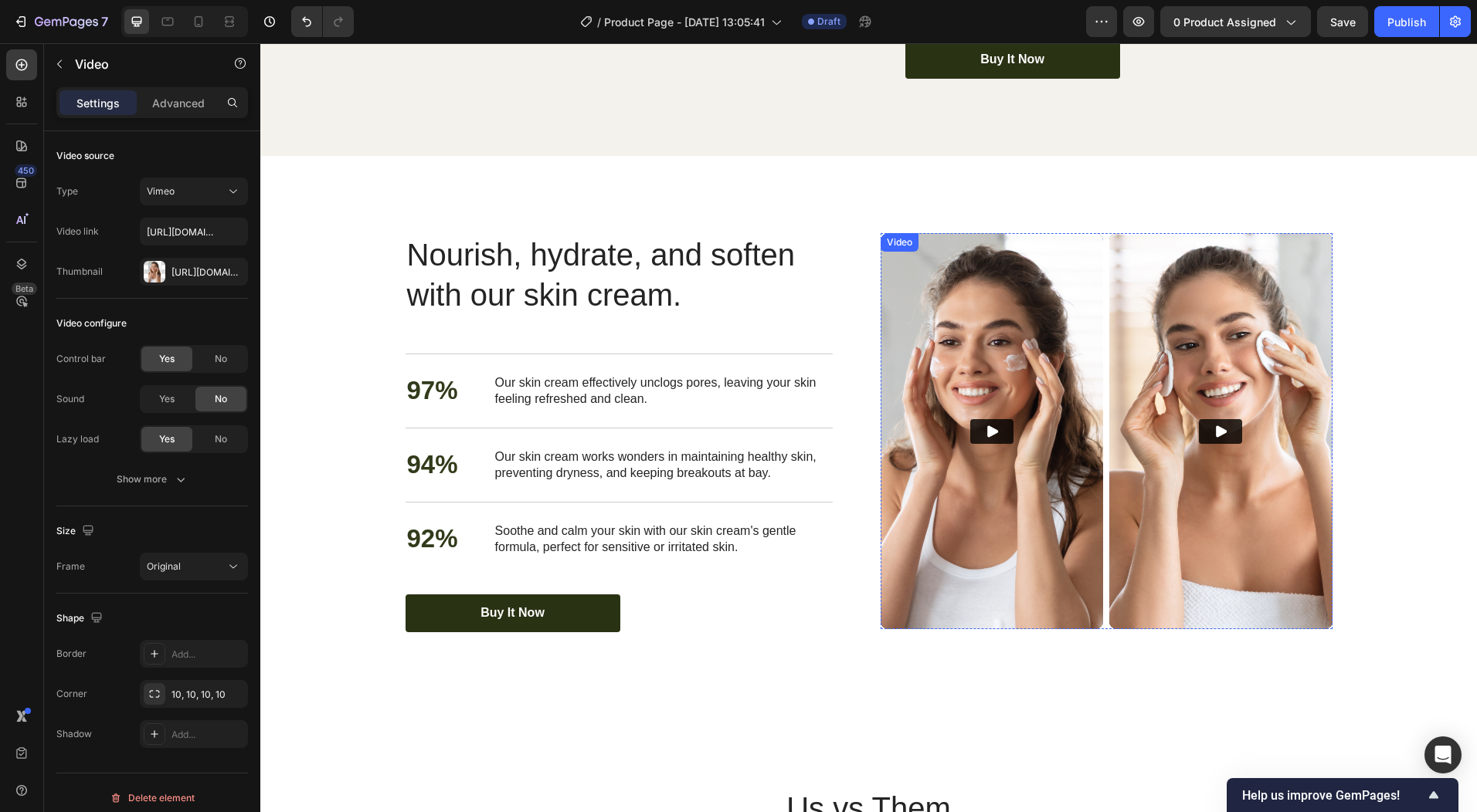
click at [987, 425] on icon "Play" at bounding box center [992, 431] width 11 height 11
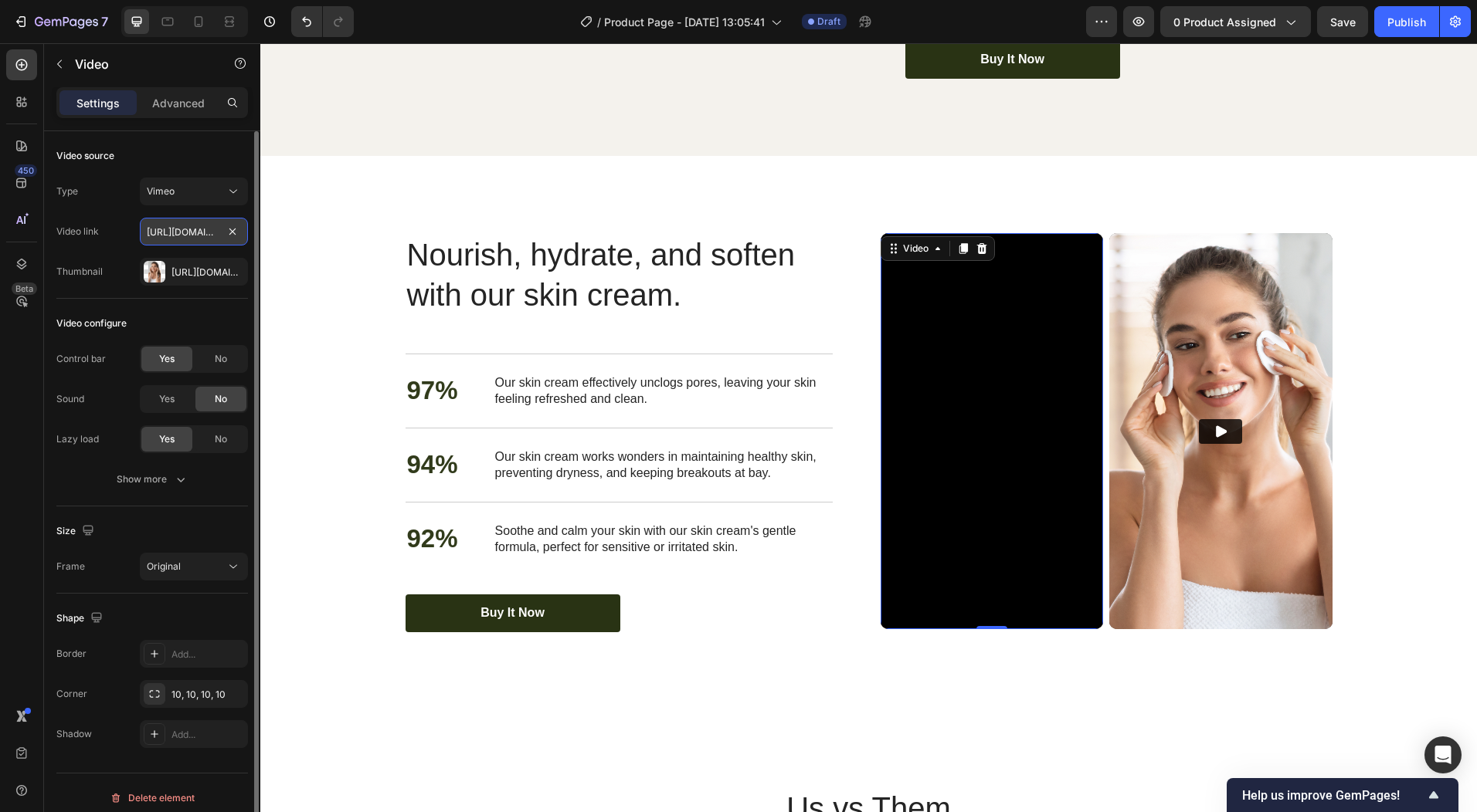
click at [167, 233] on input "[URL][DOMAIN_NAME]" at bounding box center [193, 231] width 108 height 28
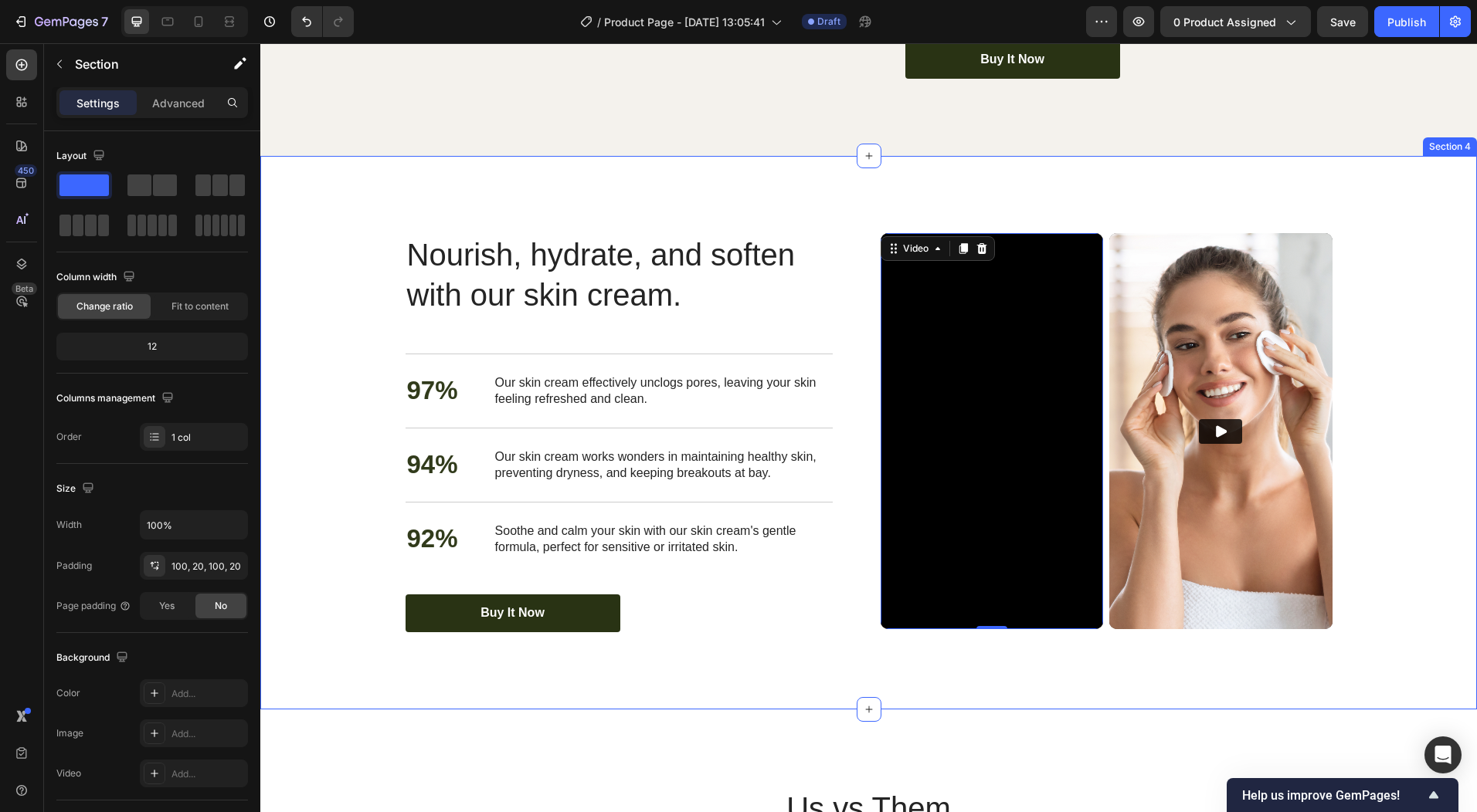
click at [748, 622] on div "Nourish, hydrate, and soften with our skin cream. Heading Nourish, hydrate, and…" at bounding box center [868, 433] width 1217 height 554
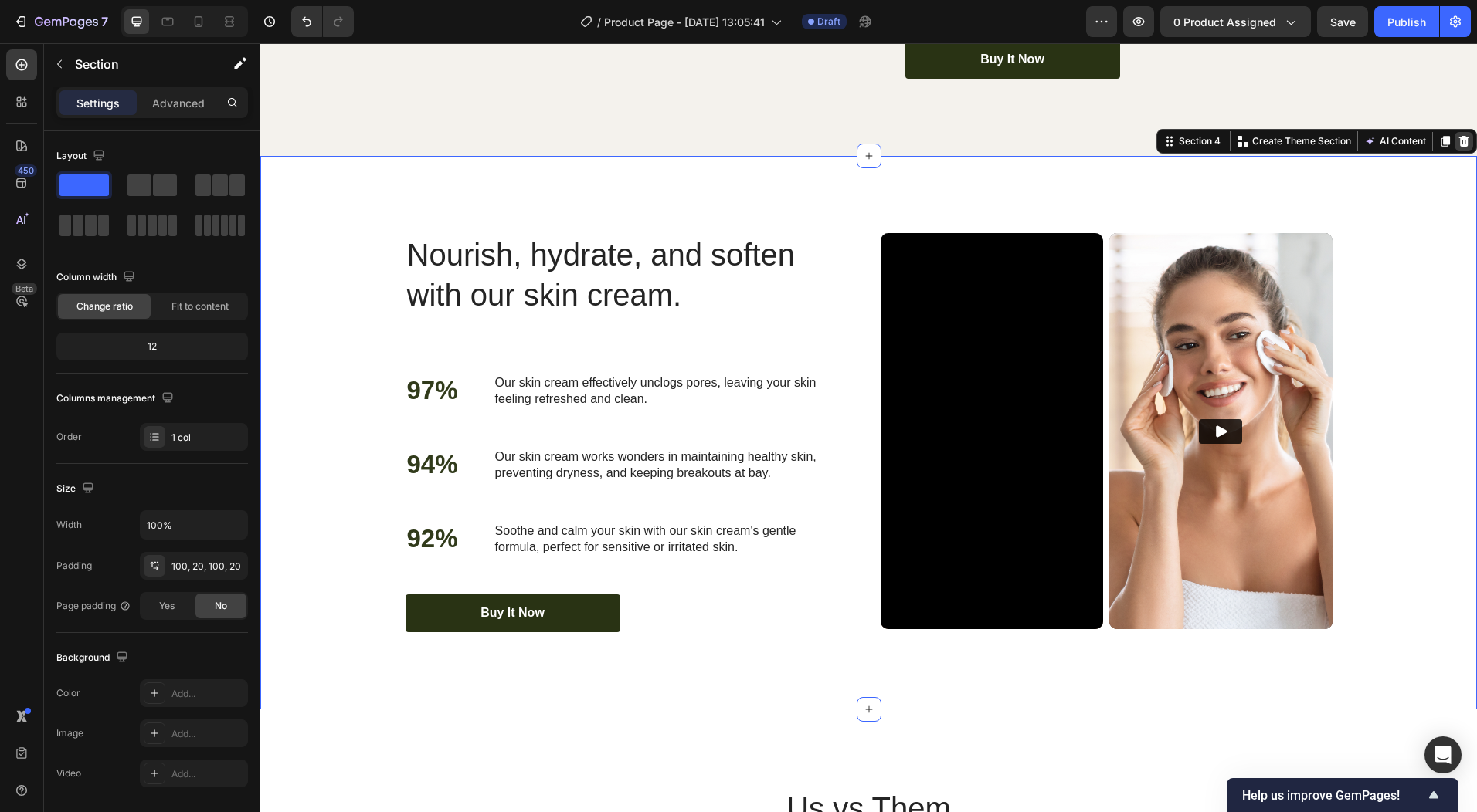
click at [1458, 135] on icon at bounding box center [1464, 140] width 12 height 12
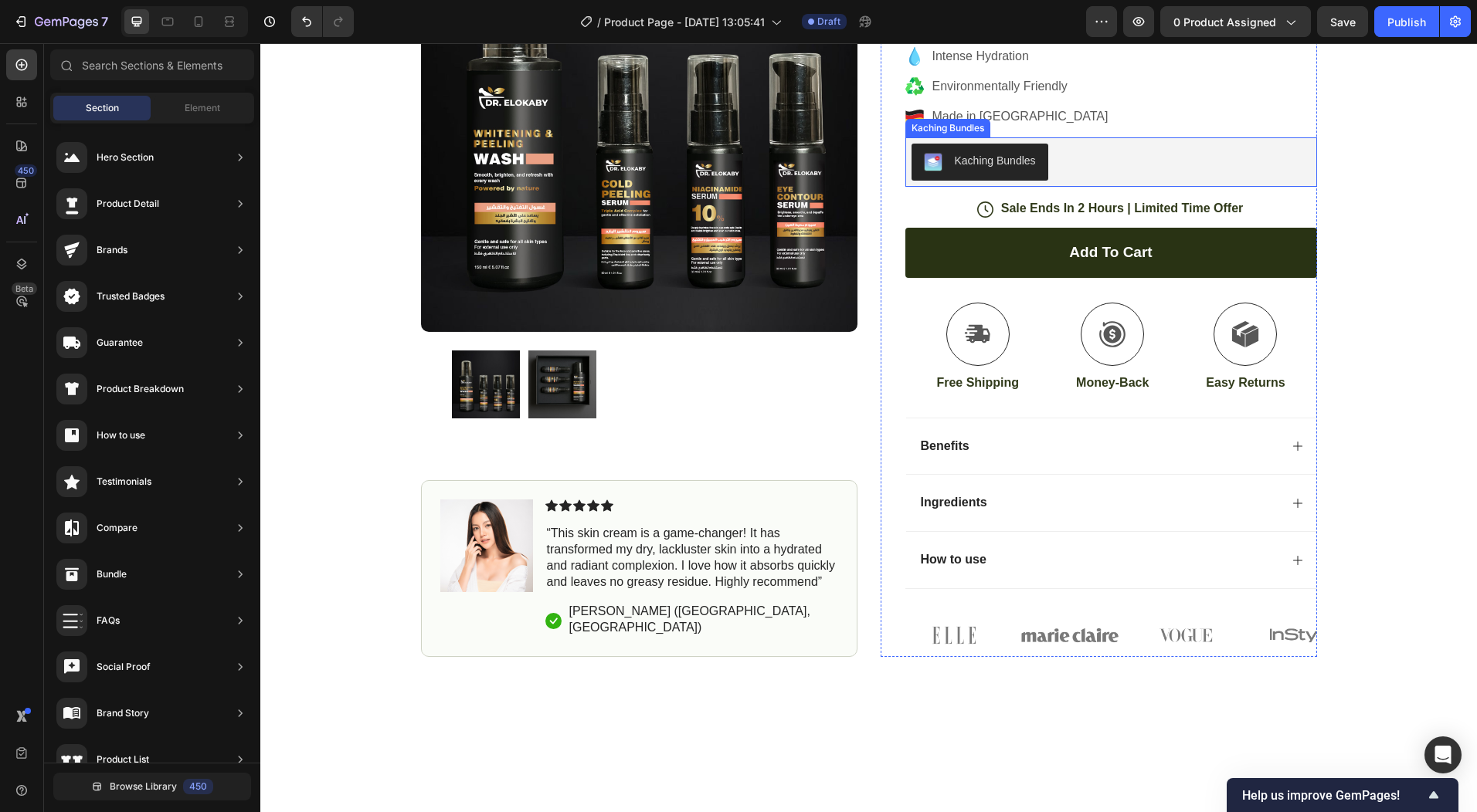
scroll to position [283, 0]
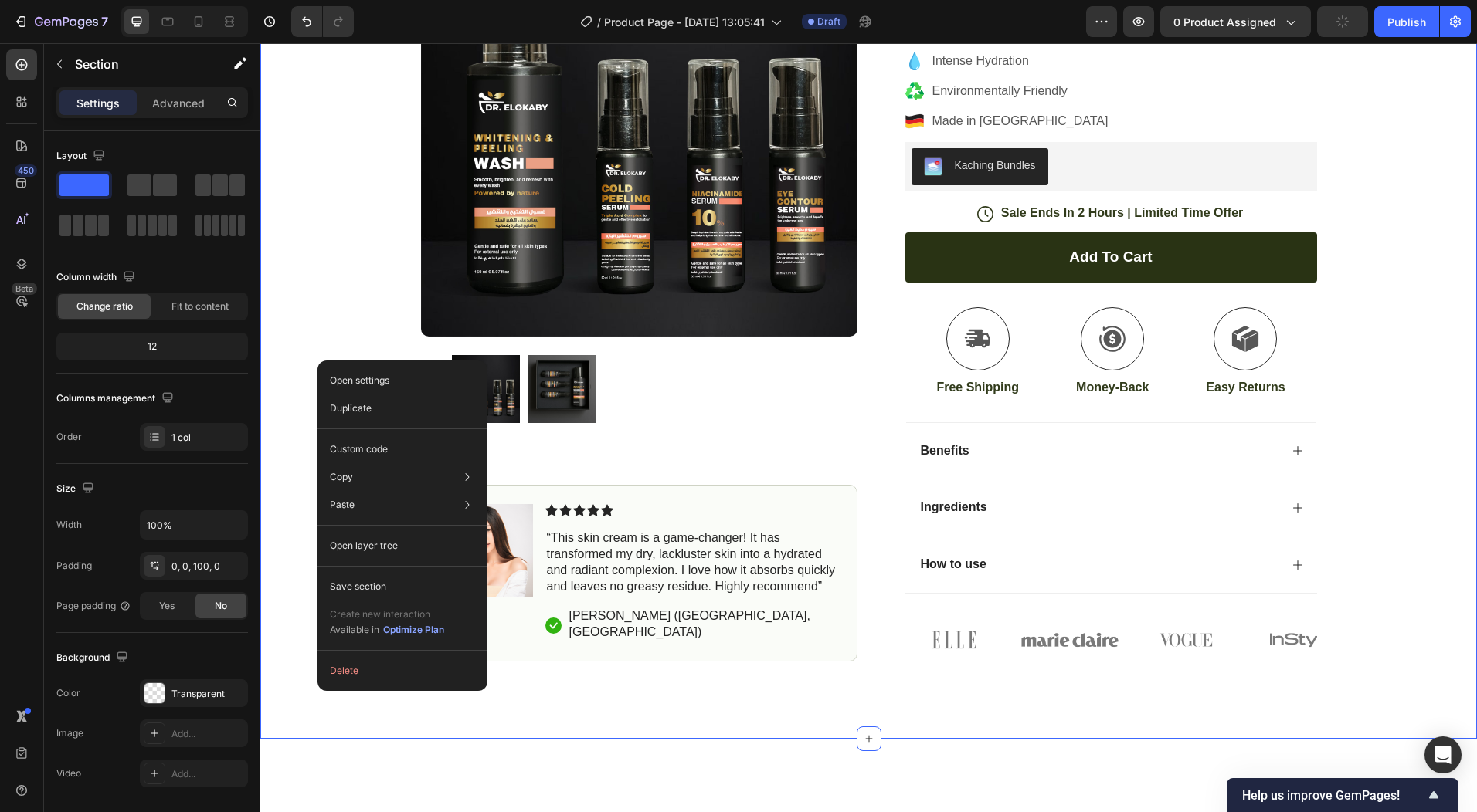
click at [327, 244] on div "Icon Free Shipping [DATE] Only Text Block Row Icon 84,000+ Happy Customer Text …" at bounding box center [868, 227] width 1217 height 870
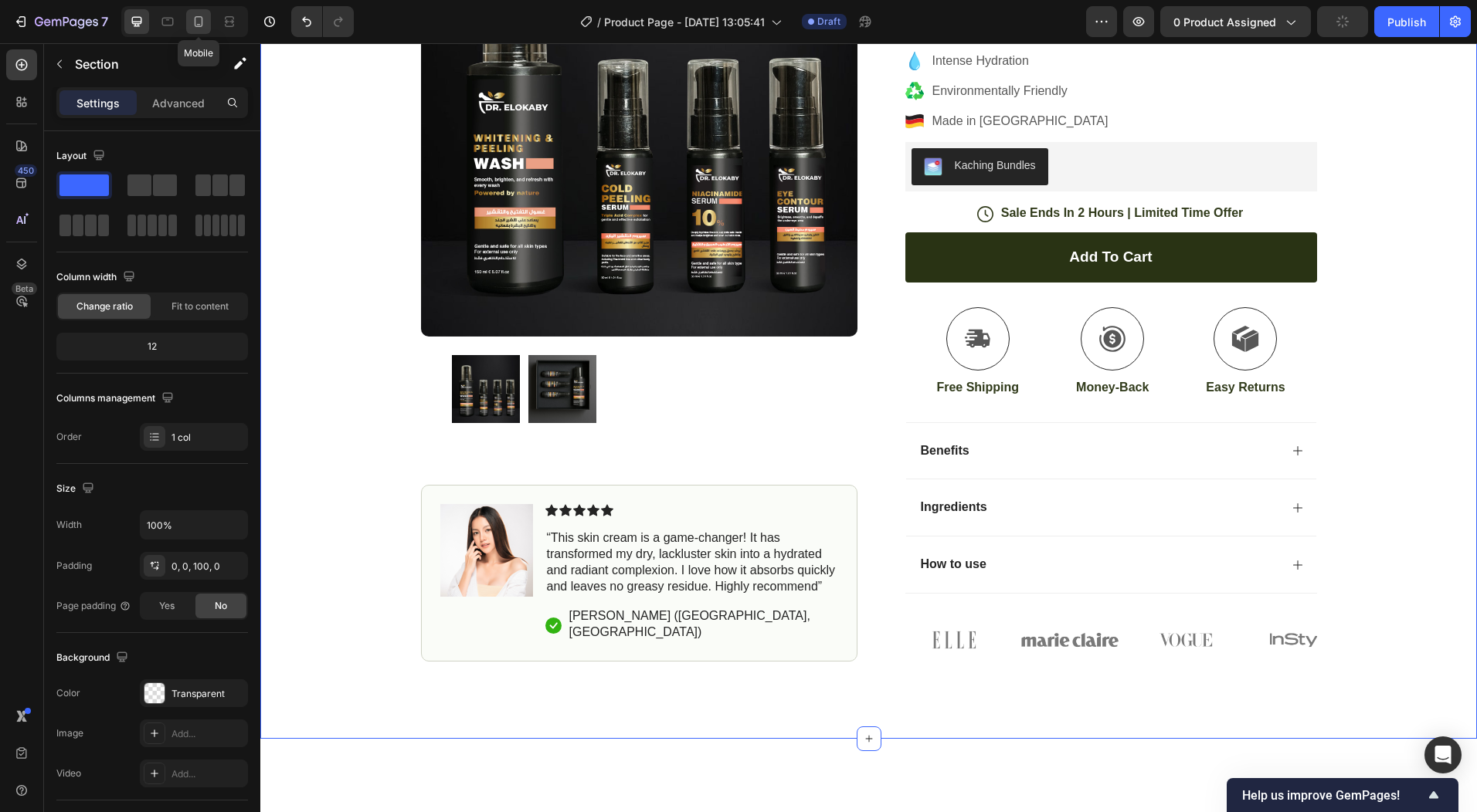
click at [201, 24] on icon at bounding box center [198, 21] width 15 height 15
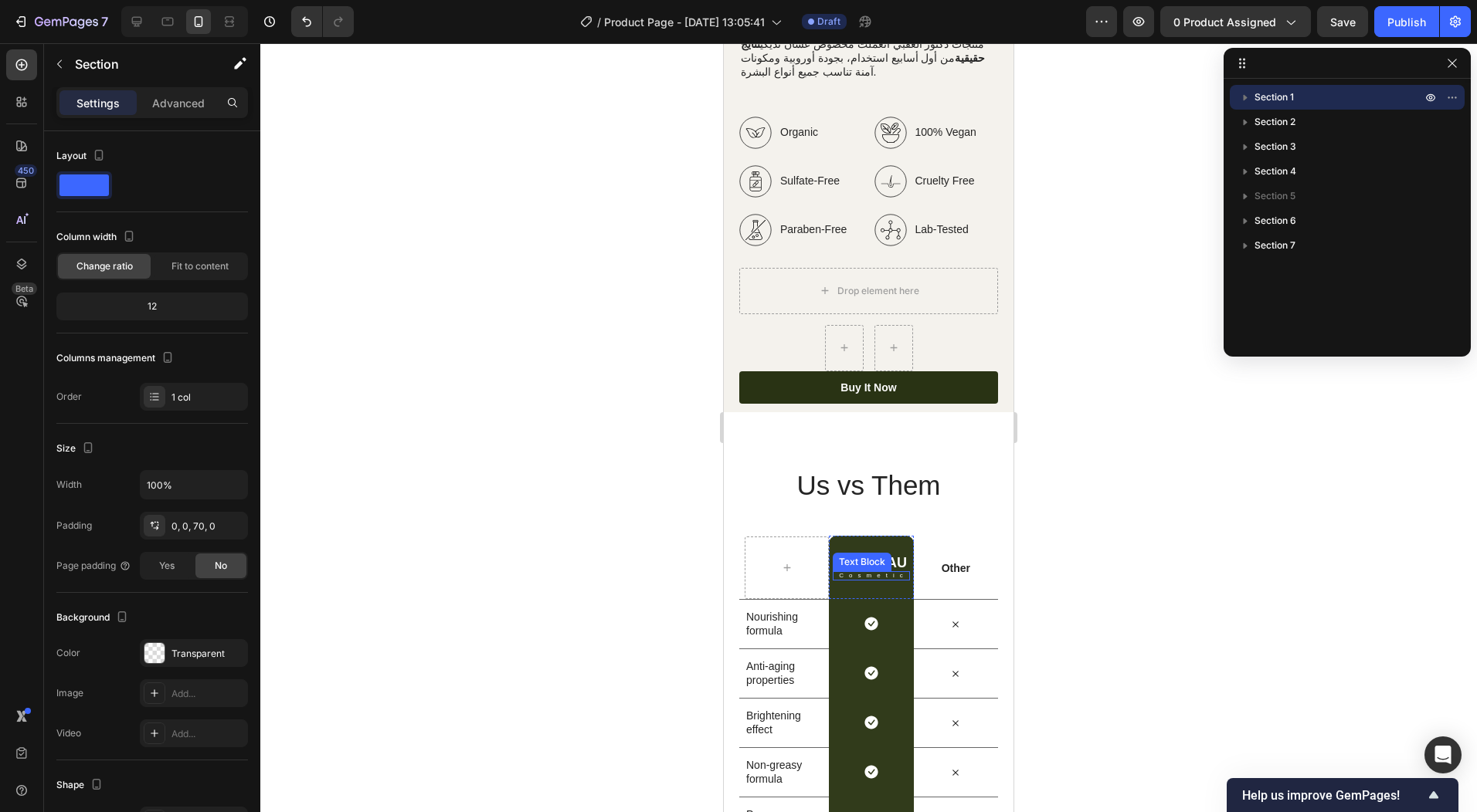
scroll to position [2394, 0]
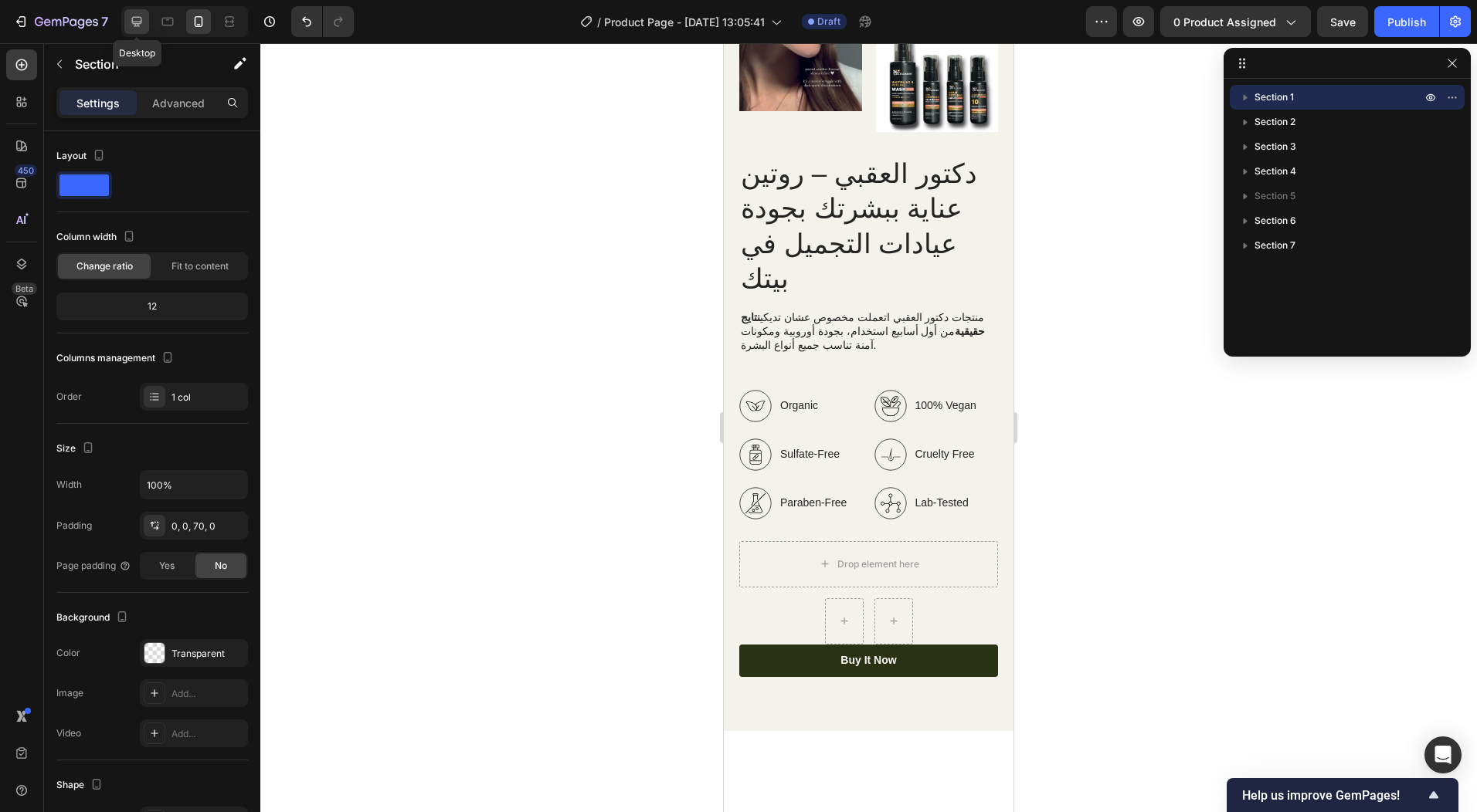
click at [135, 17] on icon at bounding box center [137, 22] width 10 height 10
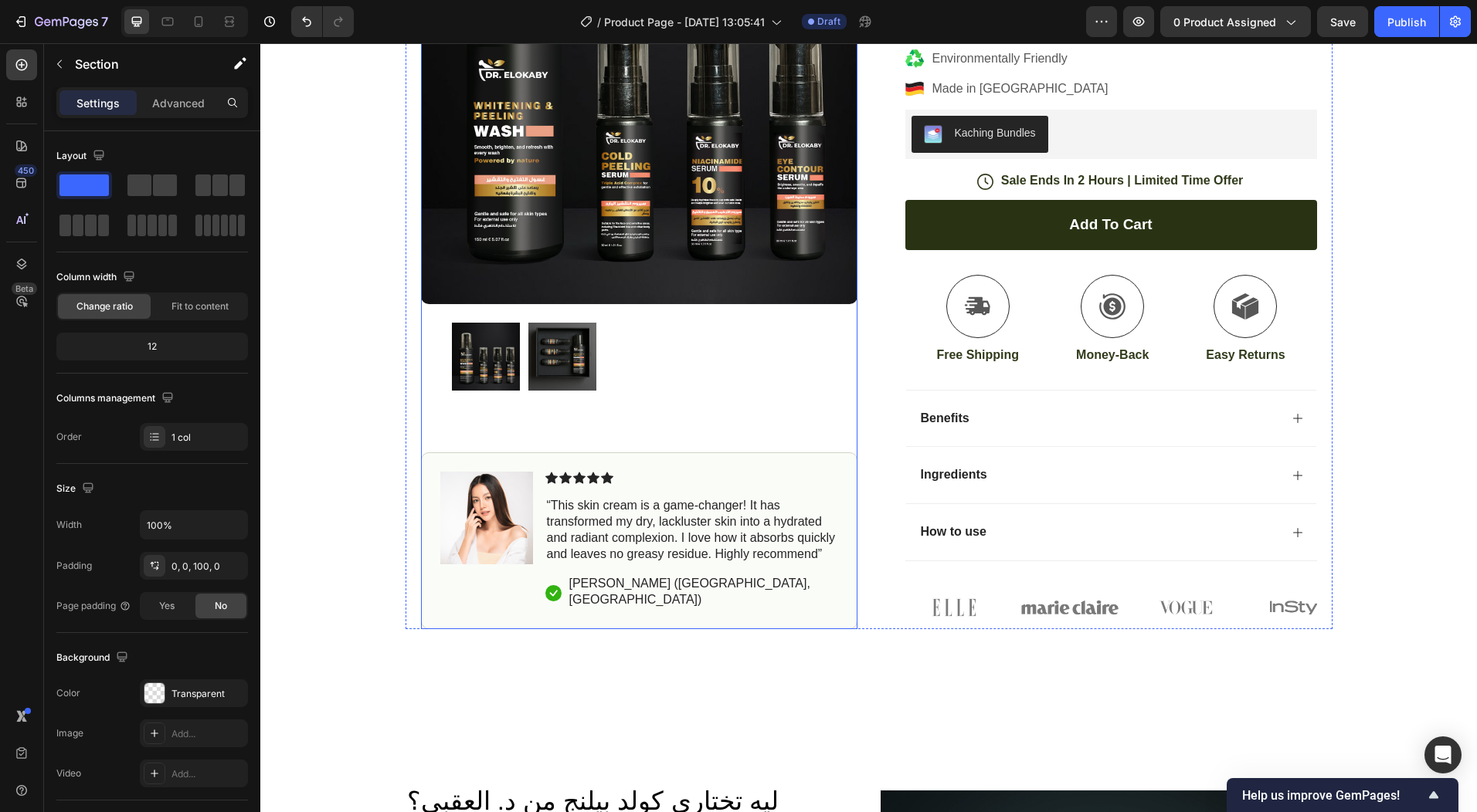
scroll to position [309, 0]
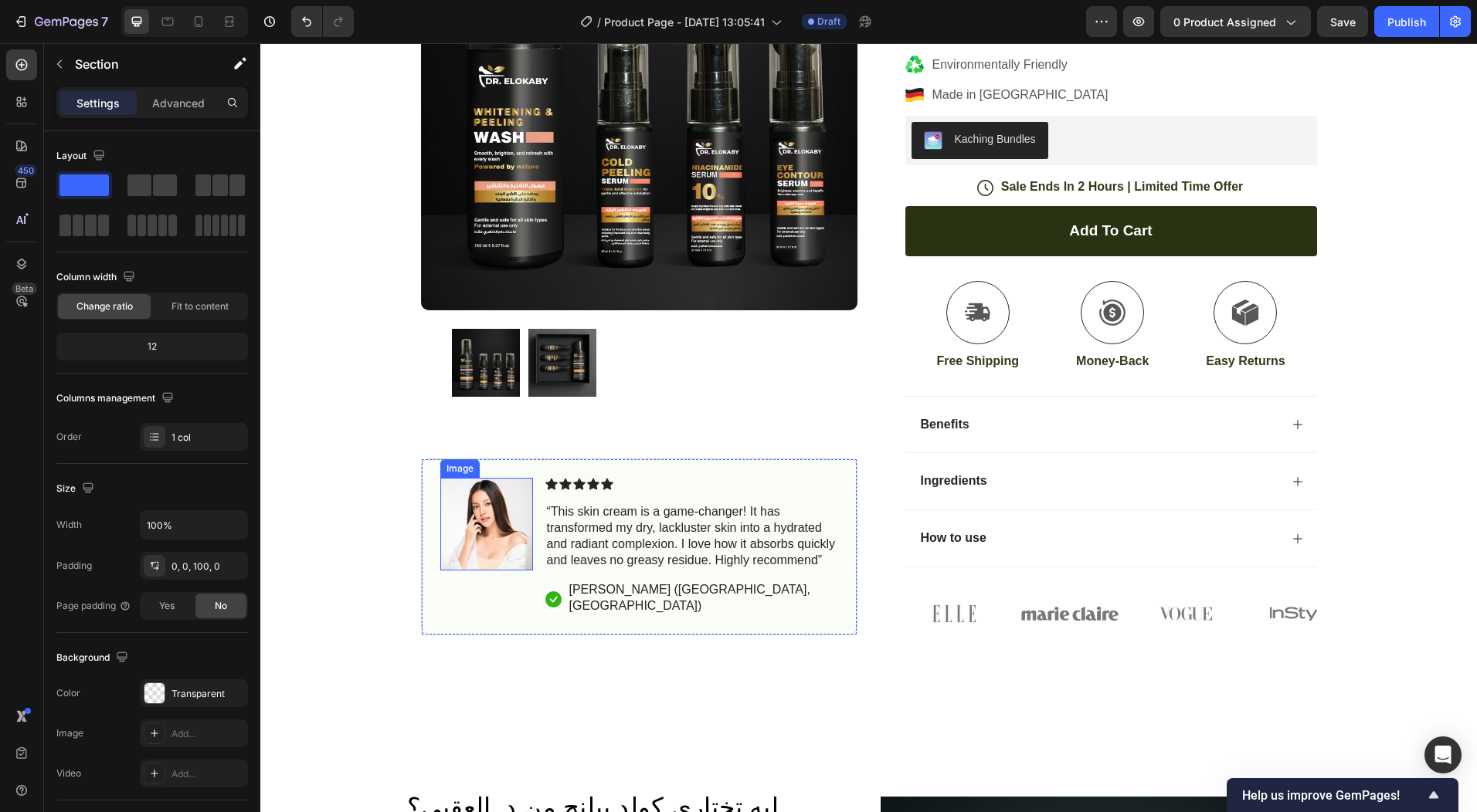
click at [490, 517] on img at bounding box center [487, 525] width 93 height 93
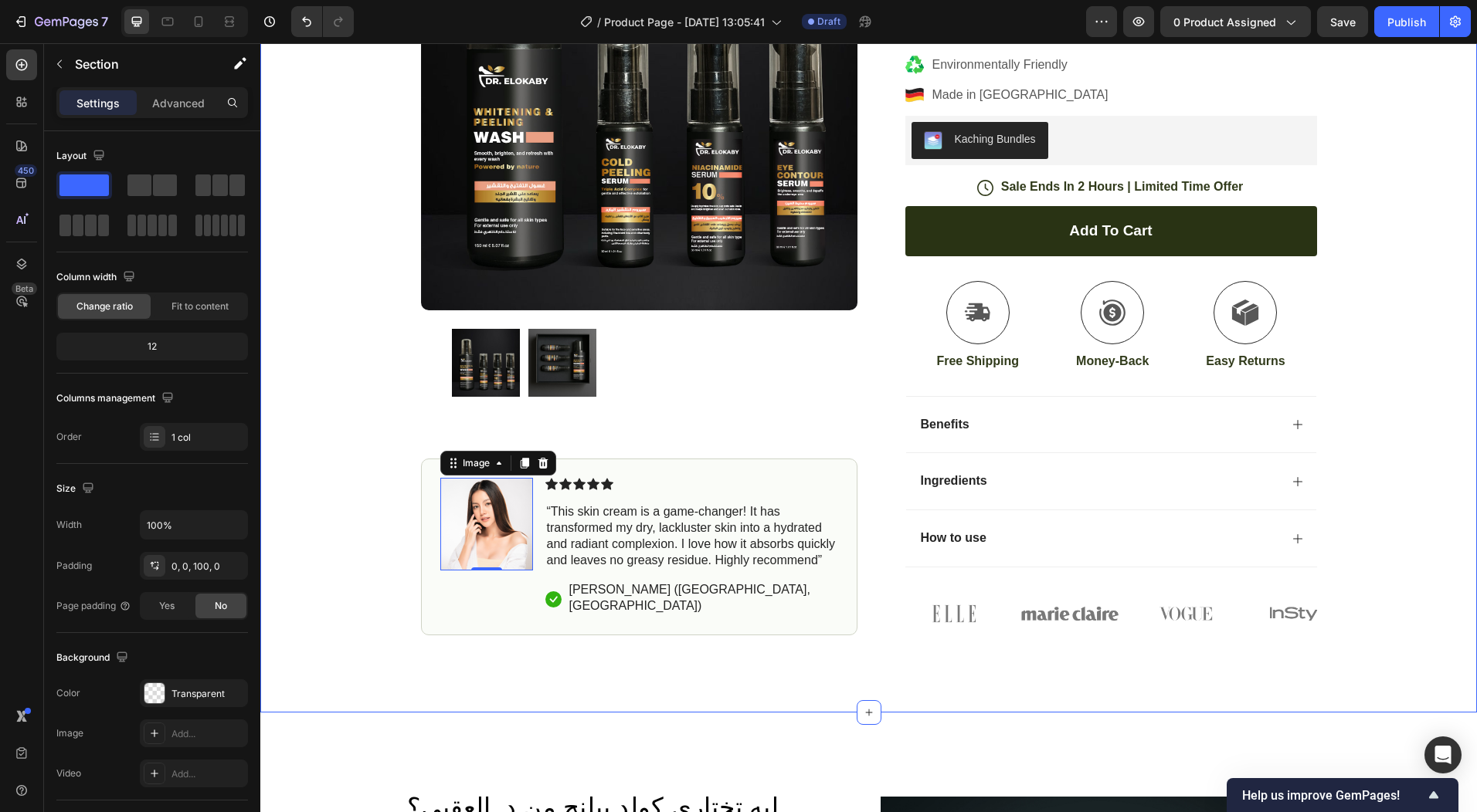
click at [763, 667] on div "Icon Free Shipping [DATE] Only Text Block Row Icon 84,000+ Happy Customer Text …" at bounding box center [868, 240] width 1217 height 947
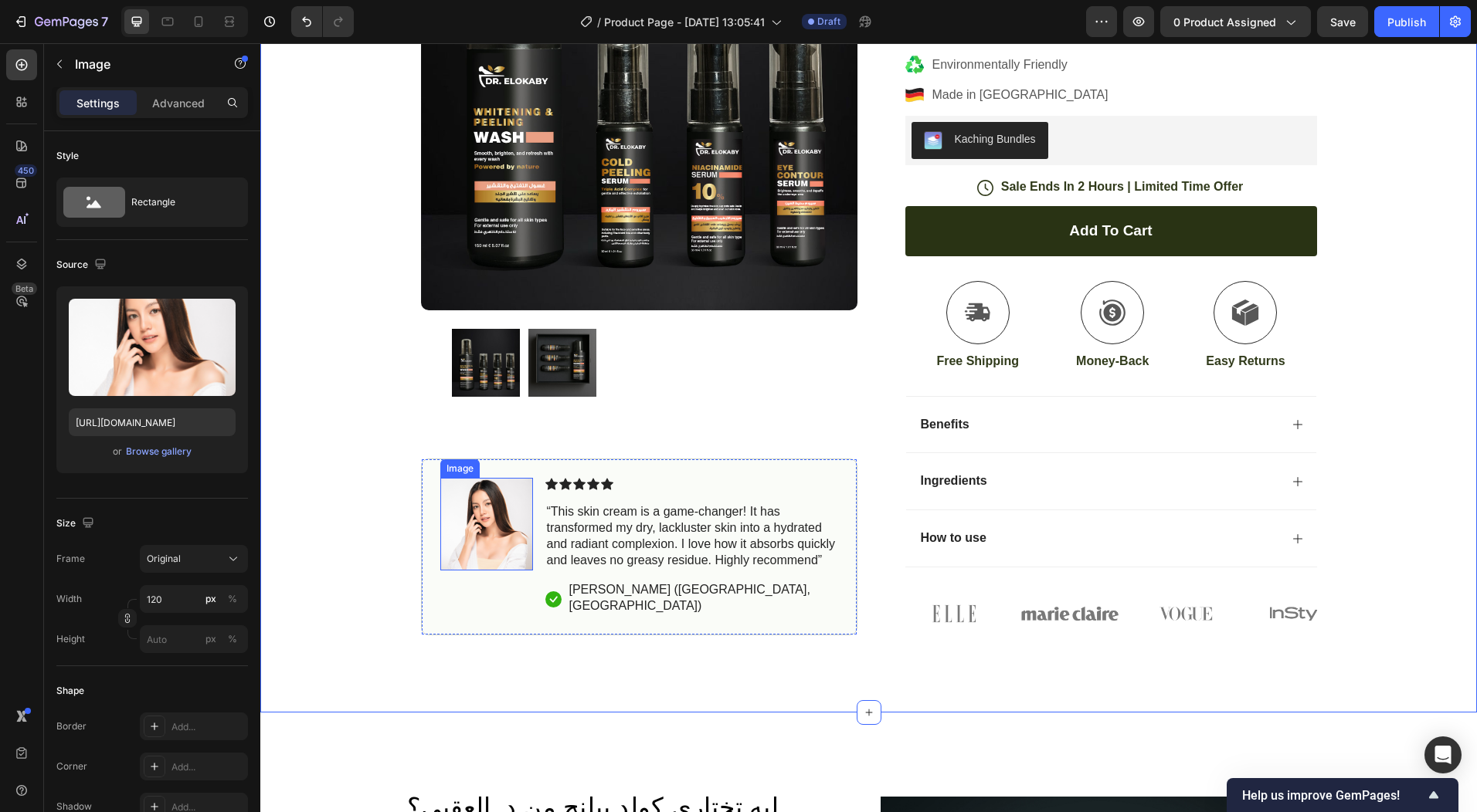
click at [493, 551] on img at bounding box center [487, 525] width 93 height 93
click at [707, 669] on div "Icon Free Shipping [DATE] Only Text Block Row Icon 84,000+ Happy Customer Text …" at bounding box center [868, 240] width 1217 height 947
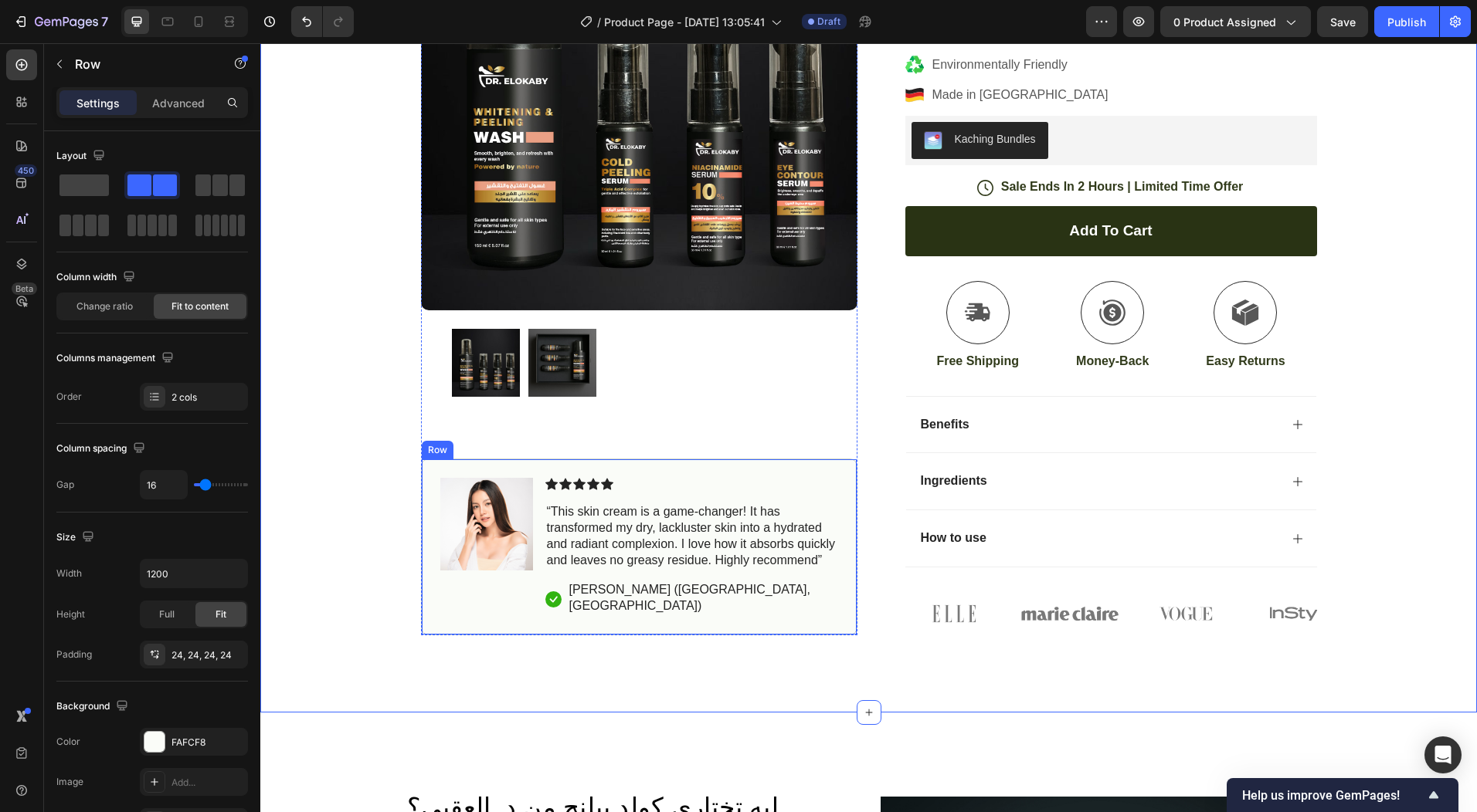
click at [767, 616] on div "Image Icon Icon Icon Icon Icon Icon List “This skin cream is a game-changer! It…" at bounding box center [639, 547] width 436 height 177
click at [652, 672] on div "Icon Free Shipping [DATE] Only Text Block Row Icon 84,000+ Happy Customer Text …" at bounding box center [868, 240] width 1217 height 947
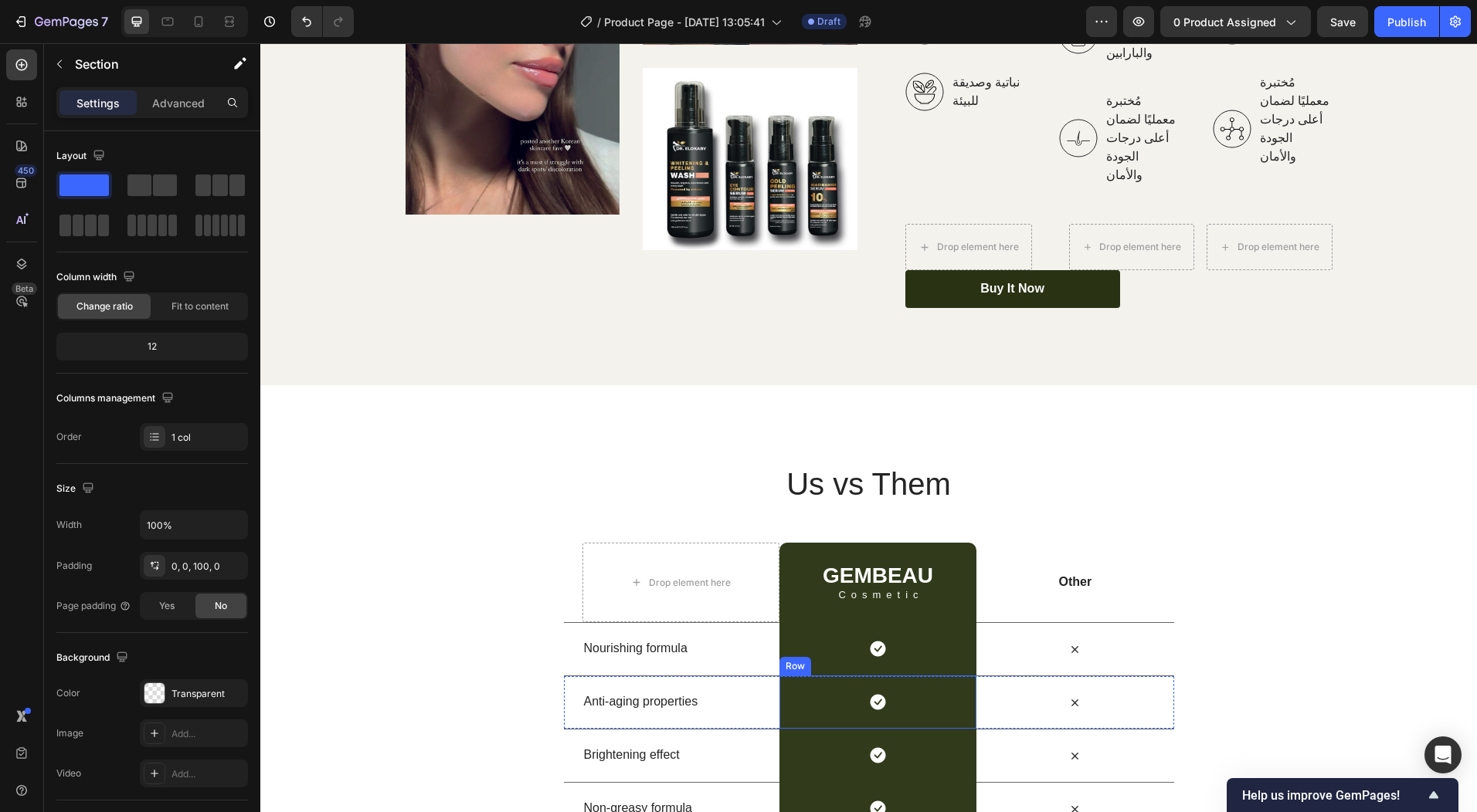
scroll to position [2317, 0]
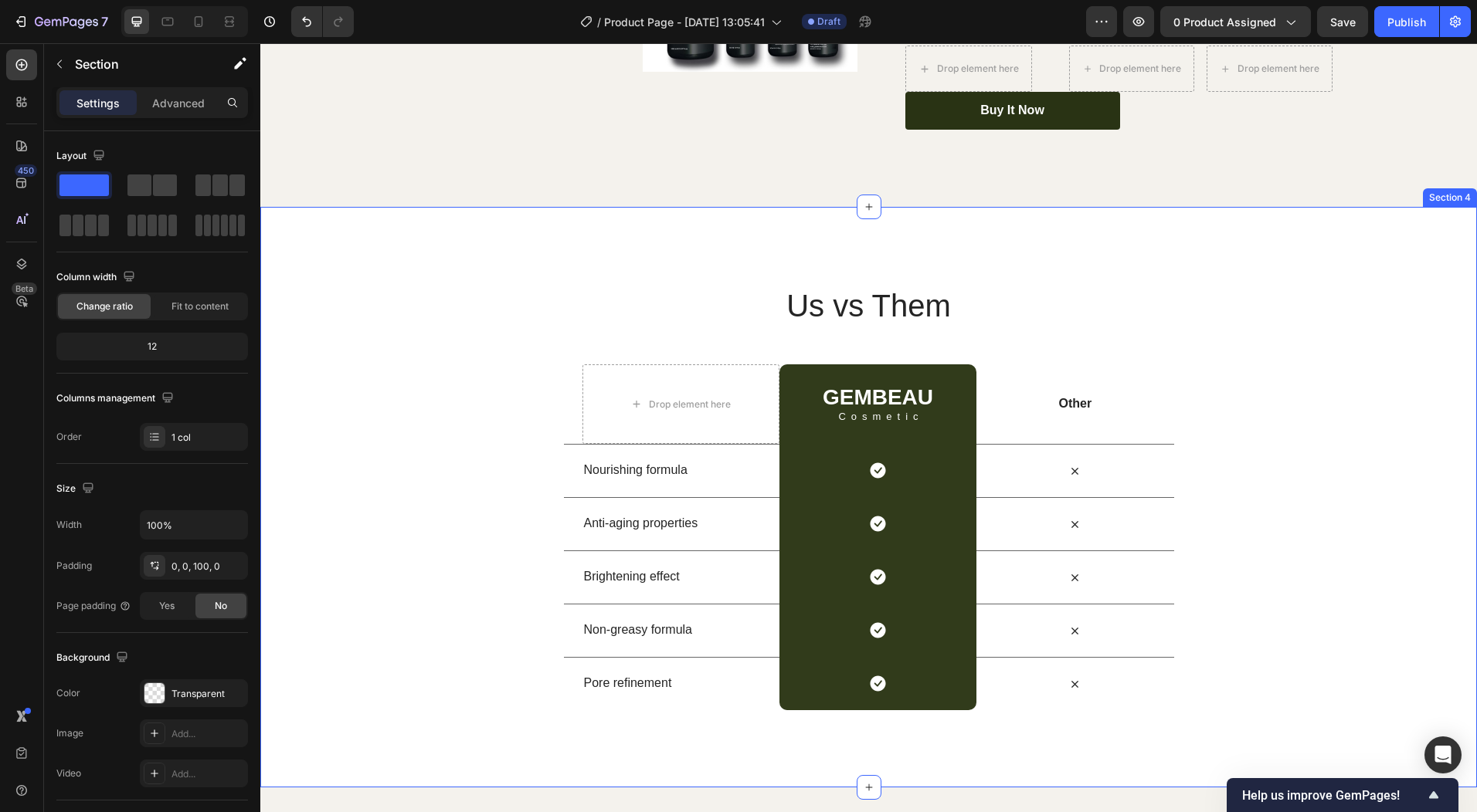
click at [1048, 216] on div "Us vs Them Heading Row Drop element here GEMBEAU Heading Cosmetic Text Block Ro…" at bounding box center [868, 497] width 1217 height 581
click at [1459, 187] on icon at bounding box center [1464, 192] width 10 height 11
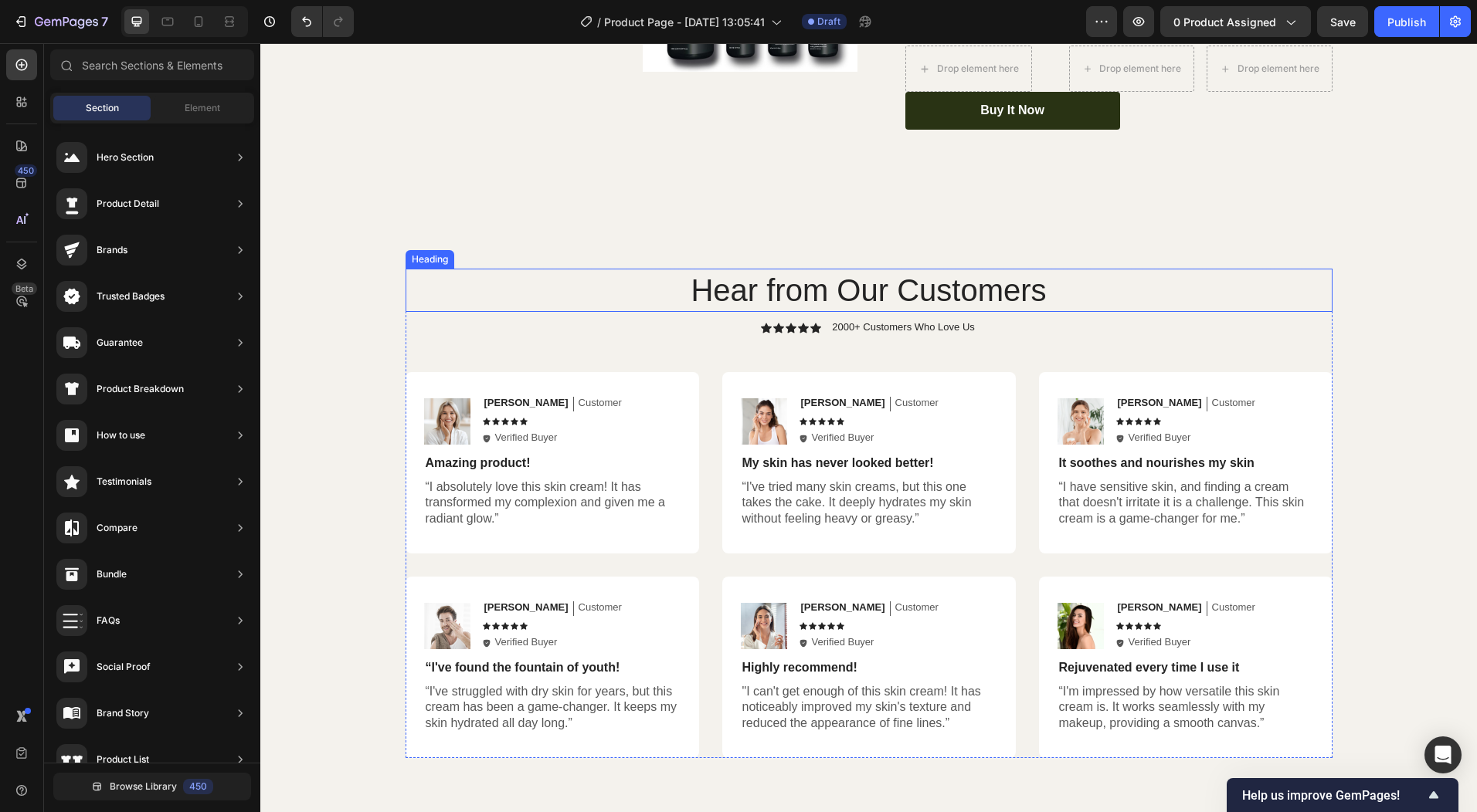
click at [1253, 269] on h2 "Hear from Our Customers" at bounding box center [868, 290] width 927 height 43
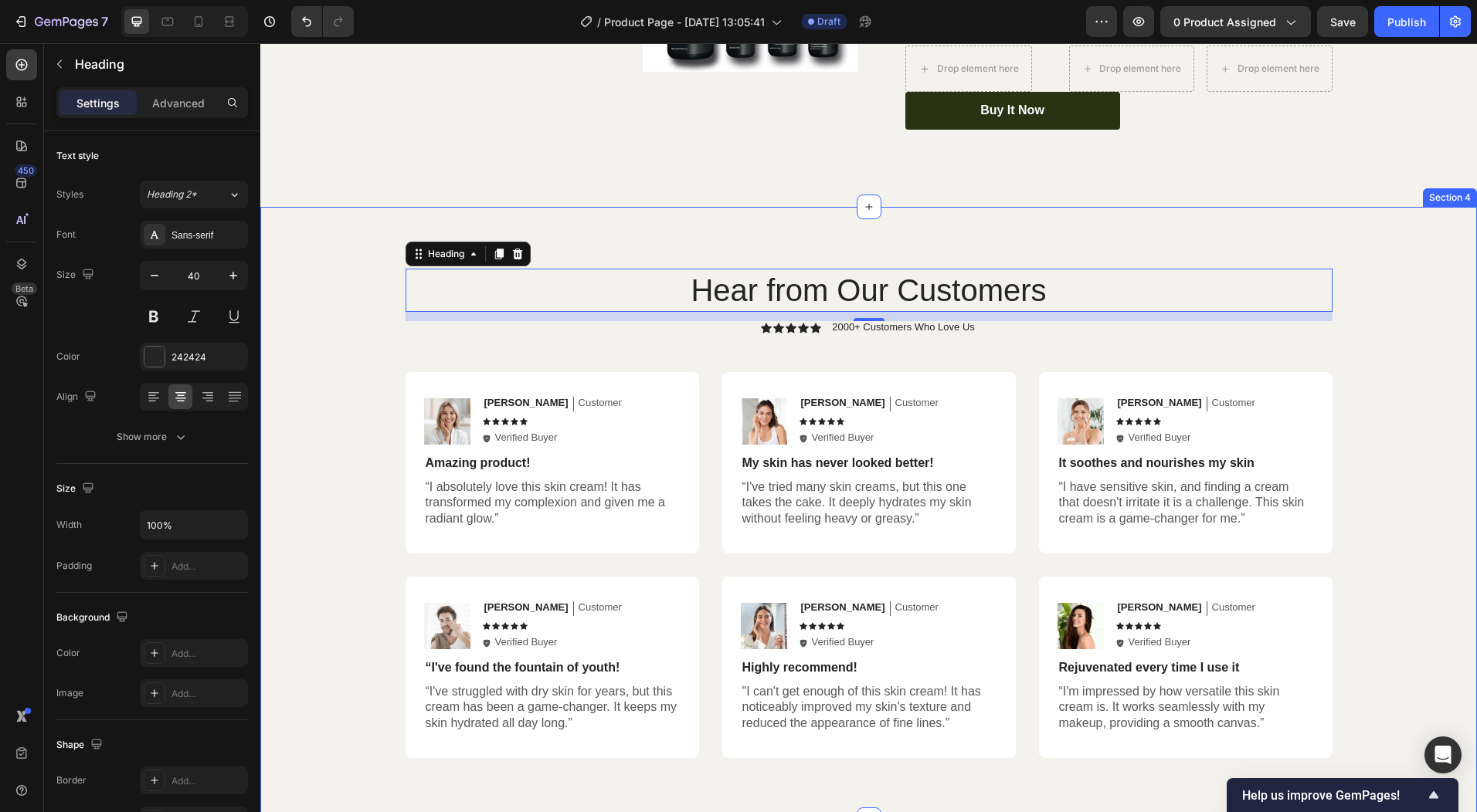
click at [346, 207] on div "Hear from Our Customers Heading 12 Icon Icon Icon Icon Icon Icon List 2000+ Cus…" at bounding box center [868, 513] width 1217 height 613
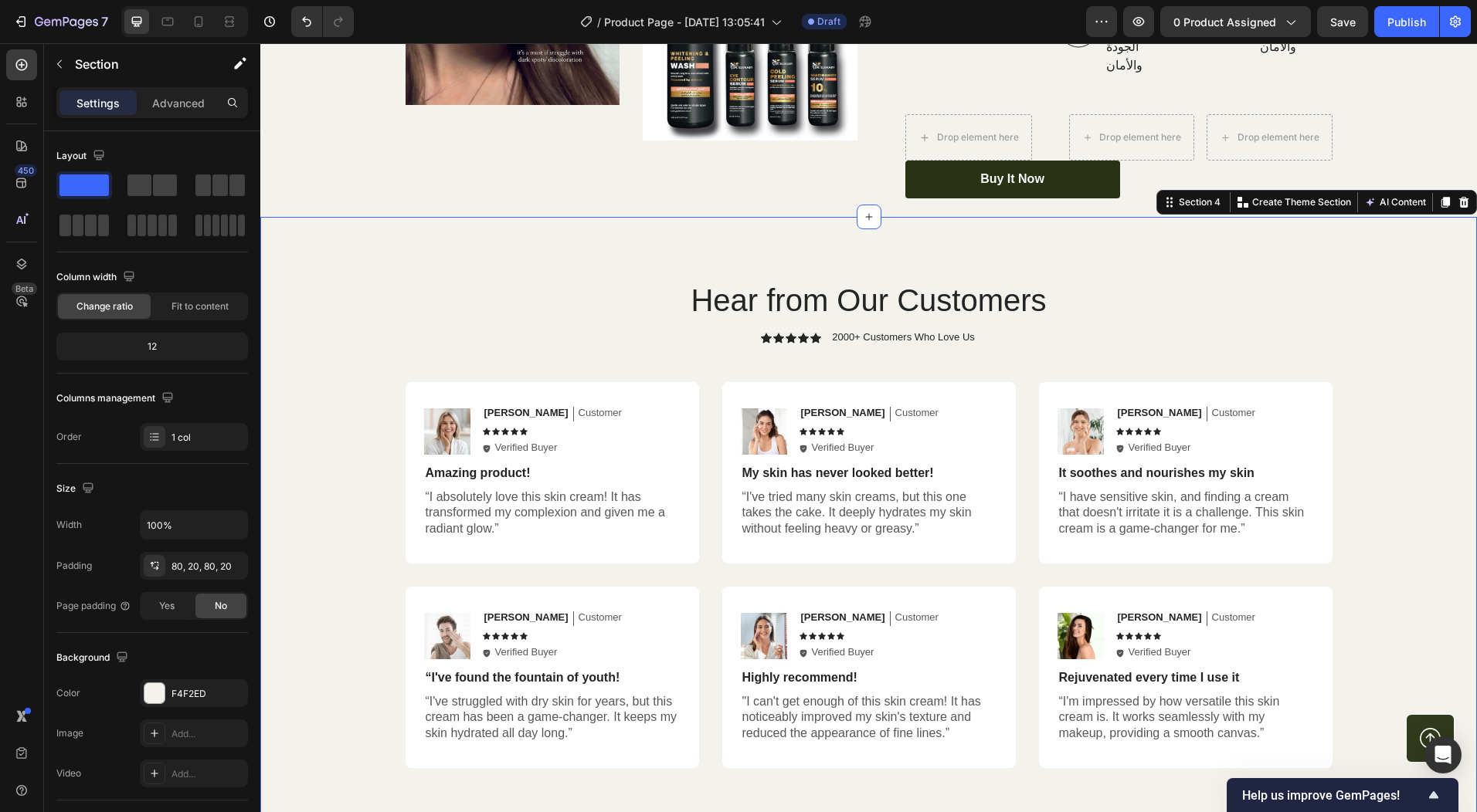
scroll to position [2239, 0]
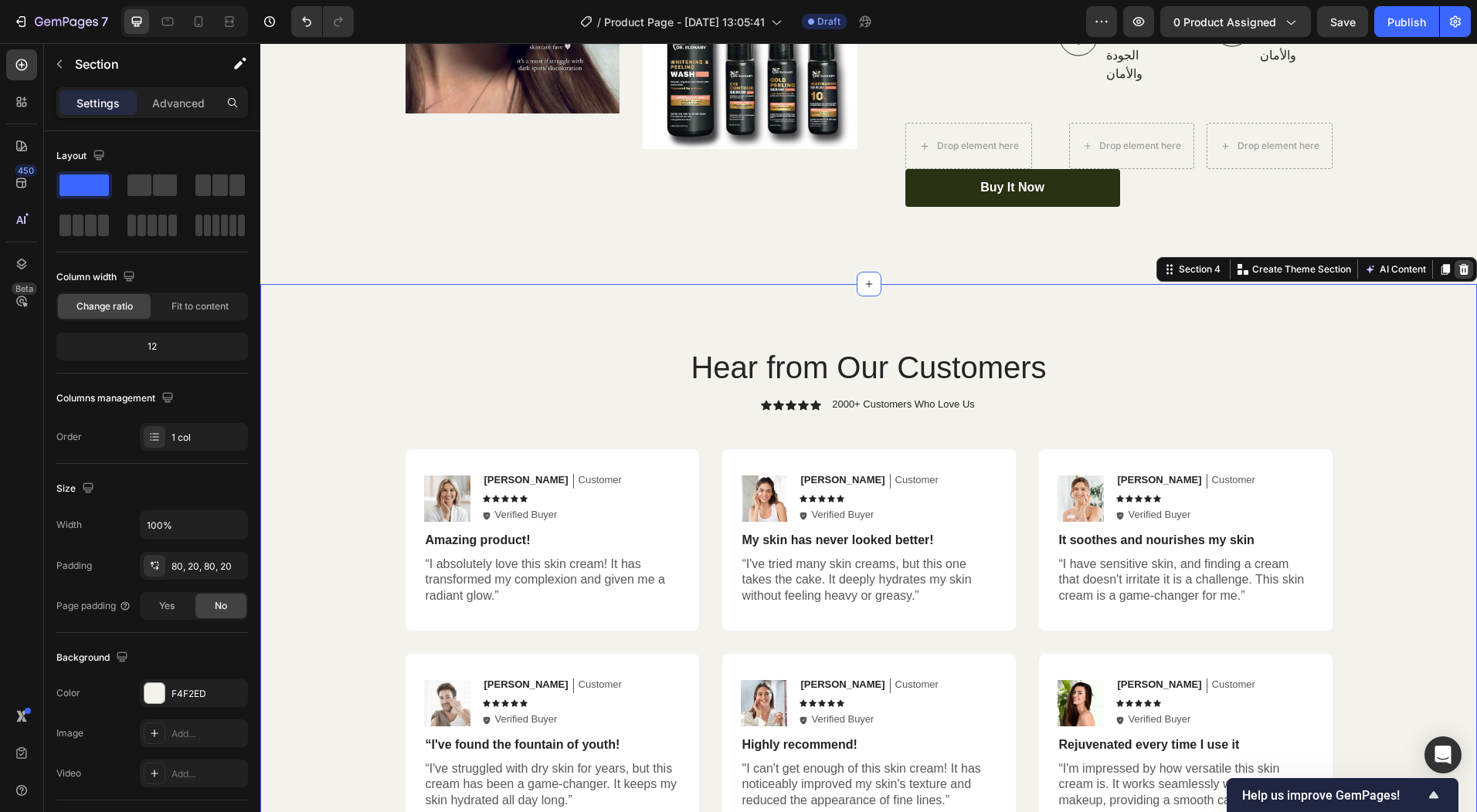
click at [1458, 263] on icon at bounding box center [1464, 269] width 12 height 12
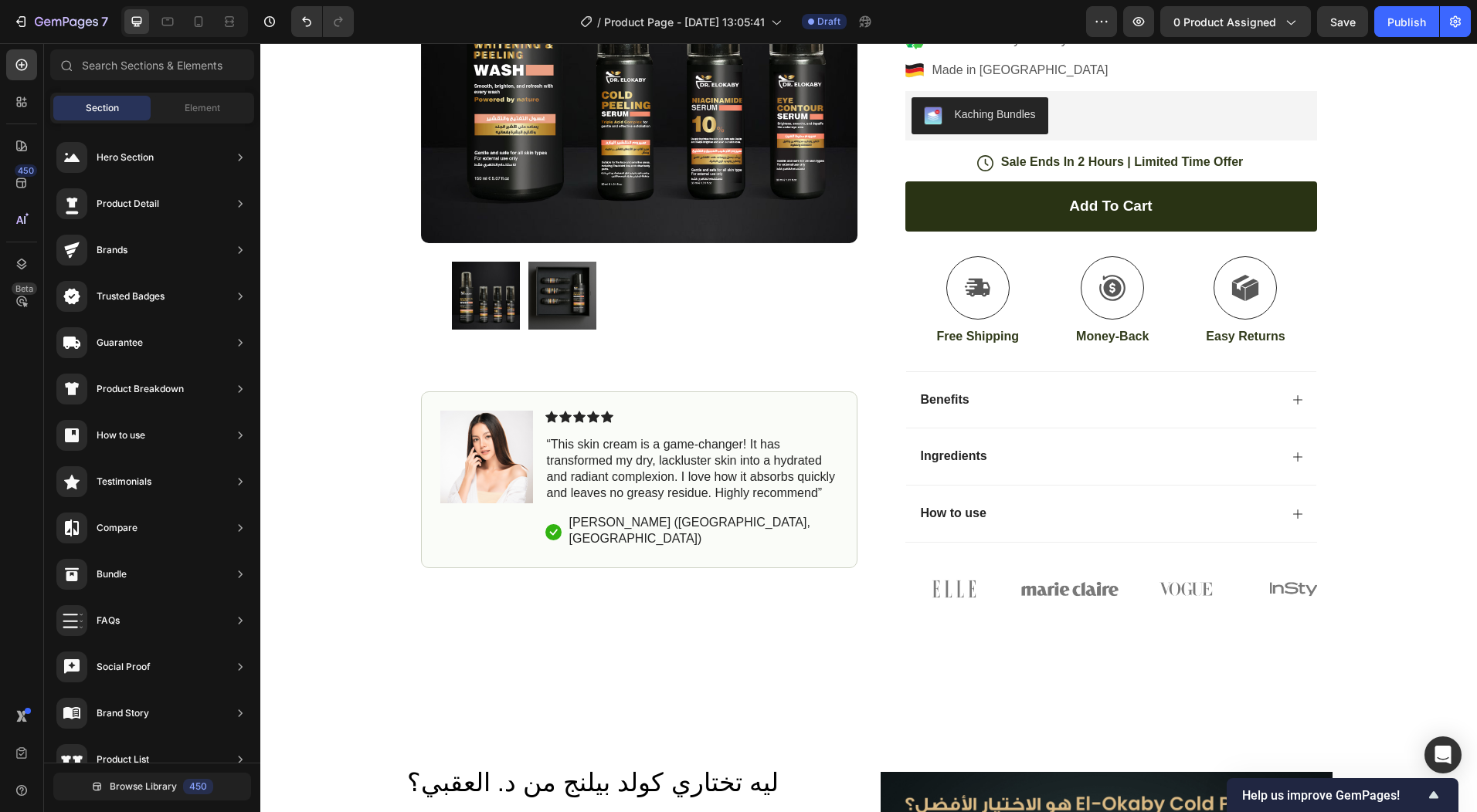
scroll to position [312, 0]
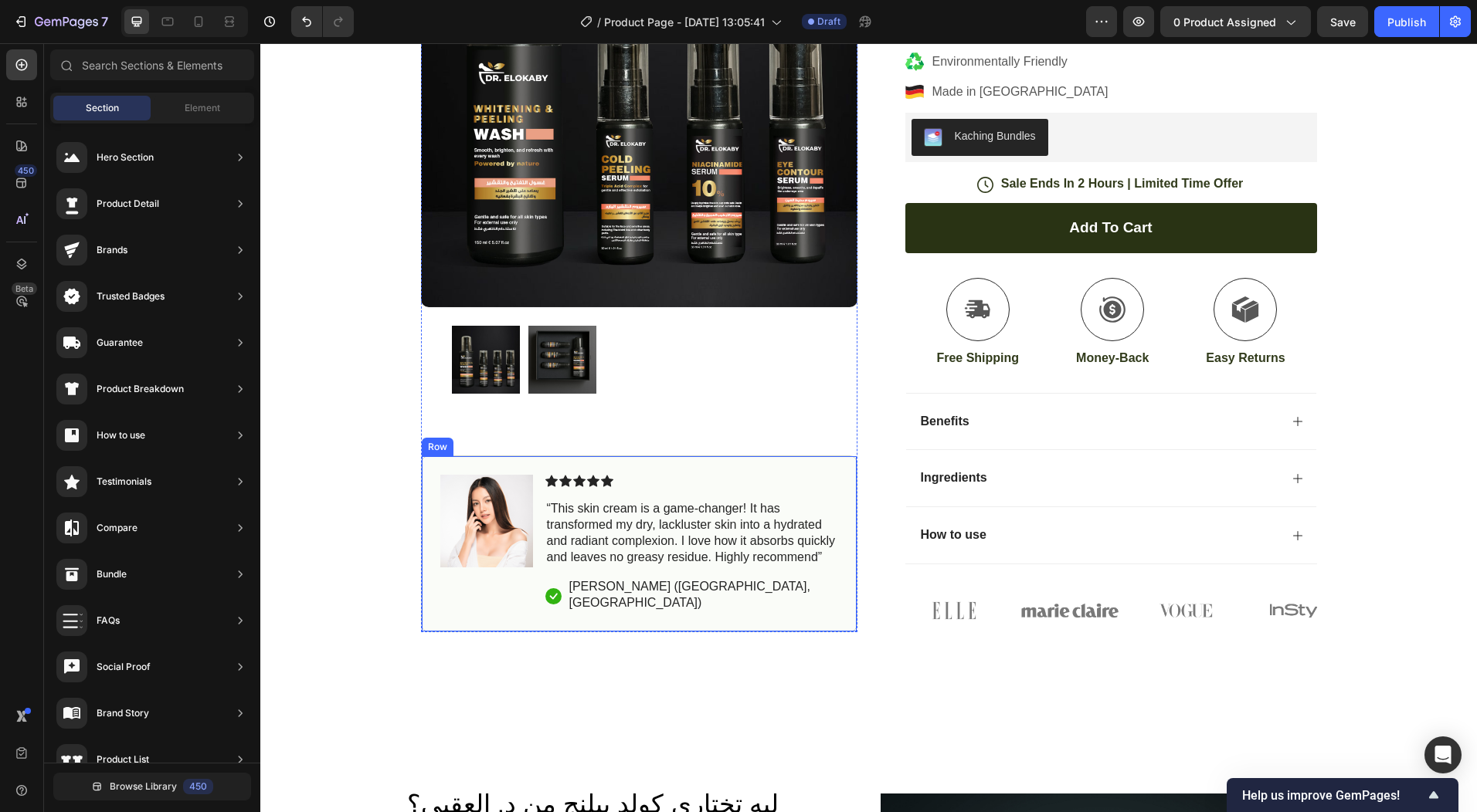
click at [425, 516] on div "Image Icon Icon Icon Icon Icon Icon List “This skin cream is a game-changer! It…" at bounding box center [639, 544] width 436 height 177
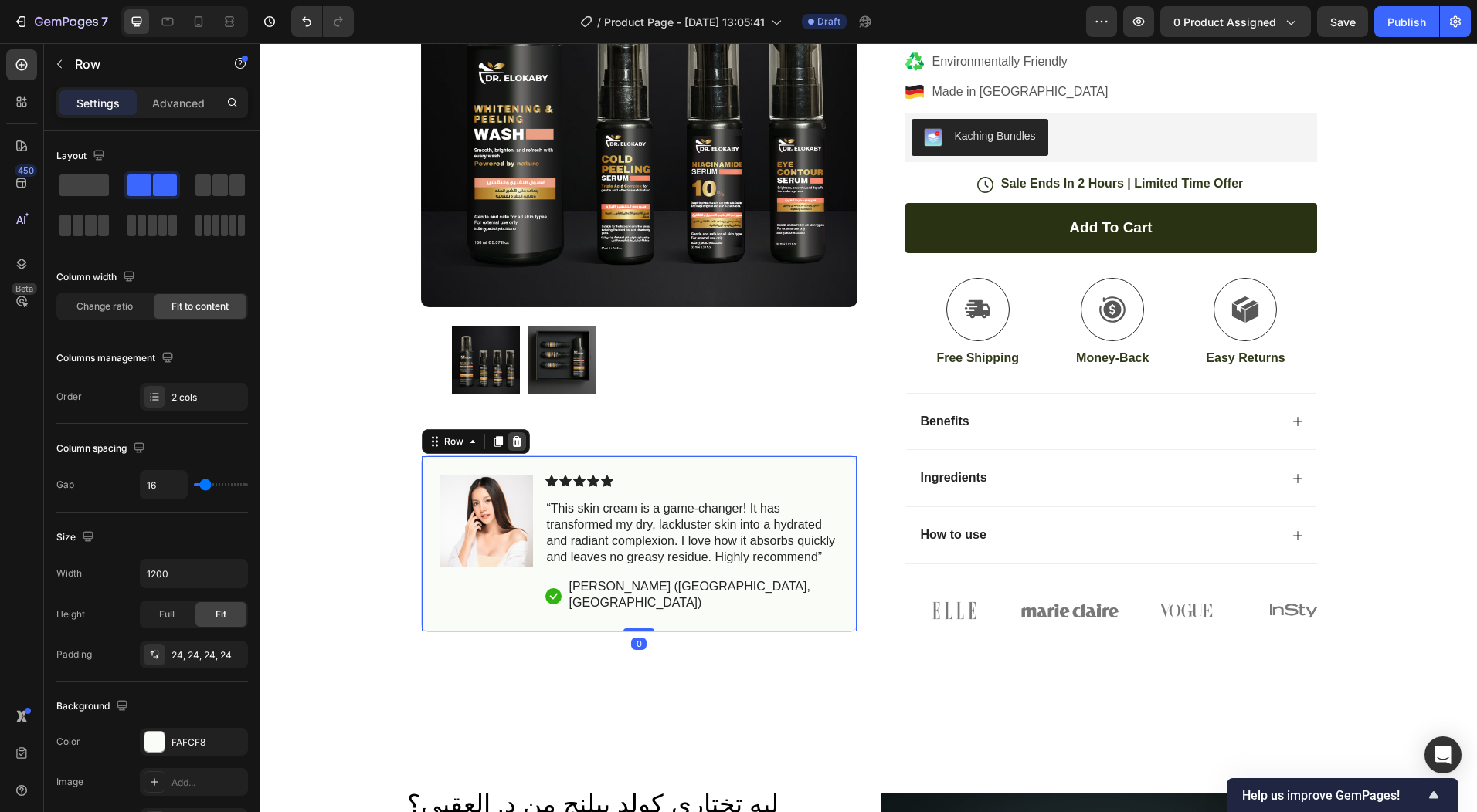
click at [512, 447] on icon at bounding box center [517, 441] width 10 height 11
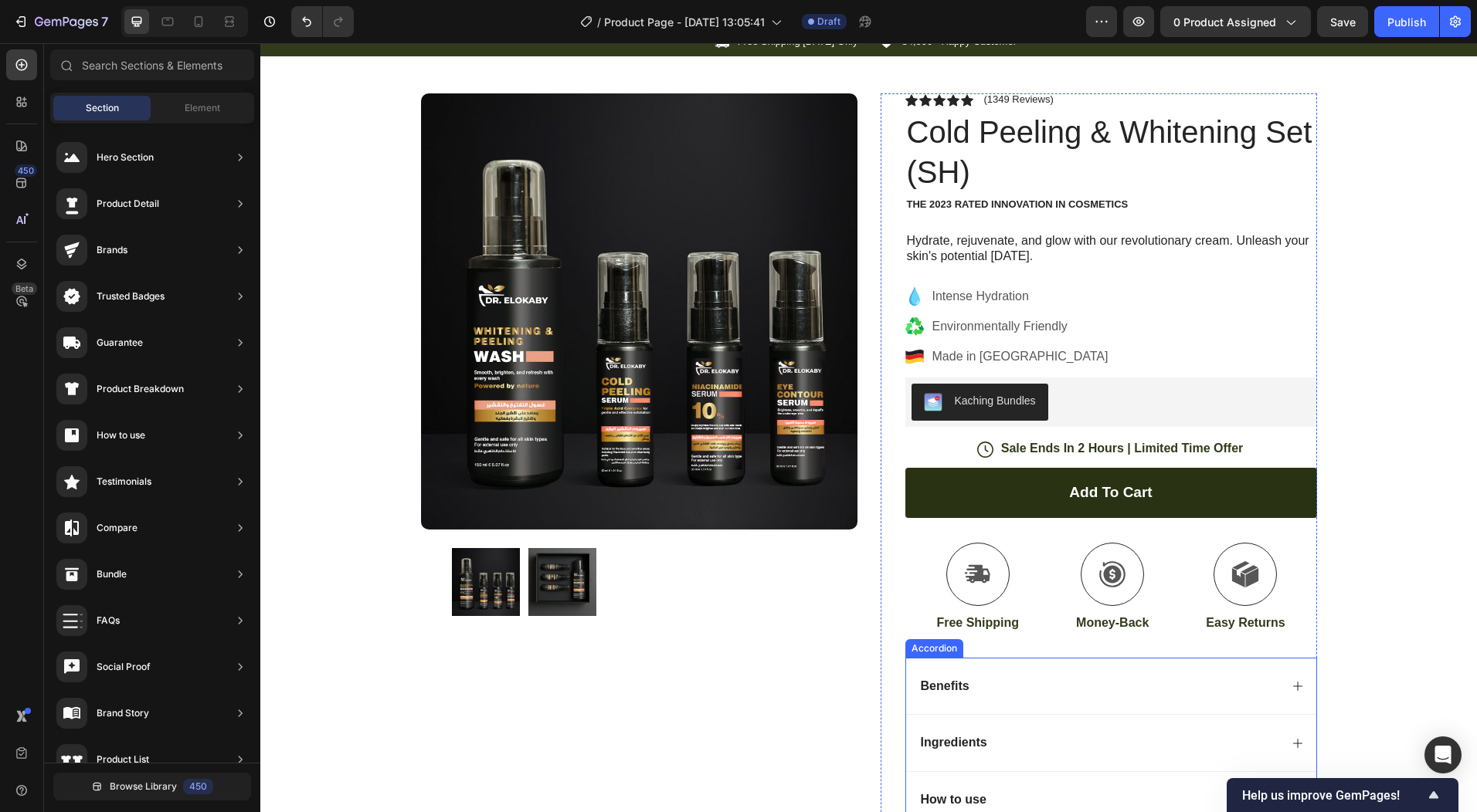
scroll to position [3, 0]
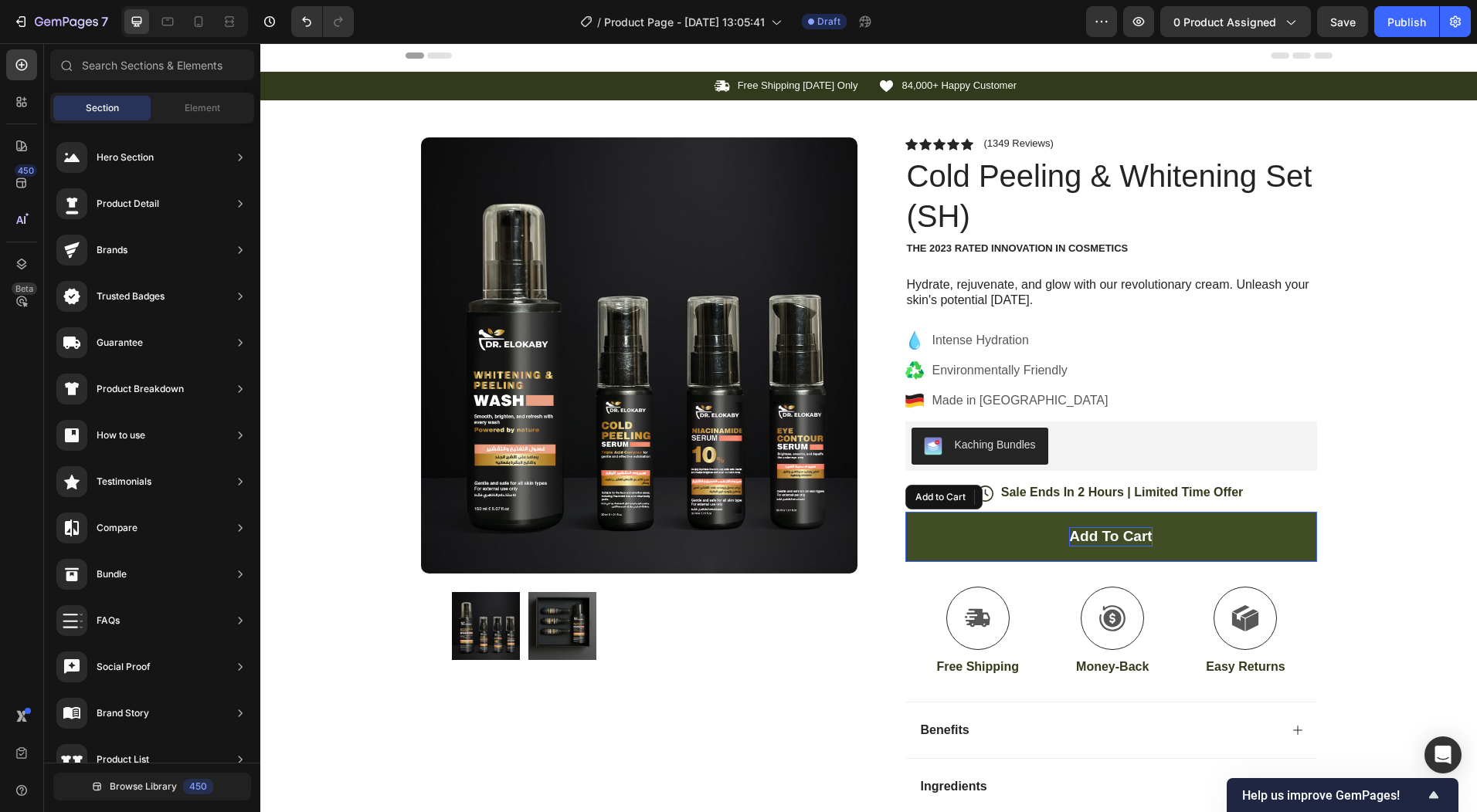
click at [1123, 531] on div "Add to cart" at bounding box center [1111, 538] width 83 height 19
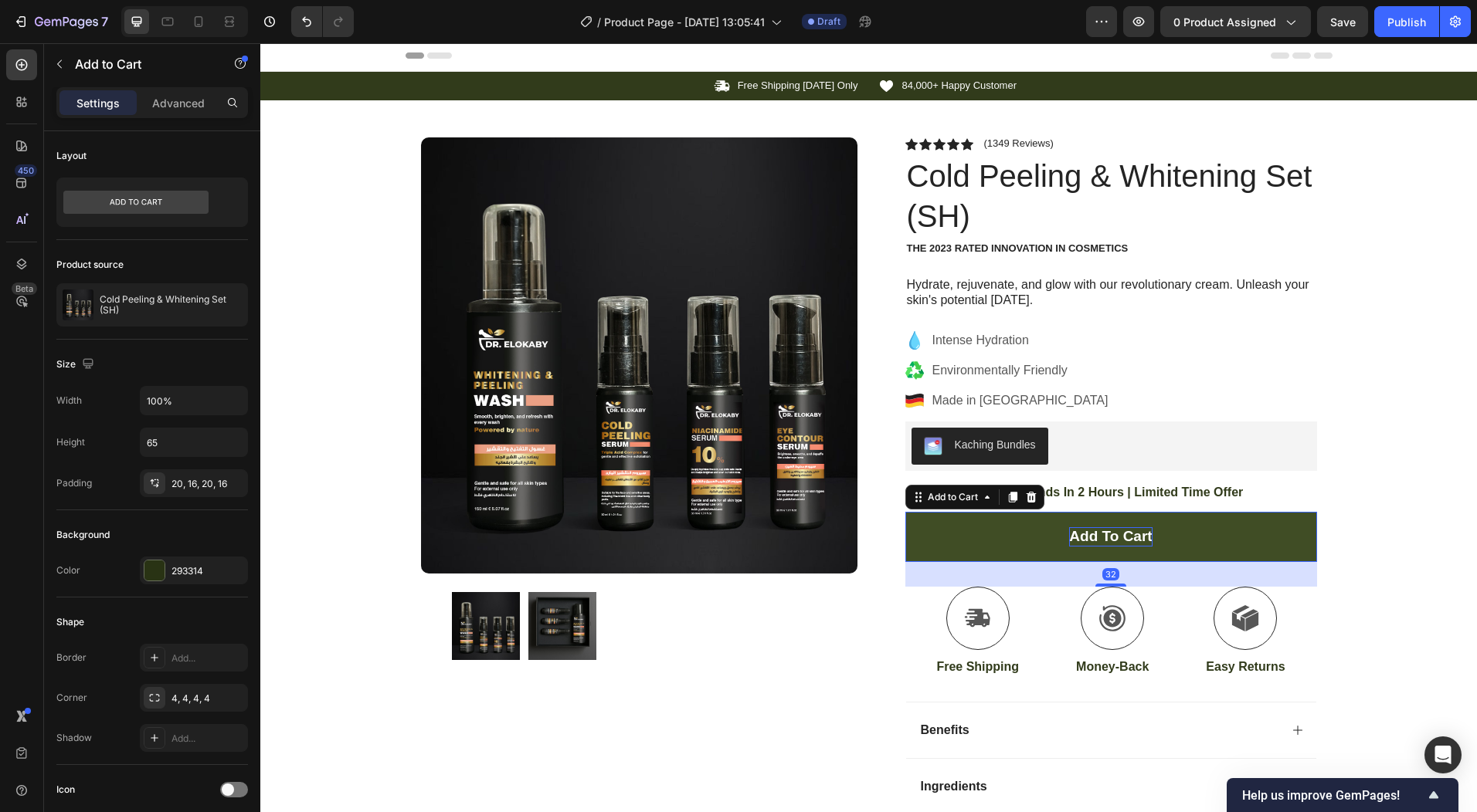
click at [1098, 535] on div "Add to cart" at bounding box center [1111, 538] width 83 height 19
click at [1098, 535] on p "Add to cart" at bounding box center [1111, 538] width 83 height 19
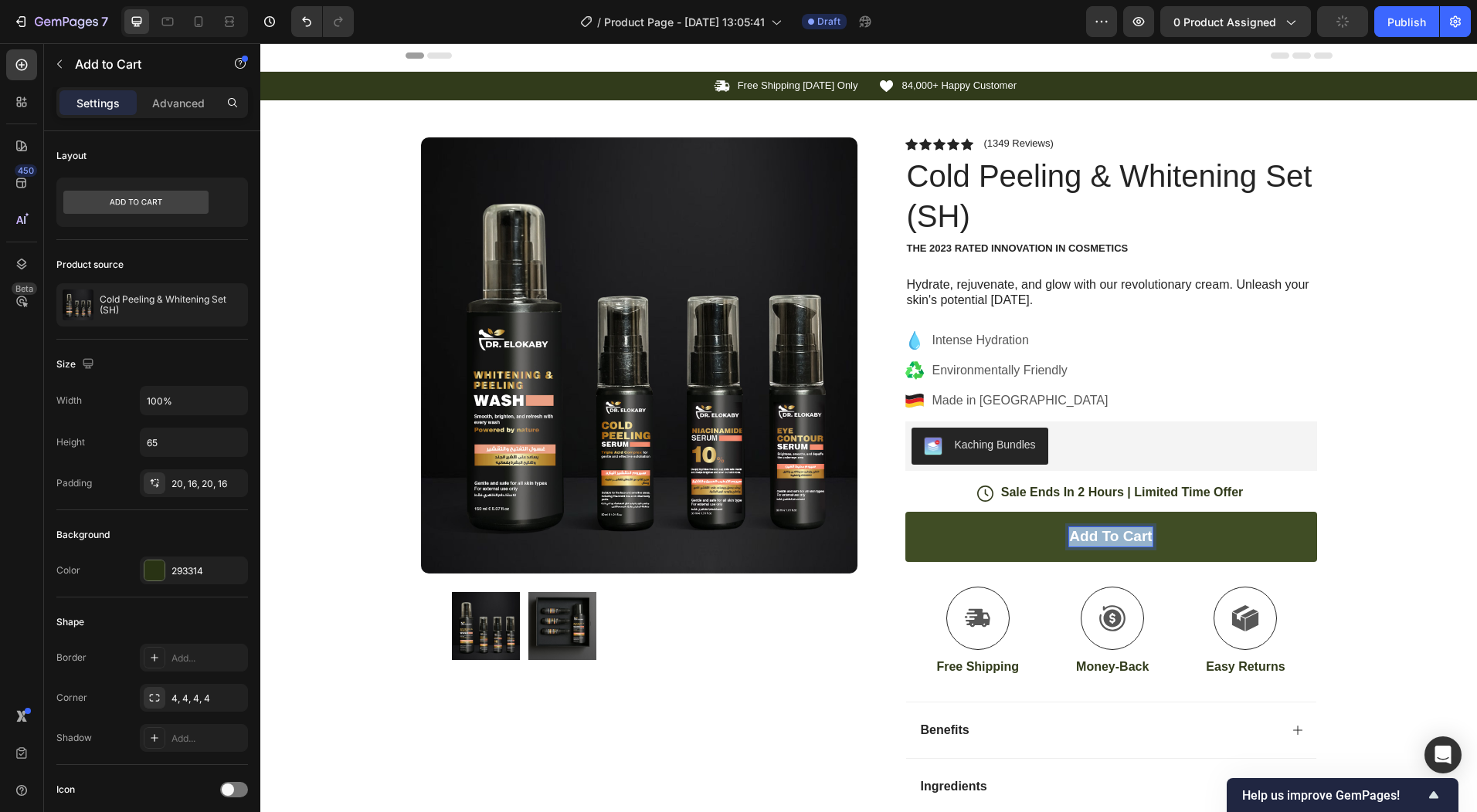
click at [1098, 535] on p "Add to cart" at bounding box center [1111, 538] width 83 height 19
click at [906, 512] on button "اشتري" at bounding box center [1111, 538] width 412 height 50
click at [906, 512] on button "اشتري الان" at bounding box center [1111, 538] width 412 height 50
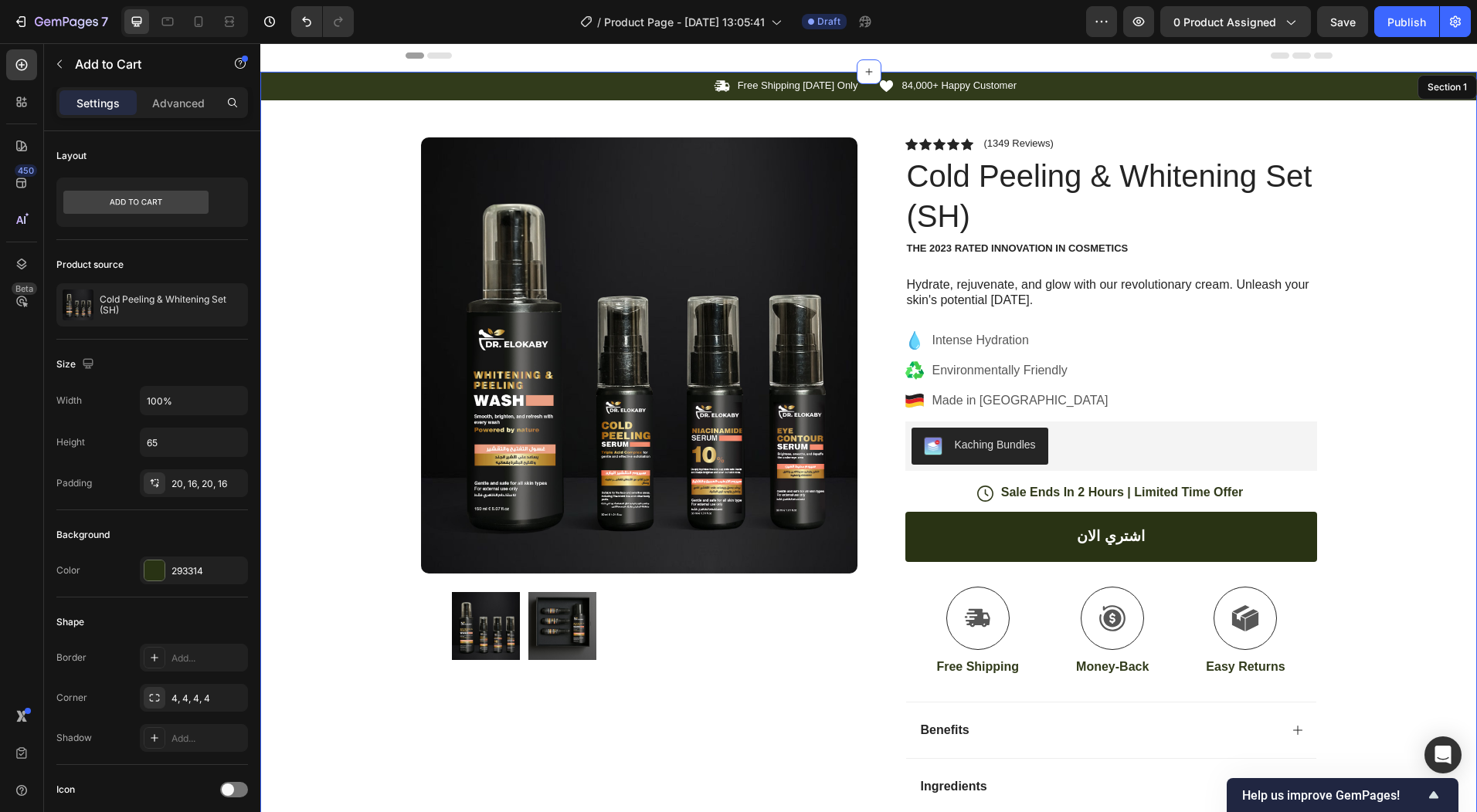
click at [1394, 651] on div "Icon Free Shipping [DATE] Only Text Block Row Icon 84,000+ Happy Customer Text …" at bounding box center [868, 506] width 1217 height 870
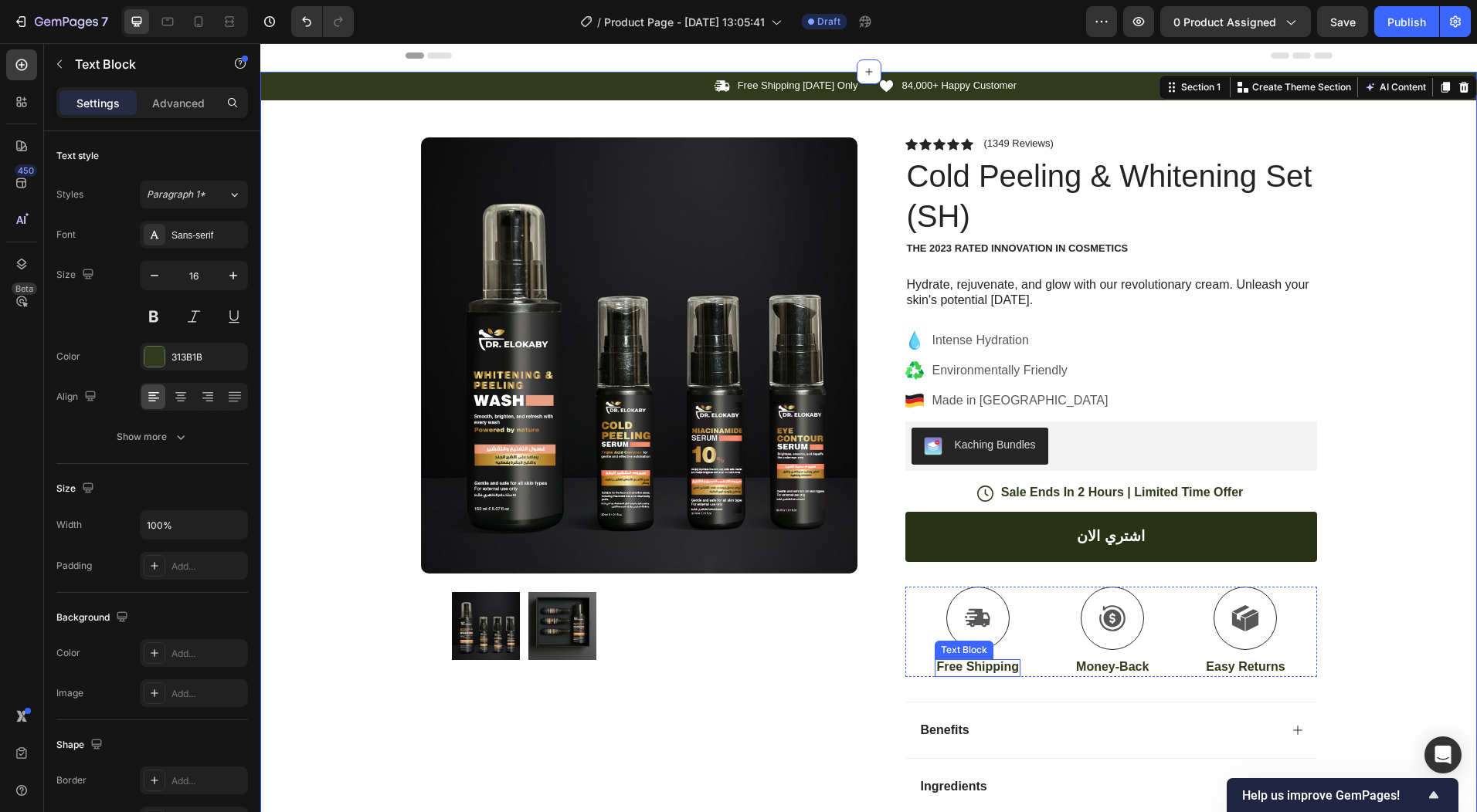
click at [964, 667] on p "Free Shipping" at bounding box center [978, 667] width 83 height 16
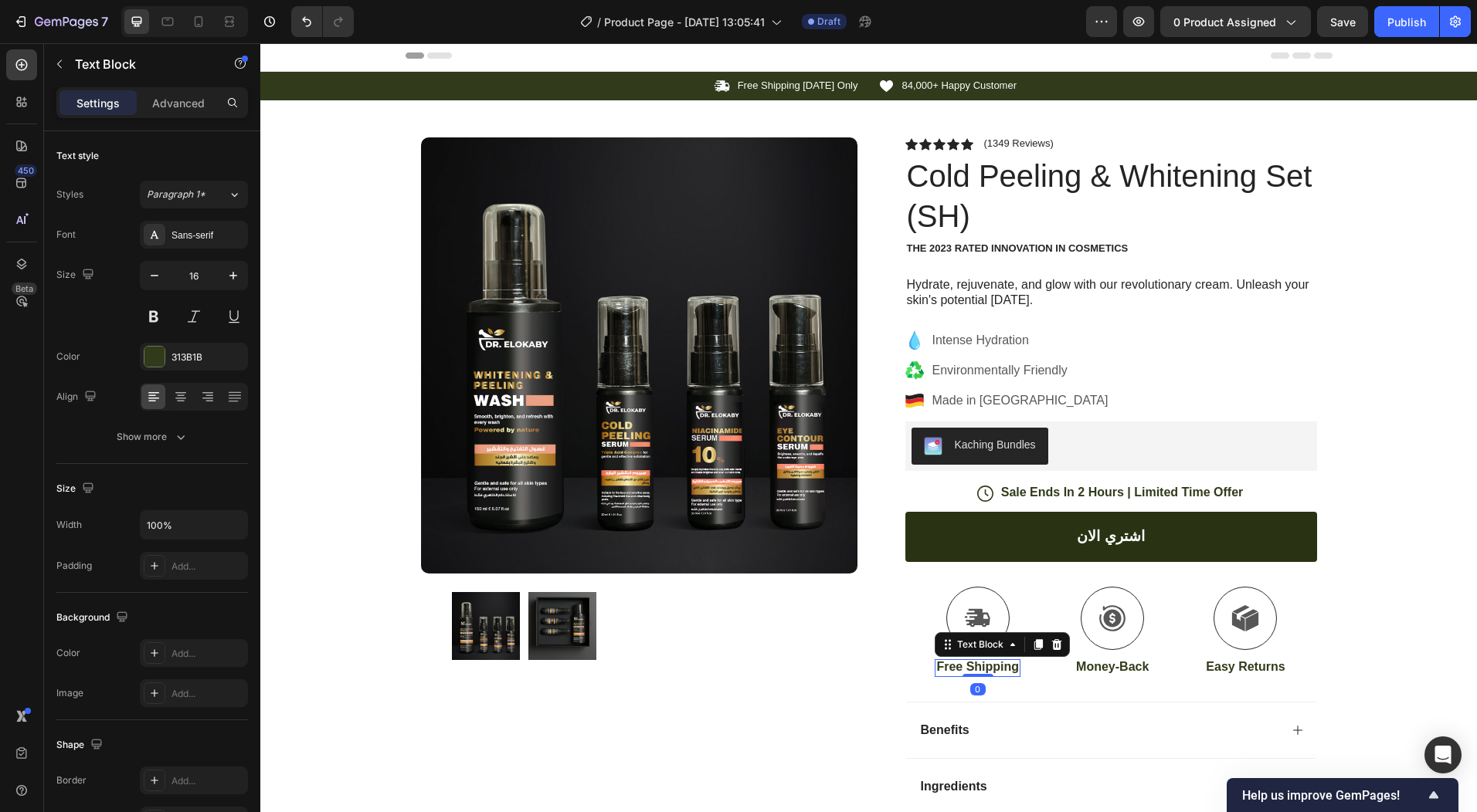
click at [964, 667] on p "Free Shipping" at bounding box center [978, 667] width 83 height 16
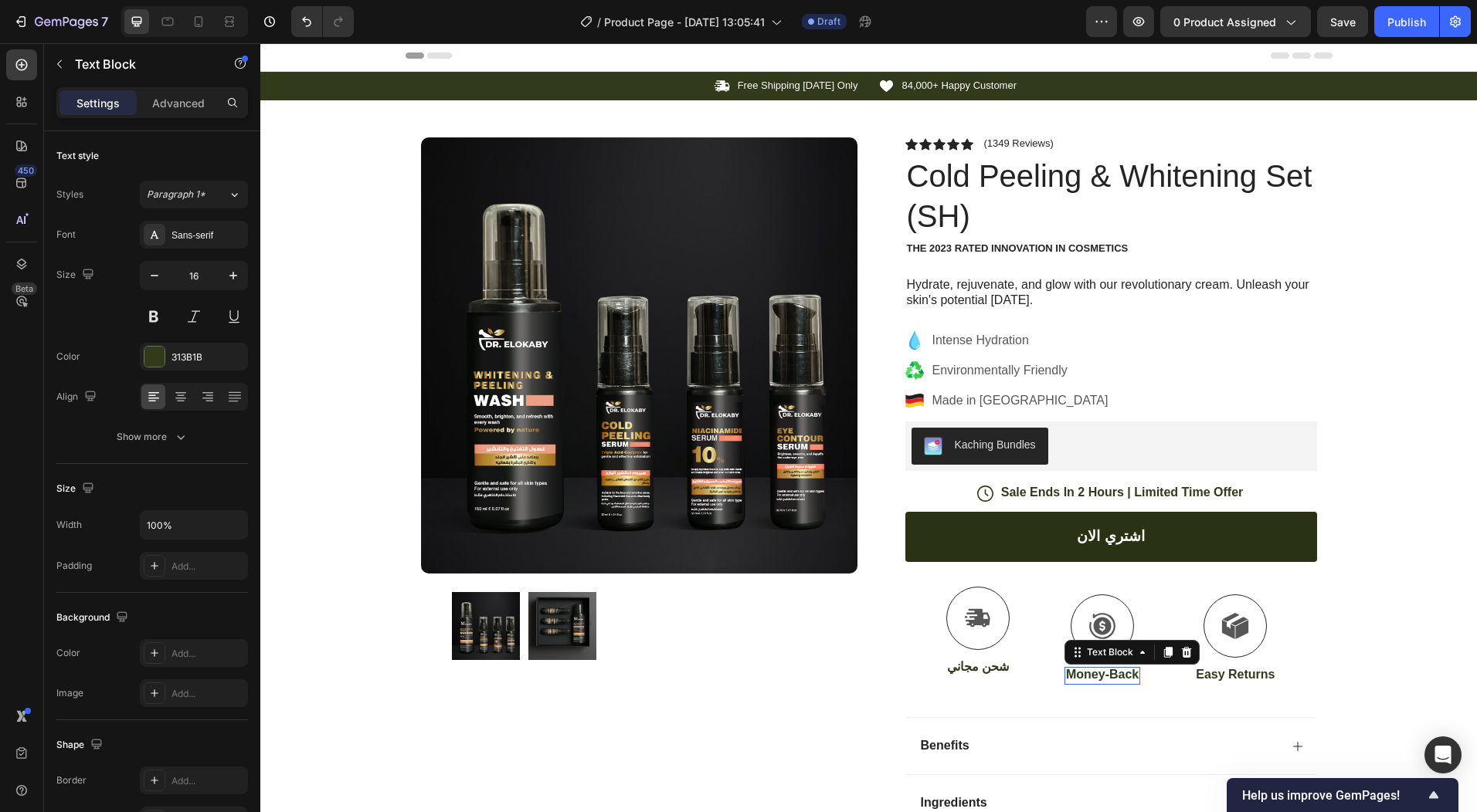
click at [1091, 673] on p "Money-Back" at bounding box center [1102, 676] width 72 height 16
click at [1090, 667] on div "Rich Text Editor. Editing area: main" at bounding box center [1102, 676] width 63 height 18
click at [1089, 670] on div "Rich Text Editor. Editing area: main" at bounding box center [1102, 676] width 63 height 18
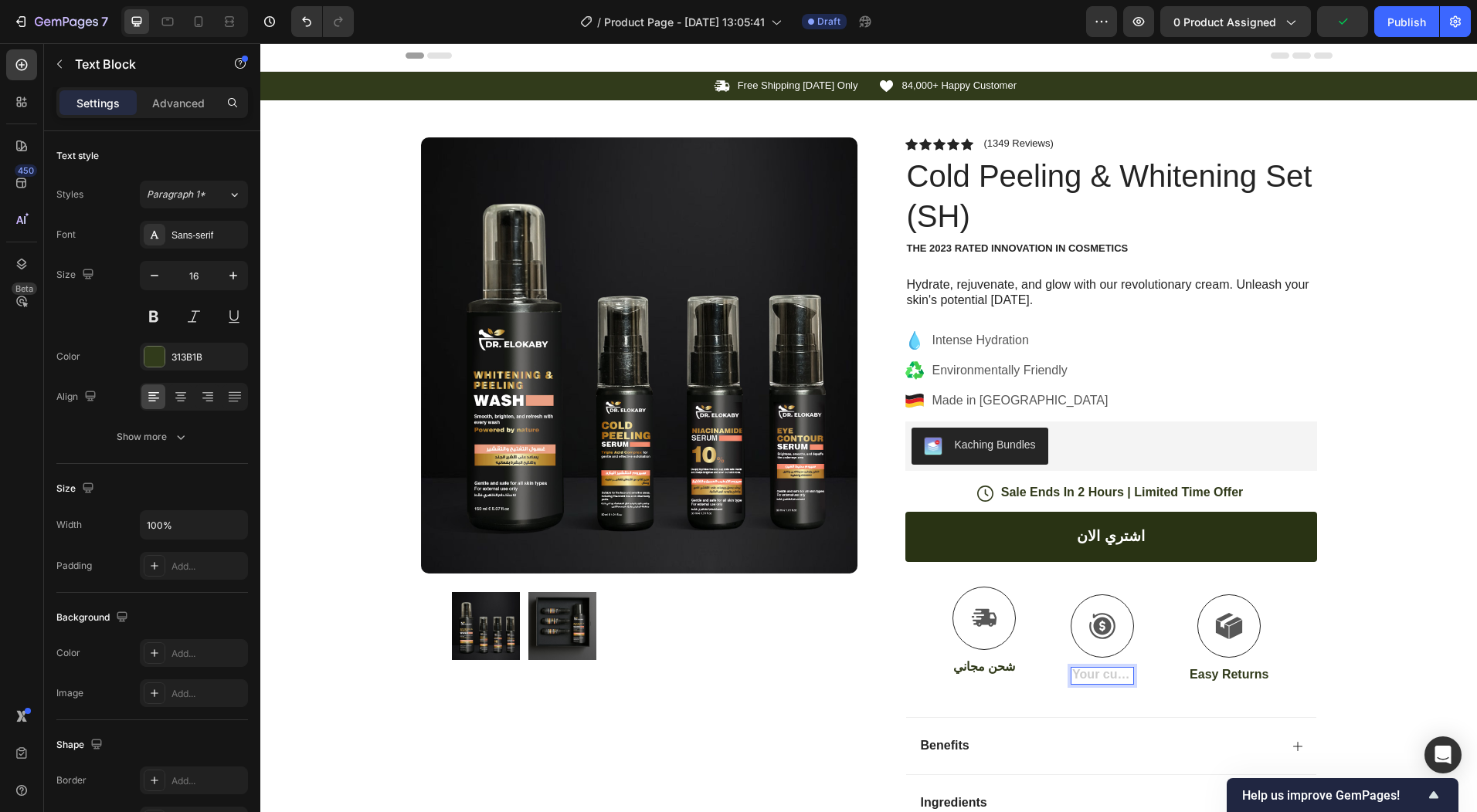
click at [1089, 670] on div "Rich Text Editor. Editing area: main" at bounding box center [1102, 676] width 63 height 18
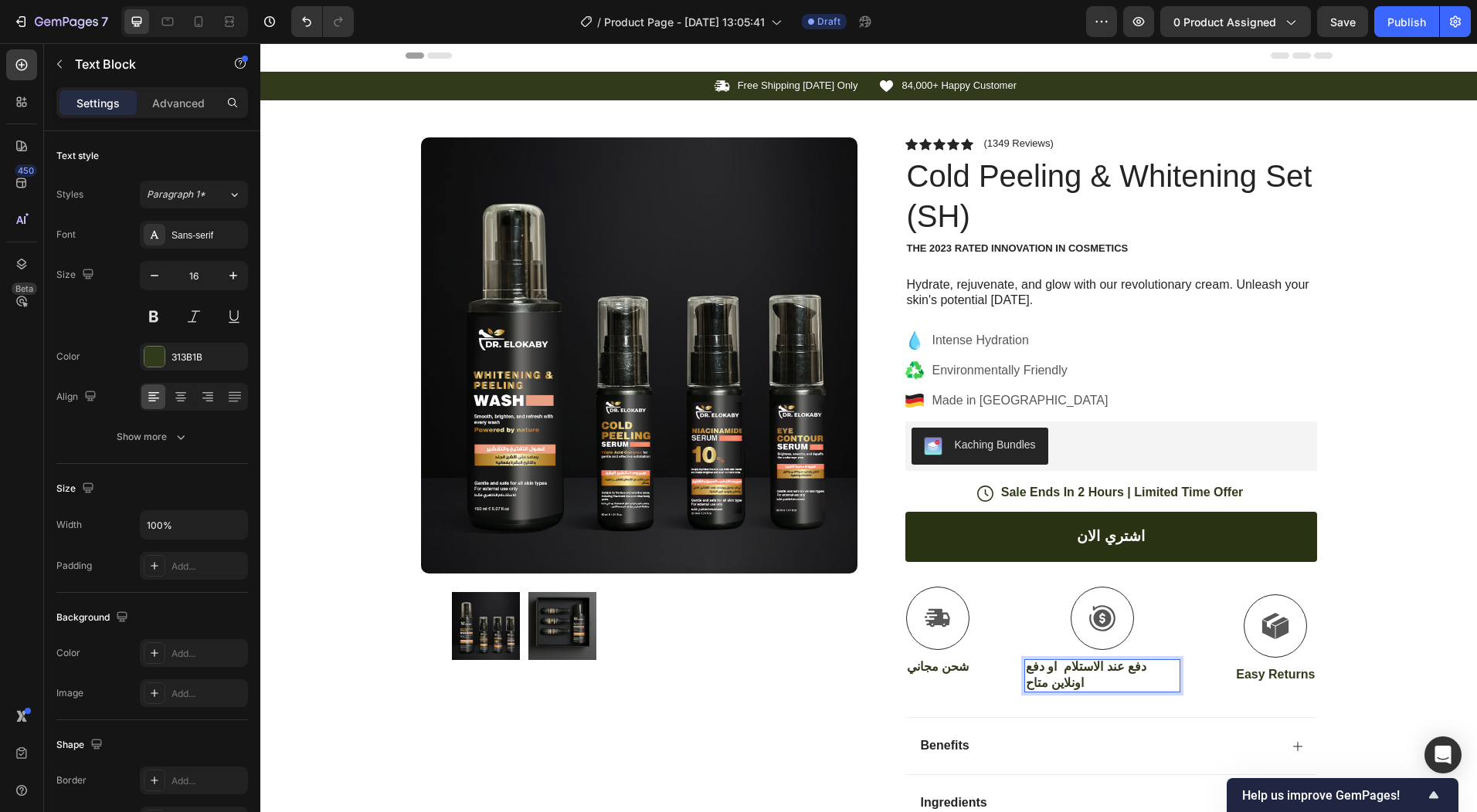
scroll to position [0, 0]
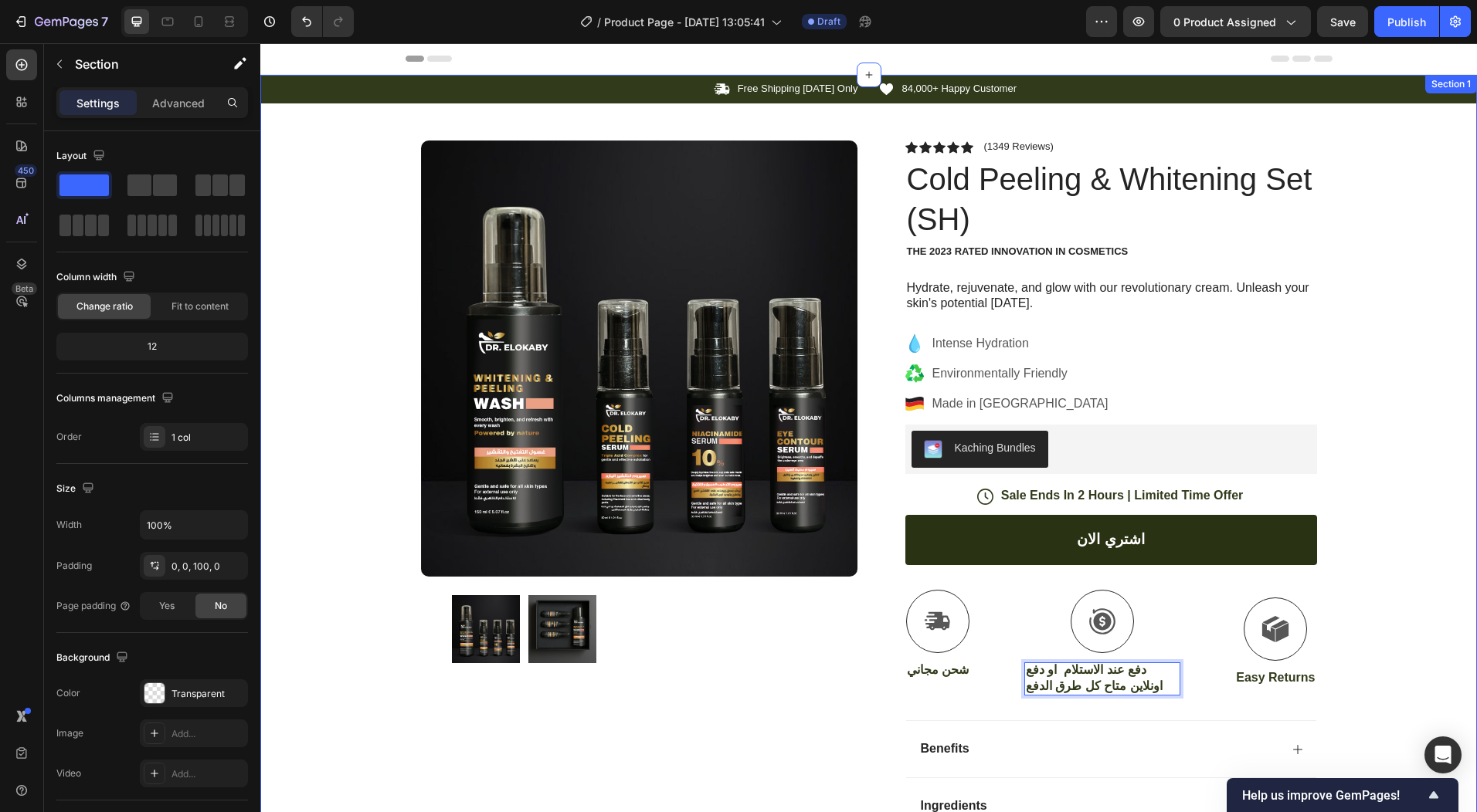
click at [1370, 657] on div "Icon Free Shipping [DATE] Only Text Block Row Icon 84,000+ Happy Customer Text …" at bounding box center [868, 517] width 1217 height 886
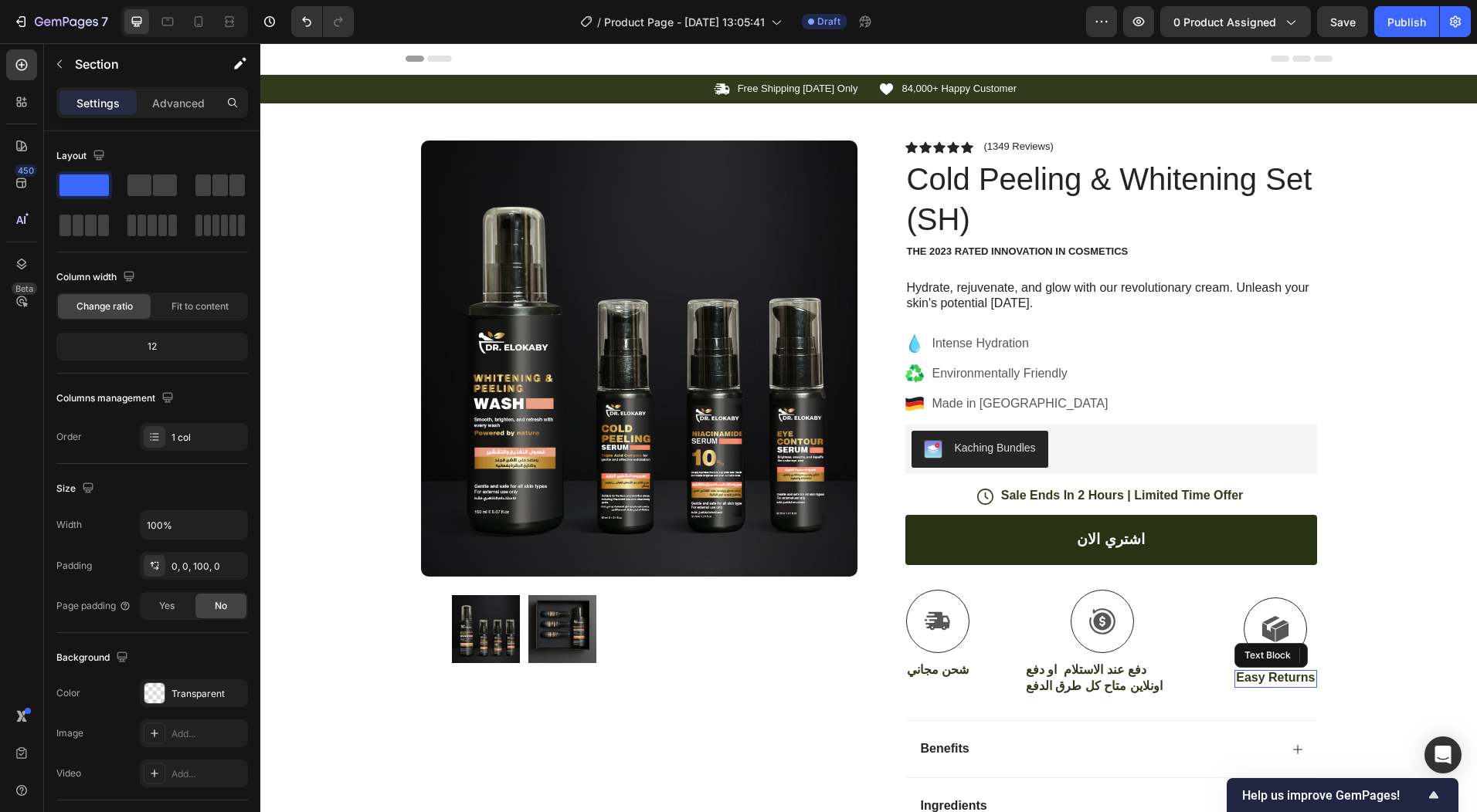
click at [1254, 680] on p "Easy Returns" at bounding box center [1276, 678] width 79 height 16
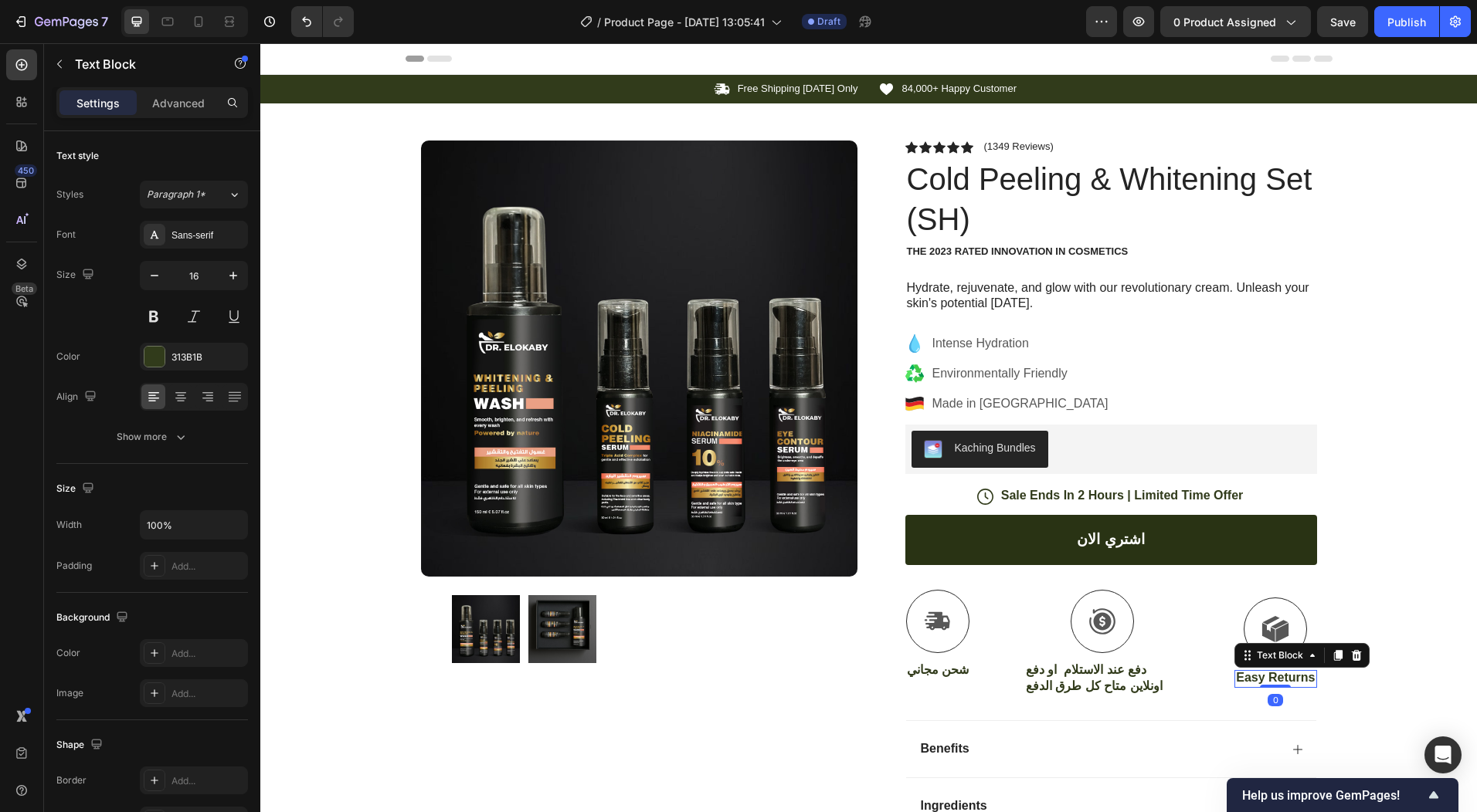
click at [1254, 680] on p "Easy Returns" at bounding box center [1276, 678] width 79 height 16
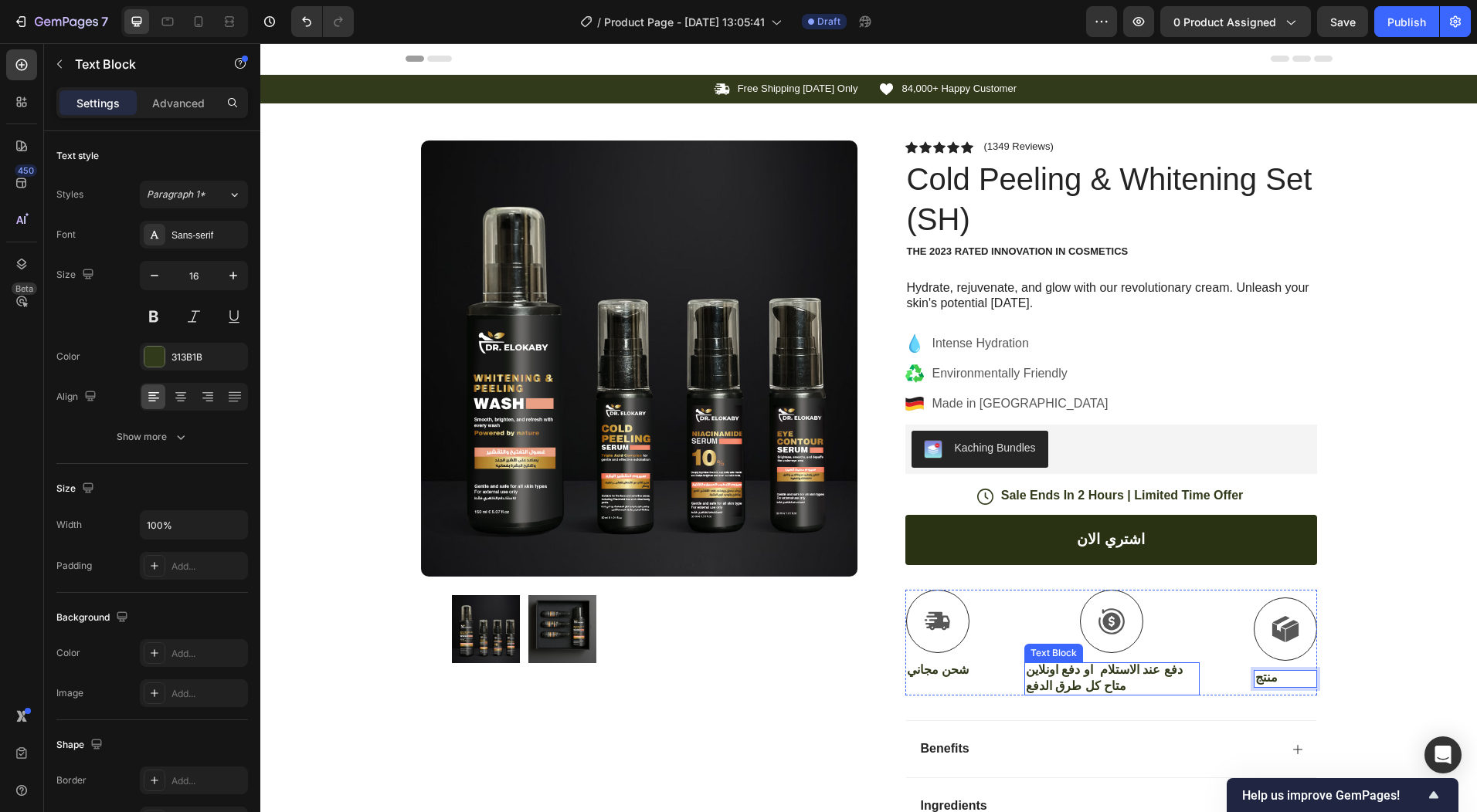
click at [1053, 682] on p "دفع عند الاستلام او دفع اونلاين متاح كل طرق الدفع" at bounding box center [1112, 679] width 172 height 32
click at [1110, 670] on p "دفع عند الاستلام او دفع اونلاين متاح كل طرق الدفع" at bounding box center [1112, 679] width 172 height 32
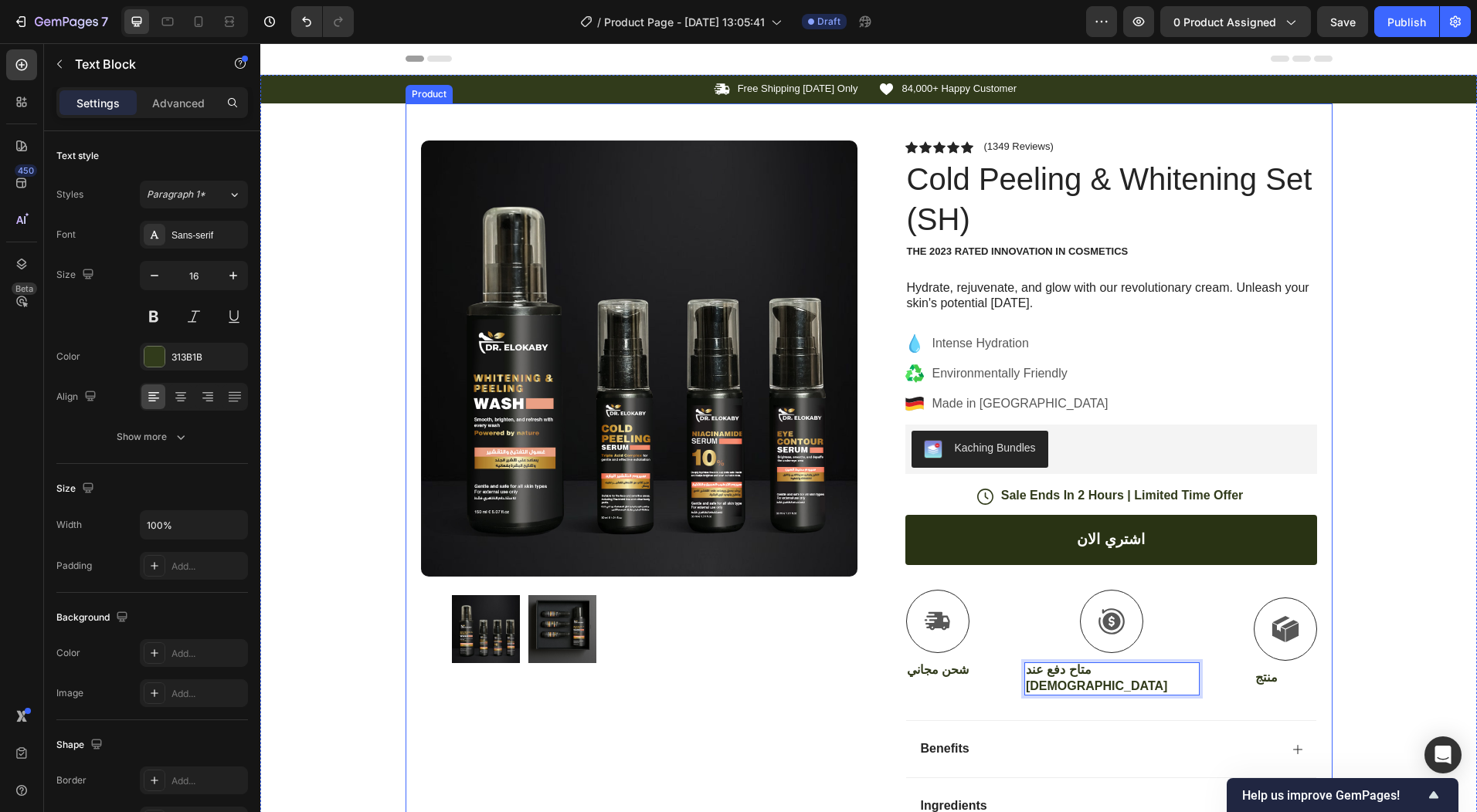
click at [1326, 635] on div "Product Images Row Icon Icon Icon Icon Icon Icon List (1349 Reviews) Text Block…" at bounding box center [868, 532] width 927 height 857
click at [1255, 676] on p "منتج" at bounding box center [1285, 678] width 60 height 16
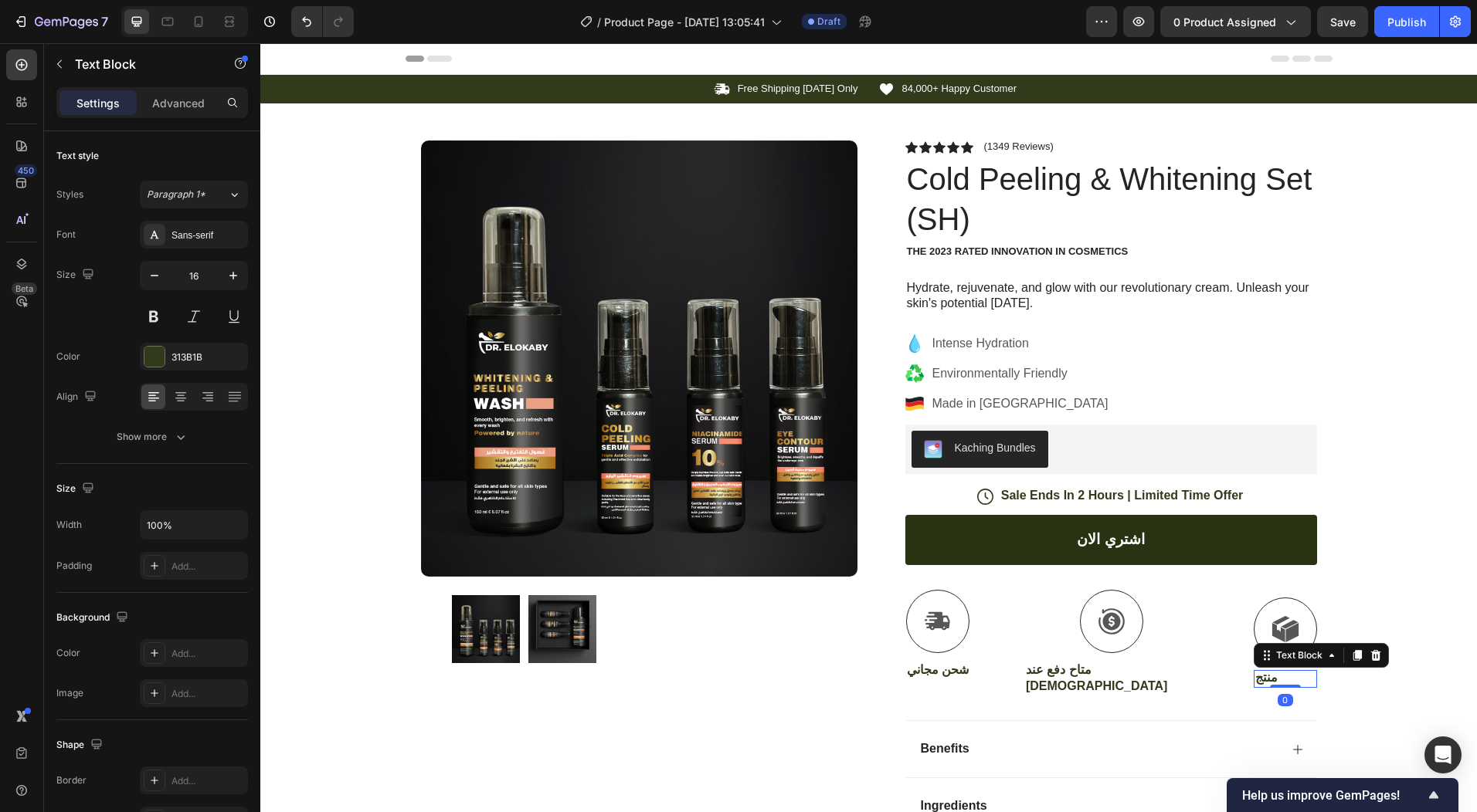
click at [1255, 676] on p "منتج" at bounding box center [1285, 678] width 60 height 16
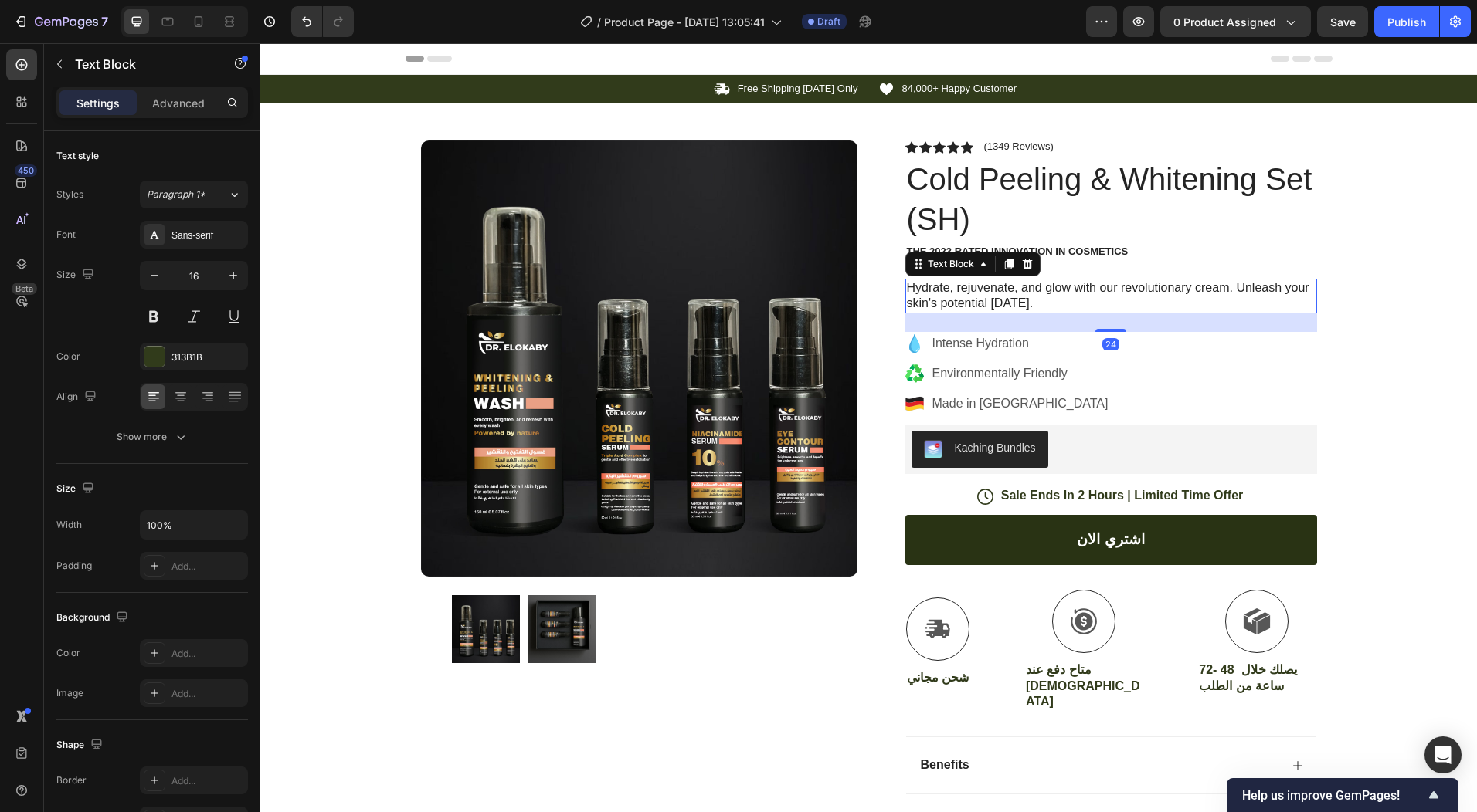
click at [1094, 290] on p "Hydrate, rejuvenate, and glow with our revolutionary cream. Unleash your skin's…" at bounding box center [1111, 296] width 409 height 32
click at [1094, 290] on p "Hydrate, rejuvenate, and glow with our revolutionary cream. Unleash your skin's…" at bounding box center [1111, 296] width 409 height 32
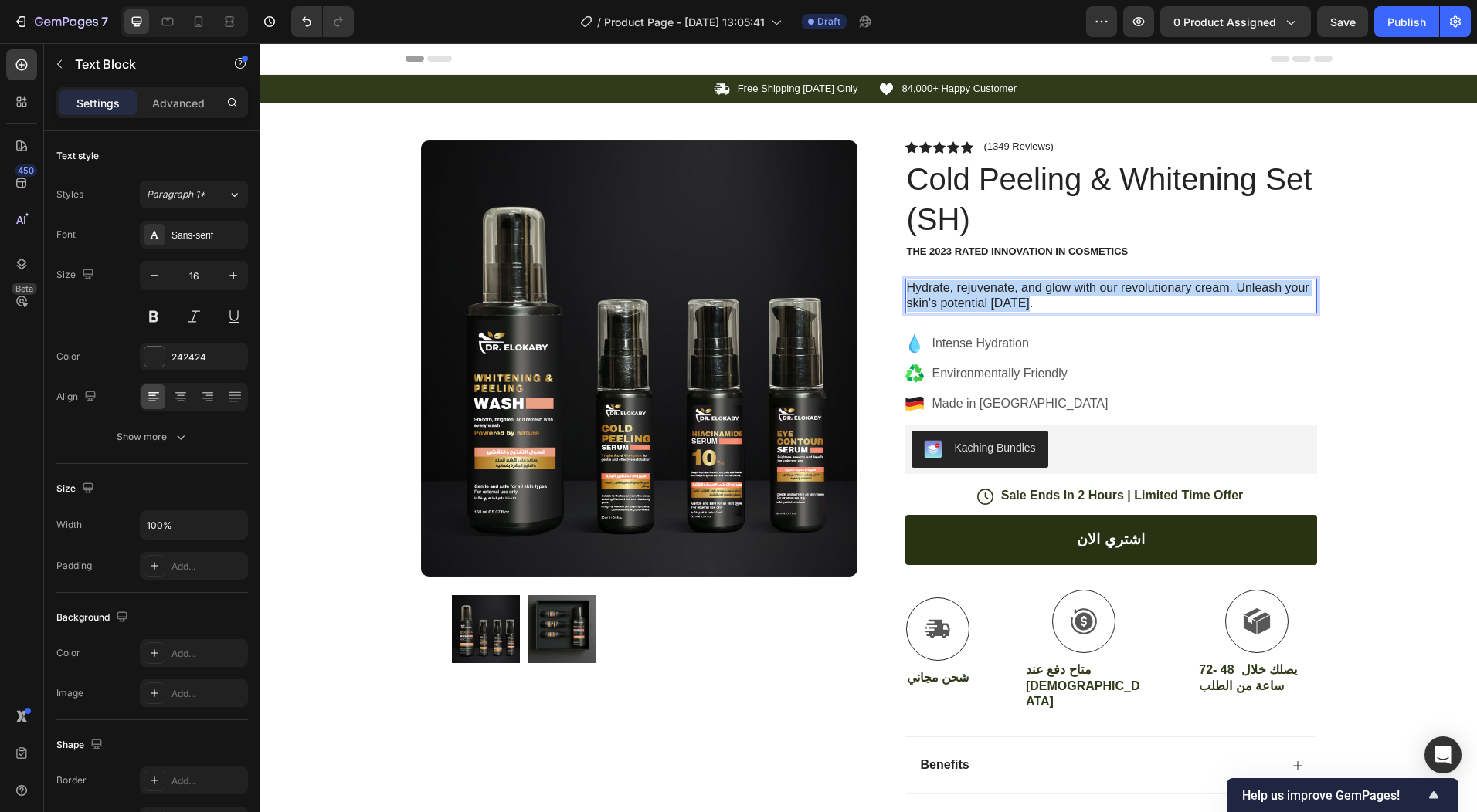
click at [1094, 290] on p "Hydrate, rejuvenate, and glow with our revolutionary cream. Unleash your skin's…" at bounding box center [1111, 296] width 409 height 32
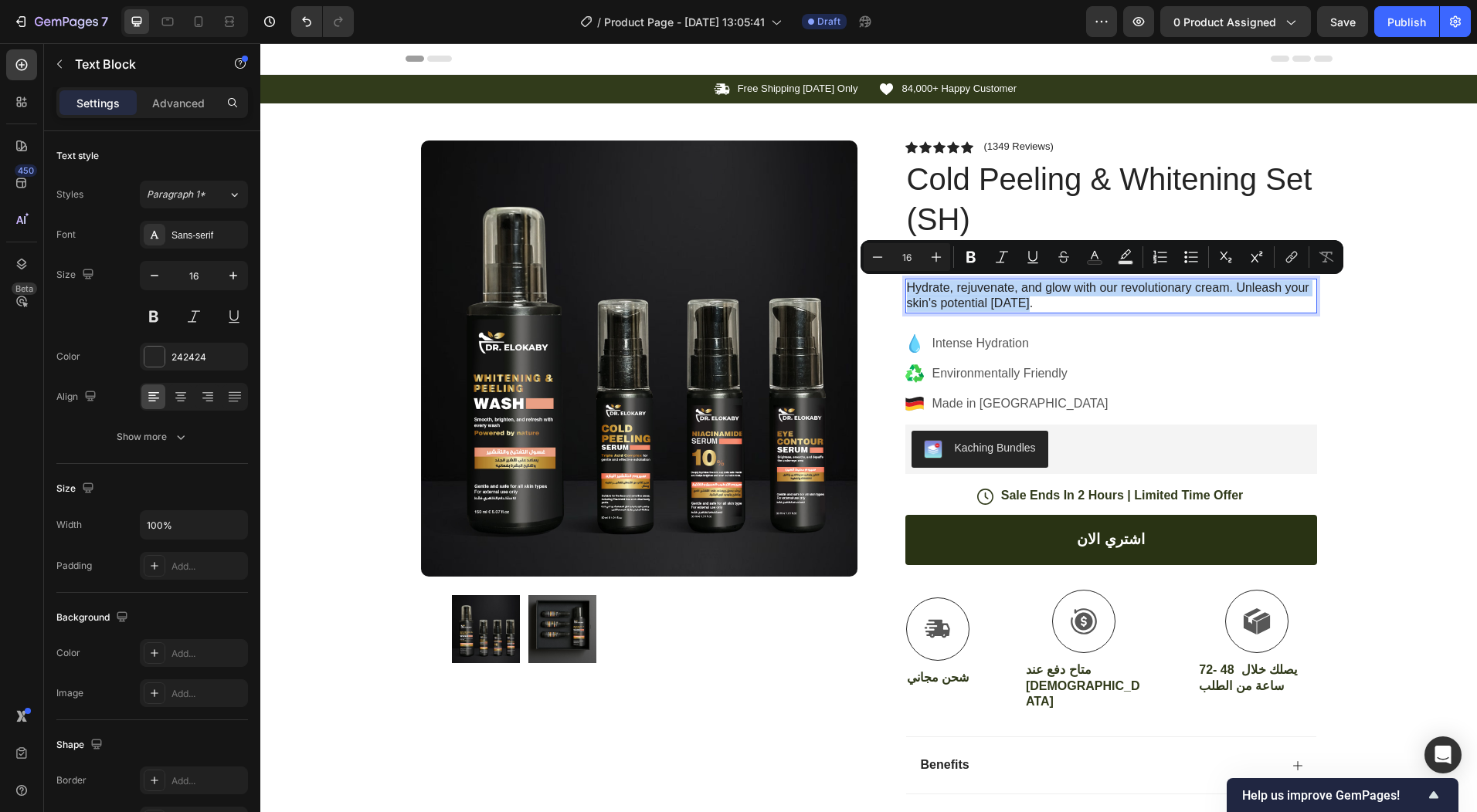
click at [1094, 290] on p "Hydrate, rejuvenate, and glow with our revolutionary cream. Unleash your skin's…" at bounding box center [1111, 296] width 409 height 32
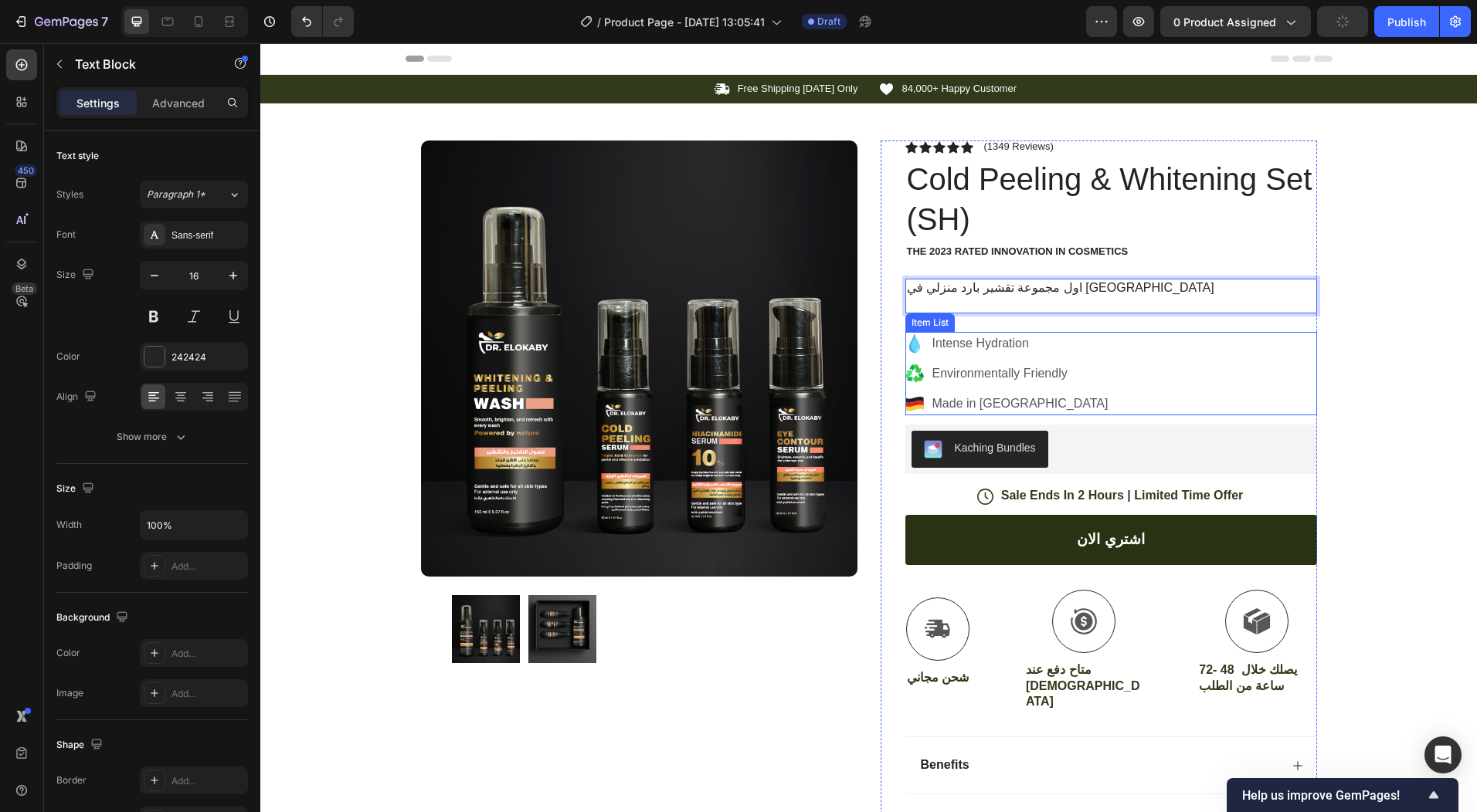
click at [1011, 339] on p "Intense Hydration" at bounding box center [1020, 343] width 176 height 19
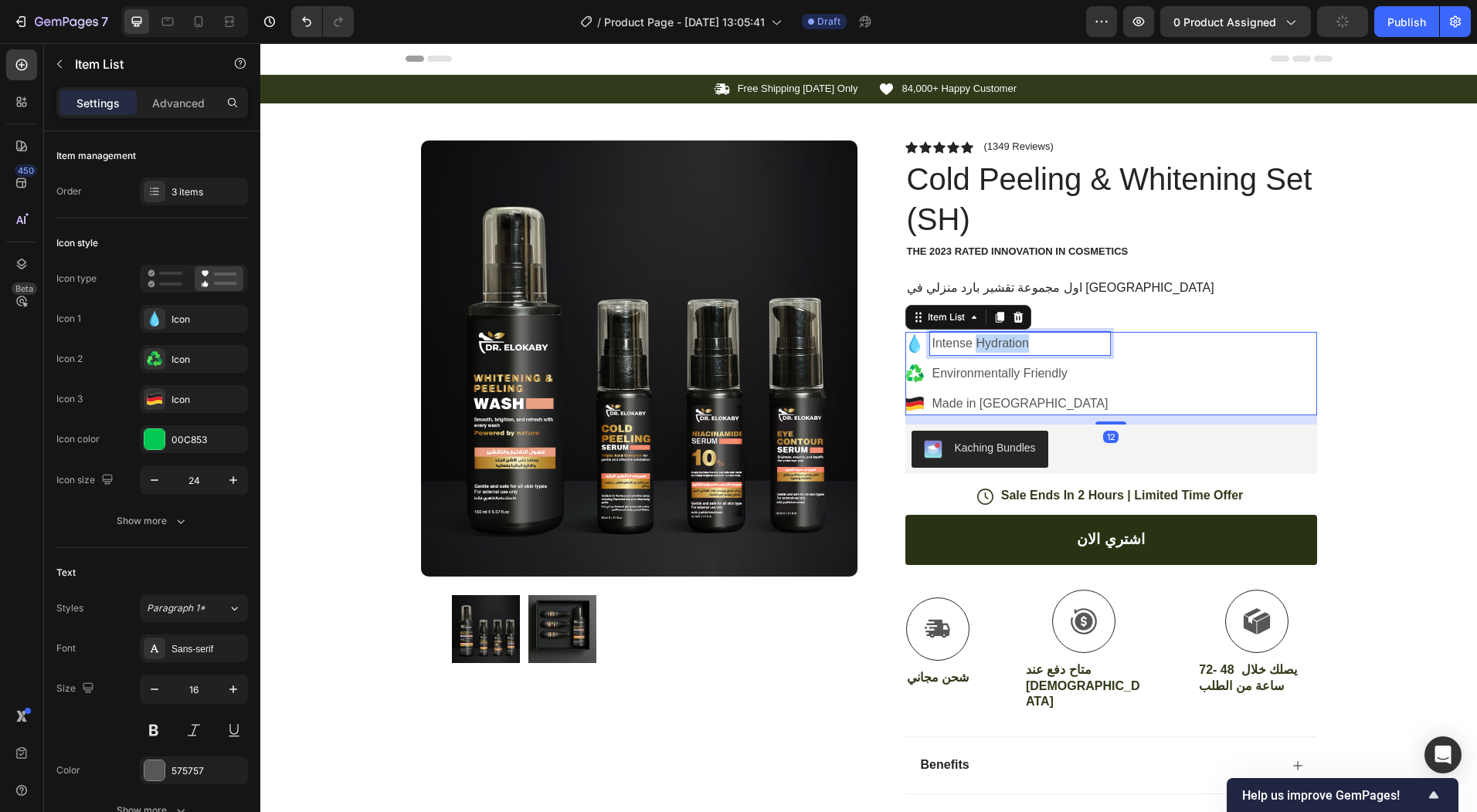
click at [1011, 339] on p "Intense Hydration" at bounding box center [1020, 343] width 176 height 19
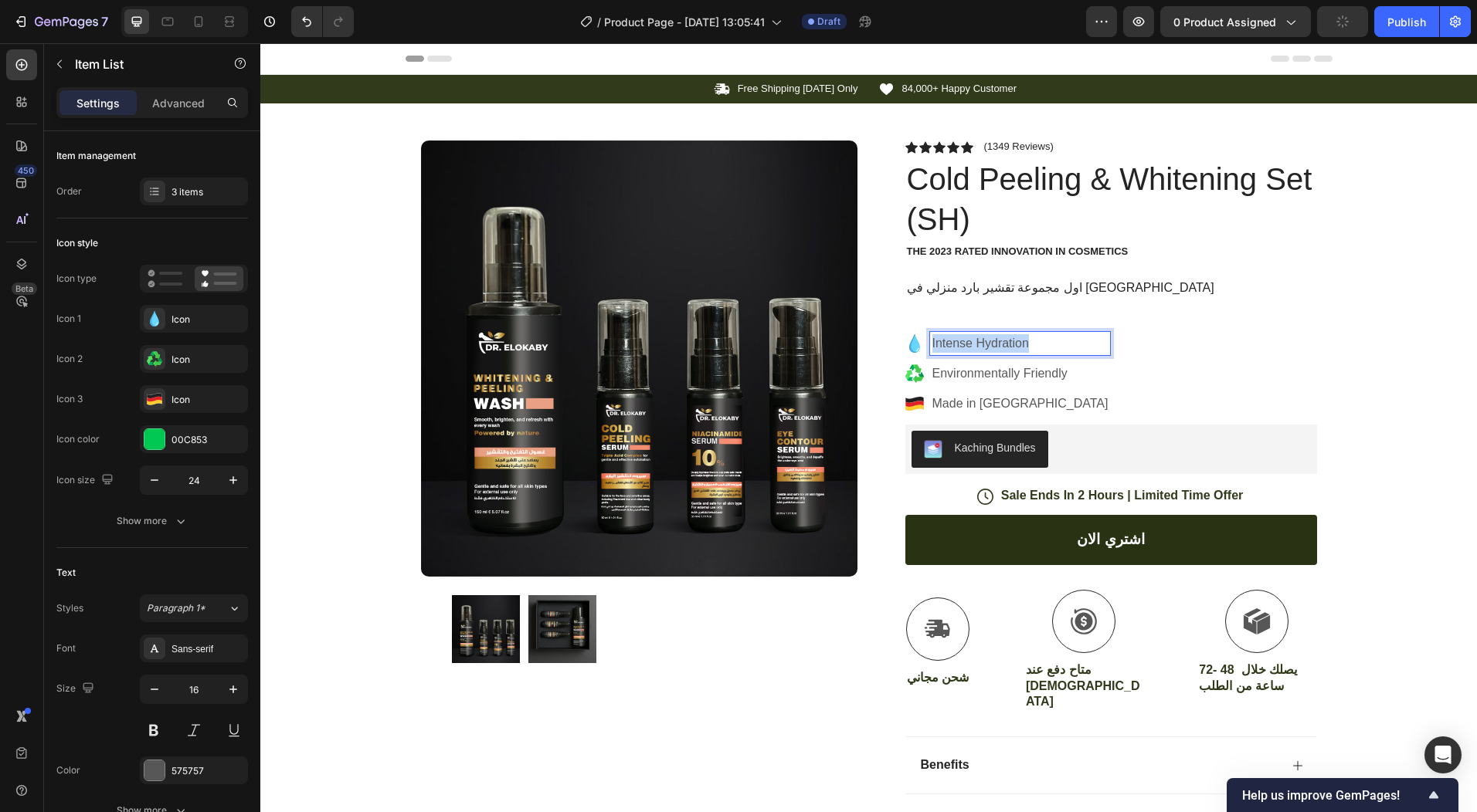
click at [1011, 339] on p "Intense Hydration" at bounding box center [1020, 343] width 176 height 19
click at [979, 370] on p "Environmentally Friendly" at bounding box center [1020, 374] width 176 height 19
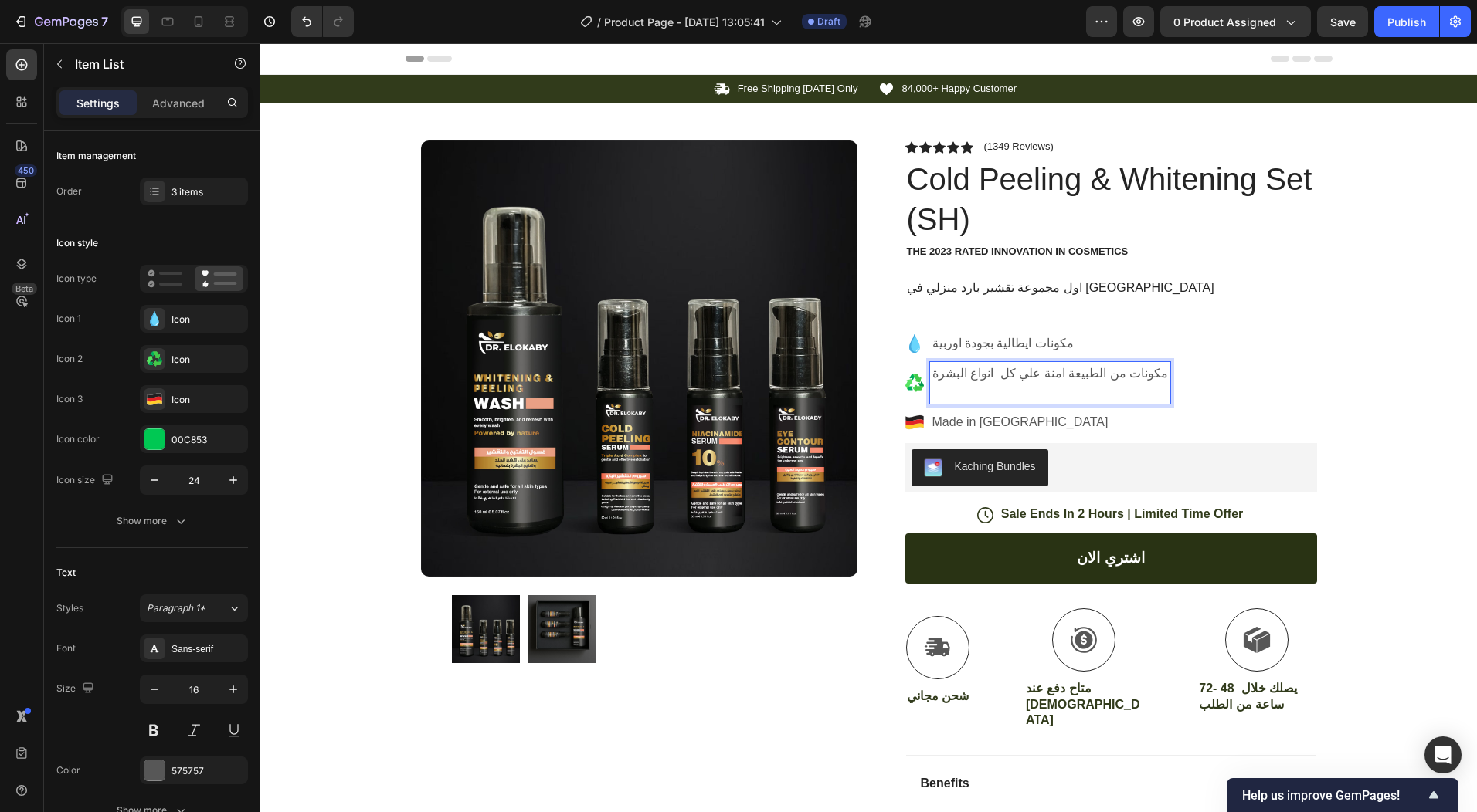
click at [988, 417] on p "Made in [GEOGRAPHIC_DATA]" at bounding box center [1050, 422] width 236 height 19
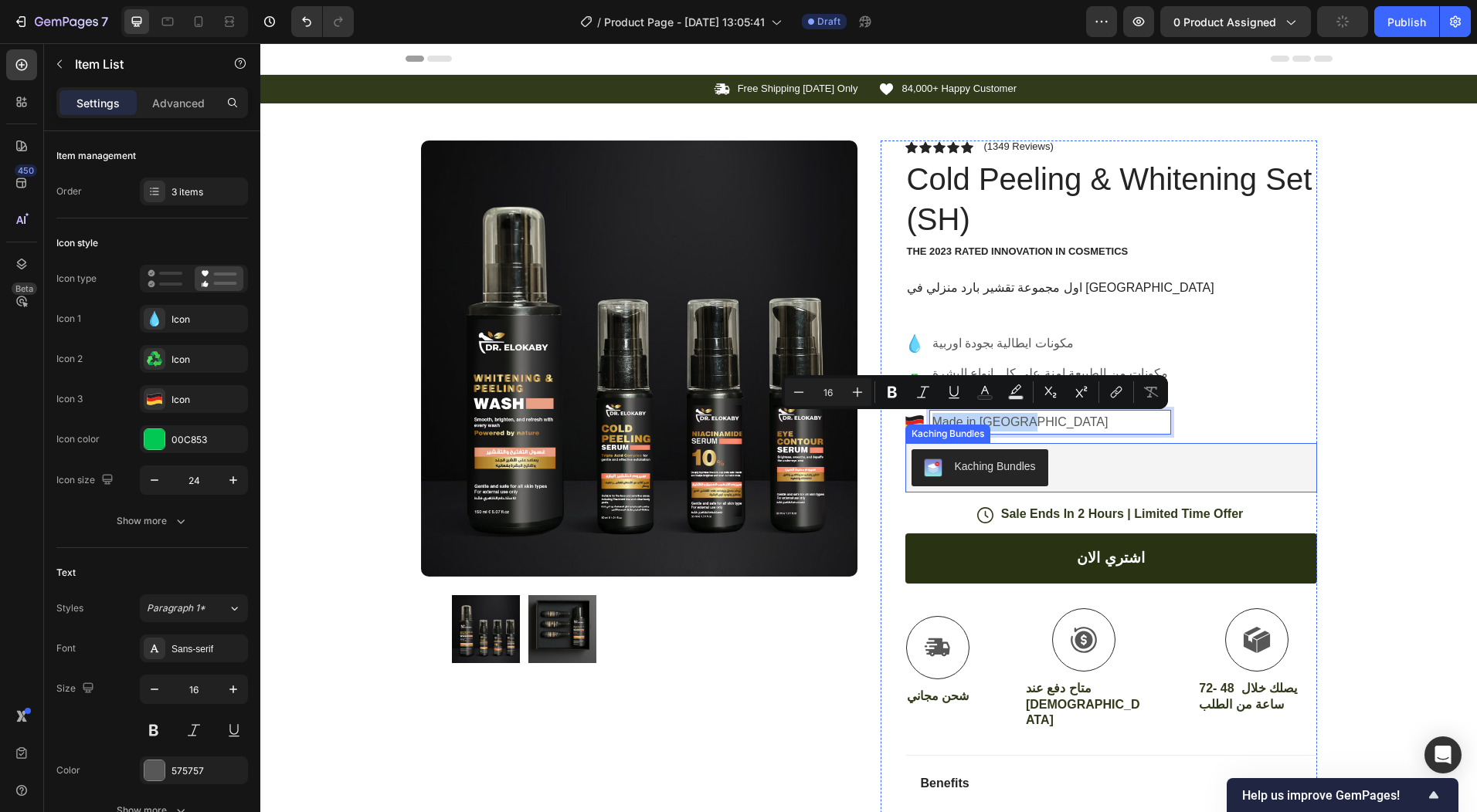
click at [1061, 469] on div "Kaching Bundles" at bounding box center [1111, 468] width 400 height 37
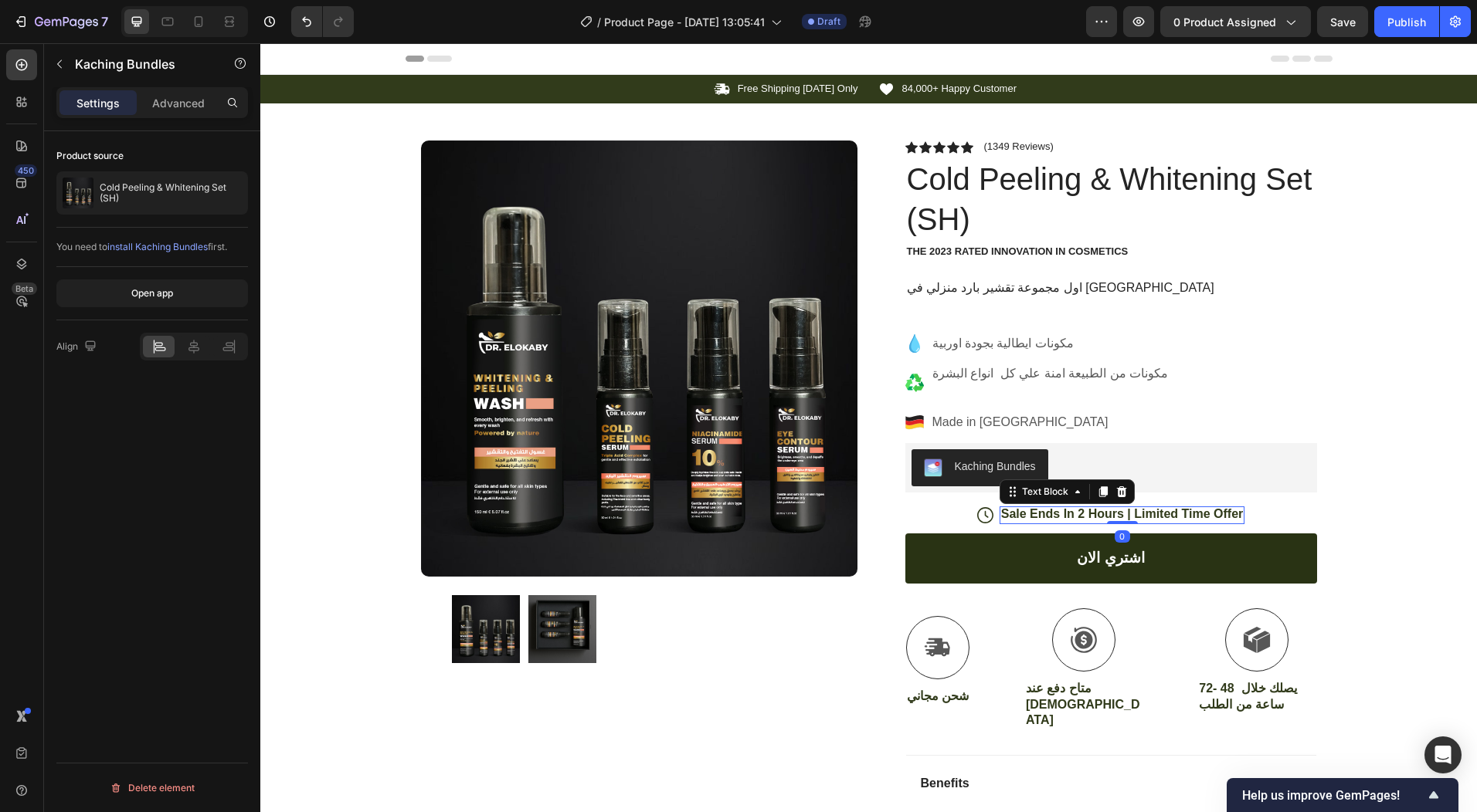
click at [1055, 510] on p "Sale Ends In 2 Hours | Limited Time Offer" at bounding box center [1122, 515] width 243 height 16
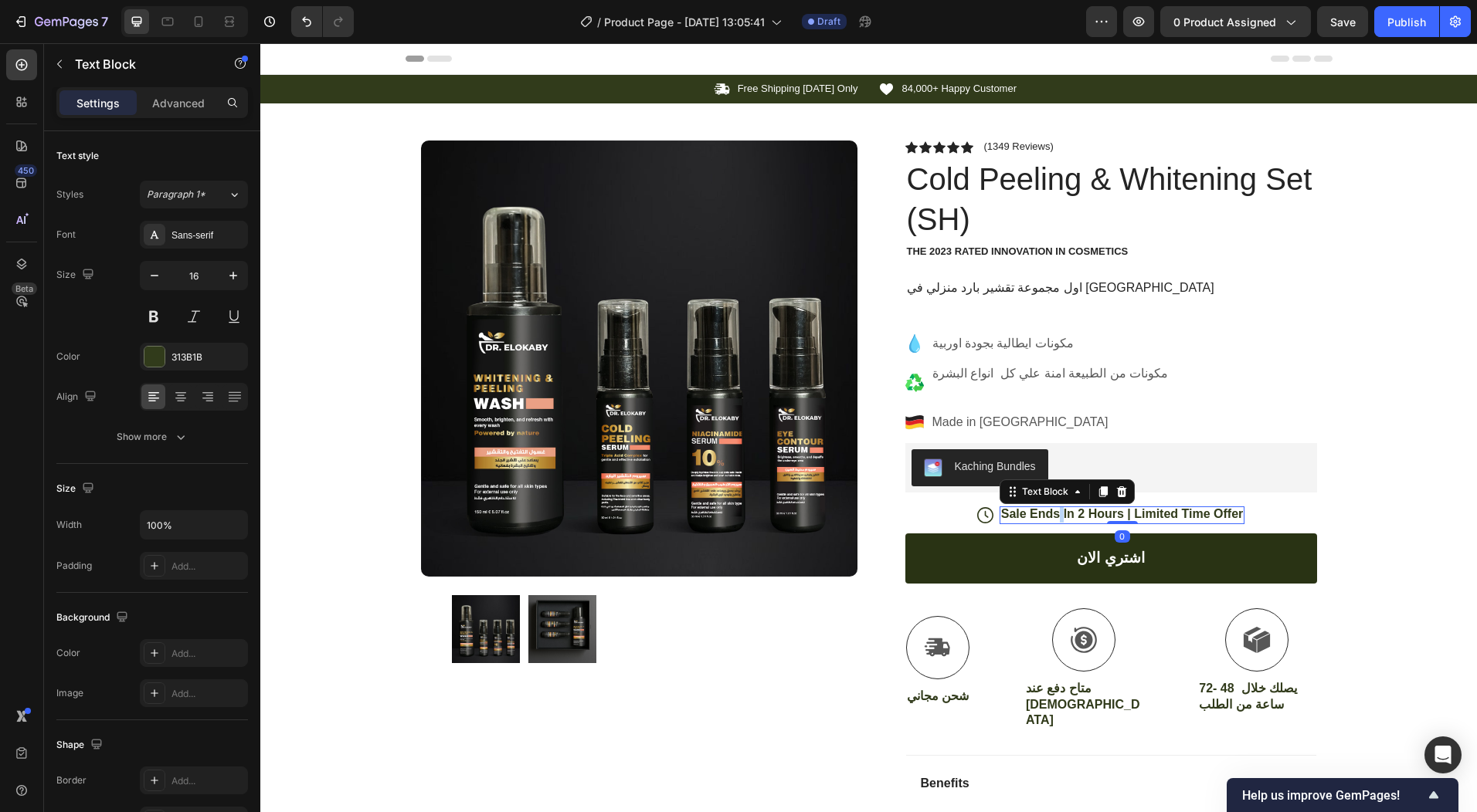
click at [1055, 510] on p "Sale Ends In 2 Hours | Limited Time Offer" at bounding box center [1122, 515] width 243 height 16
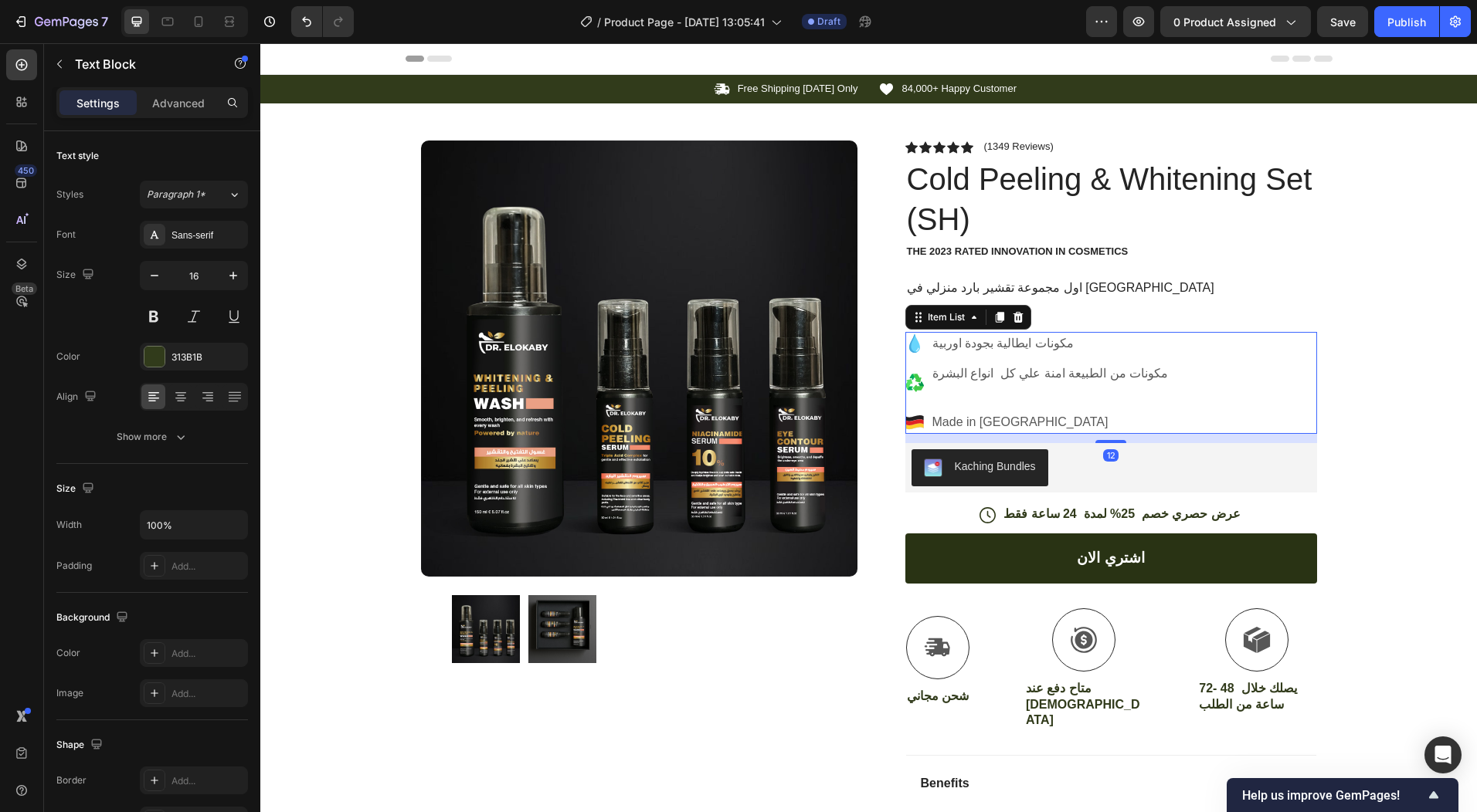
click at [970, 420] on p "Made in [GEOGRAPHIC_DATA]" at bounding box center [1050, 422] width 236 height 19
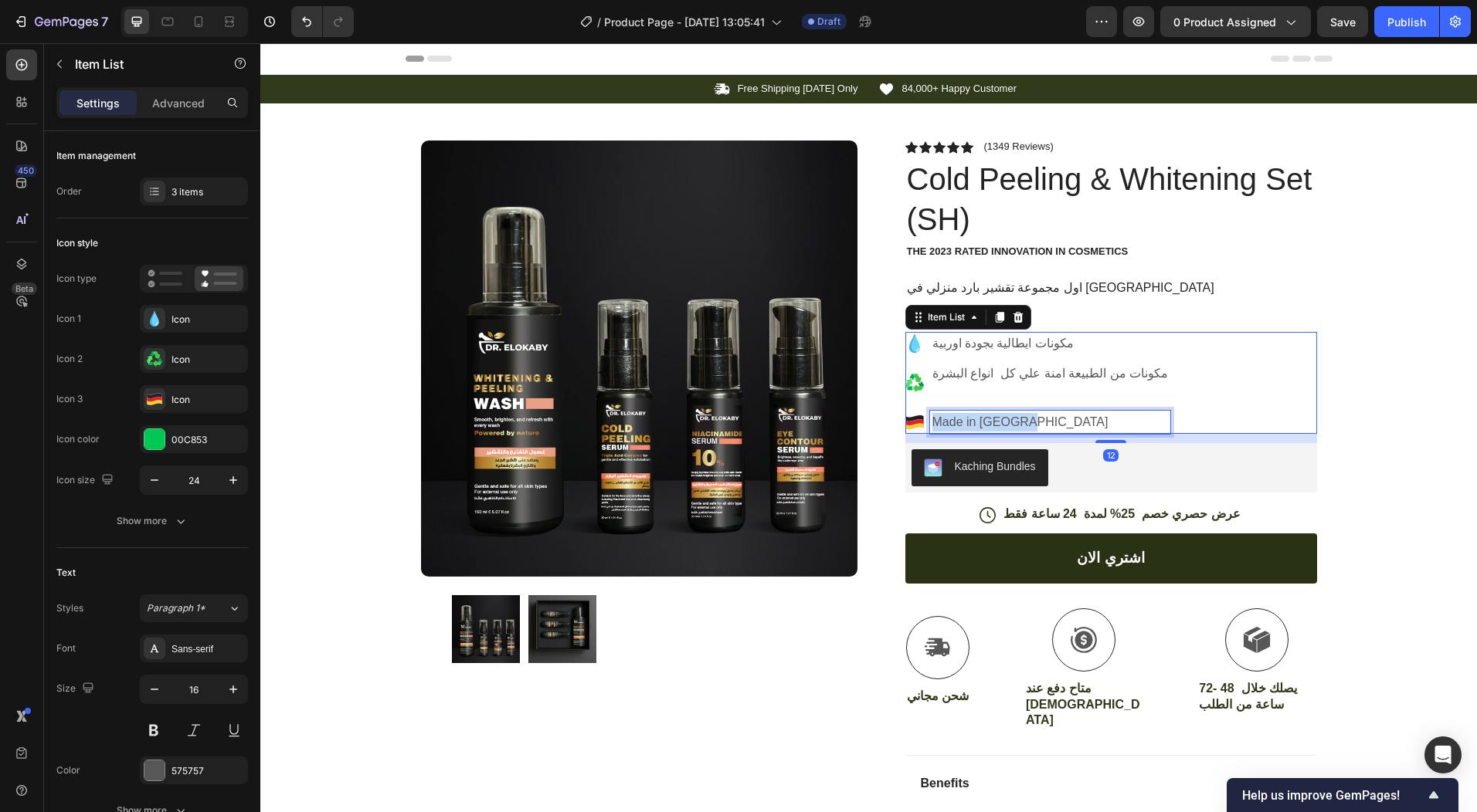
click at [970, 420] on p "Made in [GEOGRAPHIC_DATA]" at bounding box center [1050, 422] width 236 height 19
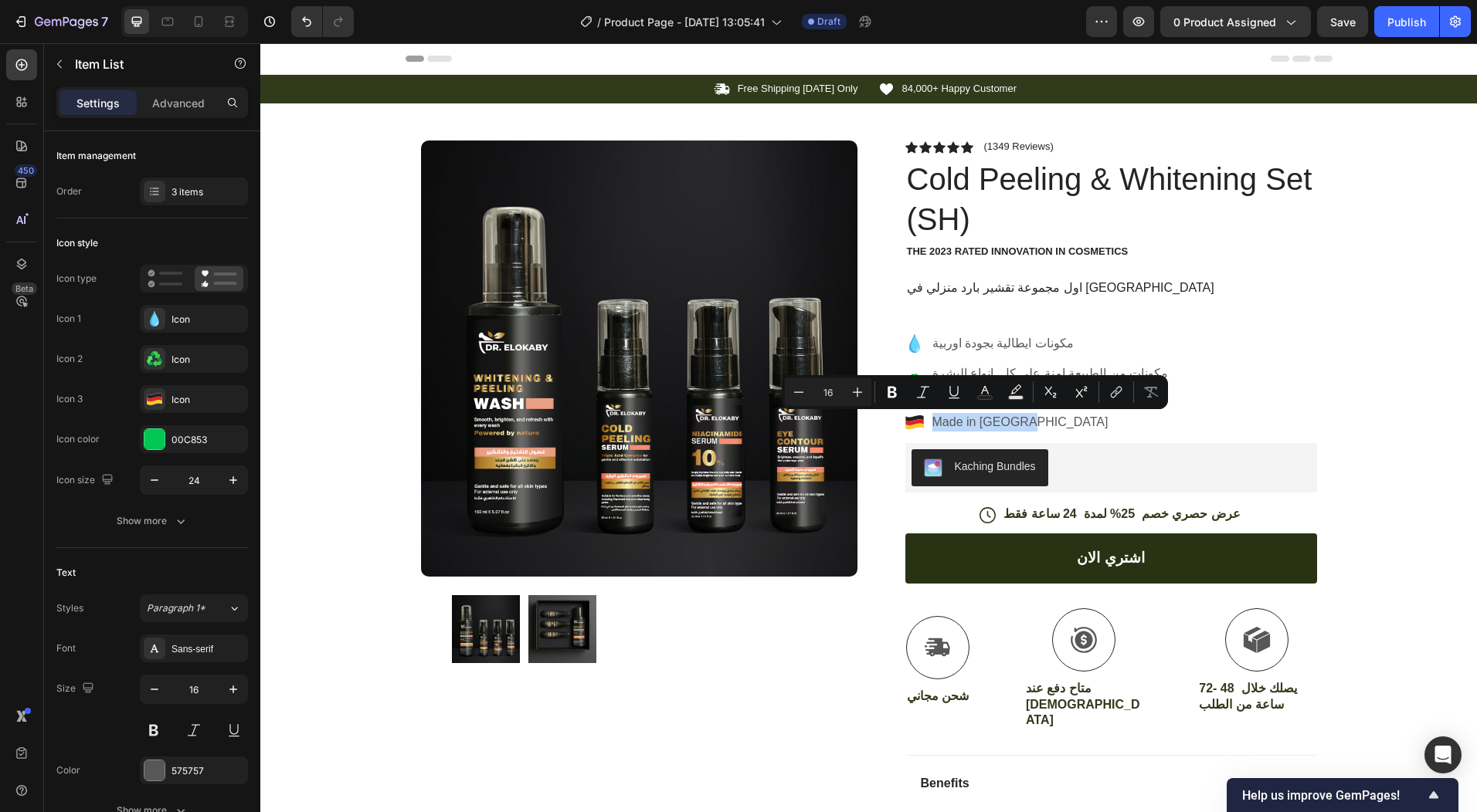
click at [909, 421] on icon at bounding box center [915, 422] width 18 height 6
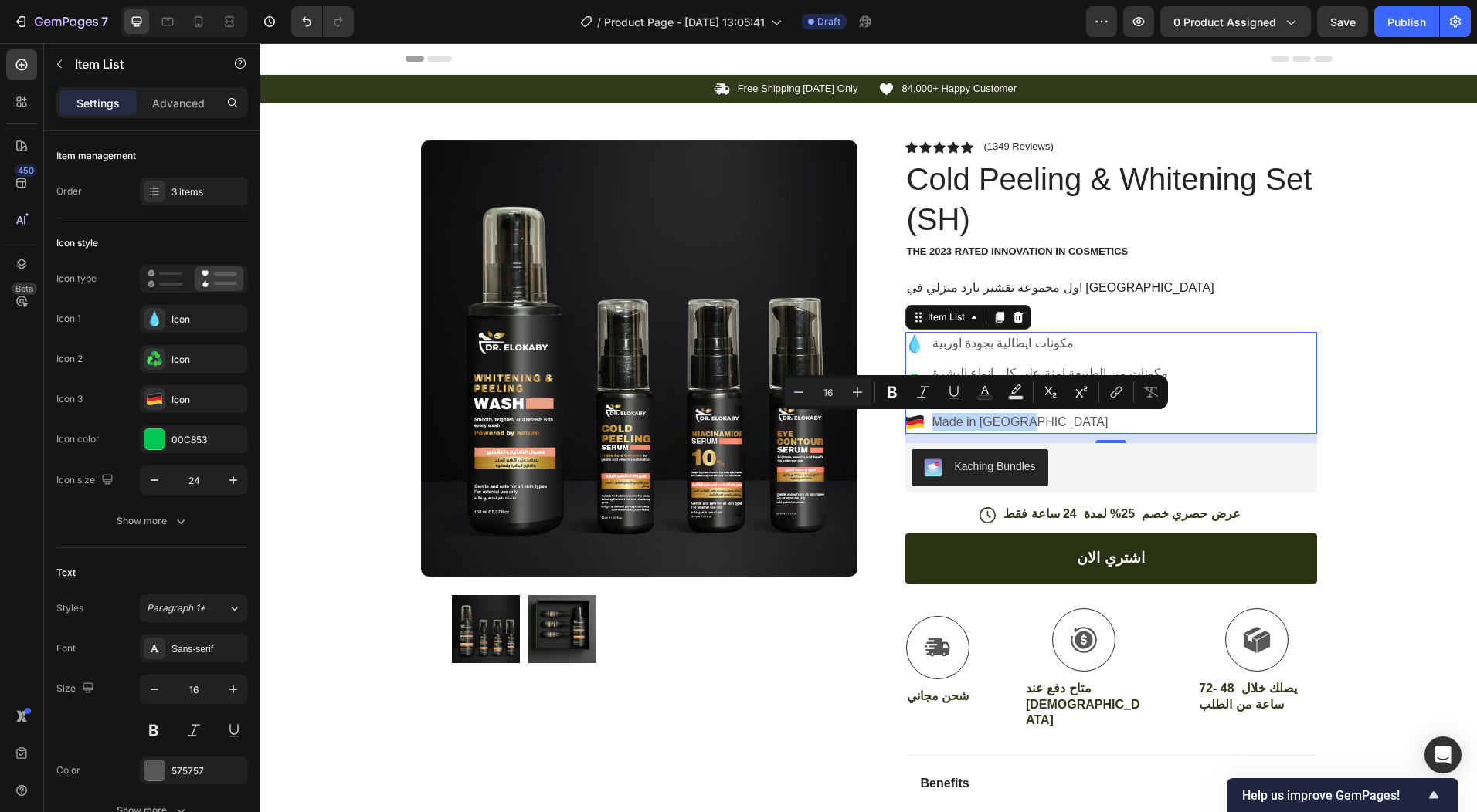
click at [909, 421] on icon at bounding box center [915, 422] width 18 height 6
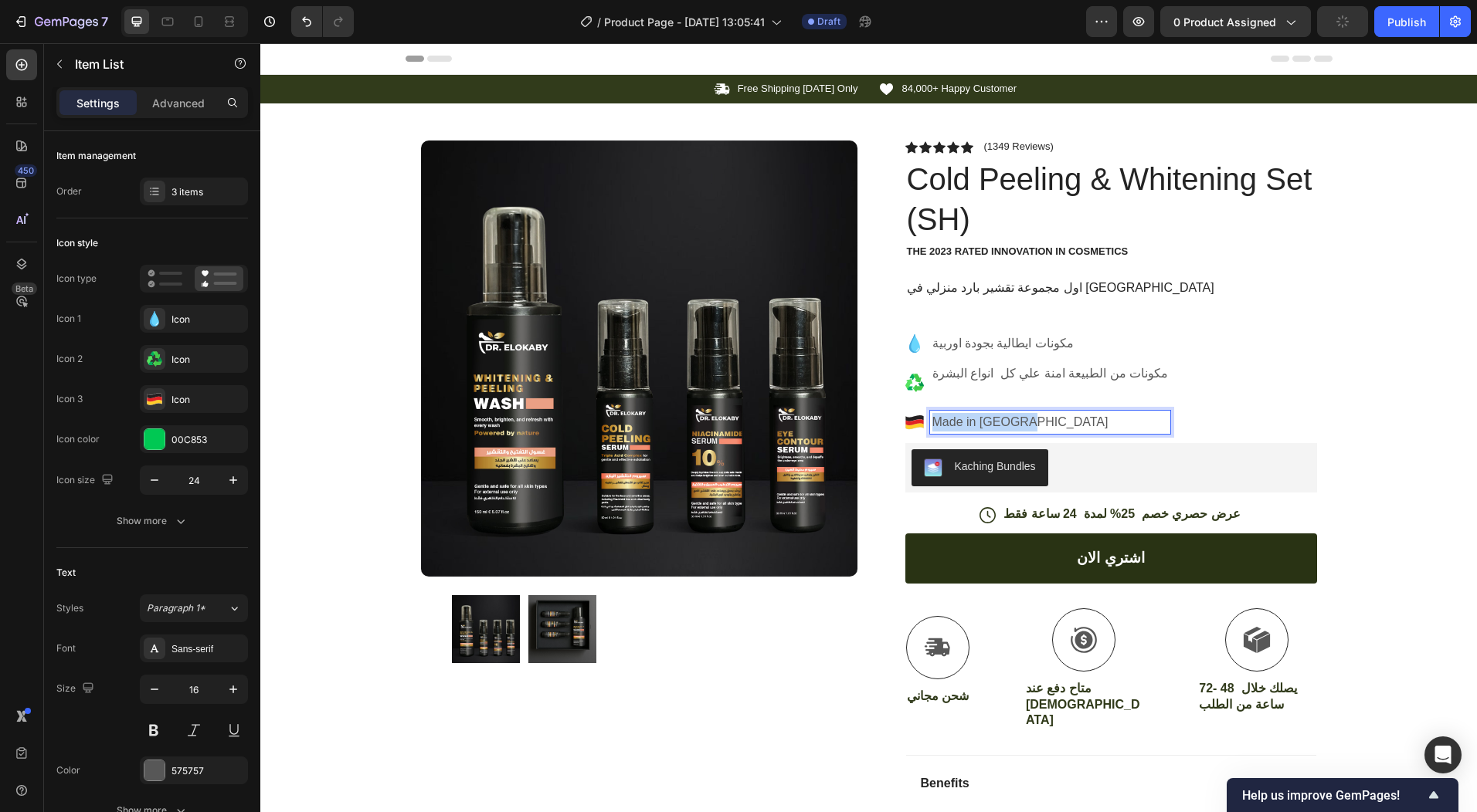
click at [930, 421] on div "Made in [GEOGRAPHIC_DATA]" at bounding box center [1050, 422] width 241 height 24
click at [1143, 420] on div "مكونات ايطالية بجودة اوربية مكونات من الطبيعة امنة علي كل انواع البشرة Made in …" at bounding box center [1111, 383] width 412 height 102
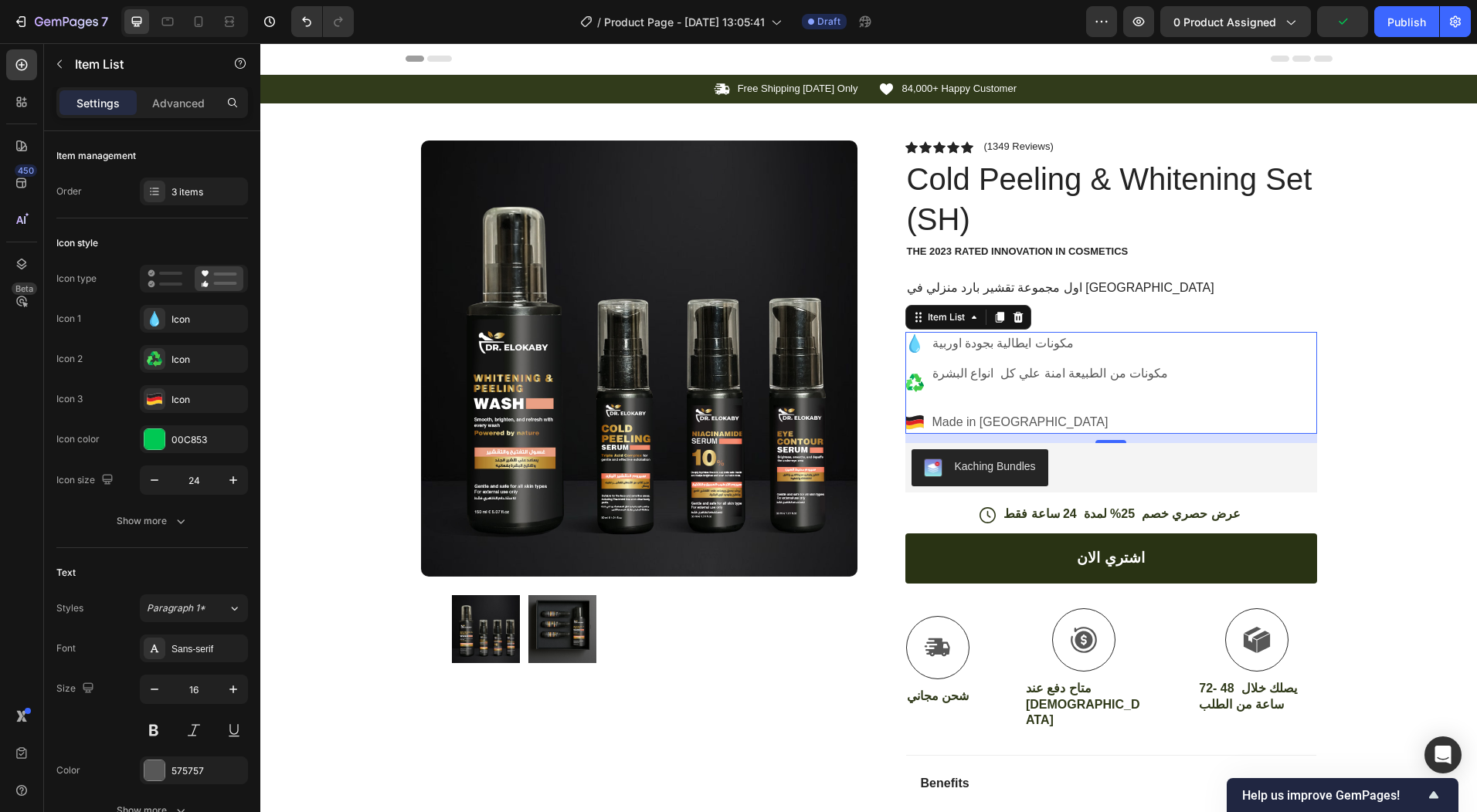
click at [1146, 414] on div "مكونات ايطالية بجودة اوربية مكونات من الطبيعة امنة علي كل انواع البشرة Made in …" at bounding box center [1111, 383] width 412 height 102
click at [1019, 421] on p "Made in [GEOGRAPHIC_DATA]" at bounding box center [1050, 422] width 236 height 19
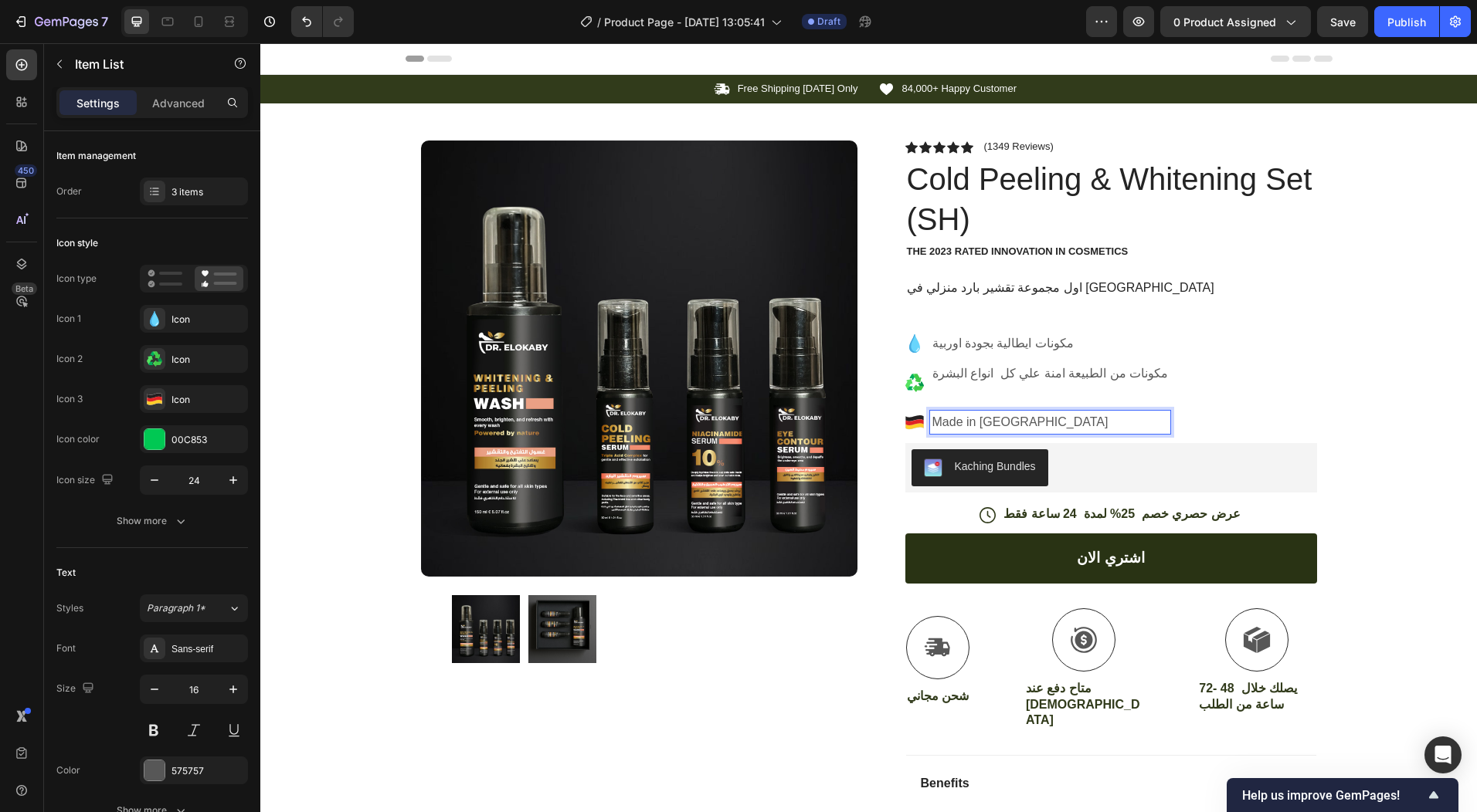
click at [1000, 420] on p "Made in [GEOGRAPHIC_DATA]" at bounding box center [1050, 422] width 236 height 19
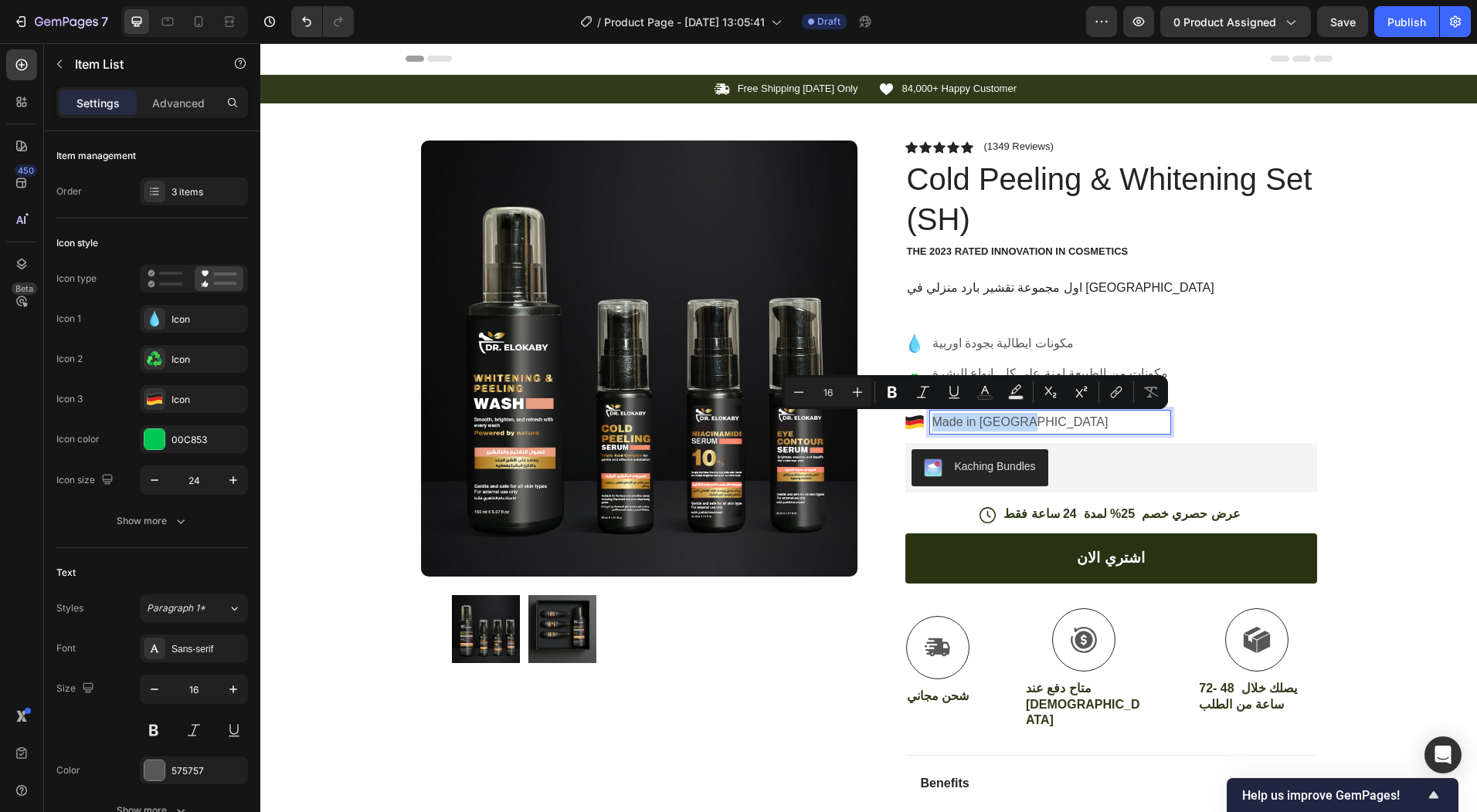
click at [1190, 413] on div "مكونات ايطالية بجودة اوربية مكونات من الطبيعة امنة علي كل انواع البشرة Made in …" at bounding box center [1111, 383] width 412 height 102
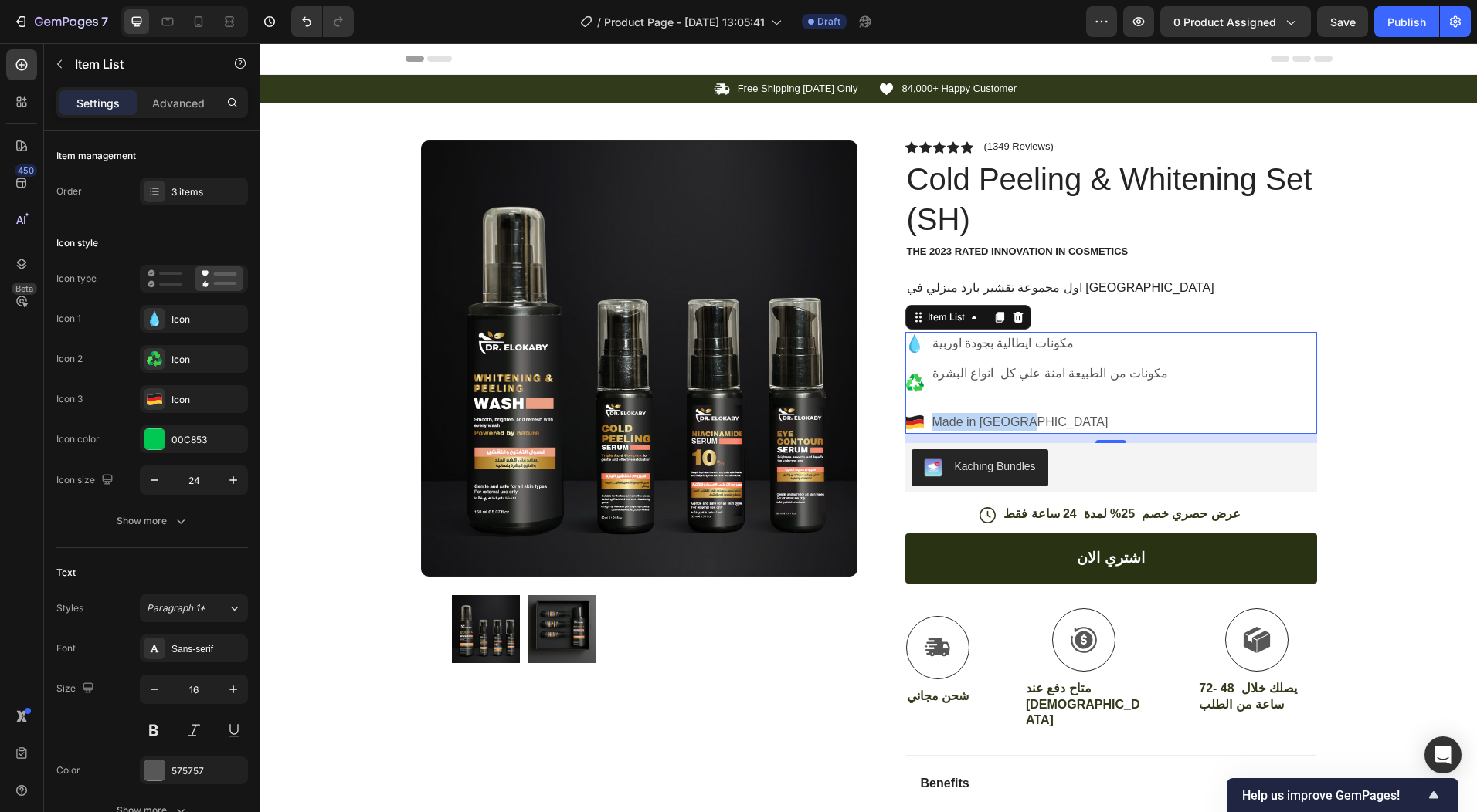
click at [1098, 416] on p "Made in [GEOGRAPHIC_DATA]" at bounding box center [1050, 422] width 236 height 19
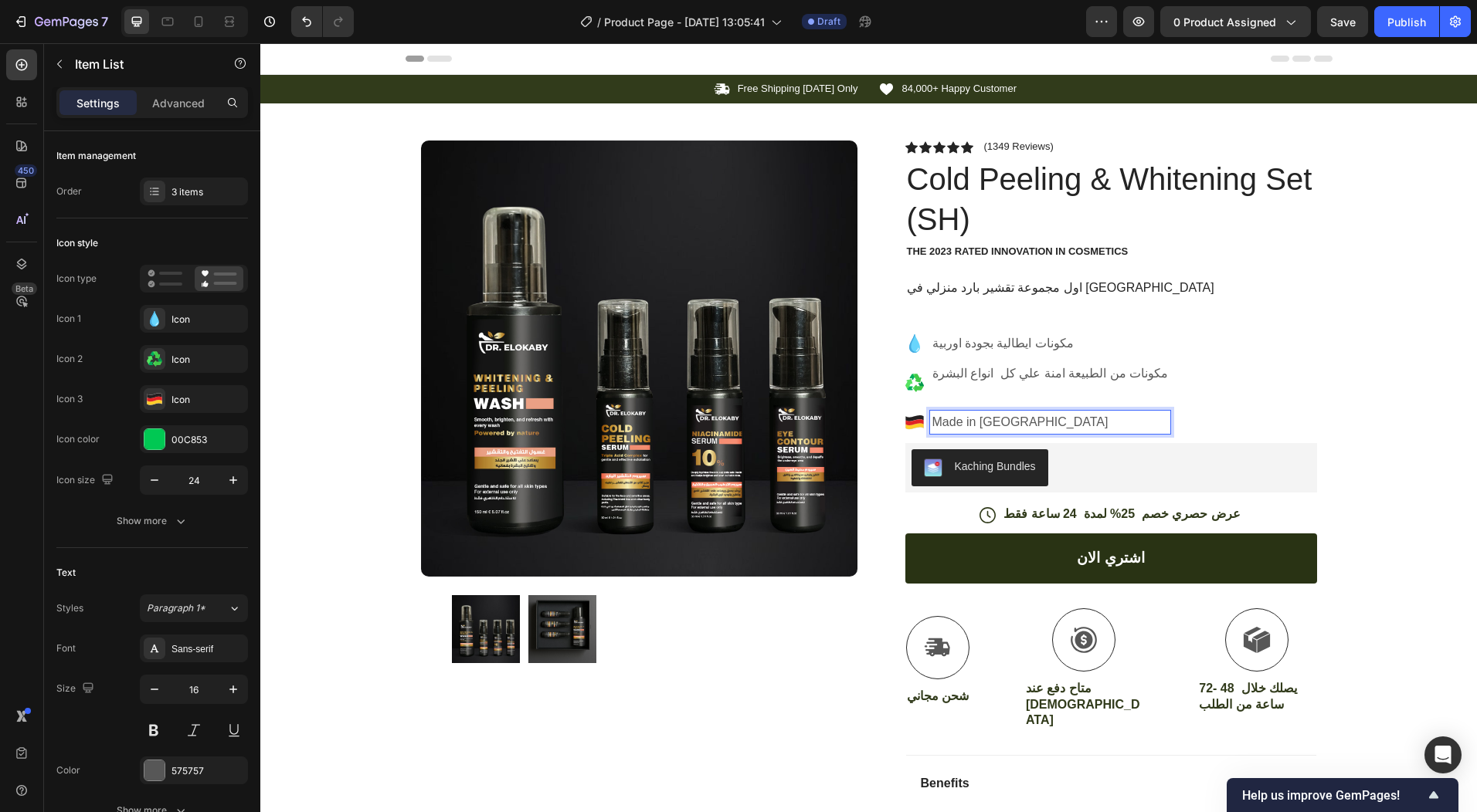
click at [1030, 421] on p "Made in [GEOGRAPHIC_DATA]" at bounding box center [1050, 422] width 236 height 19
click at [906, 421] on icon at bounding box center [915, 422] width 18 height 6
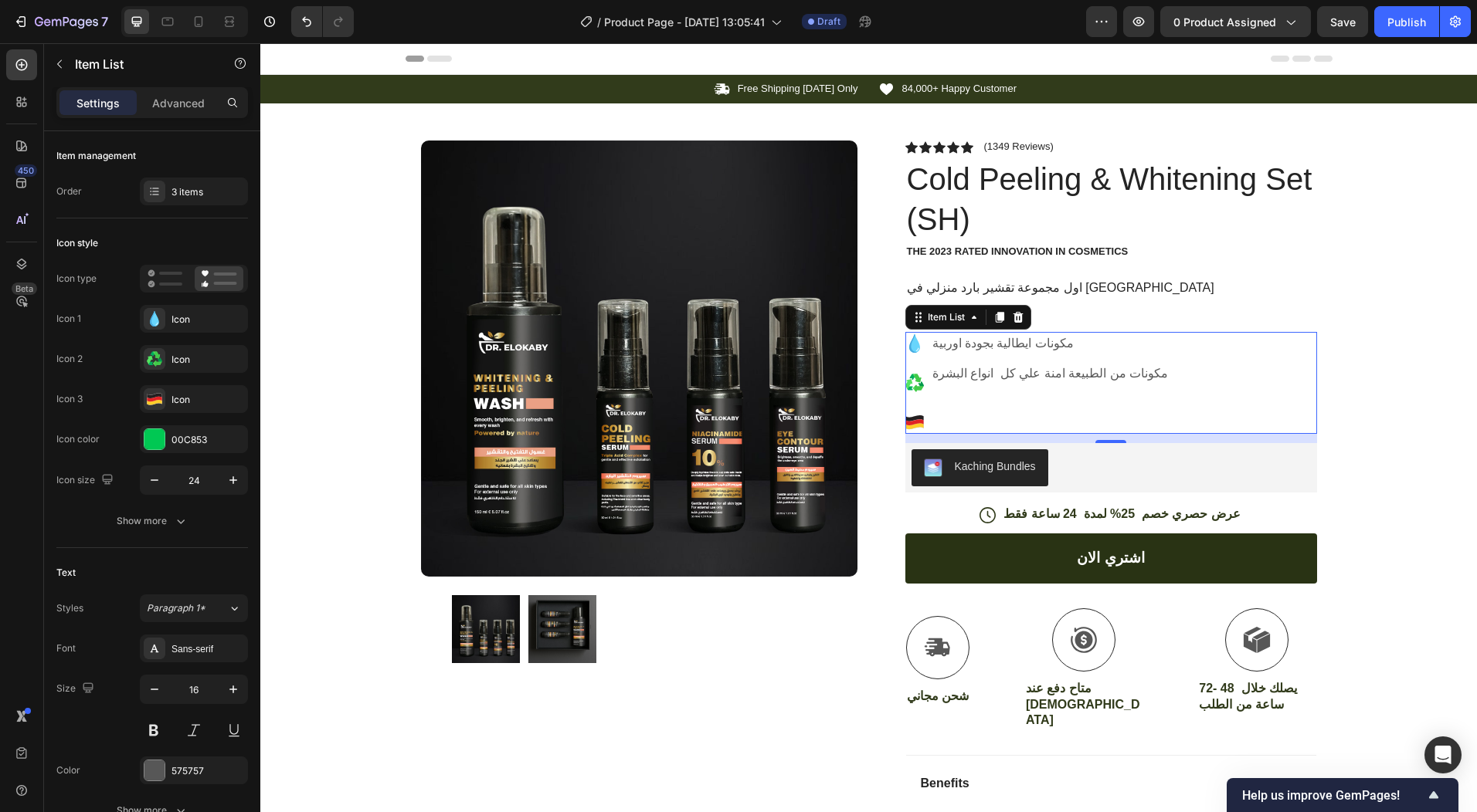
click at [907, 422] on icon at bounding box center [915, 422] width 18 height 6
click at [923, 415] on div at bounding box center [1038, 422] width 266 height 24
click at [930, 408] on div "مكونات ايطالية بجودة اوربية مكونات من الطبيعة امنة علي كل انواع البشرة" at bounding box center [1038, 383] width 266 height 102
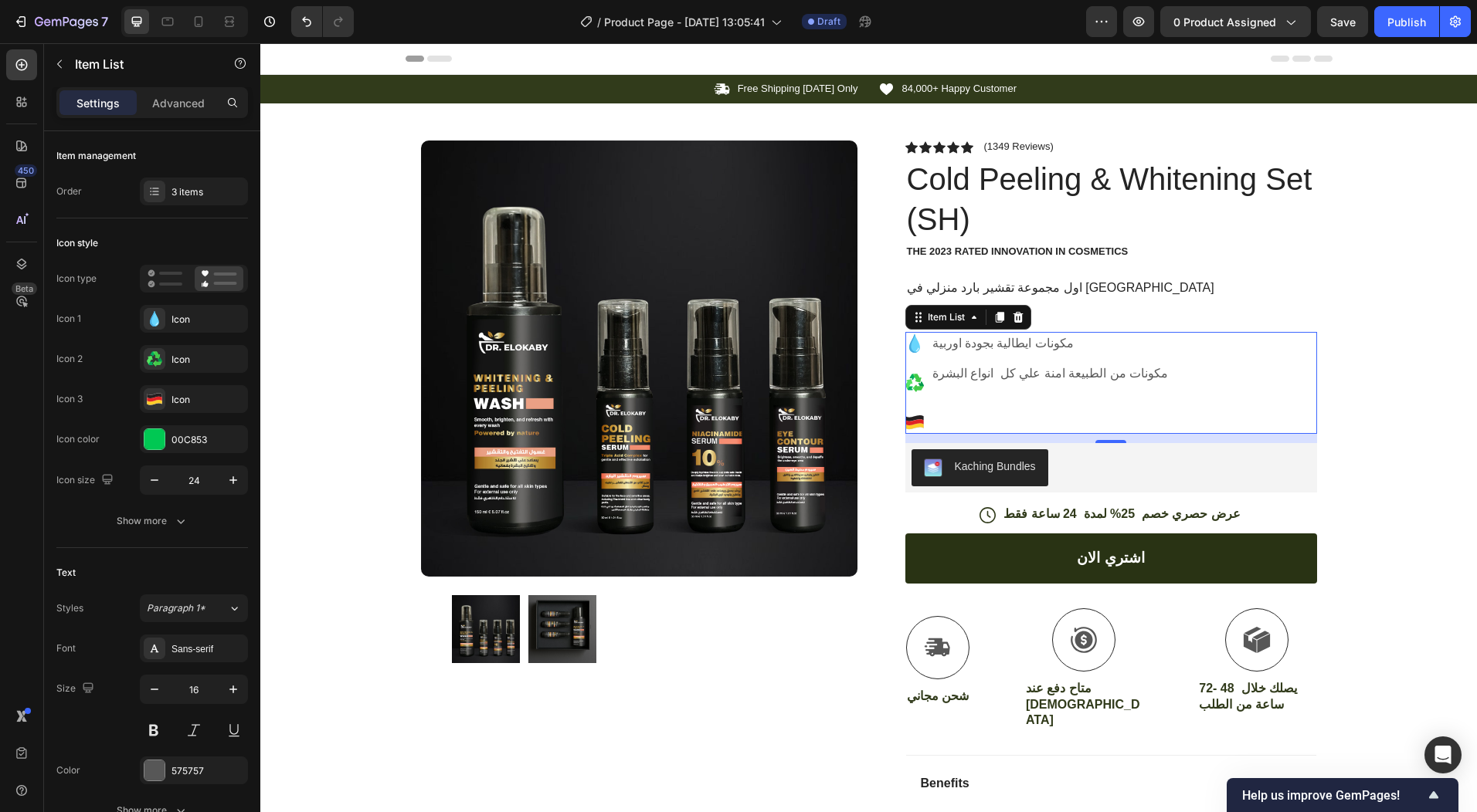
click at [930, 408] on div "مكونات ايطالية بجودة اوربية مكونات من الطبيعة امنة علي كل انواع البشرة" at bounding box center [1038, 383] width 266 height 102
click at [951, 413] on p "Rich Text Editor. Editing area: main" at bounding box center [1050, 422] width 236 height 19
click at [906, 421] on icon at bounding box center [915, 419] width 18 height 6
click at [934, 417] on p "Rich Text Editor. Editing area: main" at bounding box center [1050, 422] width 236 height 19
click at [909, 425] on icon at bounding box center [915, 426] width 18 height 6
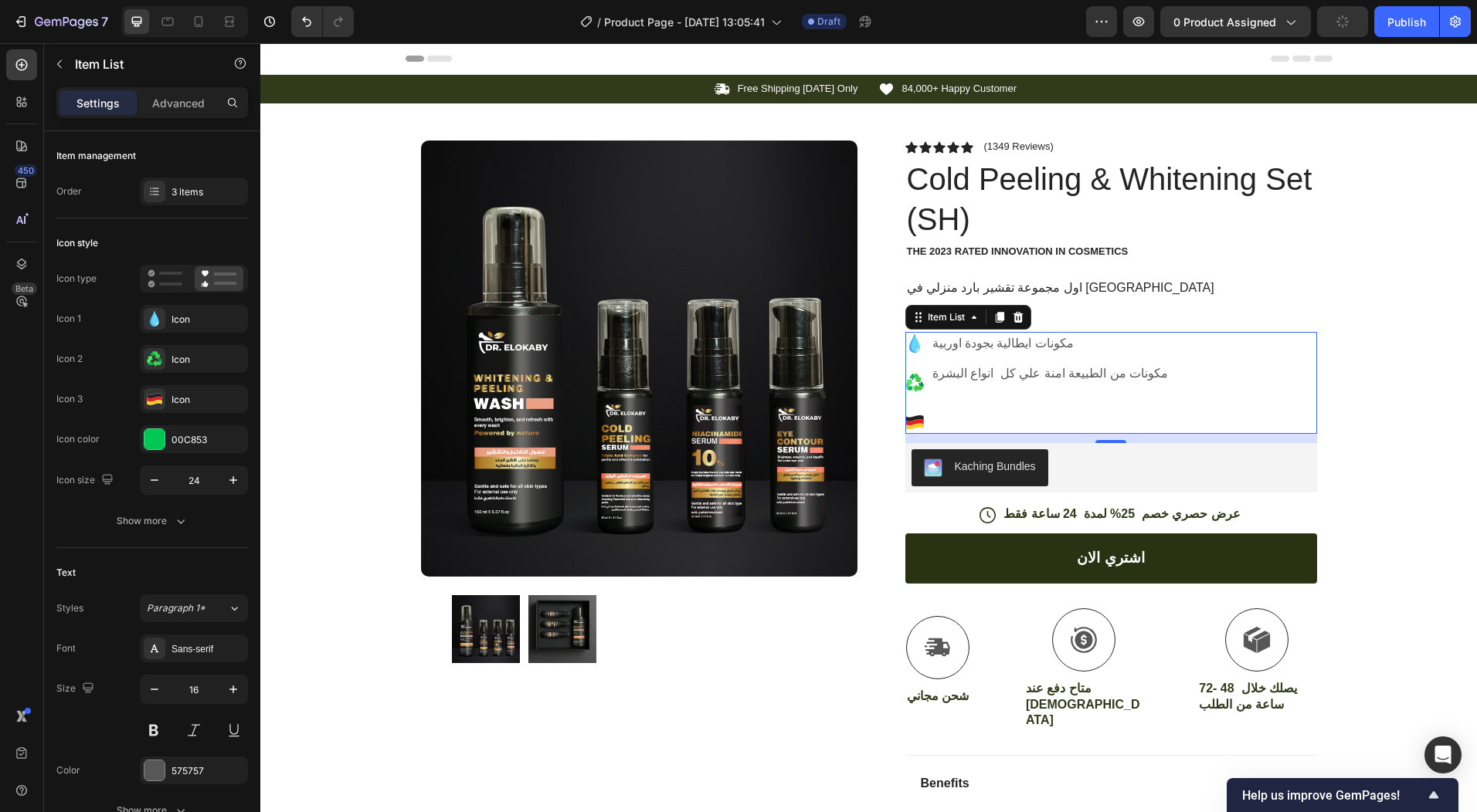
click at [909, 426] on icon at bounding box center [915, 426] width 18 height 6
click at [933, 417] on p "Rich Text Editor. Editing area: main" at bounding box center [1050, 422] width 236 height 19
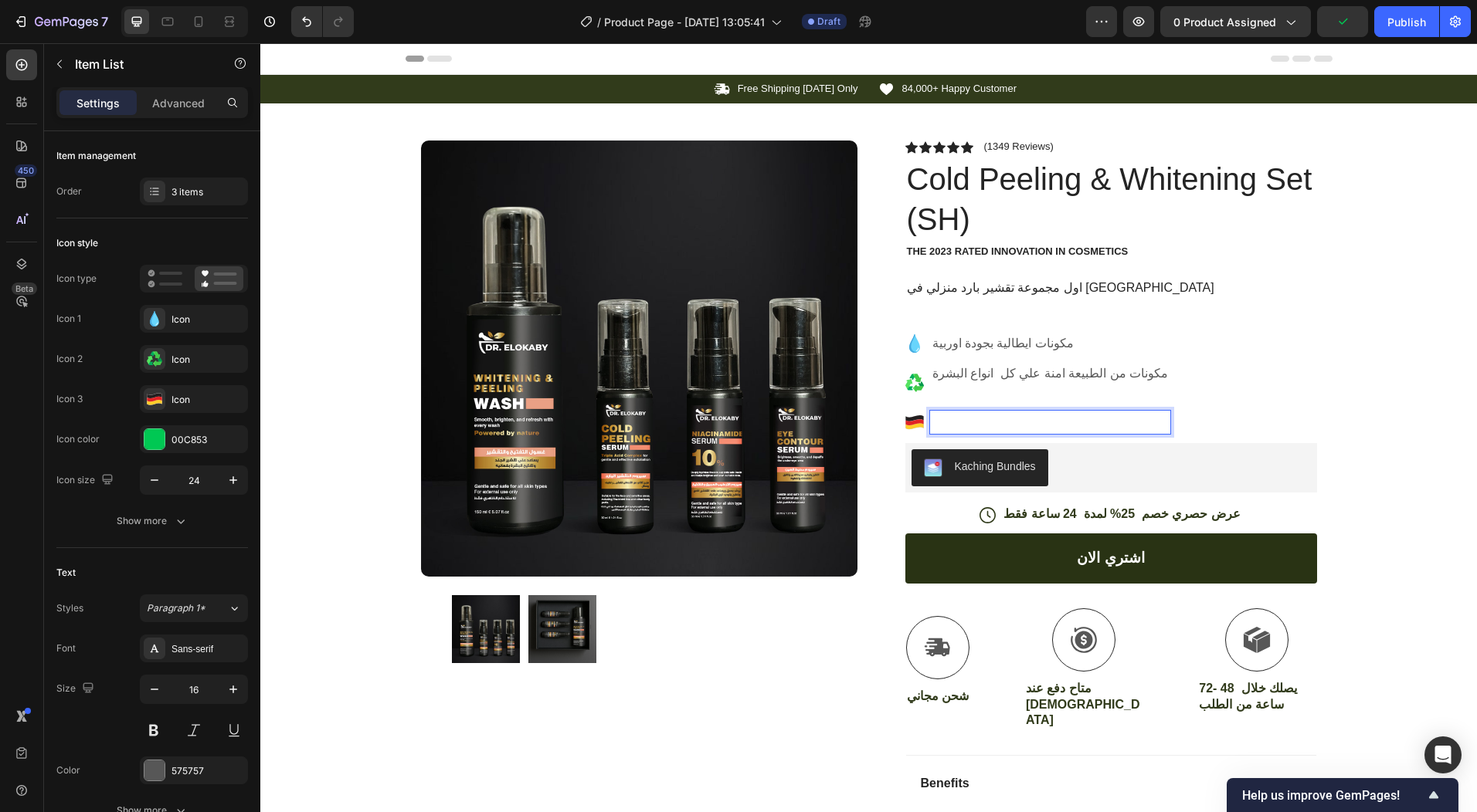
click at [933, 417] on p "Rich Text Editor. Editing area: main" at bounding box center [1050, 422] width 236 height 19
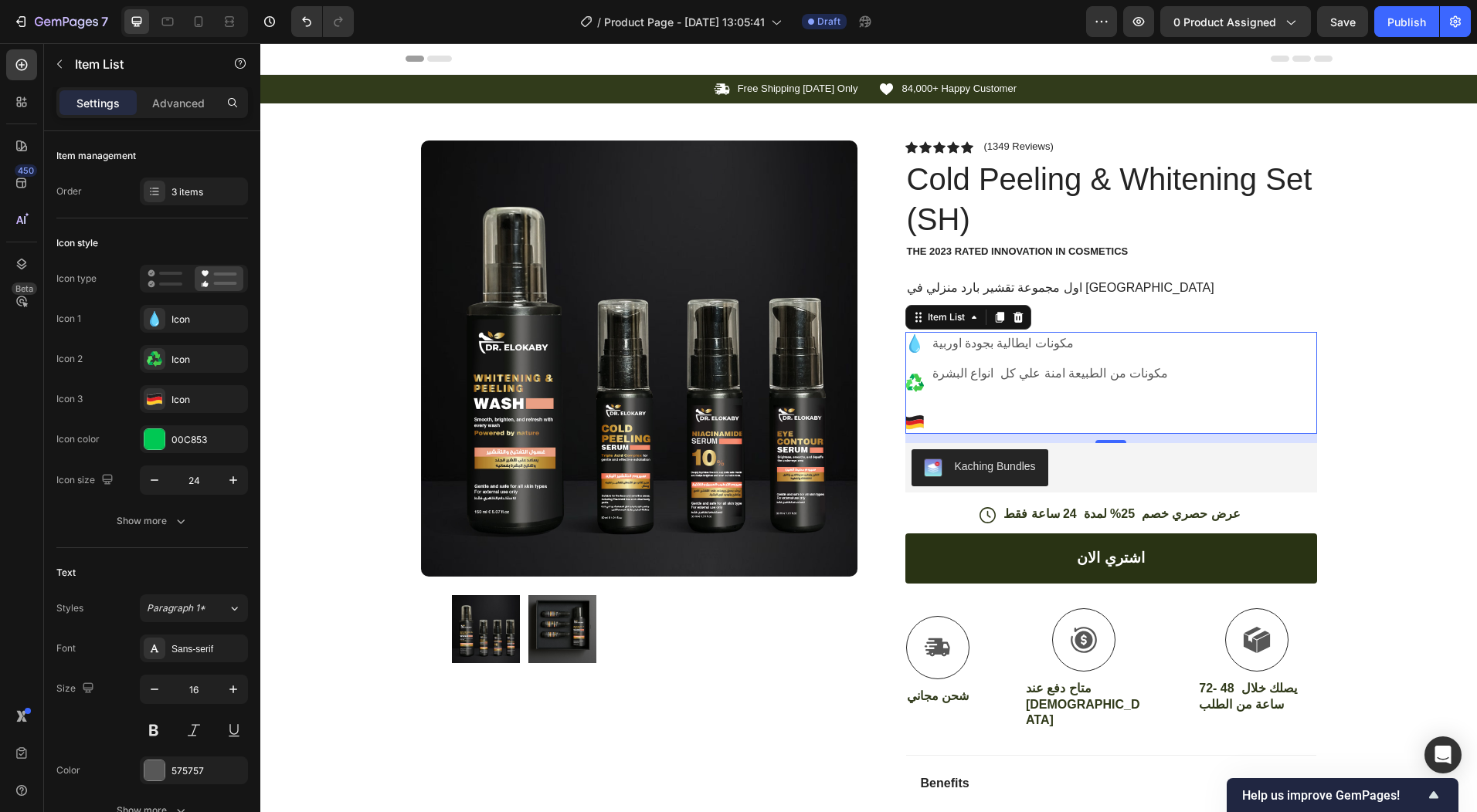
drag, startPoint x: 905, startPoint y: 421, endPoint x: 963, endPoint y: 425, distance: 58.1
click at [963, 425] on div at bounding box center [1038, 422] width 266 height 24
click at [1143, 418] on div "مكونات ايطالية بجودة اوربية مكونات من الطبيعة امنة علي كل انواع البشرة" at bounding box center [1111, 383] width 412 height 102
drag, startPoint x: 1140, startPoint y: 416, endPoint x: 918, endPoint y: 418, distance: 222.0
click at [918, 418] on div "مكونات ايطالية بجودة اوربية مكونات من الطبيعة امنة علي كل انواع البشرة" at bounding box center [1111, 383] width 412 height 102
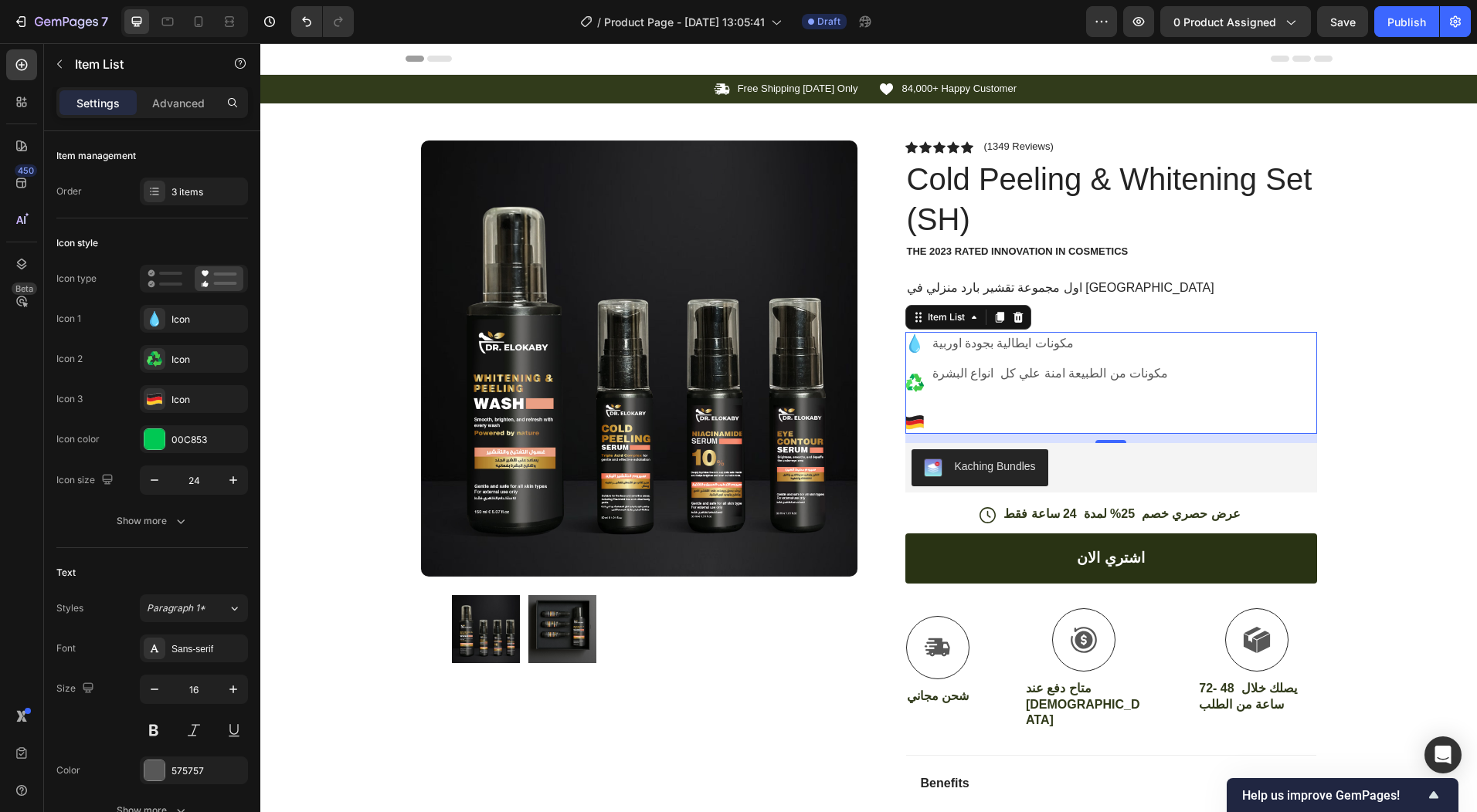
click at [914, 419] on icon at bounding box center [915, 419] width 18 height 6
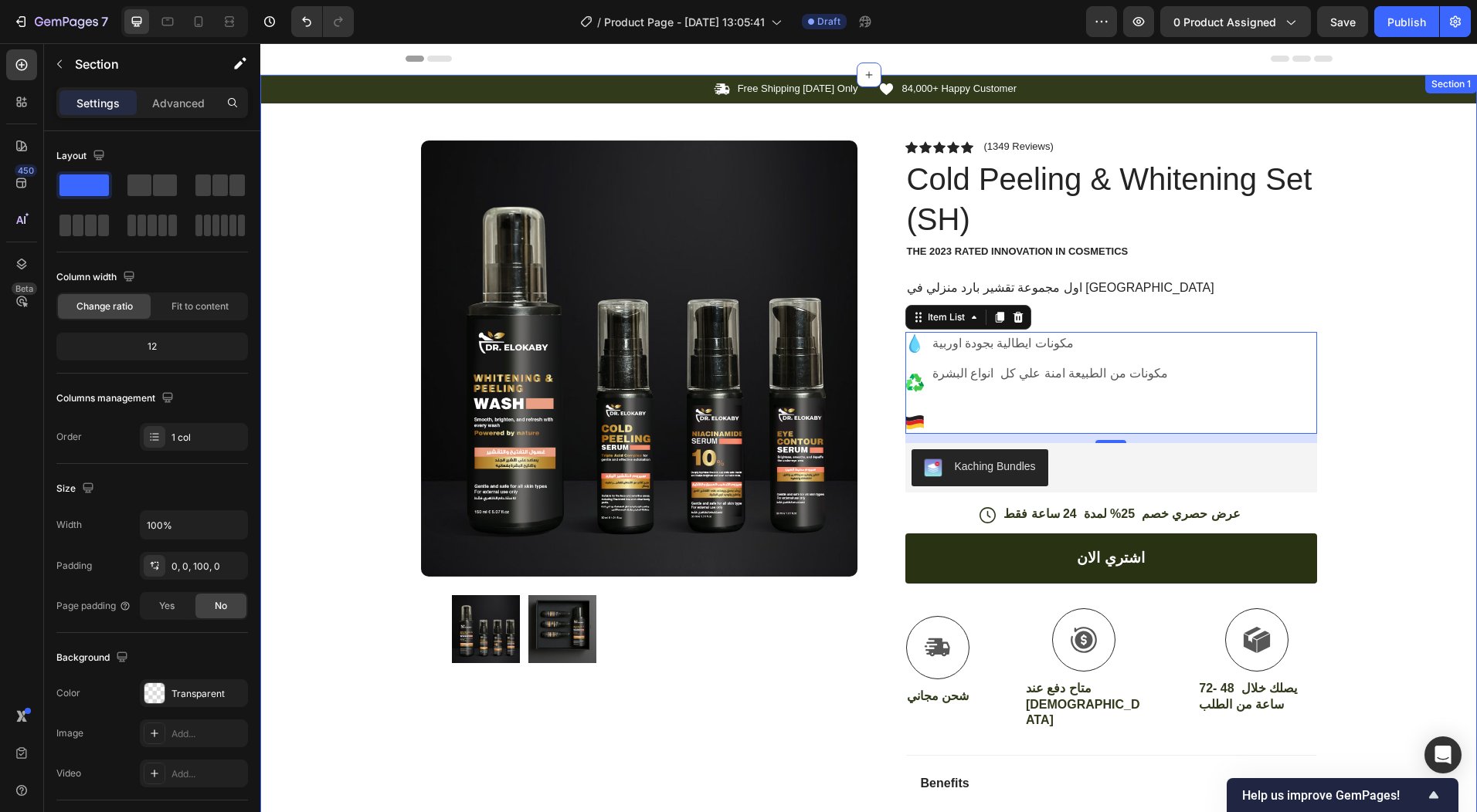
click at [1368, 445] on div "Icon Free Shipping [DATE] Only Text Block Row Icon 84,000+ Happy Customer Text …" at bounding box center [868, 534] width 1217 height 920
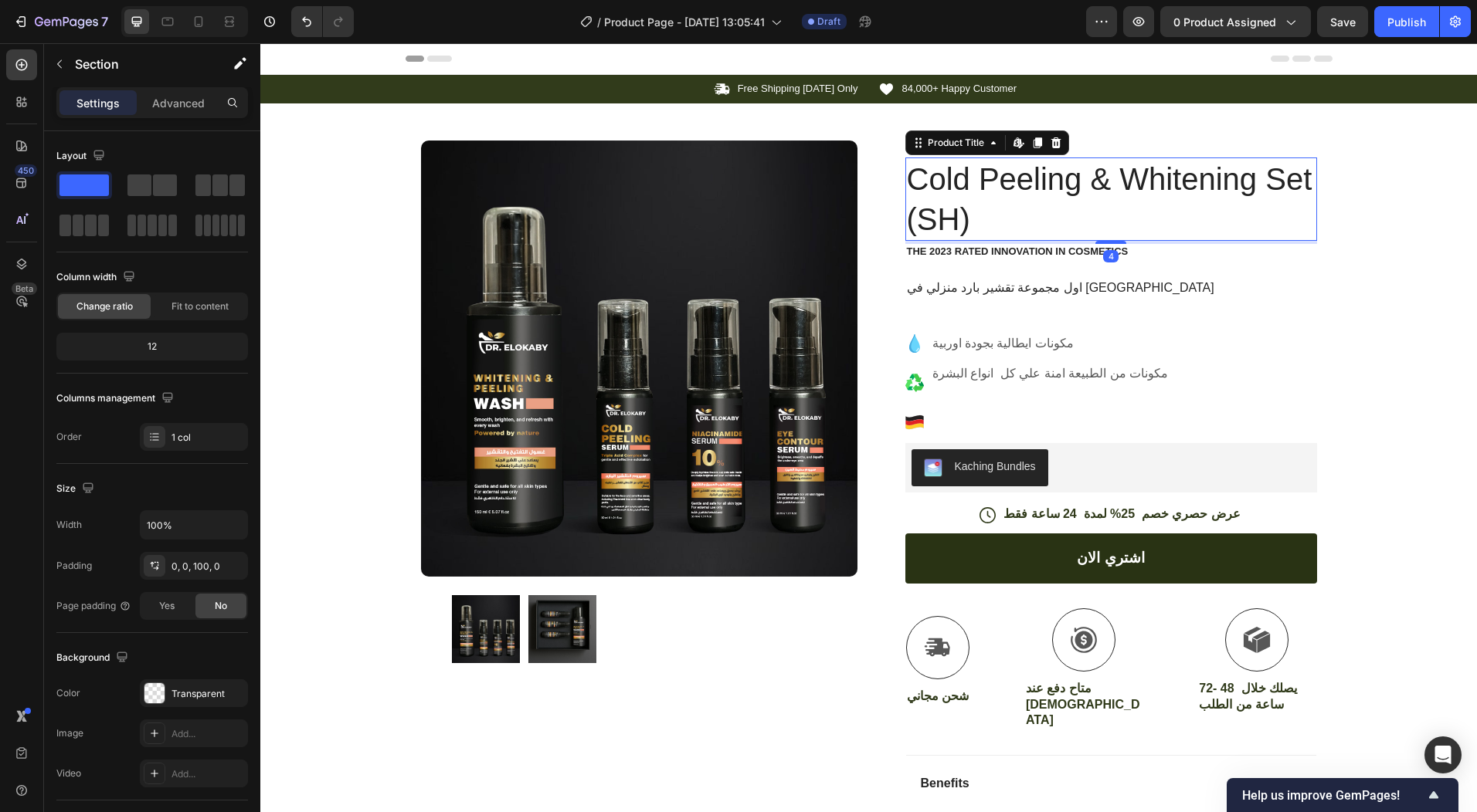
click at [1023, 181] on h1 "Cold Peeling & Whitening Set (SH)" at bounding box center [1111, 199] width 412 height 84
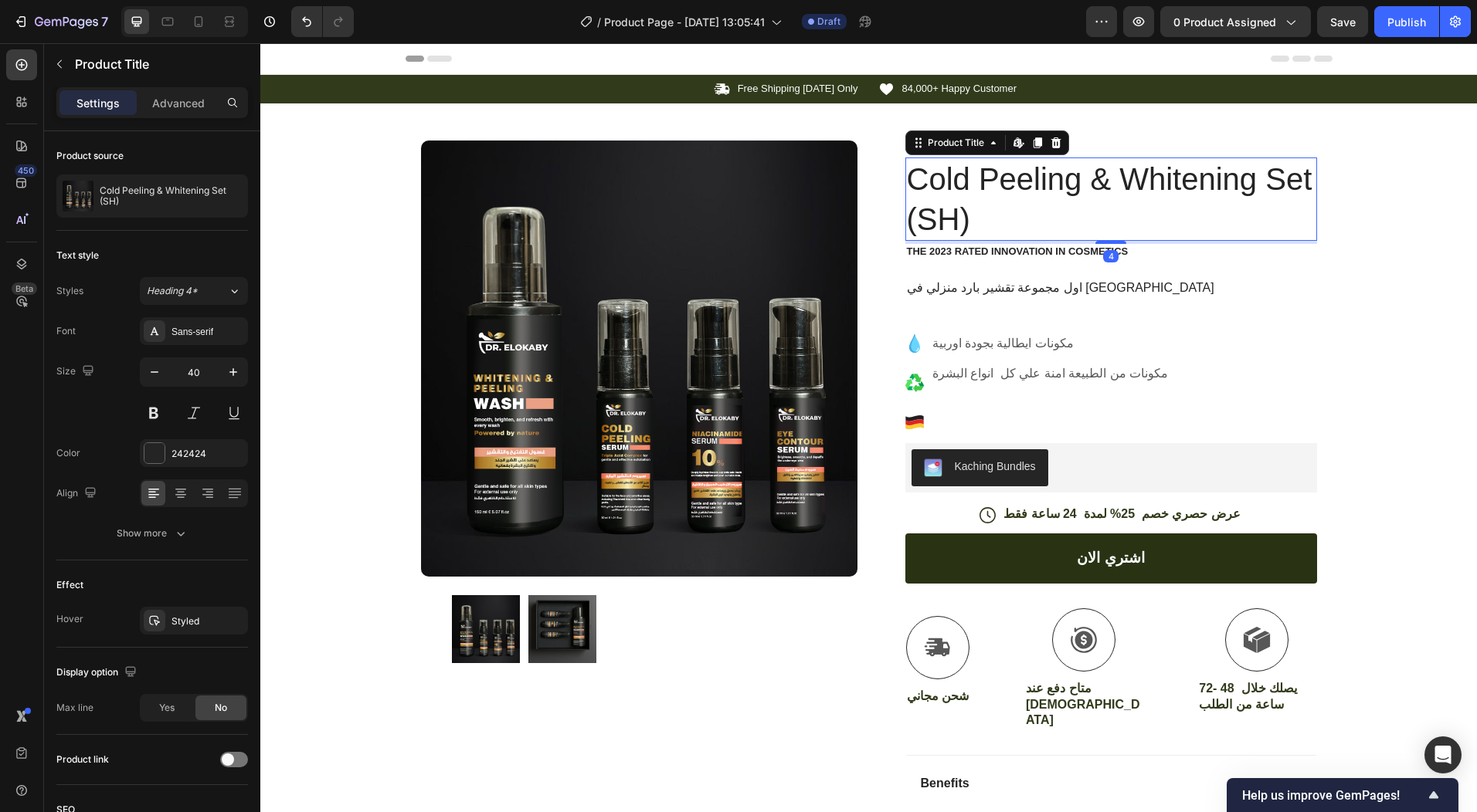
click at [1023, 181] on h1 "Cold Peeling & Whitening Set (SH)" at bounding box center [1111, 199] width 412 height 84
click at [1015, 171] on h1 "Cold Peeling & Whitening Set (SH)" at bounding box center [1111, 199] width 412 height 84
click at [954, 143] on div "Product Title" at bounding box center [955, 142] width 63 height 14
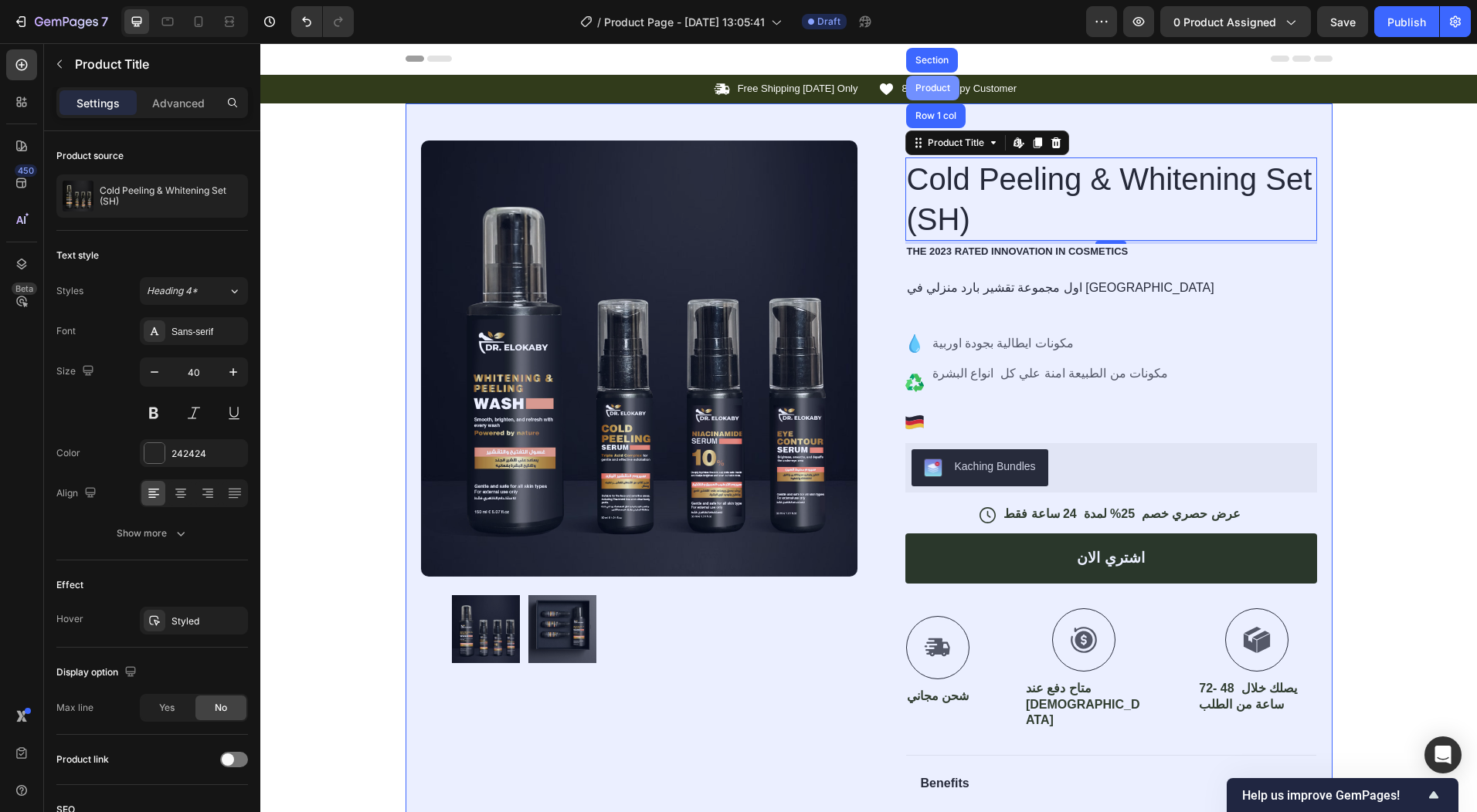
click at [929, 93] on div "Product" at bounding box center [933, 88] width 54 height 24
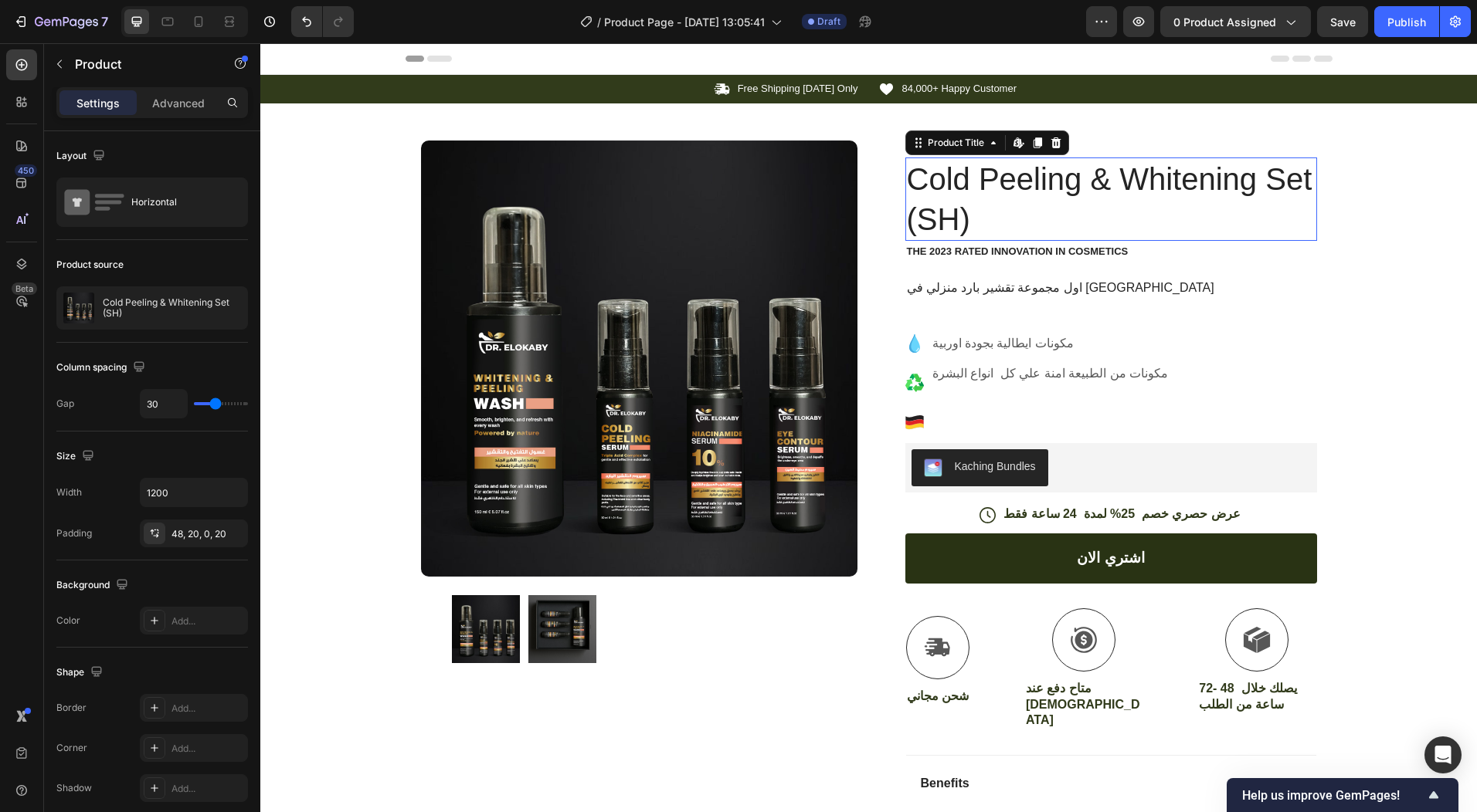
click at [983, 180] on h1 "Cold Peeling & Whitening Set (SH)" at bounding box center [1111, 199] width 412 height 84
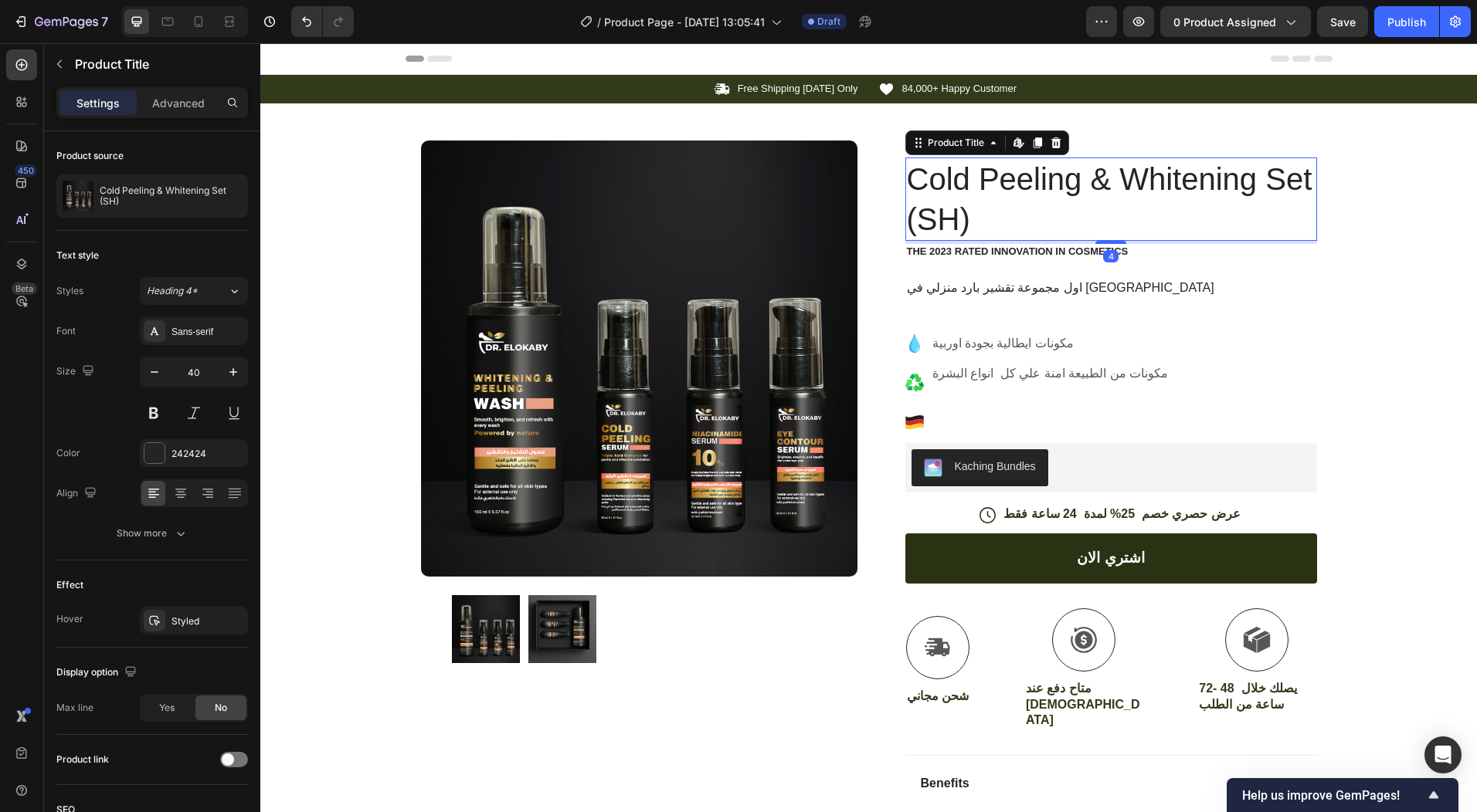
click at [983, 180] on h1 "Cold Peeling & Whitening Set (SH)" at bounding box center [1111, 199] width 412 height 84
click at [952, 140] on div "Product Title" at bounding box center [955, 142] width 63 height 14
click at [1168, 175] on h1 "Cold Peeling & Whitening Set (SH)" at bounding box center [1111, 199] width 412 height 84
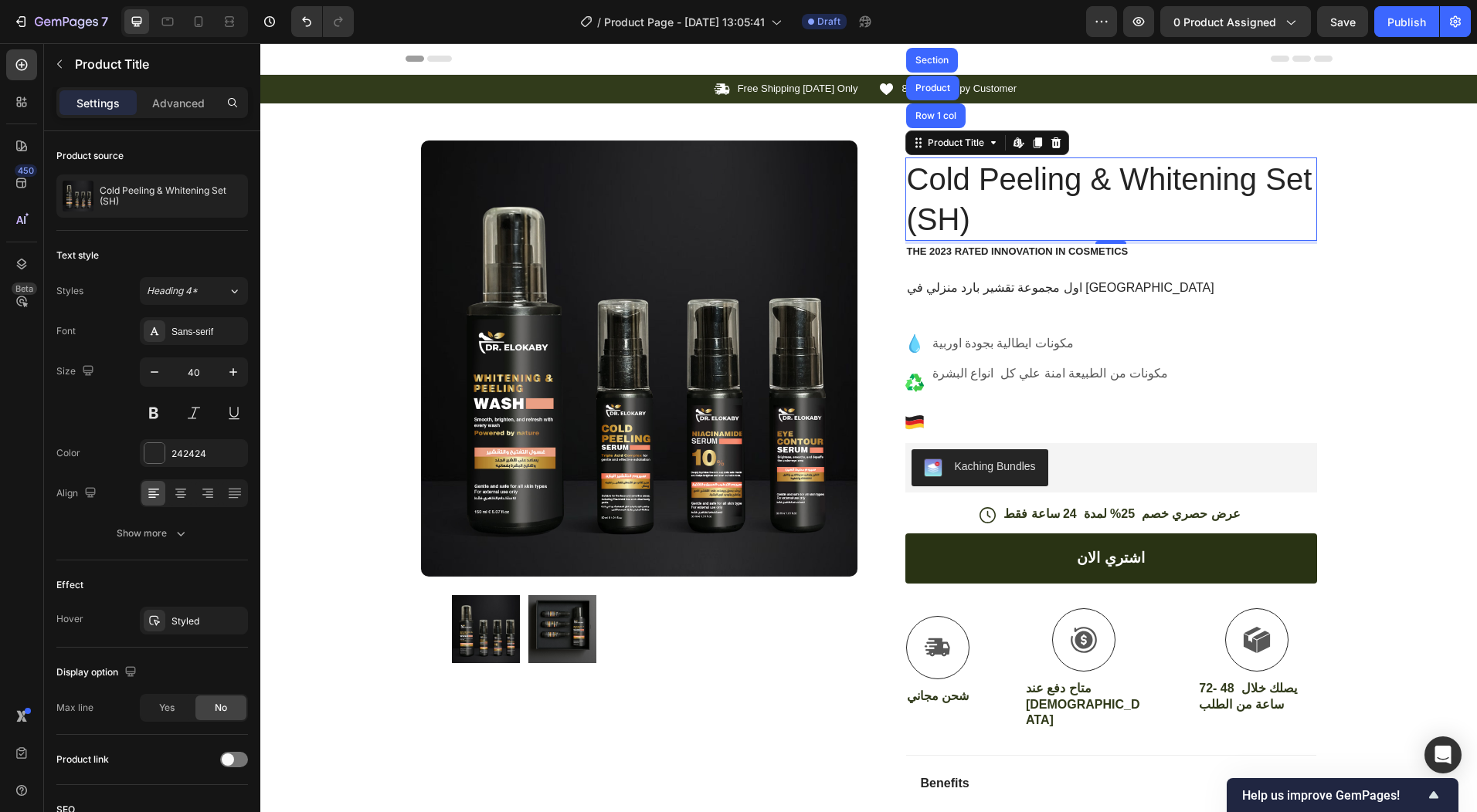
click at [1168, 175] on h1 "Cold Peeling & Whitening Set (SH)" at bounding box center [1111, 199] width 412 height 84
click at [1208, 172] on h1 "Cold Peeling & Whitening Set (SH)" at bounding box center [1111, 199] width 412 height 84
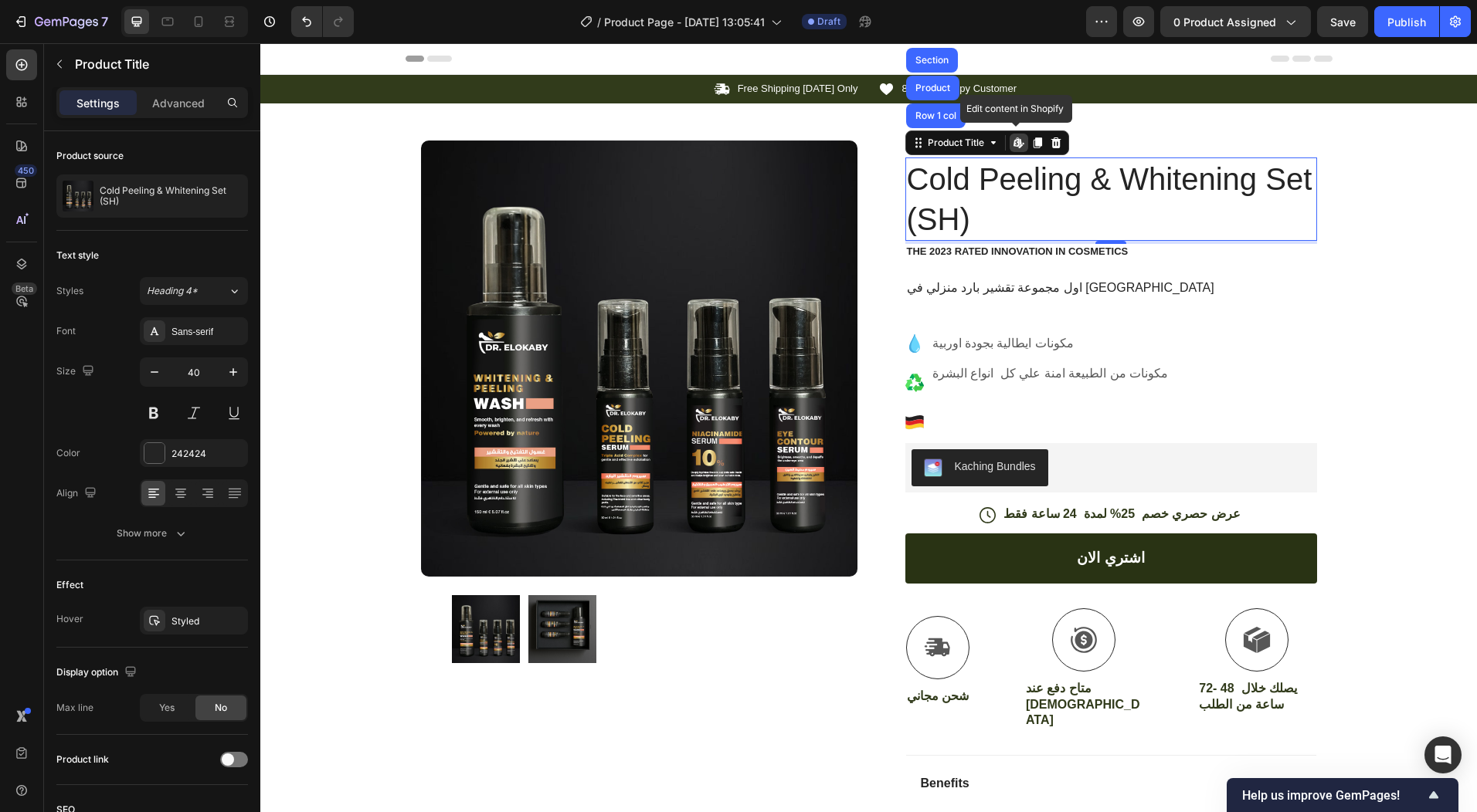
click at [1208, 172] on h1 "Cold Peeling & Whitening Set (SH)" at bounding box center [1111, 199] width 412 height 84
click at [999, 172] on h1 "Cold Peeling & Whitening Set (SH)" at bounding box center [1111, 199] width 412 height 84
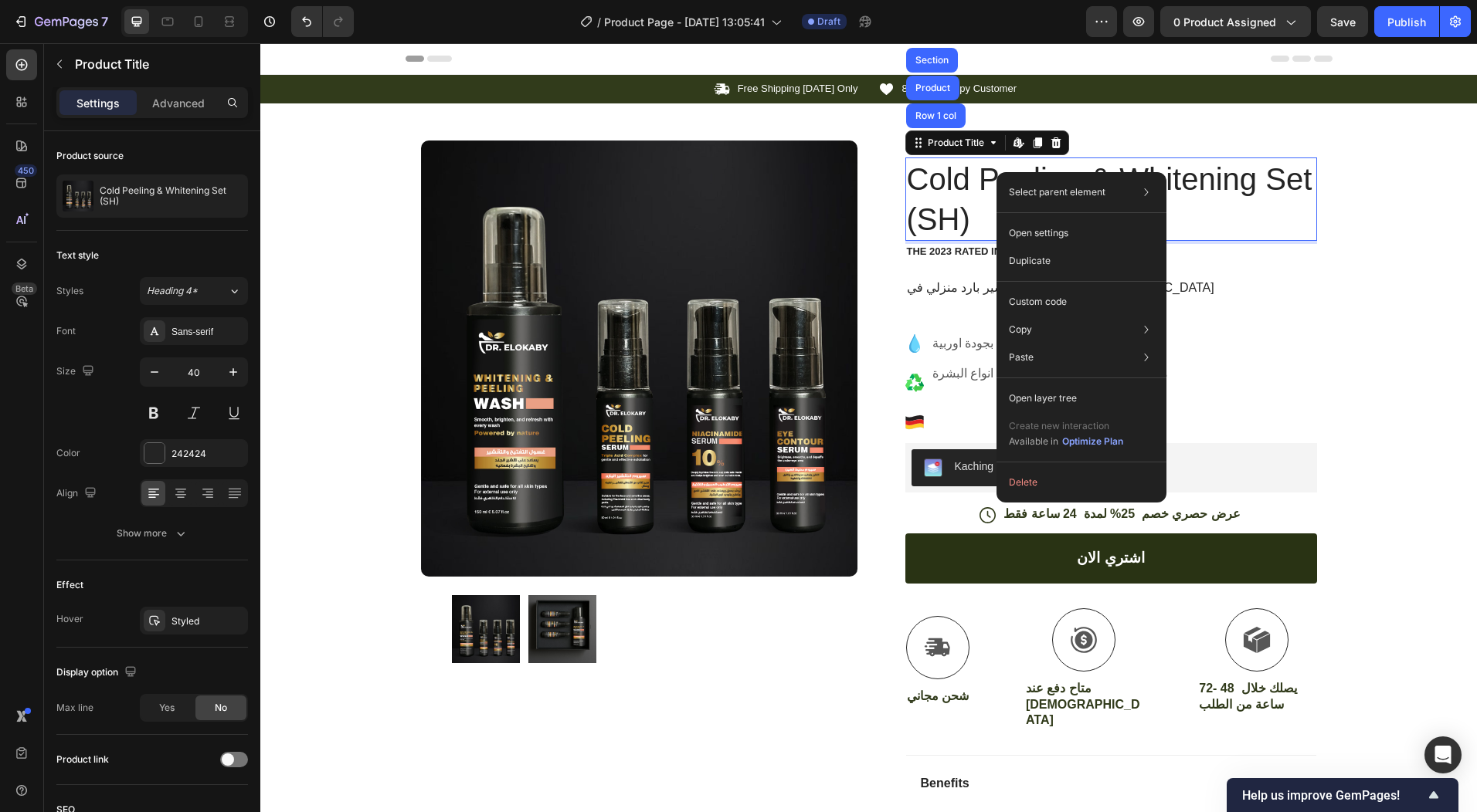
click at [940, 182] on h1 "Cold Peeling & Whitening Set (SH)" at bounding box center [1111, 199] width 412 height 84
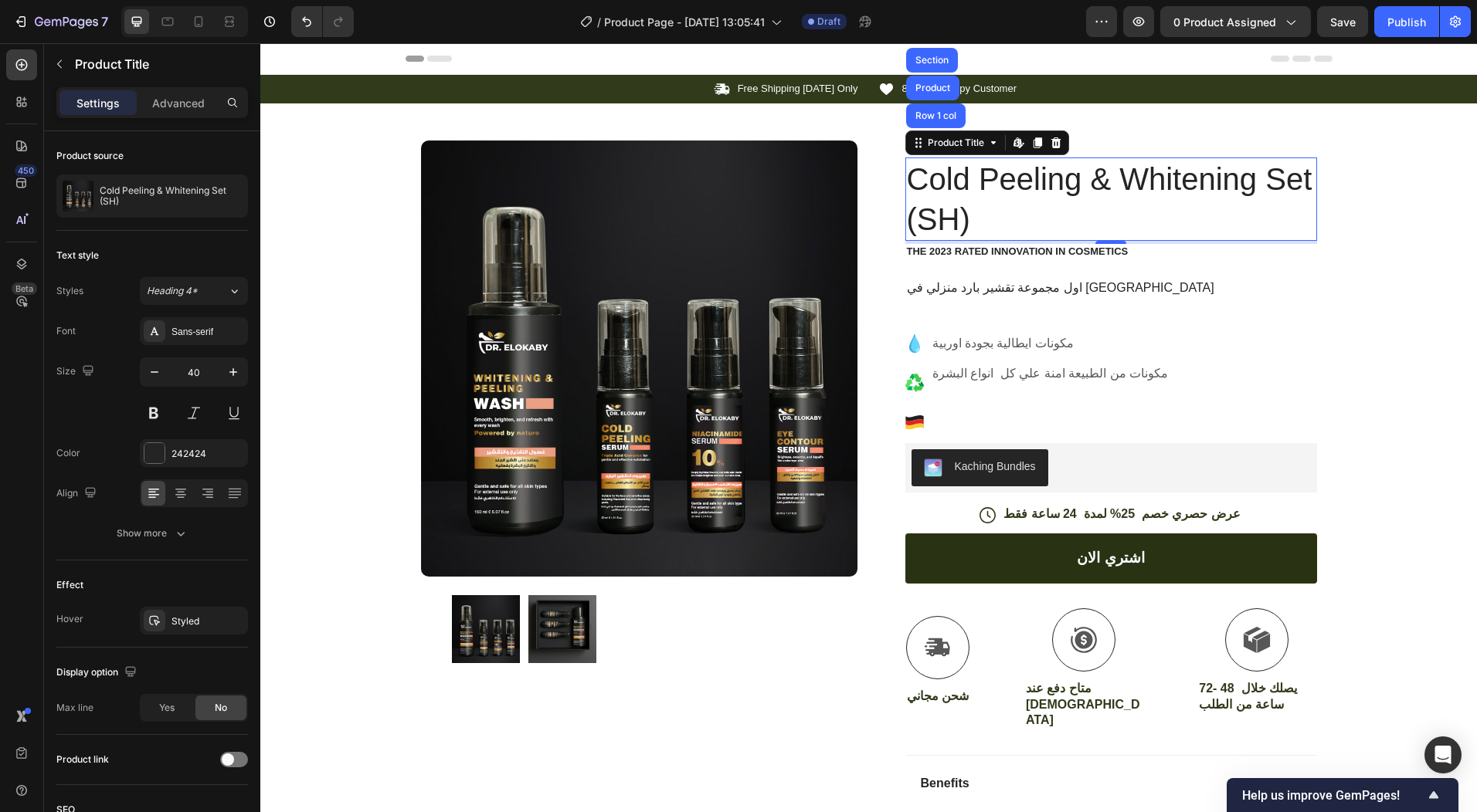
click at [940, 182] on h1 "Cold Peeling & Whitening Set (SH)" at bounding box center [1111, 199] width 412 height 84
click at [1287, 167] on h1 "Cold Peeling & Whitening Set (SH)" at bounding box center [1111, 199] width 412 height 84
click at [1302, 171] on h1 "Cold Peeling & Whitening Set (SH)" at bounding box center [1111, 199] width 412 height 84
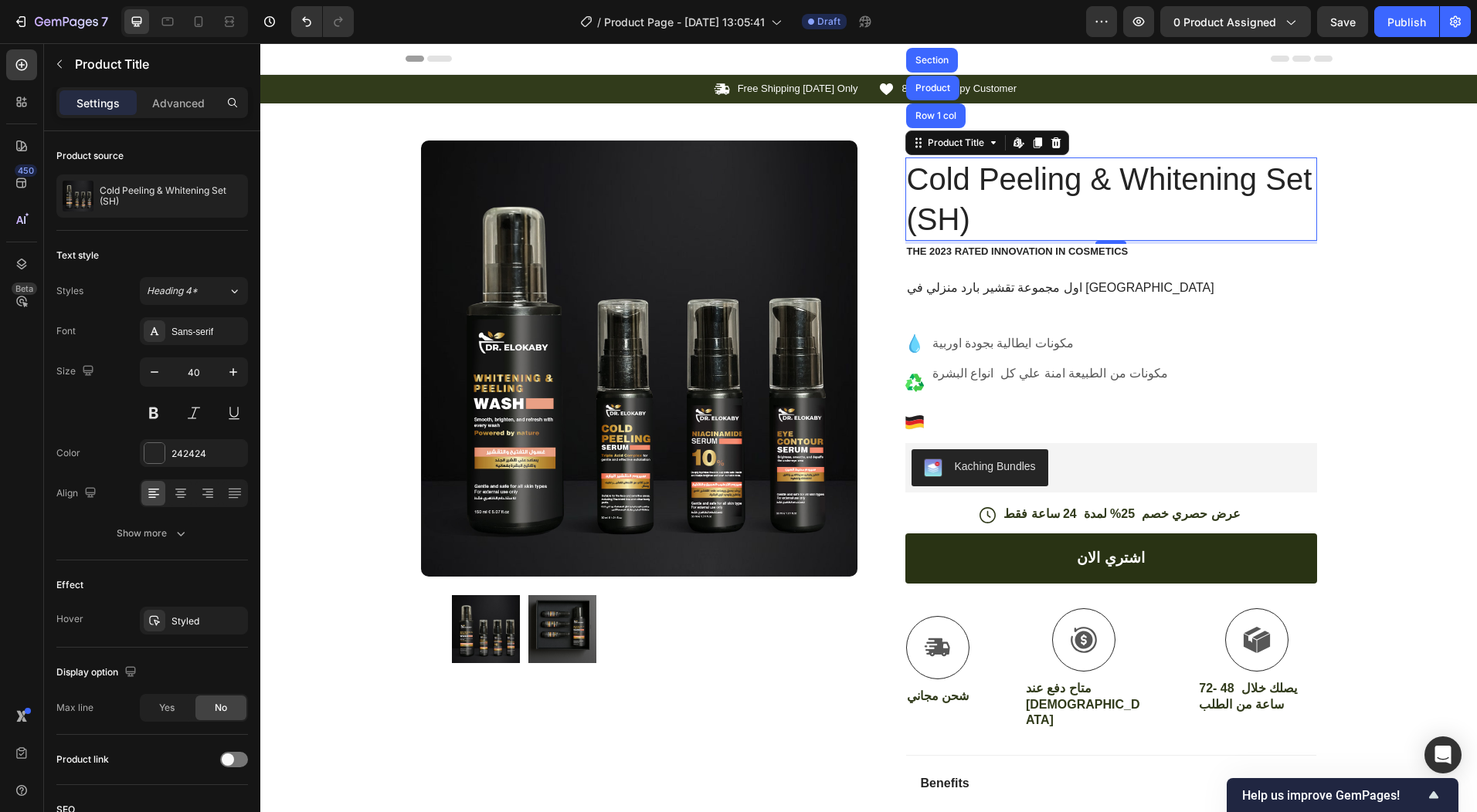
click at [1302, 171] on h1 "Cold Peeling & Whitening Set (SH)" at bounding box center [1111, 199] width 412 height 84
click at [958, 213] on h1 "Cold Peeling & Whitening Set (SH)" at bounding box center [1111, 199] width 412 height 84
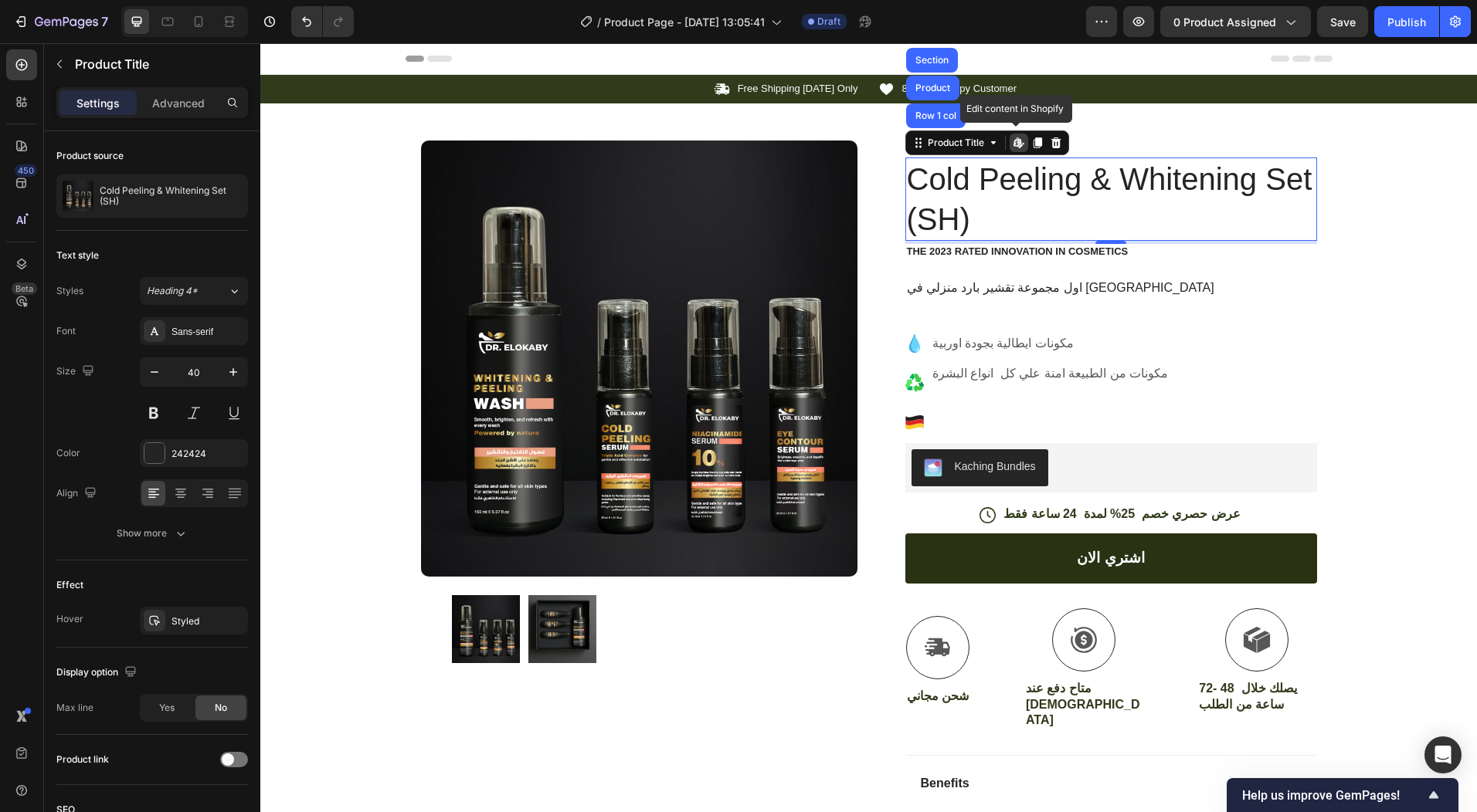
click at [958, 213] on h1 "Cold Peeling & Whitening Set (SH)" at bounding box center [1111, 199] width 412 height 84
click at [1063, 218] on h1 "Cold Peeling & Whitening Set (SH)" at bounding box center [1111, 199] width 412 height 84
click at [1063, 218] on h1 "Cold Peeling & Whitening Set (SH)" at bounding box center [1111, 199] width 412 height 84
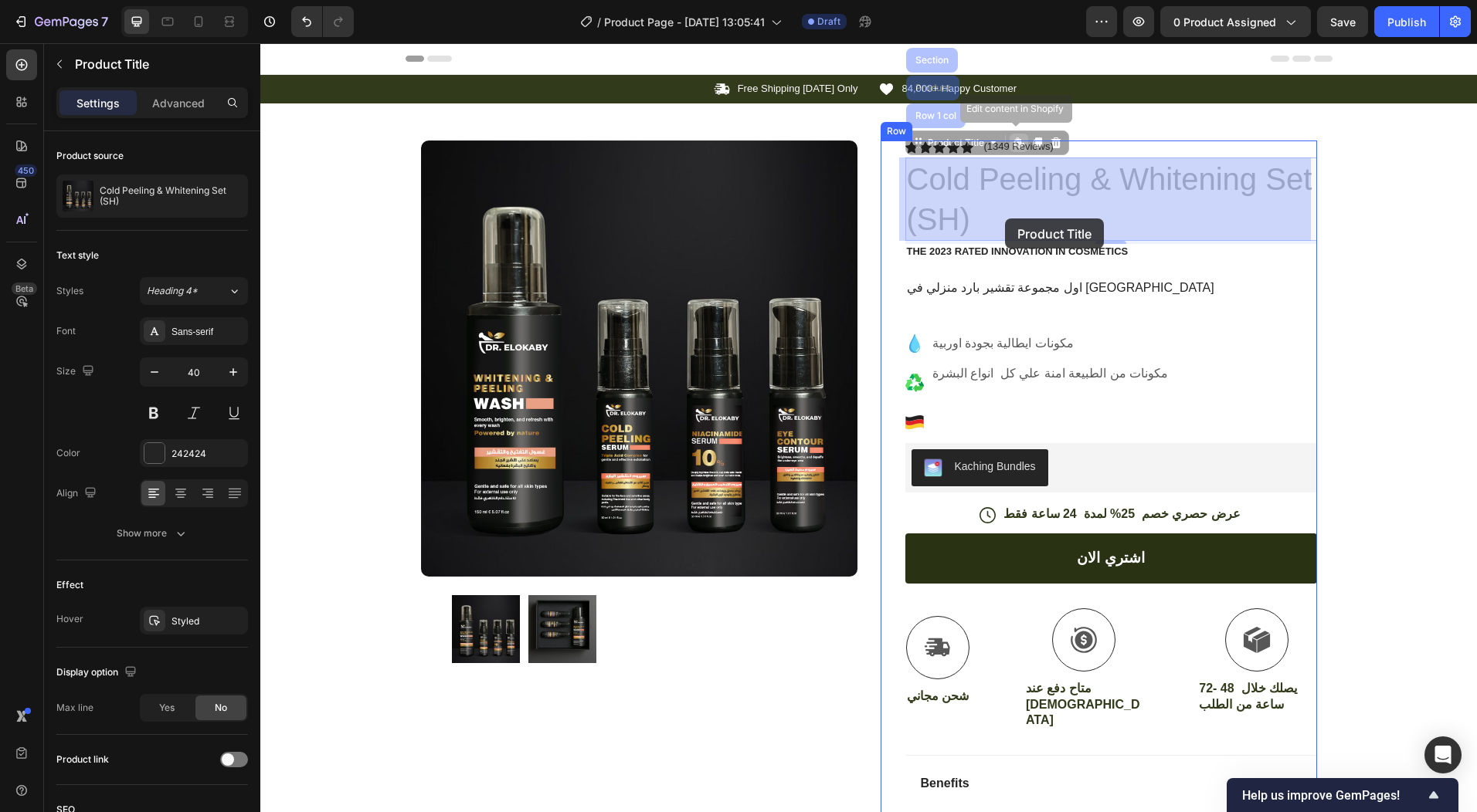
drag, startPoint x: 1013, startPoint y: 219, endPoint x: 1005, endPoint y: 218, distance: 8.1
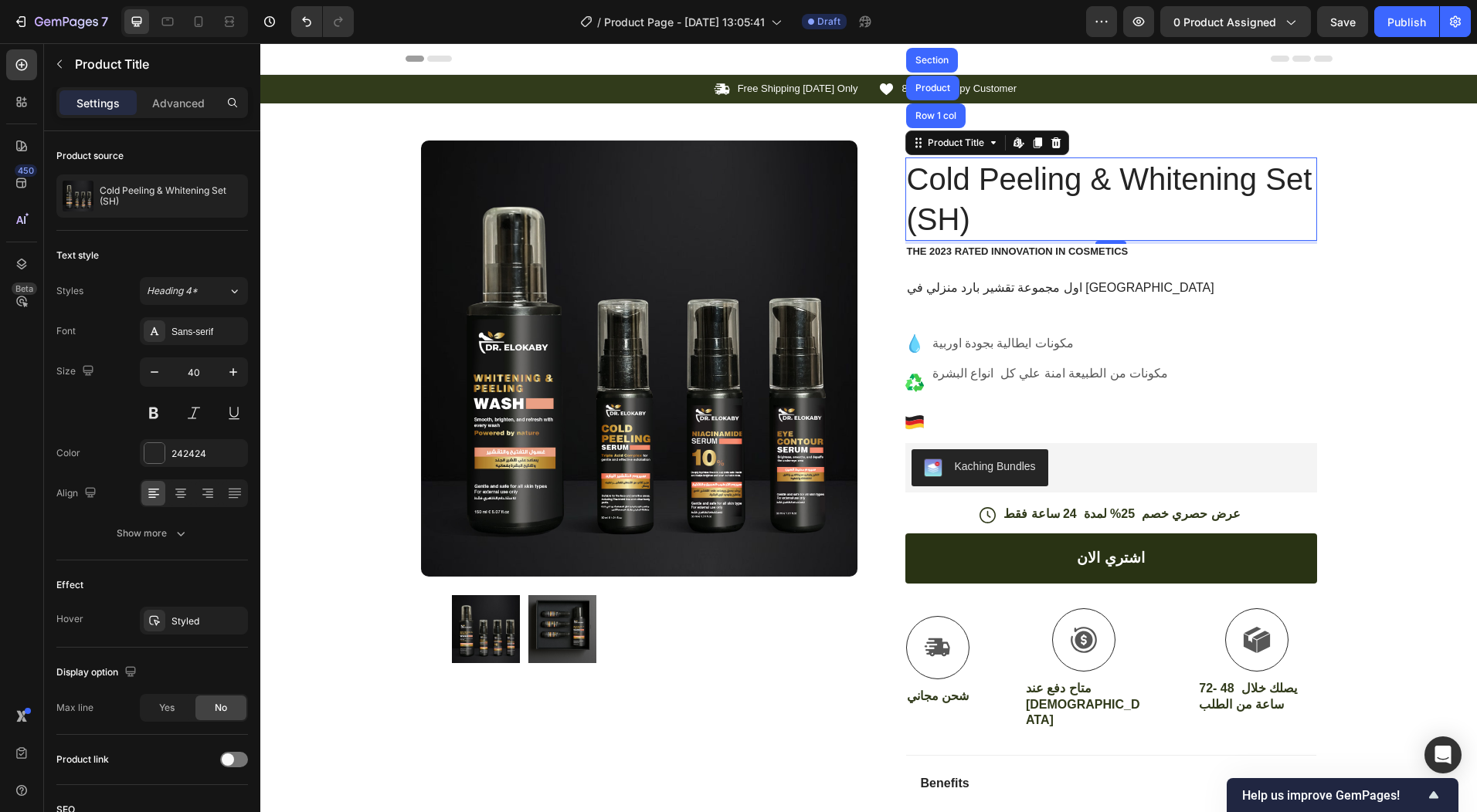
click at [1001, 207] on h1 "Cold Peeling & Whitening Set (SH)" at bounding box center [1111, 199] width 412 height 84
click at [987, 148] on icon at bounding box center [993, 142] width 12 height 12
click at [971, 147] on div "Product Title" at bounding box center [955, 142] width 63 height 14
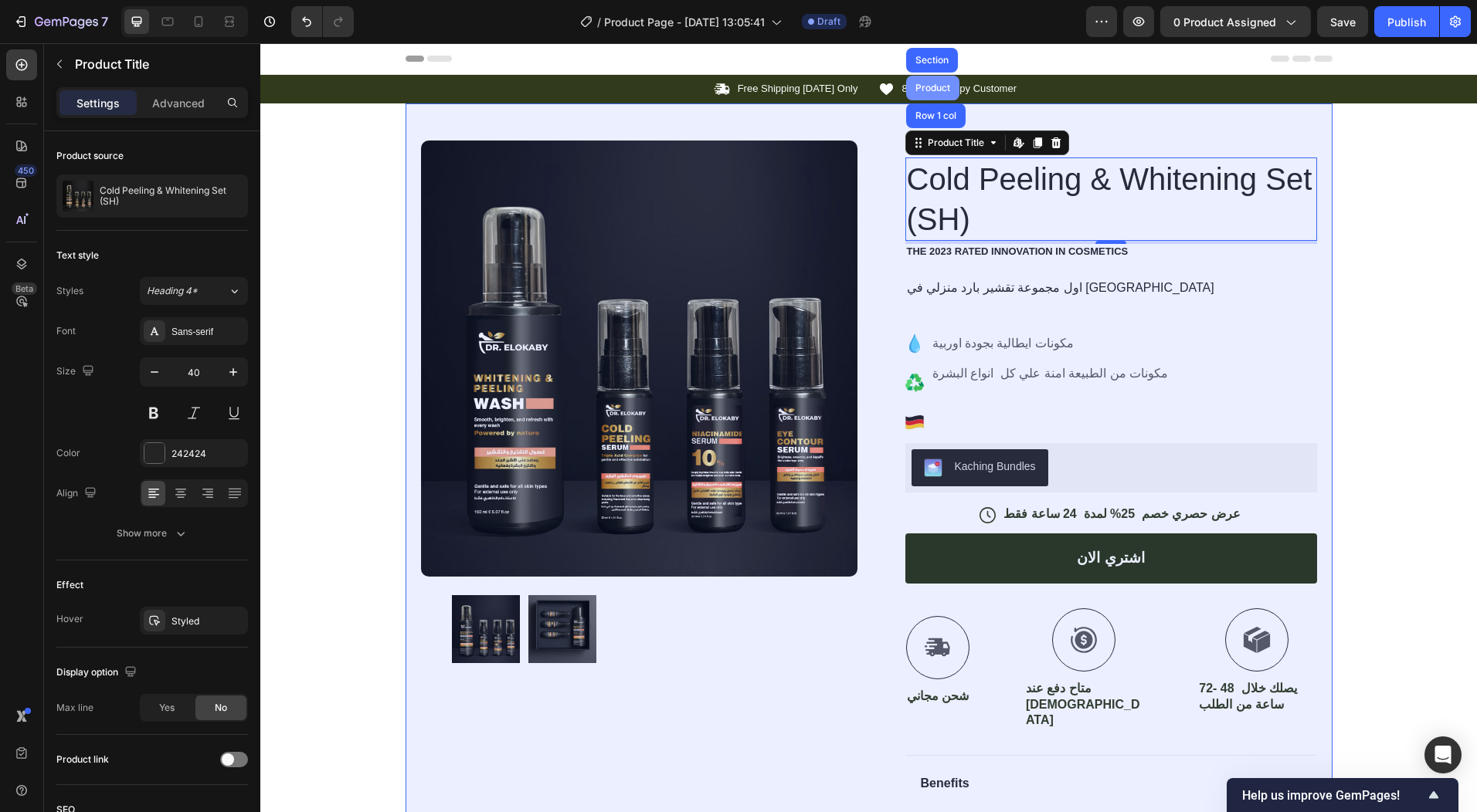
click at [923, 85] on div "Product" at bounding box center [933, 88] width 41 height 9
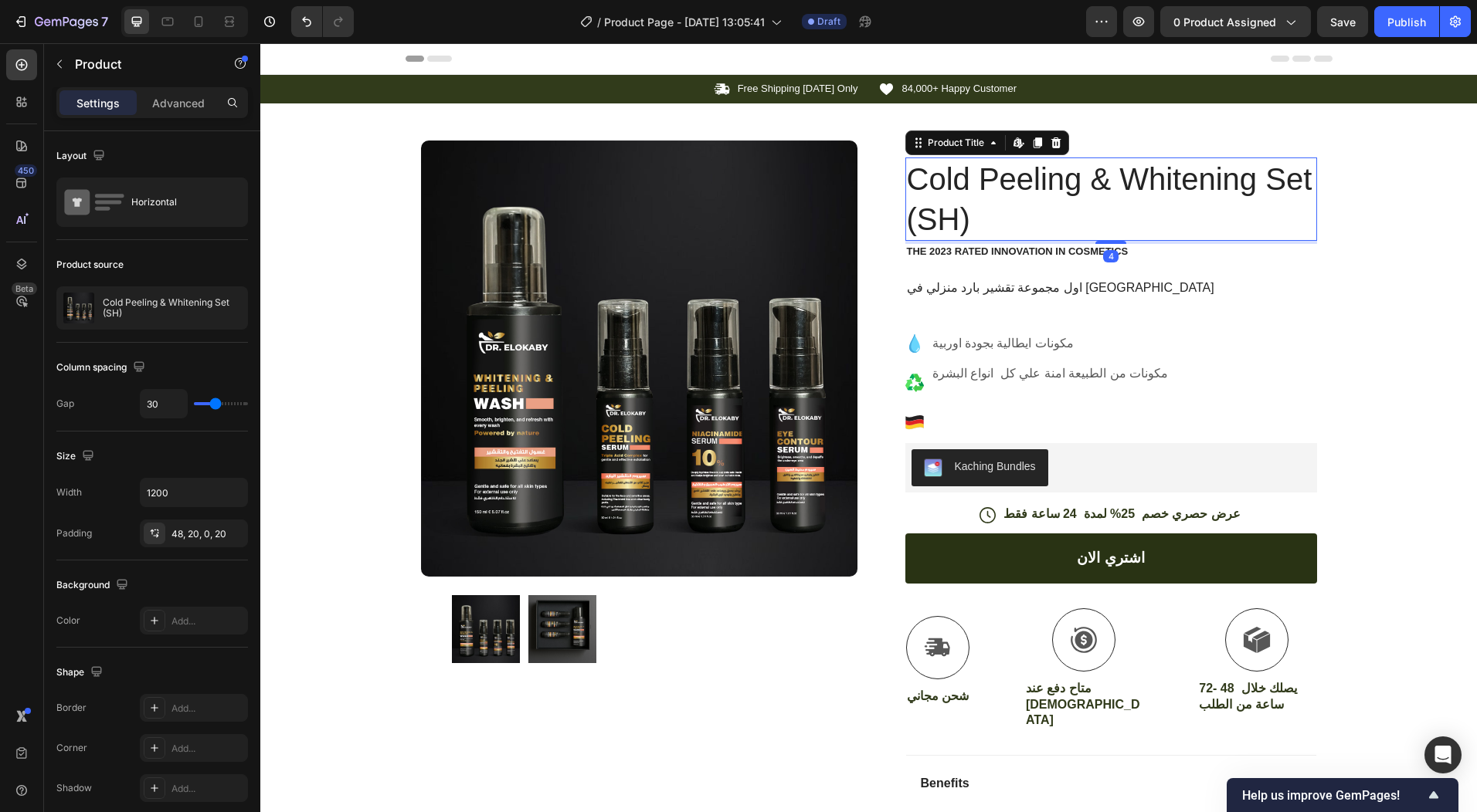
click at [965, 174] on h1 "Cold Peeling & Whitening Set (SH)" at bounding box center [1111, 199] width 412 height 84
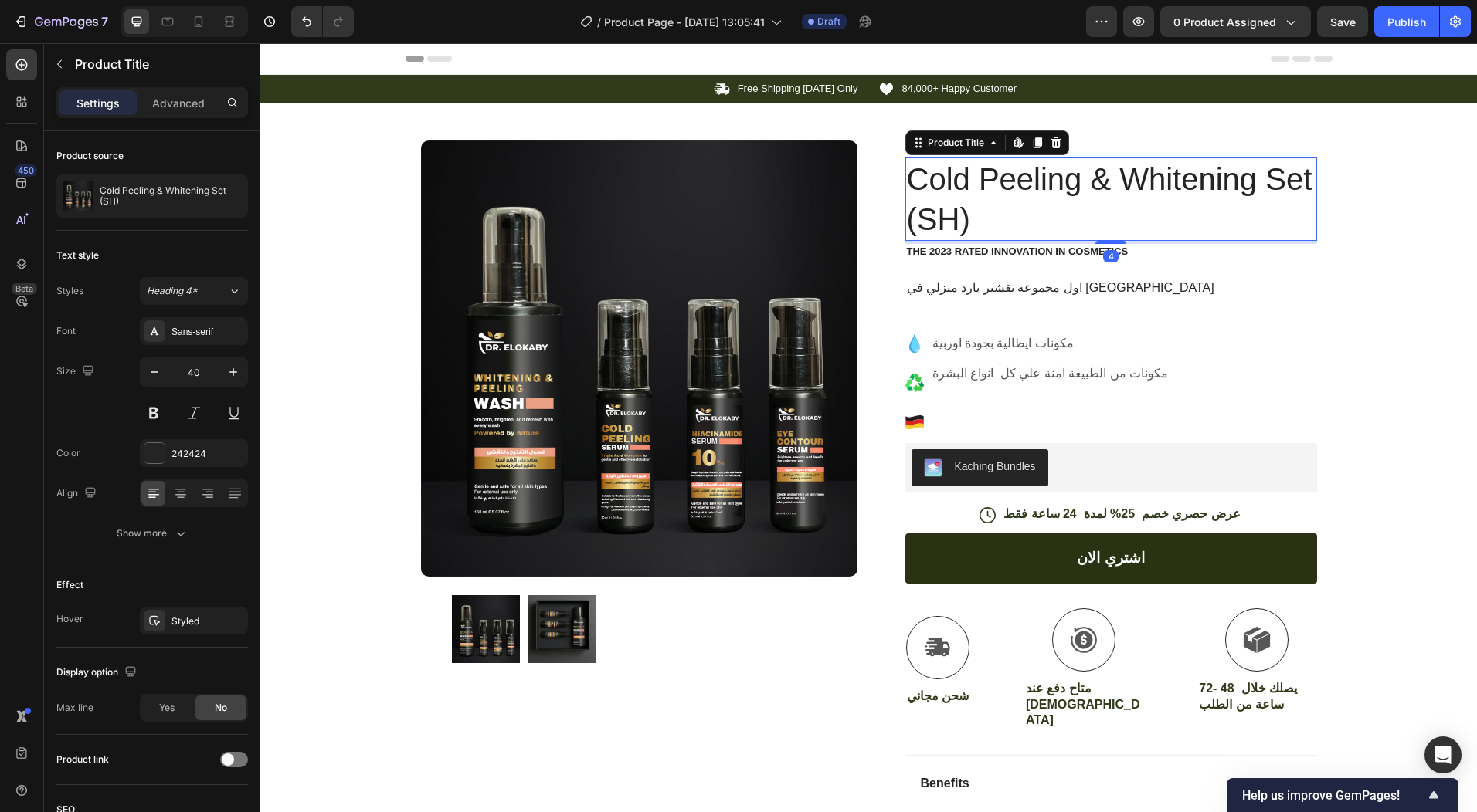
click at [965, 174] on h1 "Cold Peeling & Whitening Set (SH)" at bounding box center [1111, 199] width 412 height 84
click at [964, 174] on h1 "Cold Peeling & Whitening Set (SH)" at bounding box center [1111, 199] width 412 height 84
click at [964, 174] on h1 "Cold Peeling & Whitening Set (SH)" at bounding box center [1111, 199] width 412 height 84
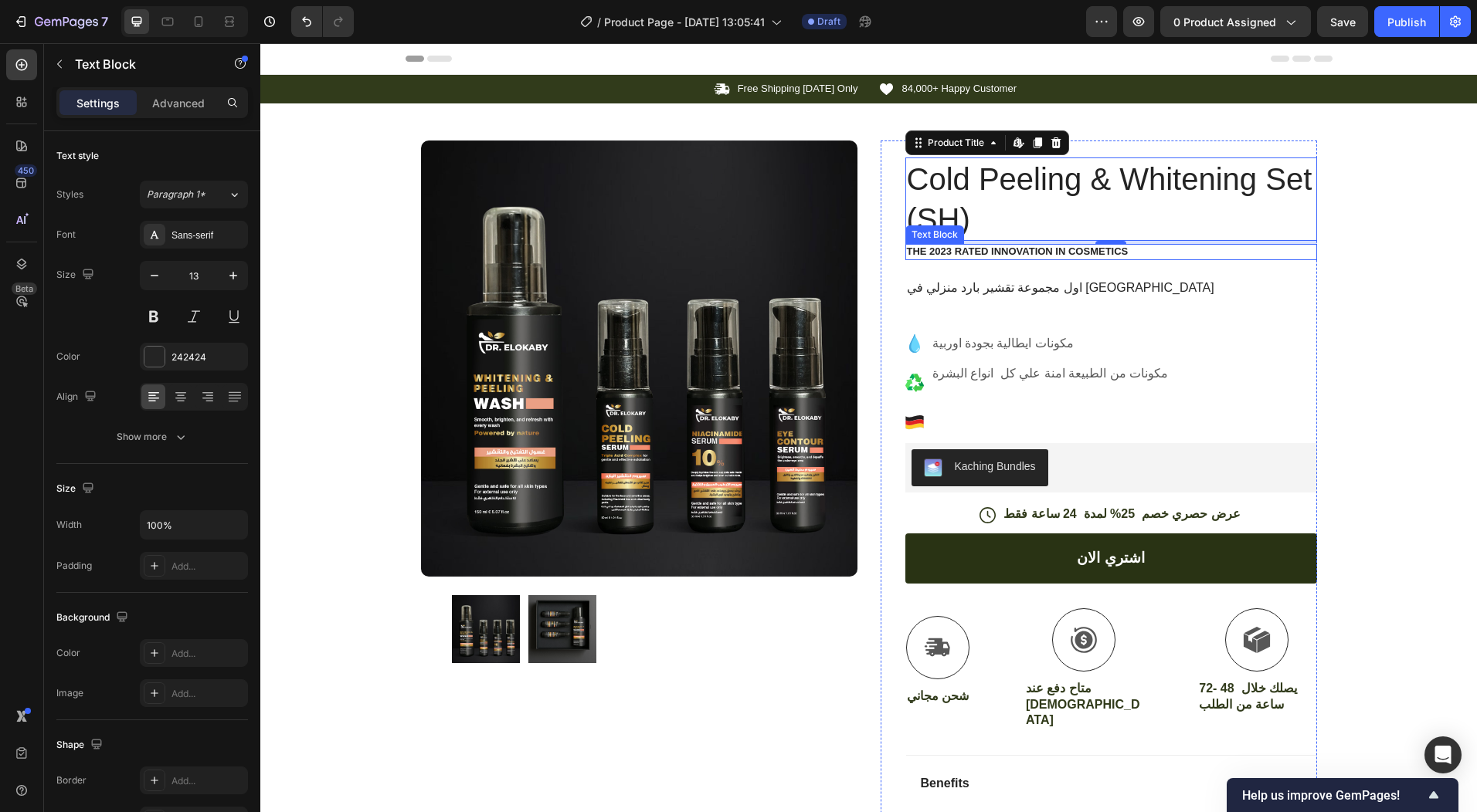
click at [1055, 252] on p "The 2023 Rated Innovation in Cosmetics" at bounding box center [1111, 252] width 409 height 13
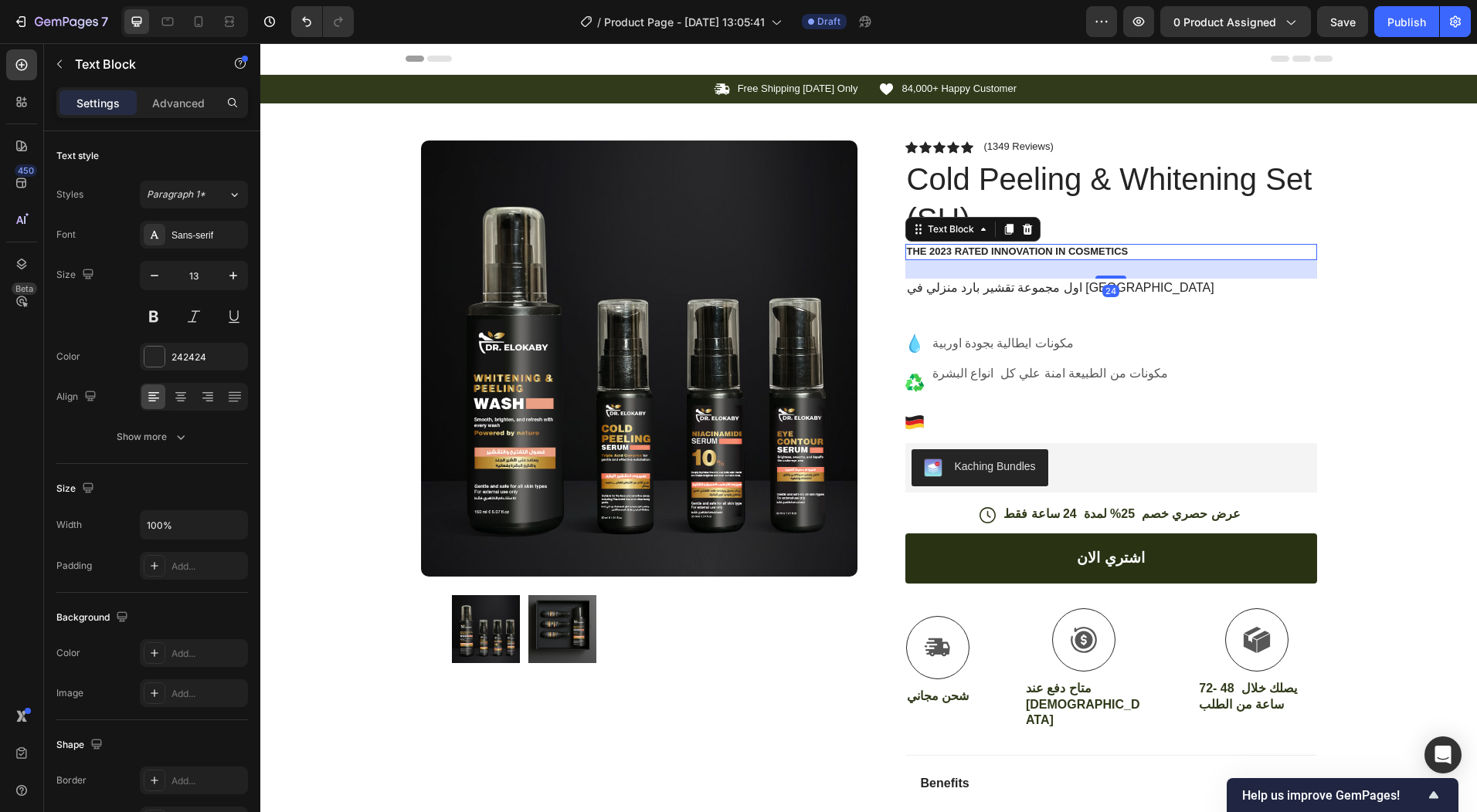
click at [1055, 252] on p "The 2023 Rated Innovation in Cosmetics" at bounding box center [1111, 252] width 409 height 13
click at [942, 249] on p "ا" at bounding box center [1111, 252] width 409 height 13
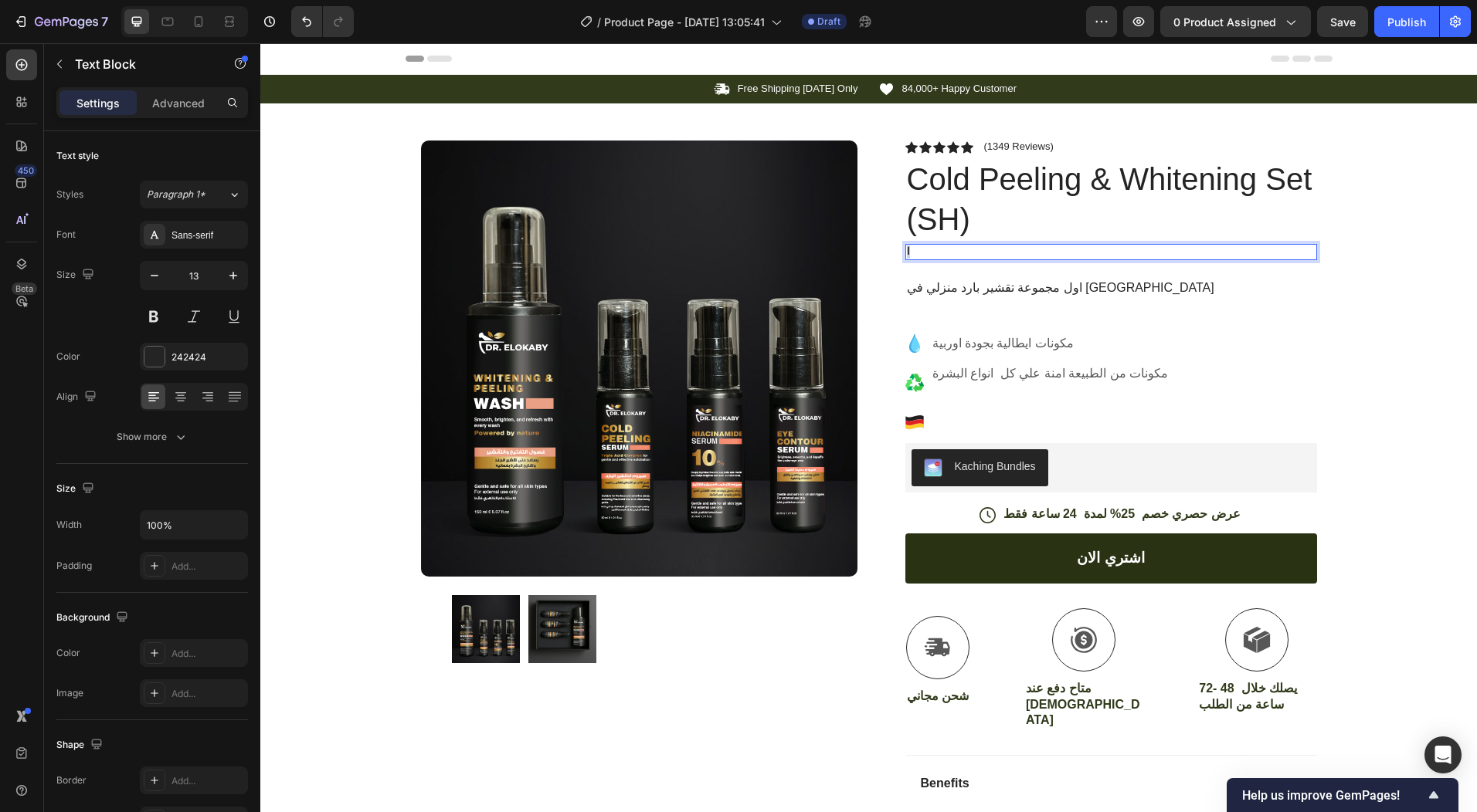
click at [942, 249] on p "ا" at bounding box center [1111, 252] width 409 height 13
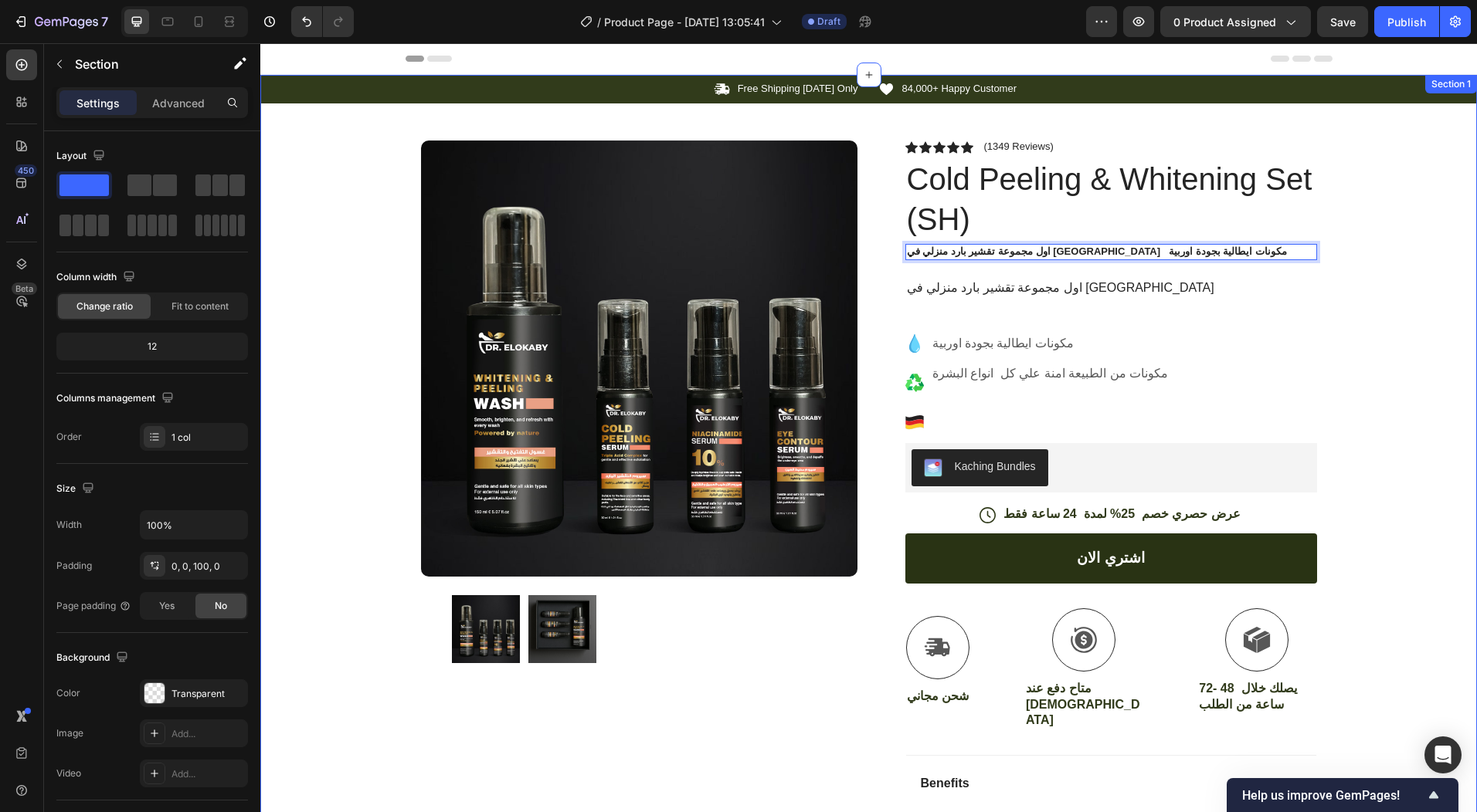
click at [1362, 348] on div "Icon Free Shipping [DATE] Only Text Block Row Icon 84,000+ Happy Customer Text …" at bounding box center [868, 534] width 1217 height 920
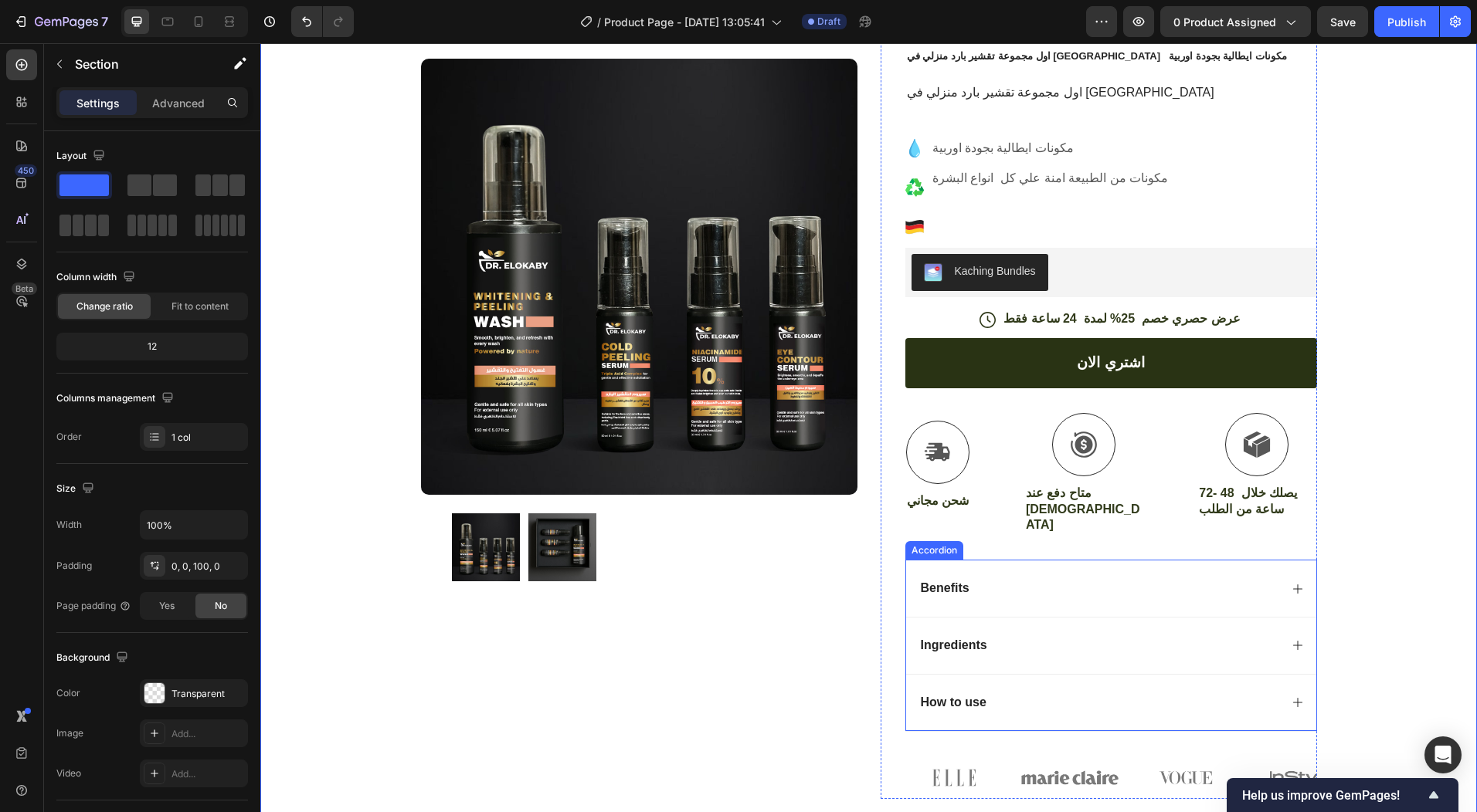
scroll to position [386, 0]
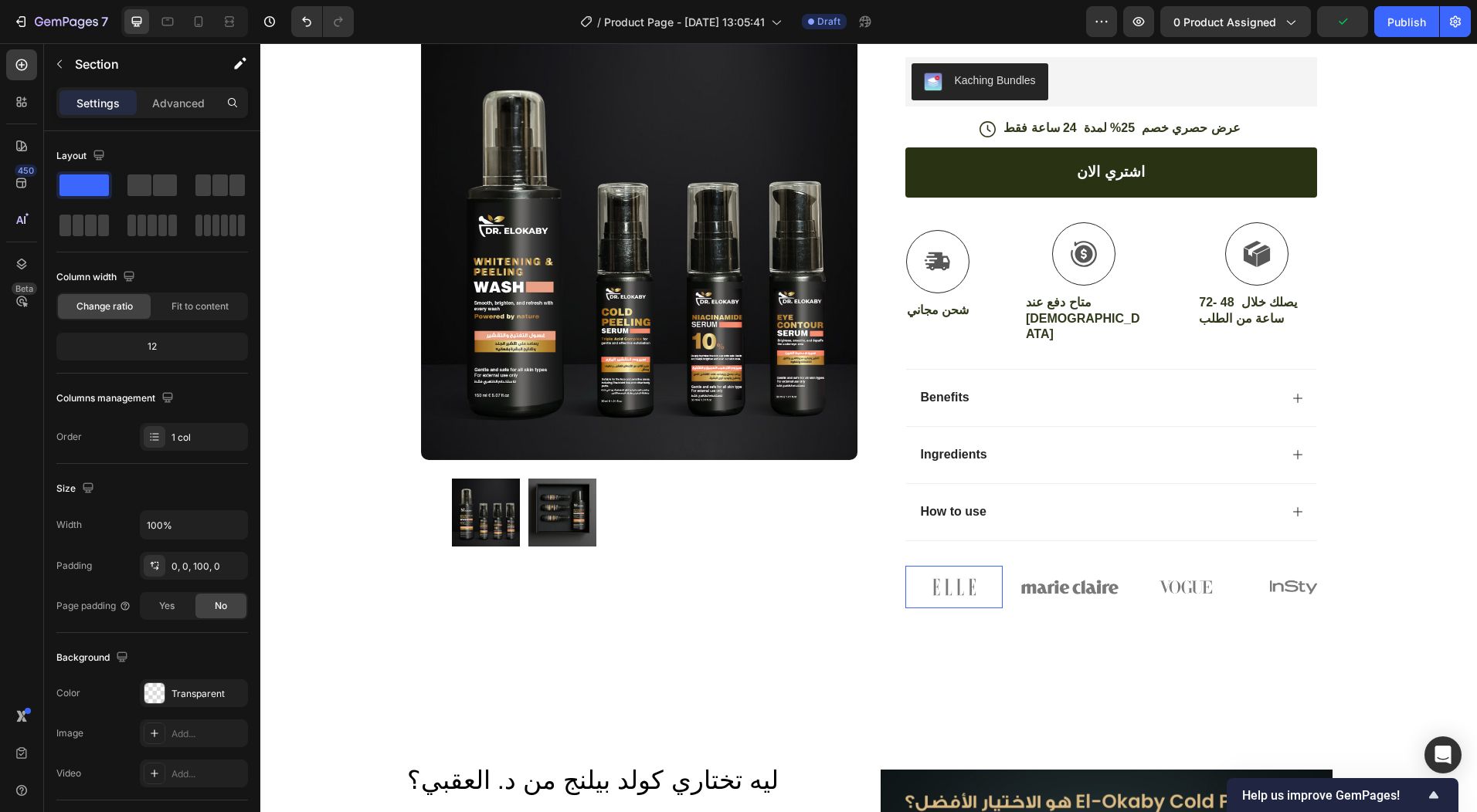
click at [975, 589] on img at bounding box center [955, 587] width 97 height 43
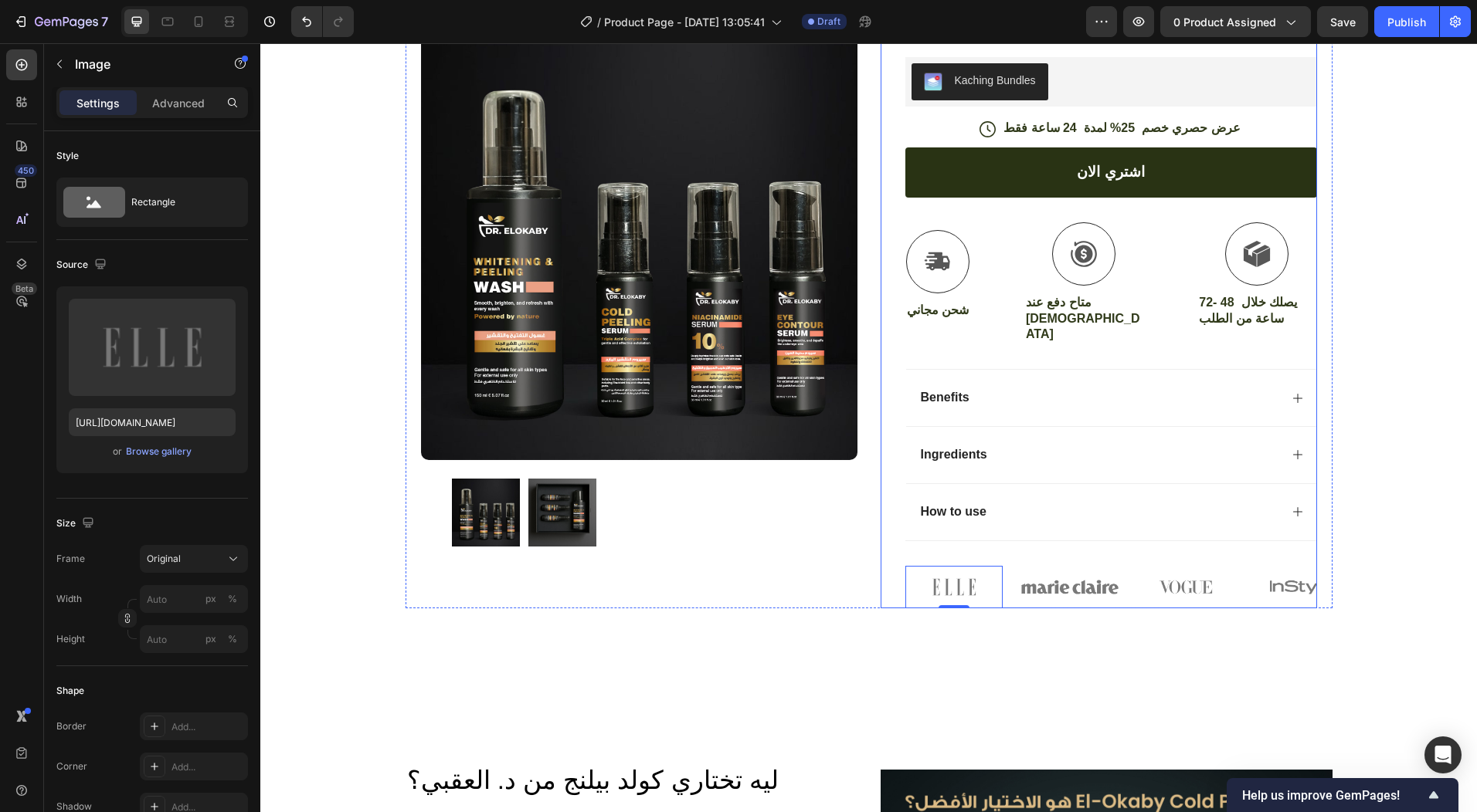
click at [881, 580] on div "Icon Icon Icon Icon Icon Icon List (1349 Reviews) Text Block Row Cold Peeling &…" at bounding box center [1098, 182] width 436 height 854
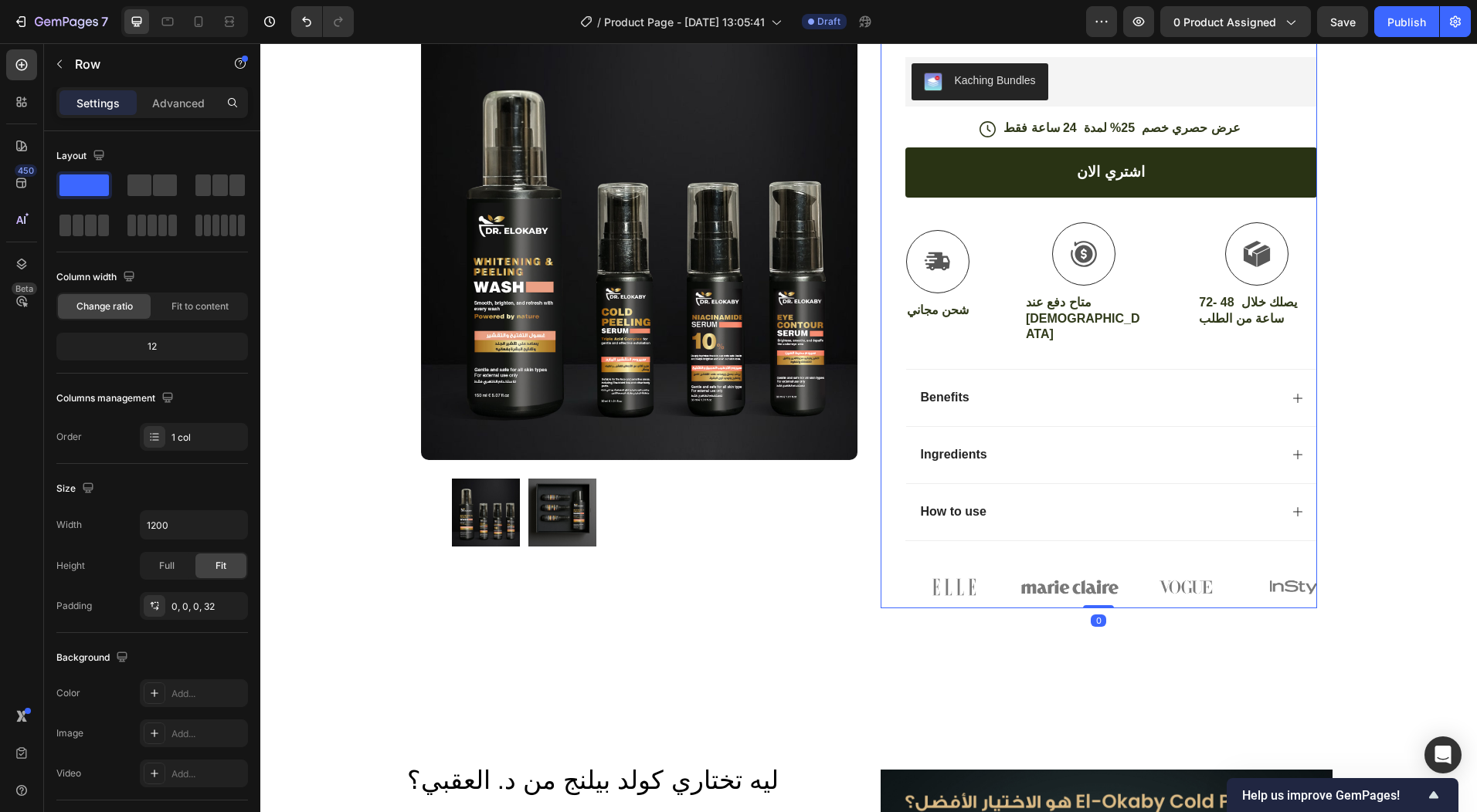
click at [891, 580] on div "Icon Icon Icon Icon Icon Icon List (1349 Reviews) Text Block Row Cold Peeling &…" at bounding box center [1098, 182] width 436 height 854
click at [939, 583] on img at bounding box center [955, 587] width 97 height 43
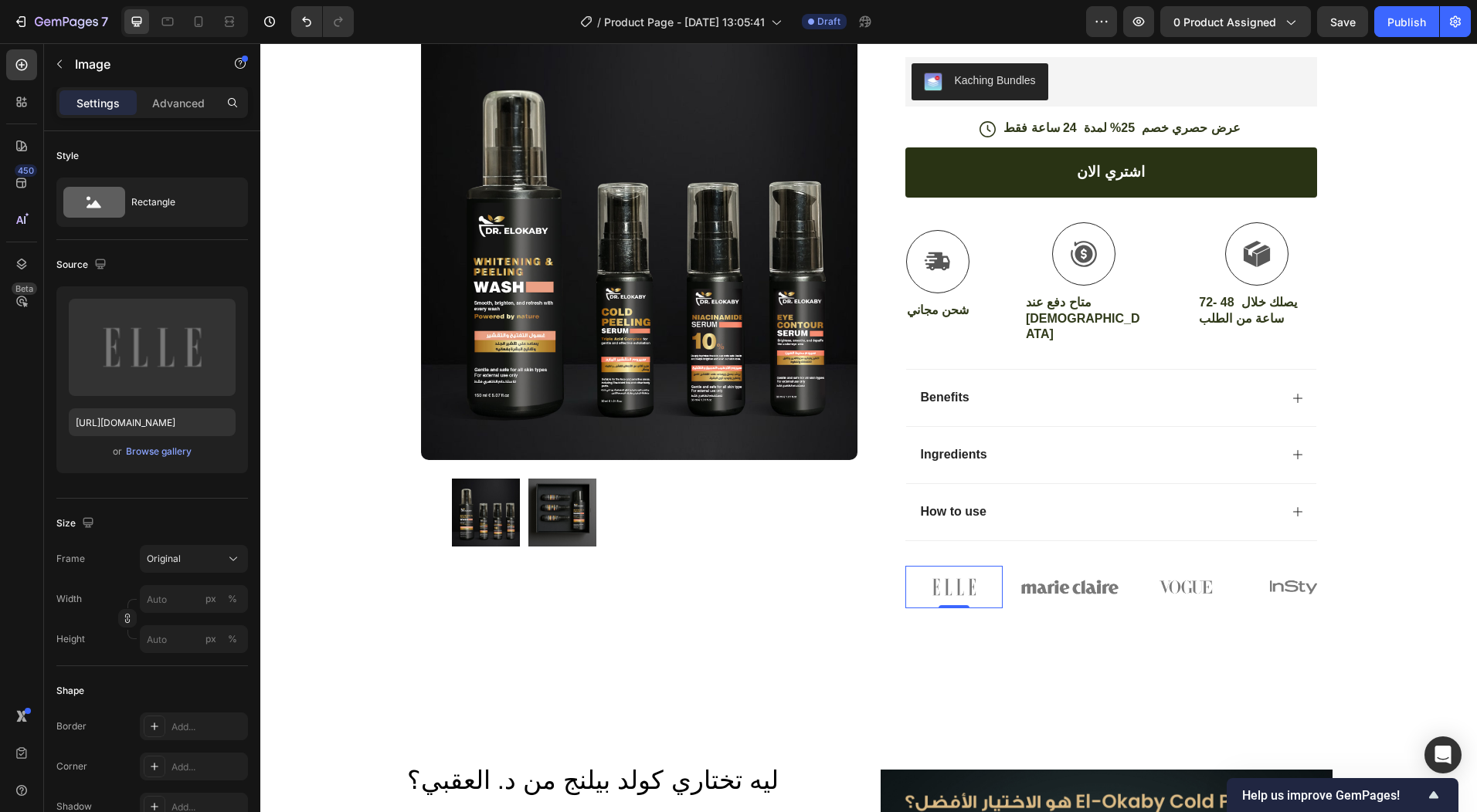
click at [977, 581] on img at bounding box center [955, 587] width 97 height 43
click at [986, 591] on img at bounding box center [955, 587] width 97 height 43
click at [981, 593] on img at bounding box center [955, 587] width 97 height 43
click at [959, 585] on img at bounding box center [955, 587] width 97 height 43
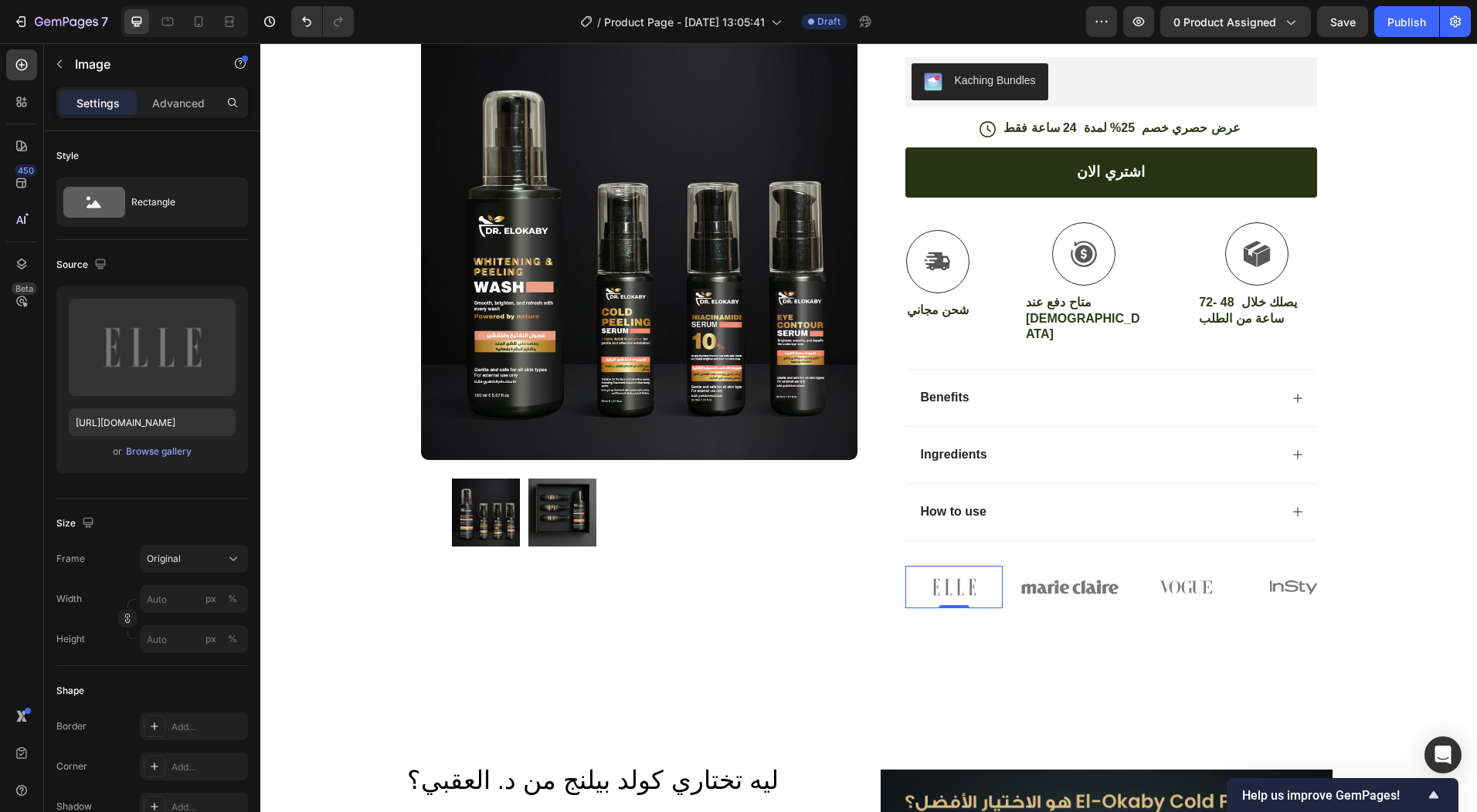
click at [959, 585] on img at bounding box center [955, 587] width 97 height 43
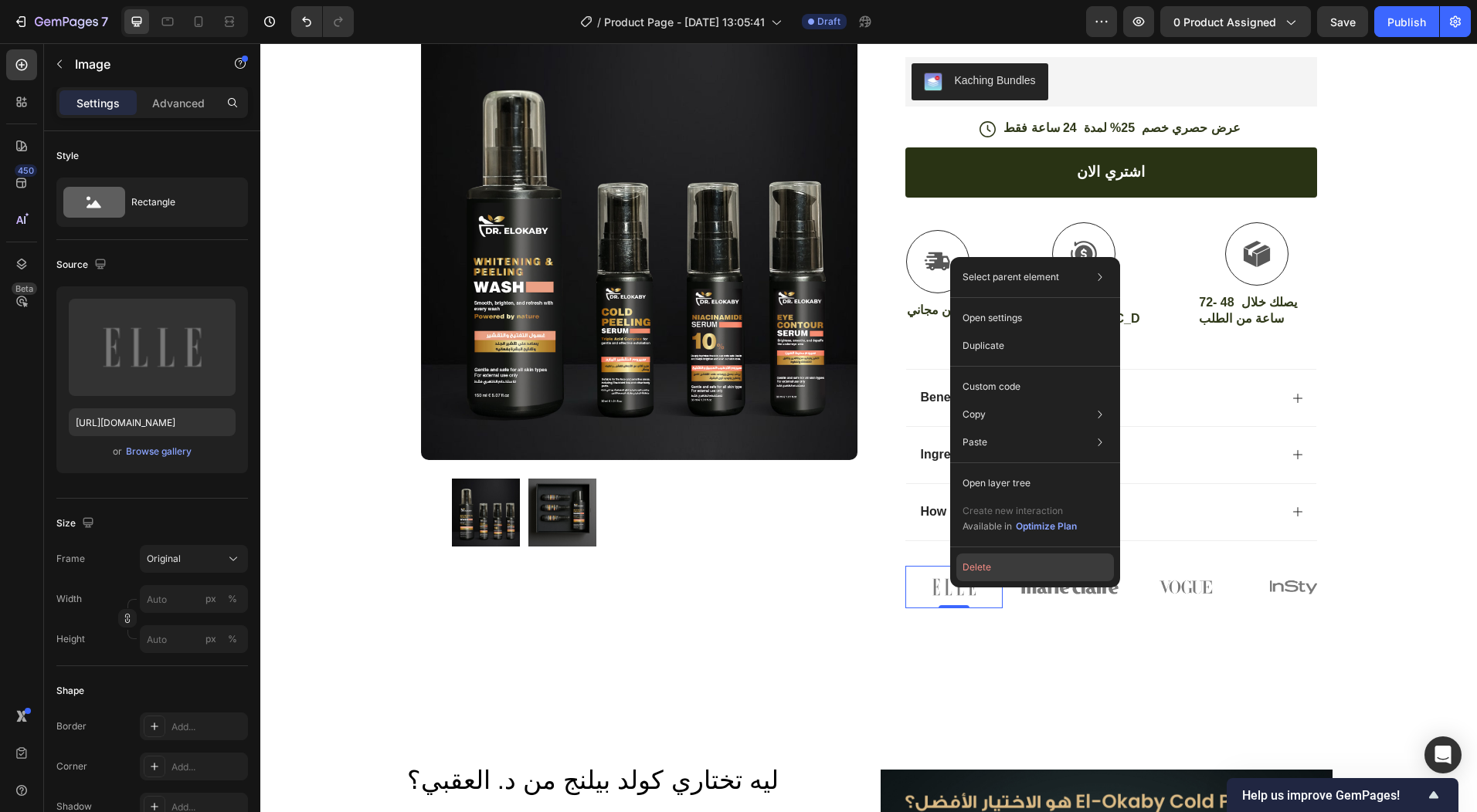
click at [976, 570] on button "Delete" at bounding box center [1035, 568] width 158 height 28
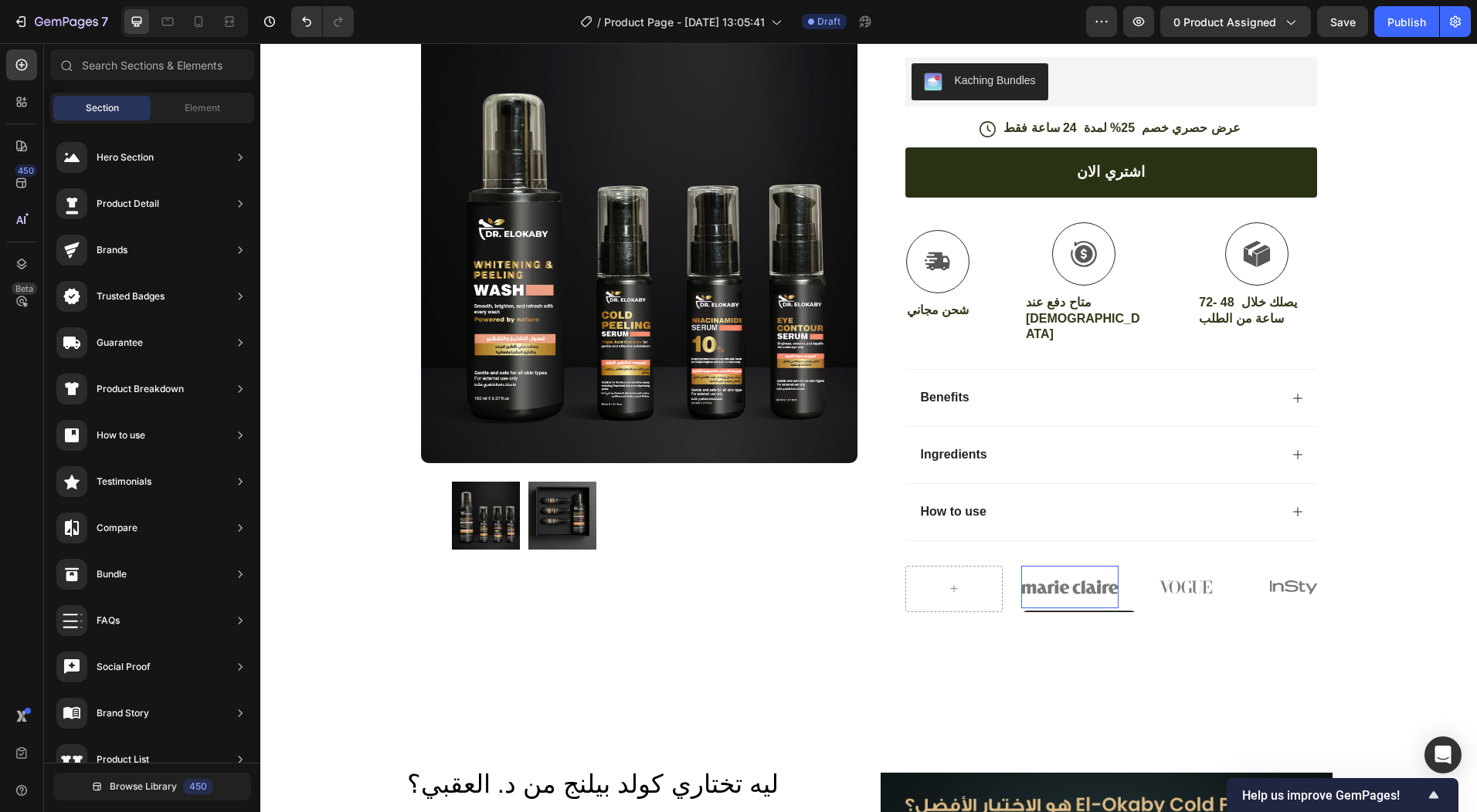
click at [1044, 590] on img at bounding box center [1070, 587] width 97 height 43
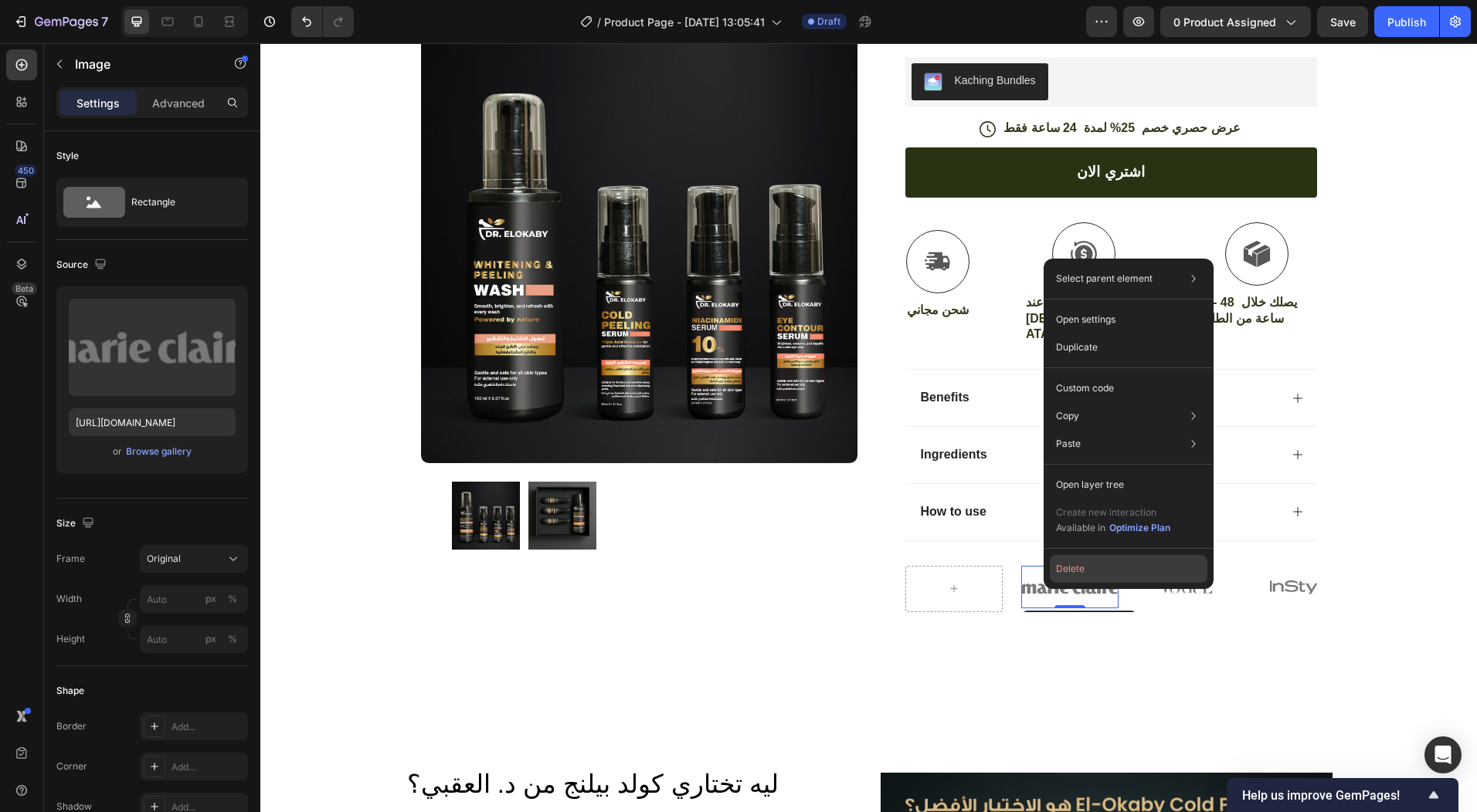
click at [1062, 573] on button "Delete" at bounding box center [1128, 569] width 158 height 28
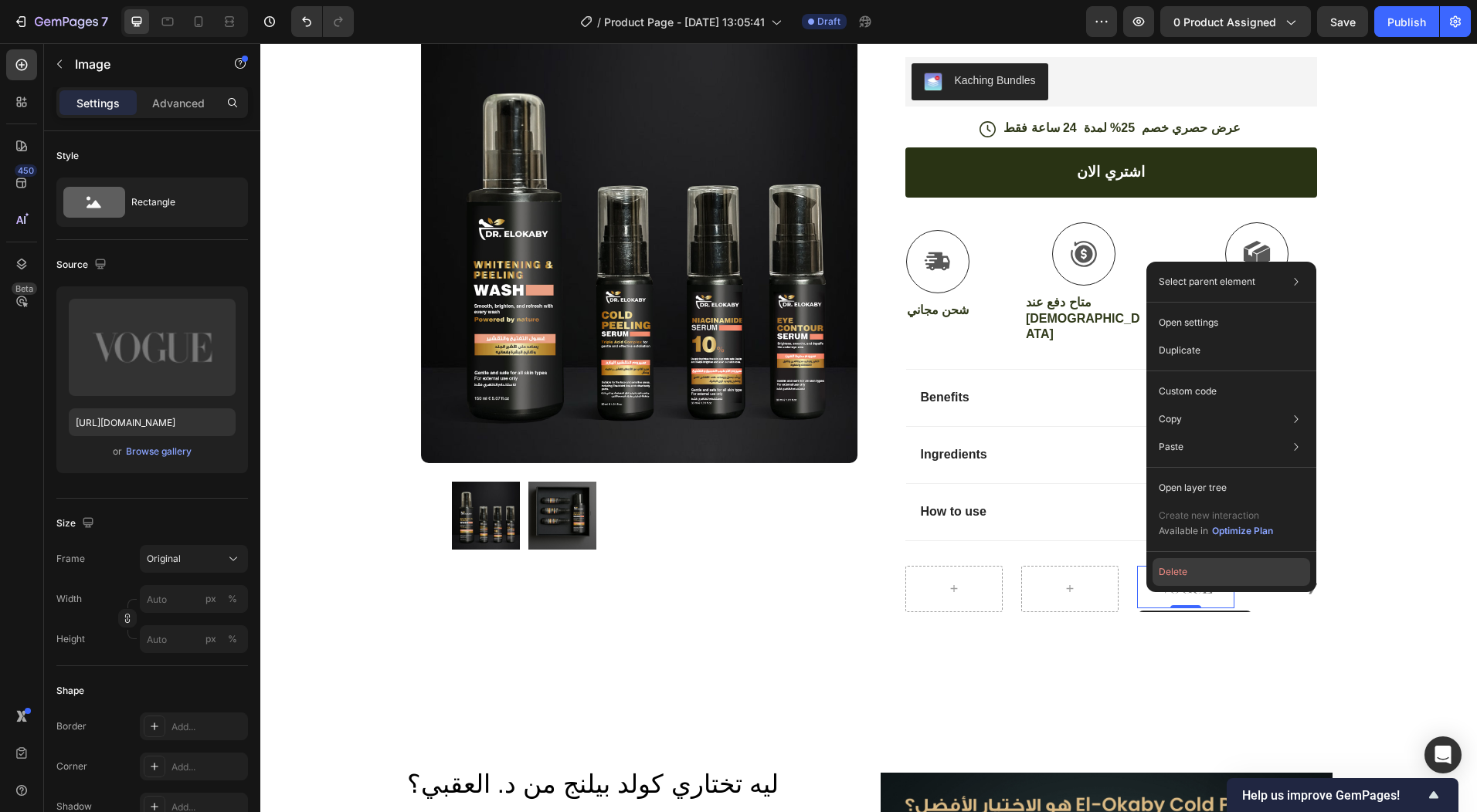
click at [1186, 570] on button "Delete" at bounding box center [1232, 572] width 158 height 28
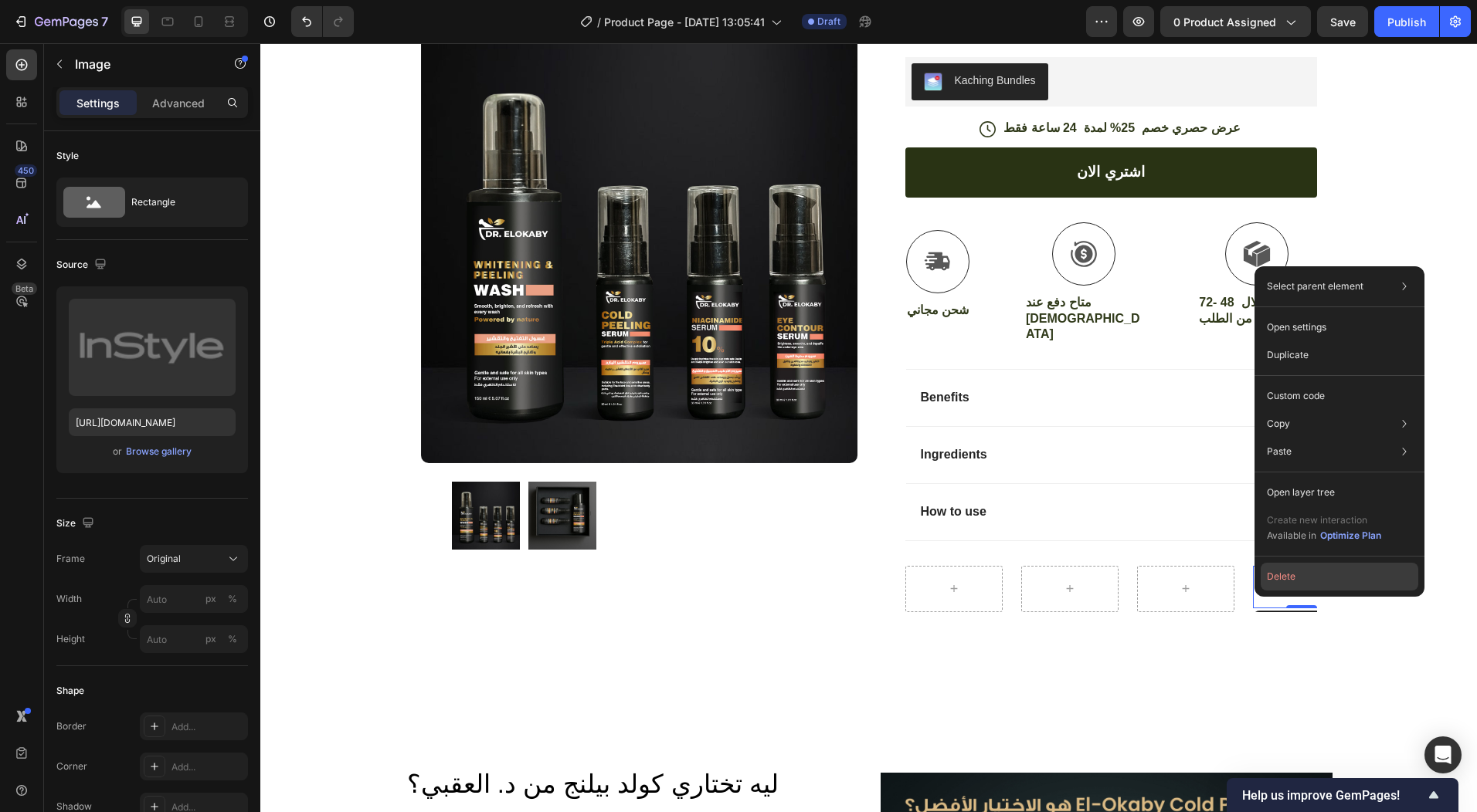
click at [1280, 576] on button "Delete" at bounding box center [1340, 577] width 158 height 28
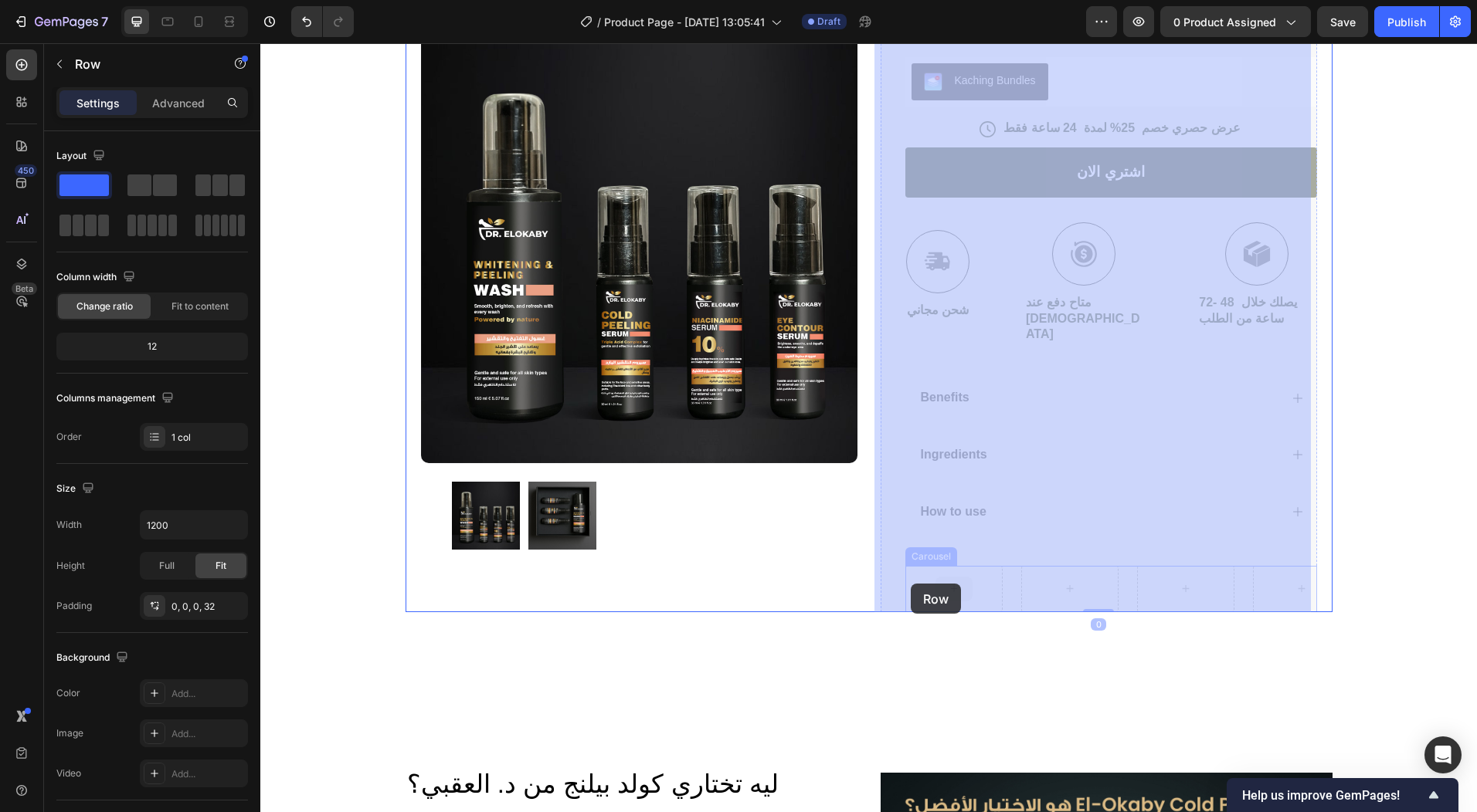
drag, startPoint x: 889, startPoint y: 585, endPoint x: 911, endPoint y: 584, distance: 22.0
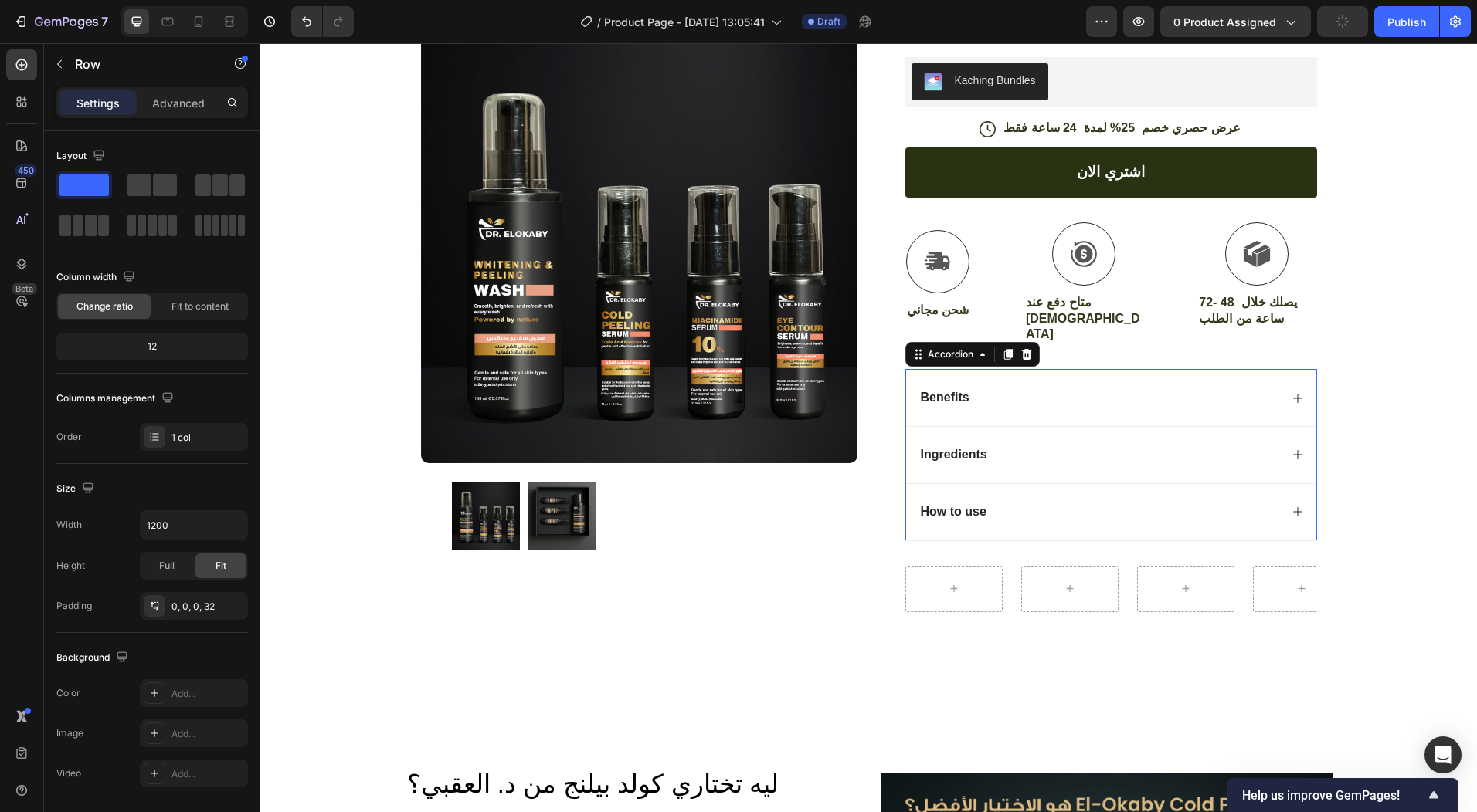
click at [982, 513] on div "How to use" at bounding box center [954, 512] width 71 height 21
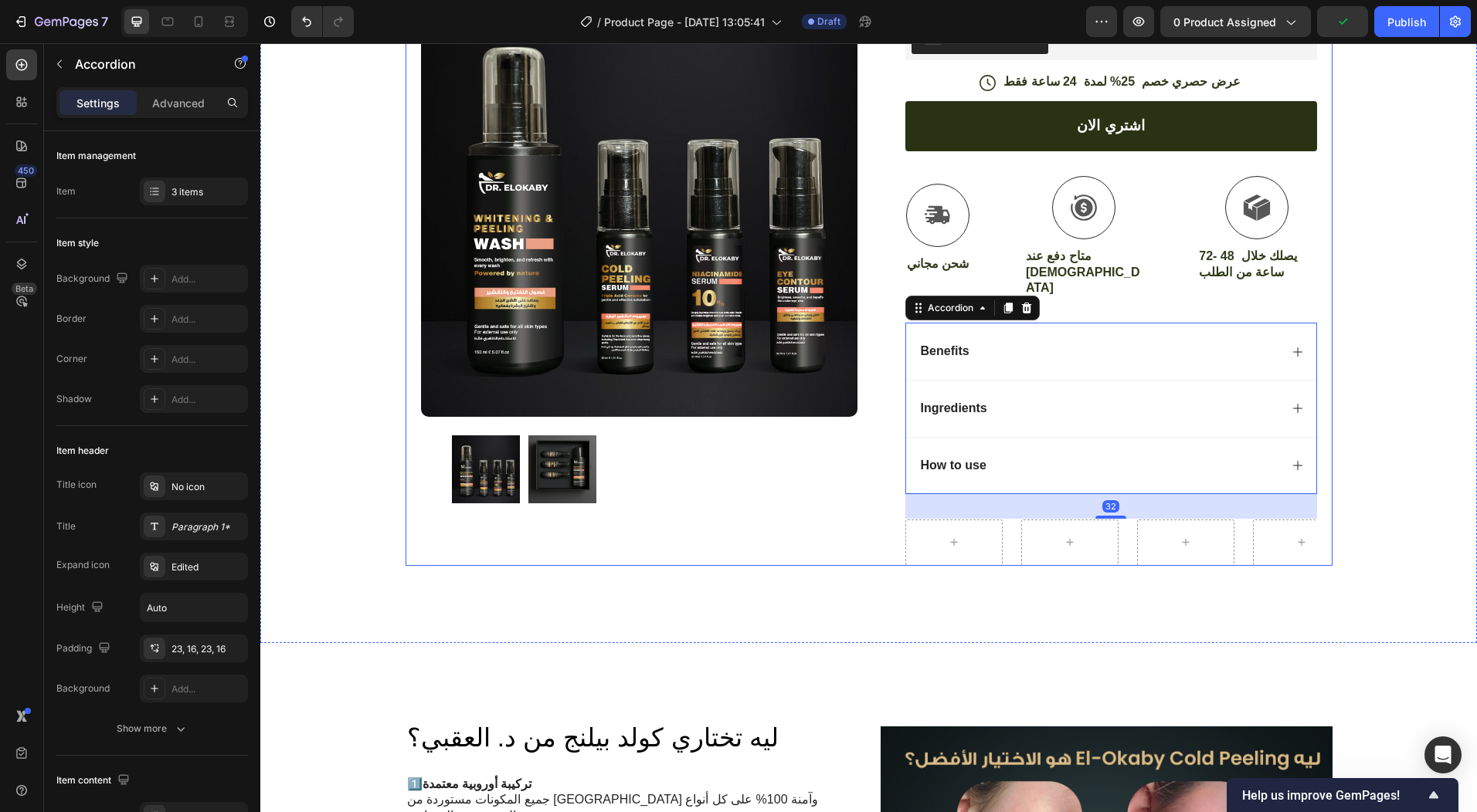
scroll to position [464, 0]
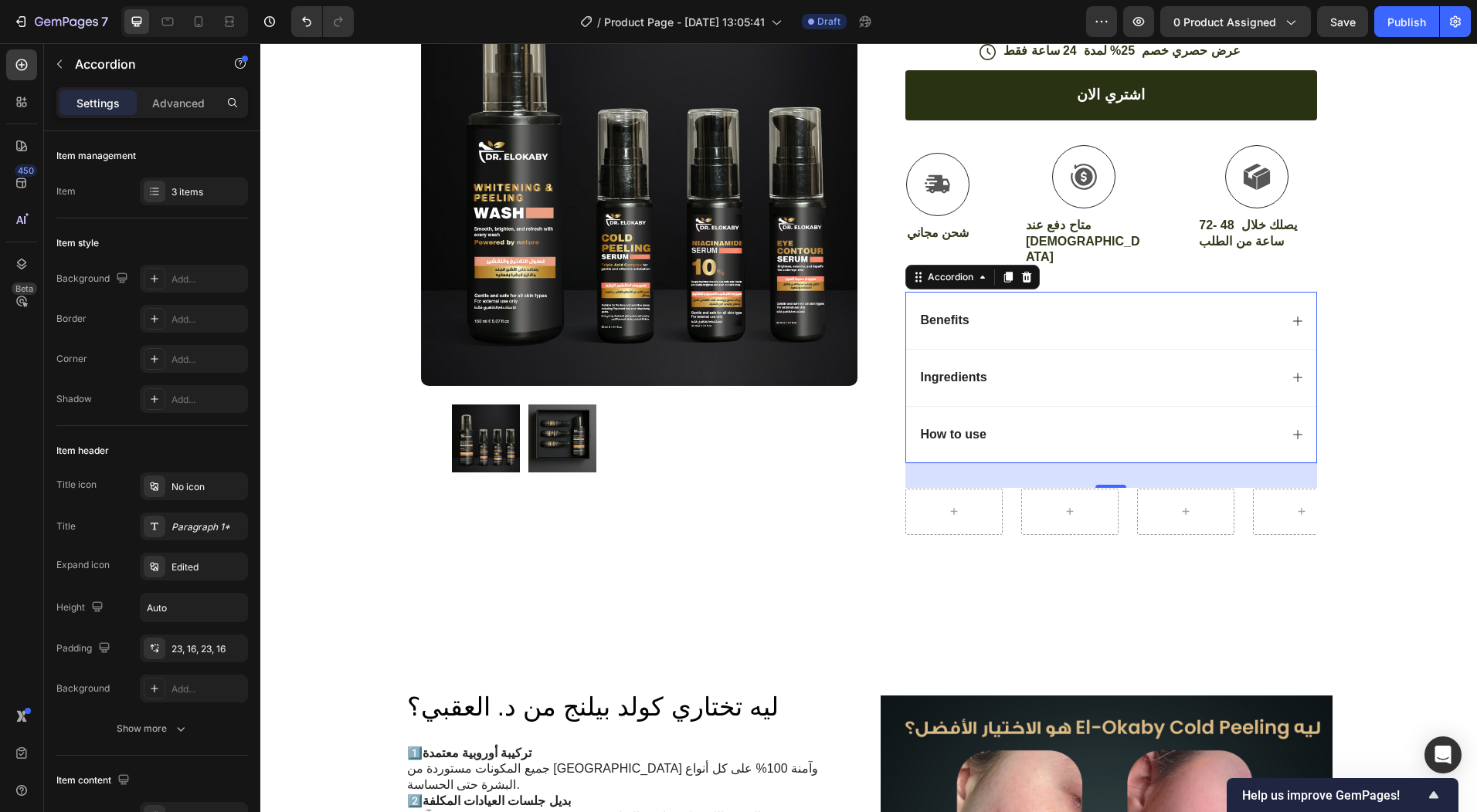
click at [959, 435] on p "How to use" at bounding box center [954, 435] width 66 height 16
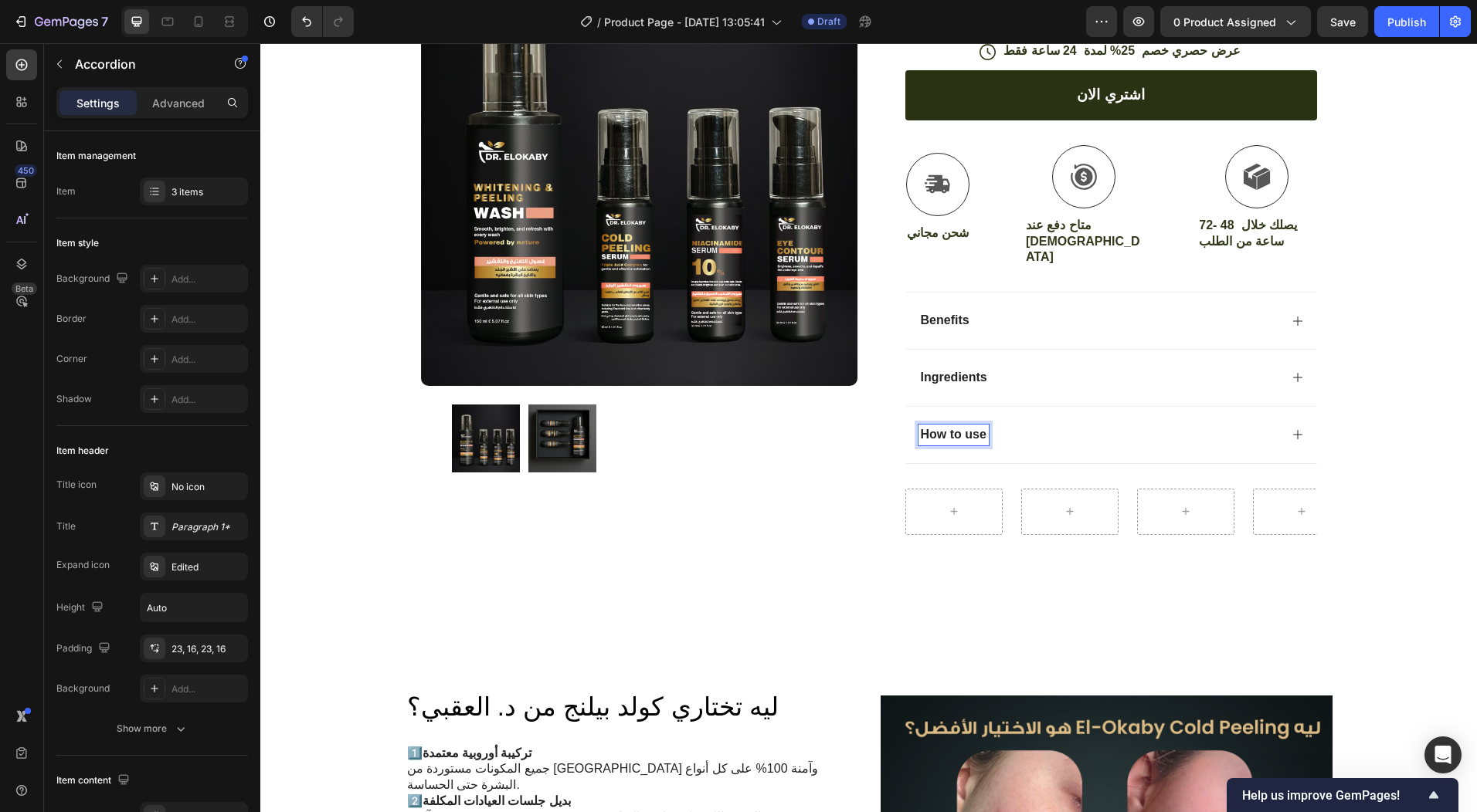
click at [1041, 446] on div "How to use" at bounding box center [1111, 434] width 410 height 57
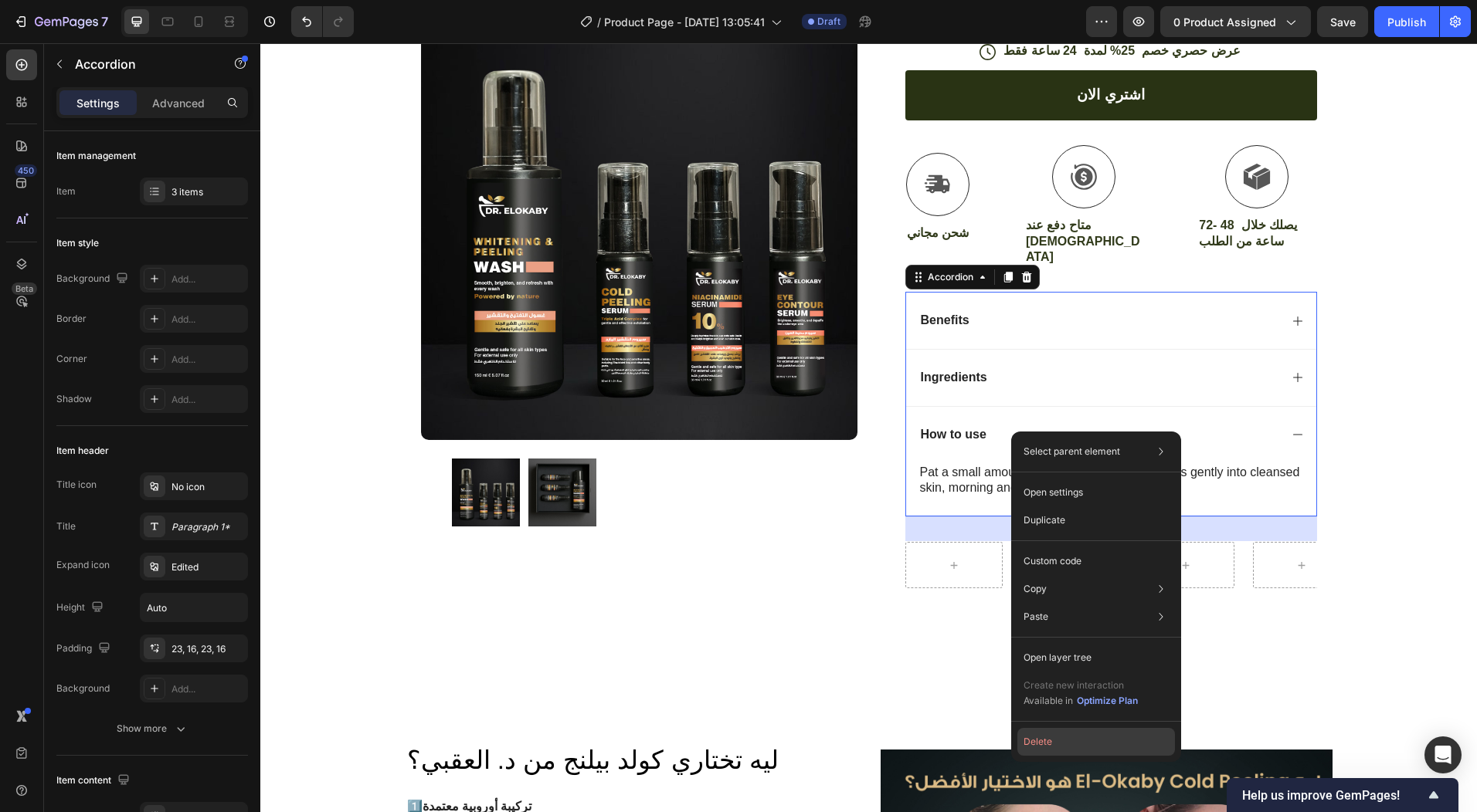
click at [1063, 734] on button "Delete" at bounding box center [1096, 742] width 158 height 28
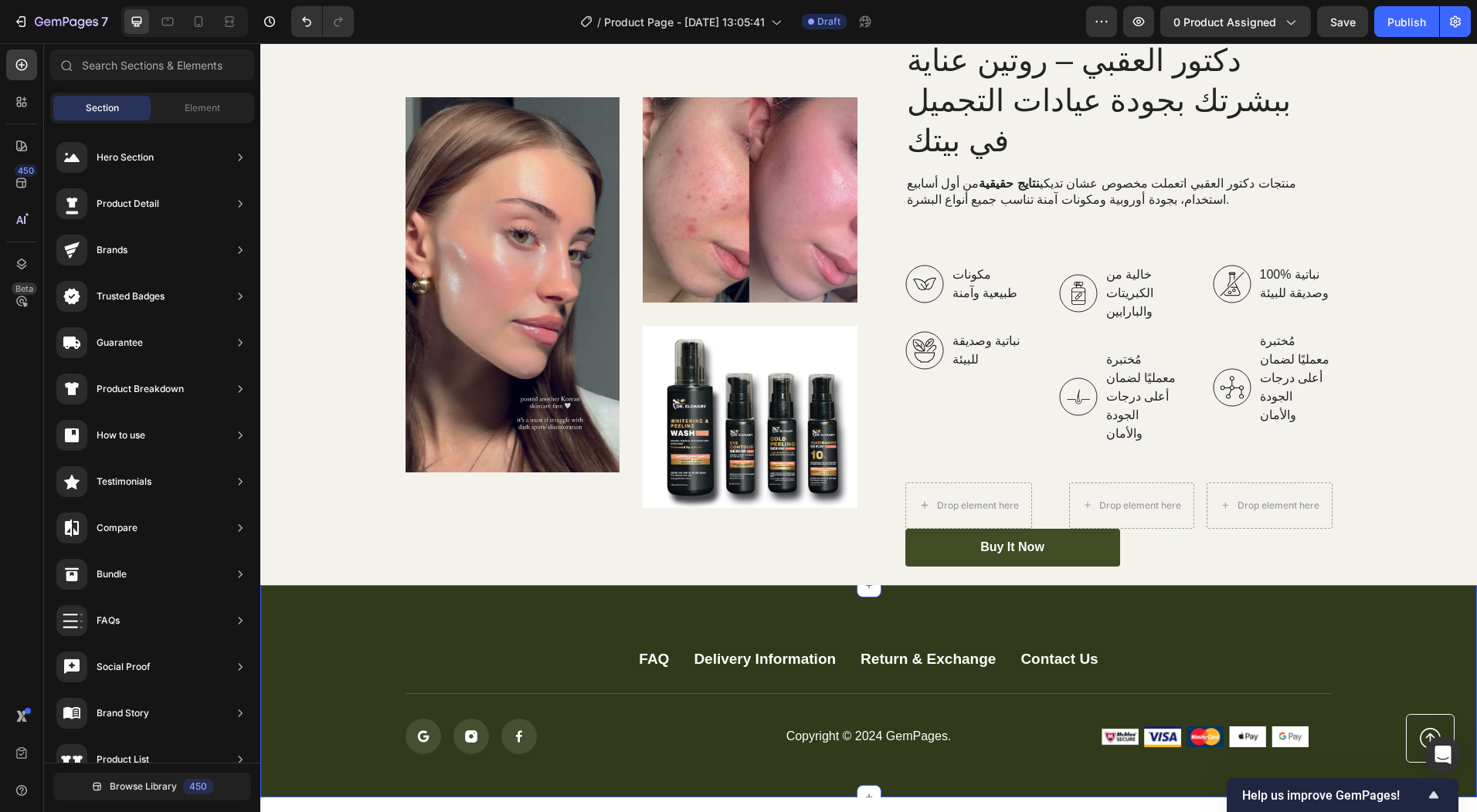
scroll to position [1714, 0]
